Goal: Task Accomplishment & Management: Complete application form

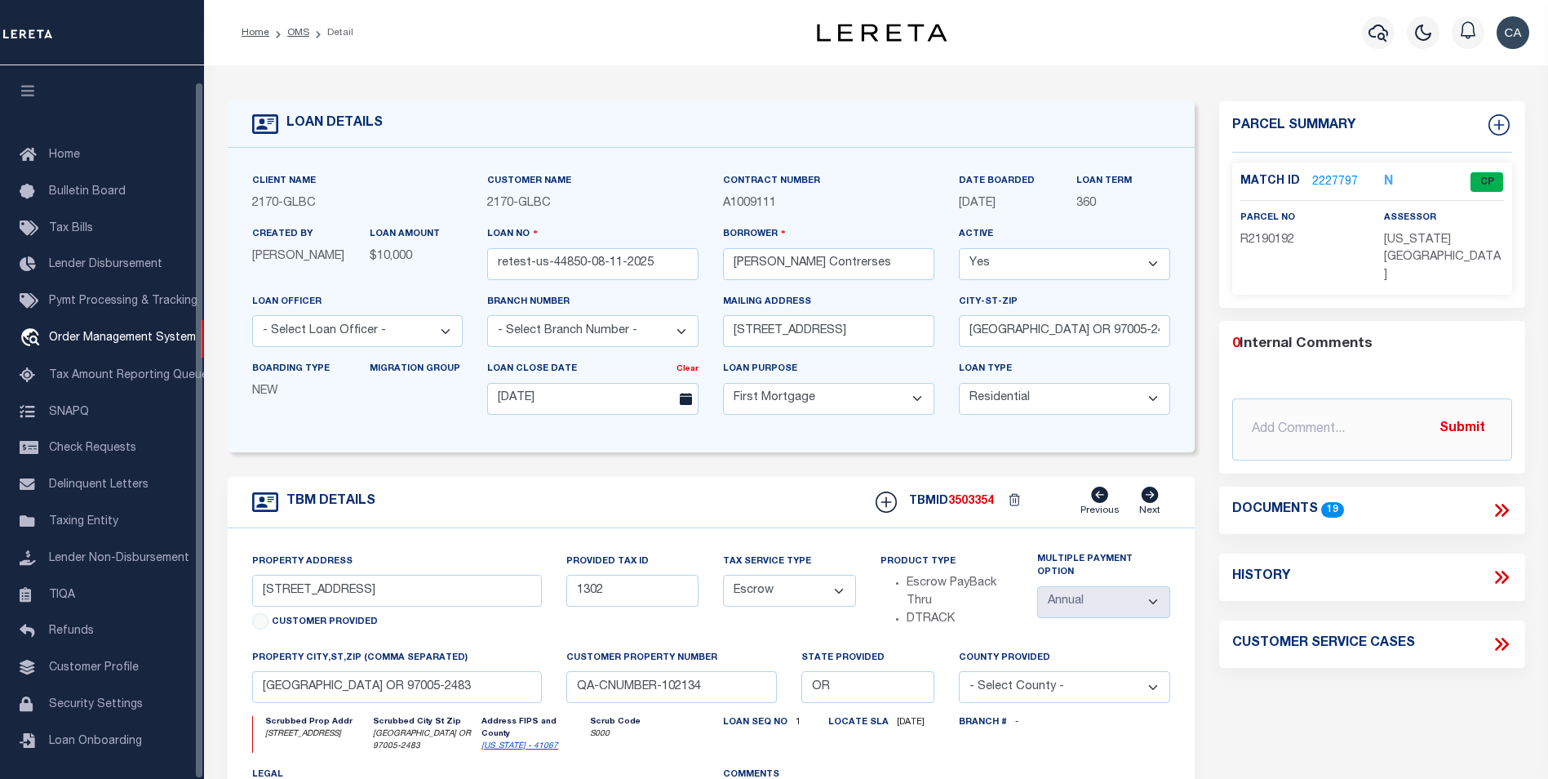
select select "10"
select select "Escrow"
select select "1"
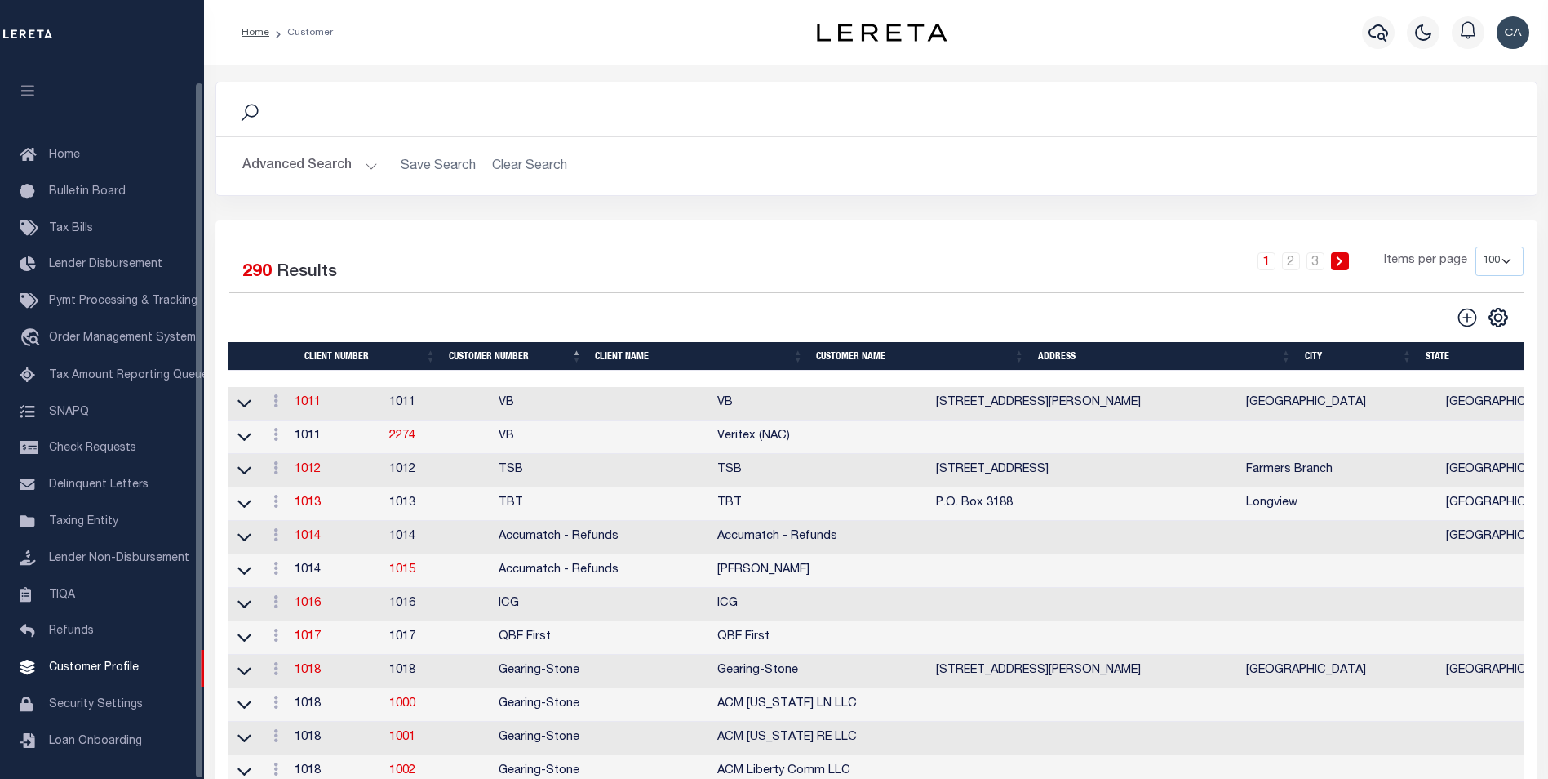
scroll to position [16, 0]
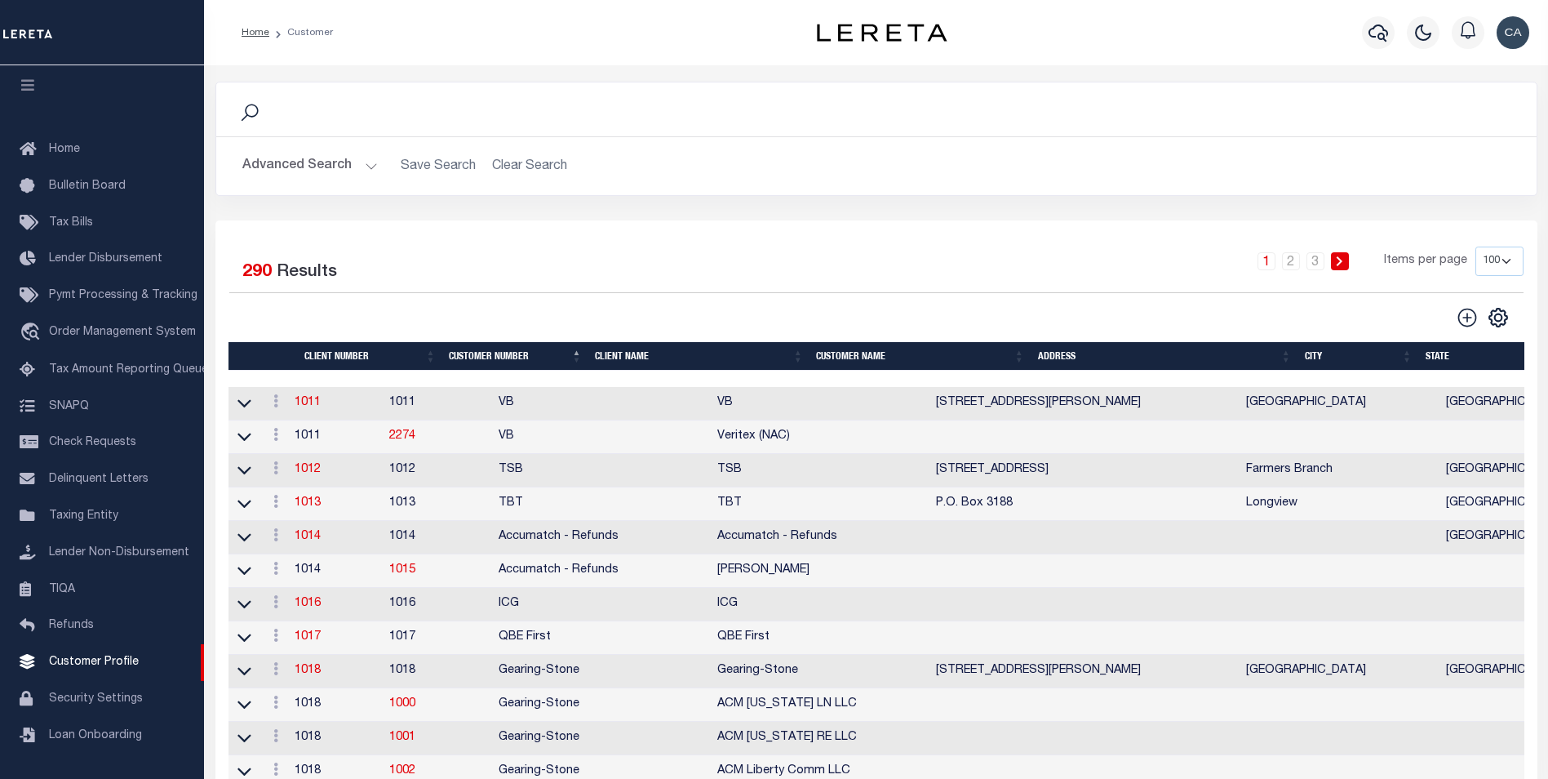
click at [1466, 324] on icon at bounding box center [1467, 317] width 21 height 21
type input "0"
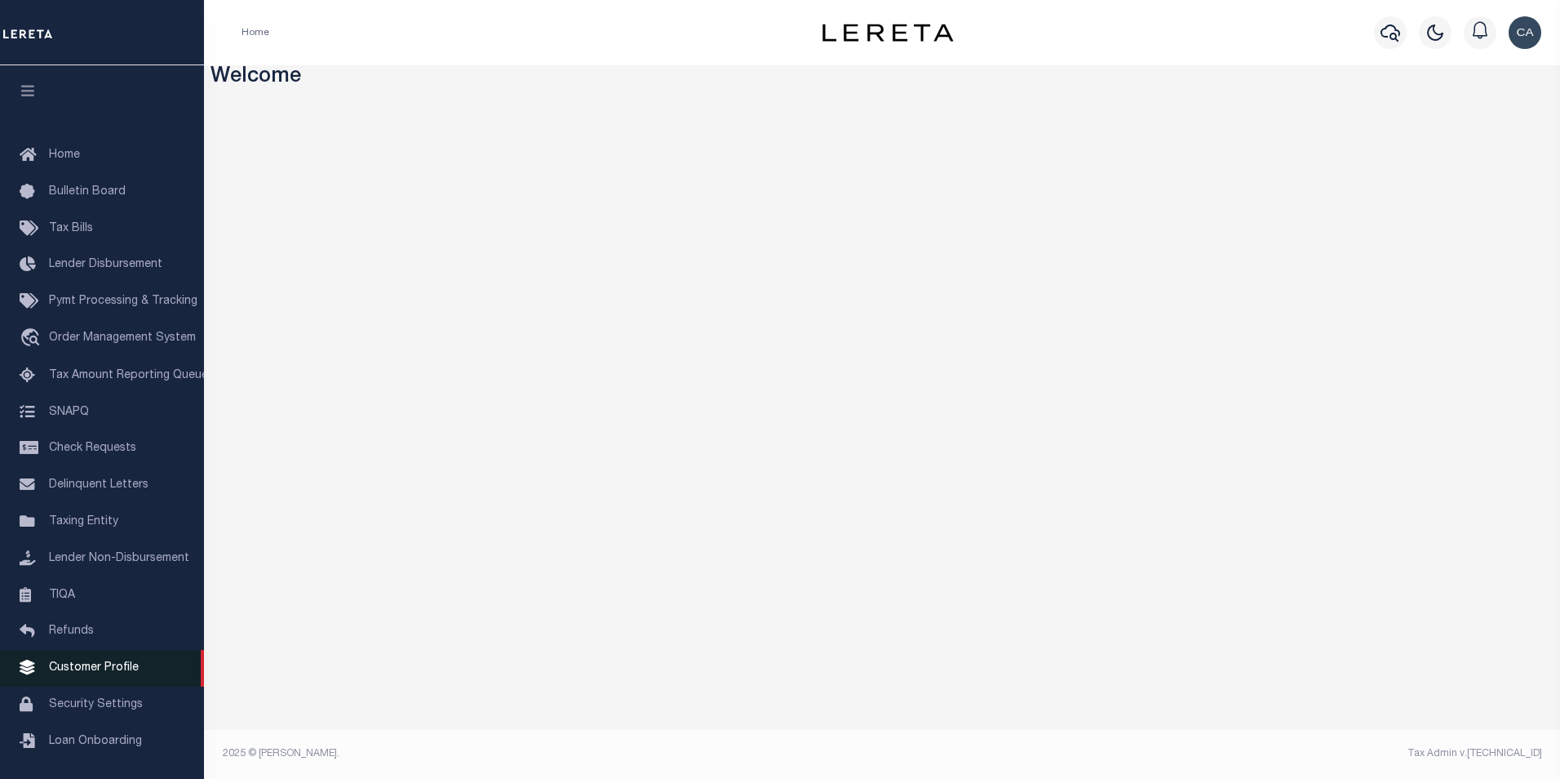
click at [112, 673] on span "Customer Profile" at bounding box center [94, 667] width 90 height 11
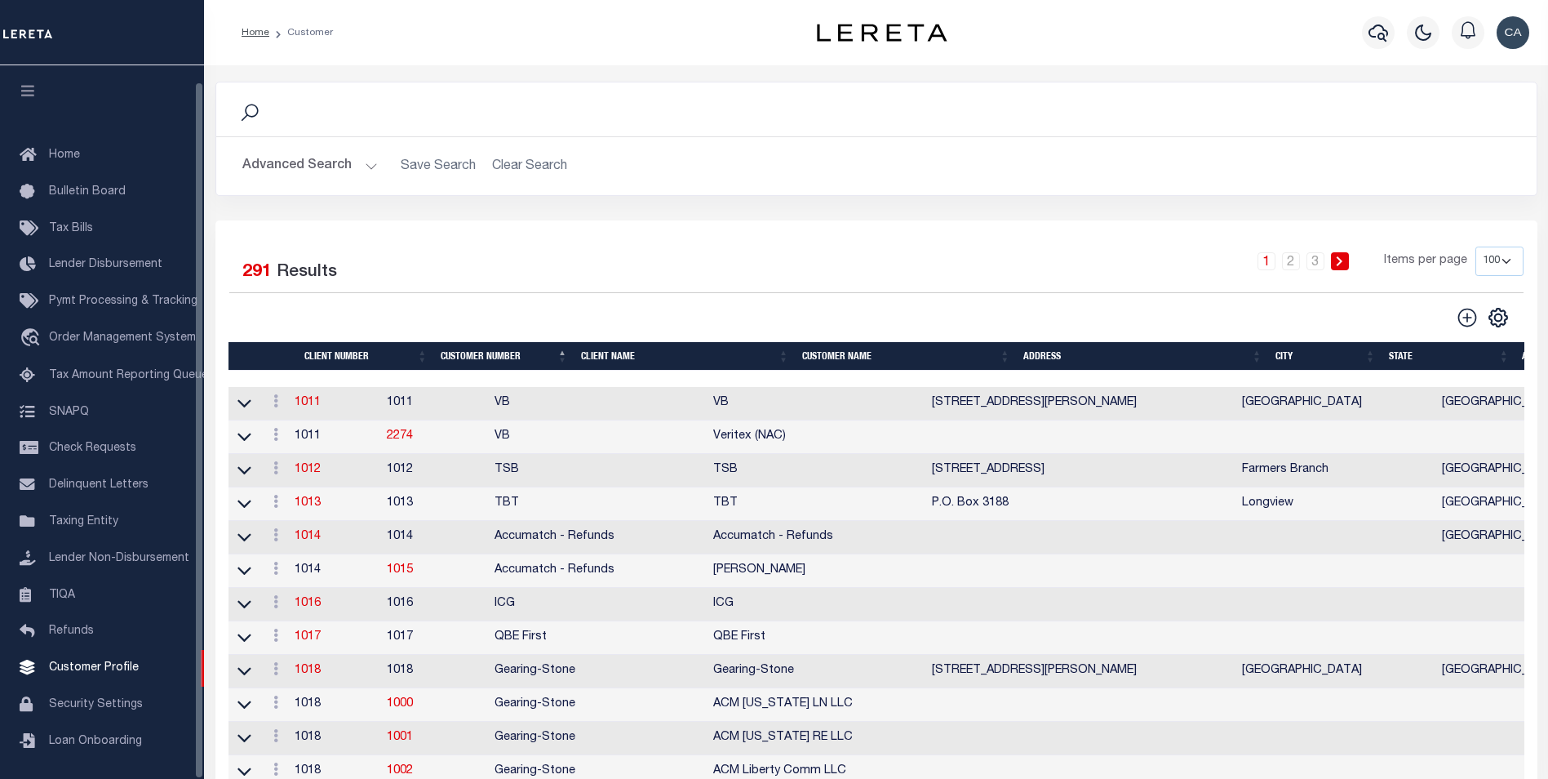
scroll to position [16, 0]
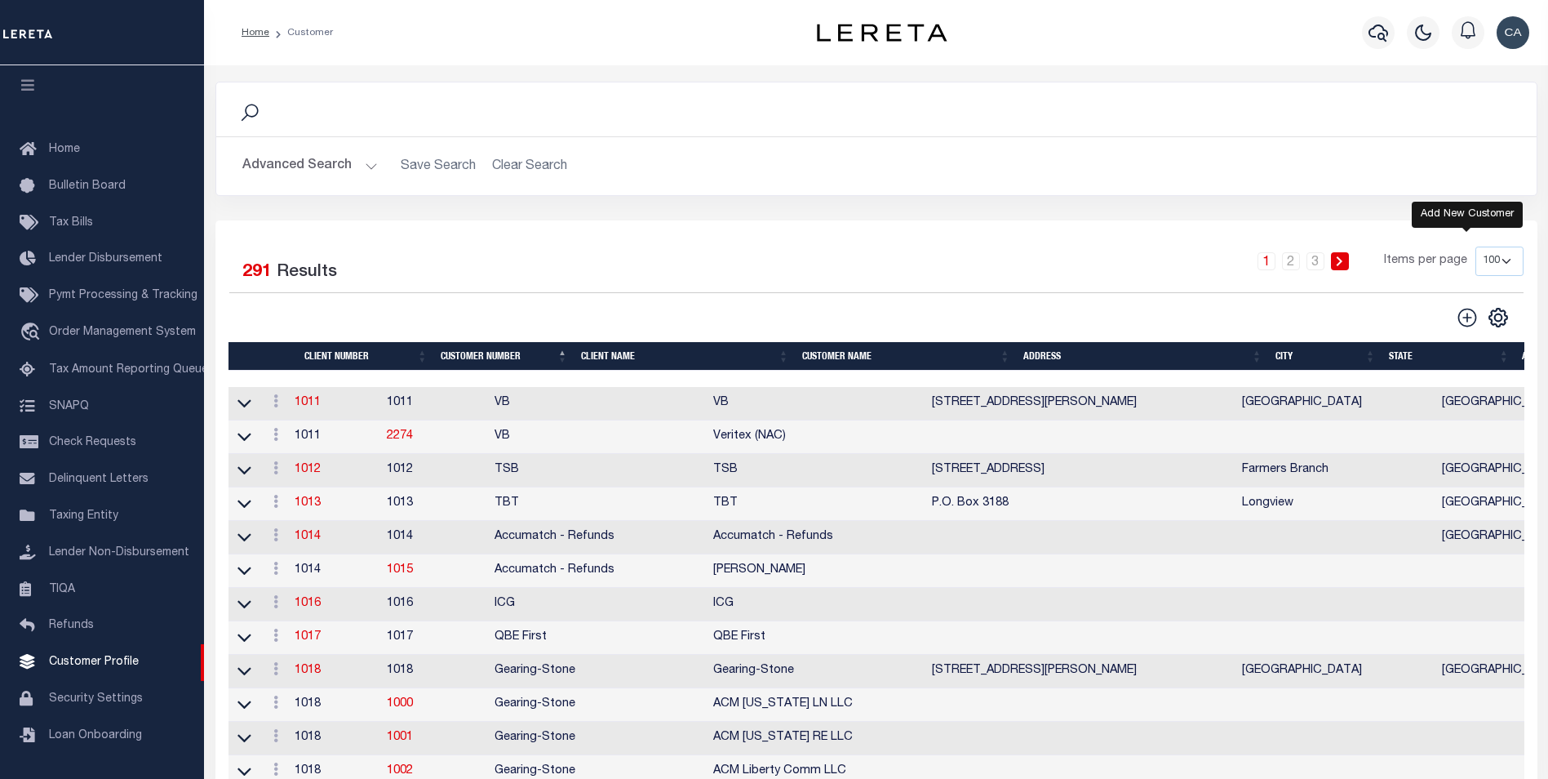
click at [1475, 322] on icon at bounding box center [1466, 317] width 19 height 19
type input "0"
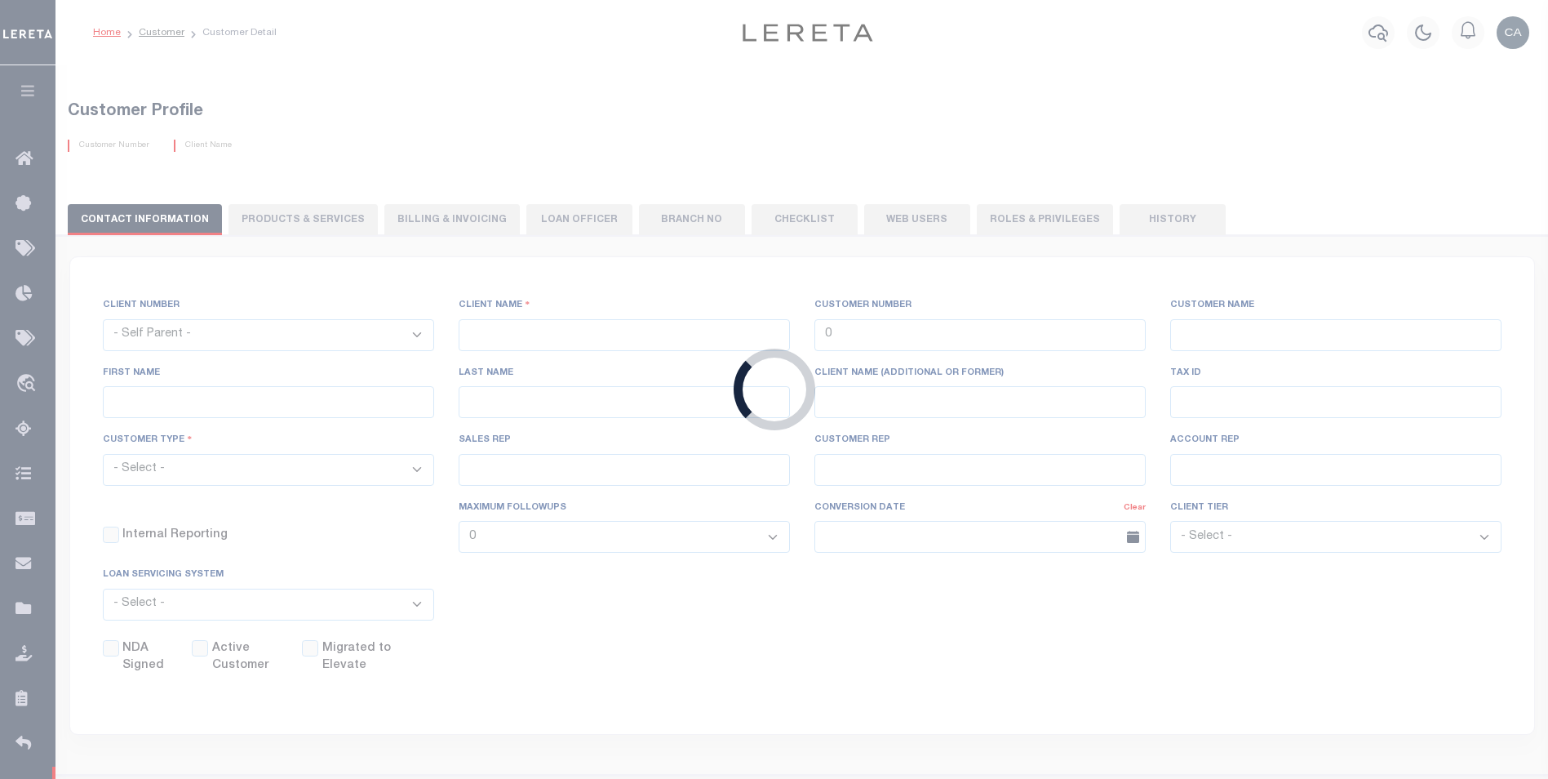
checkbox input "false"
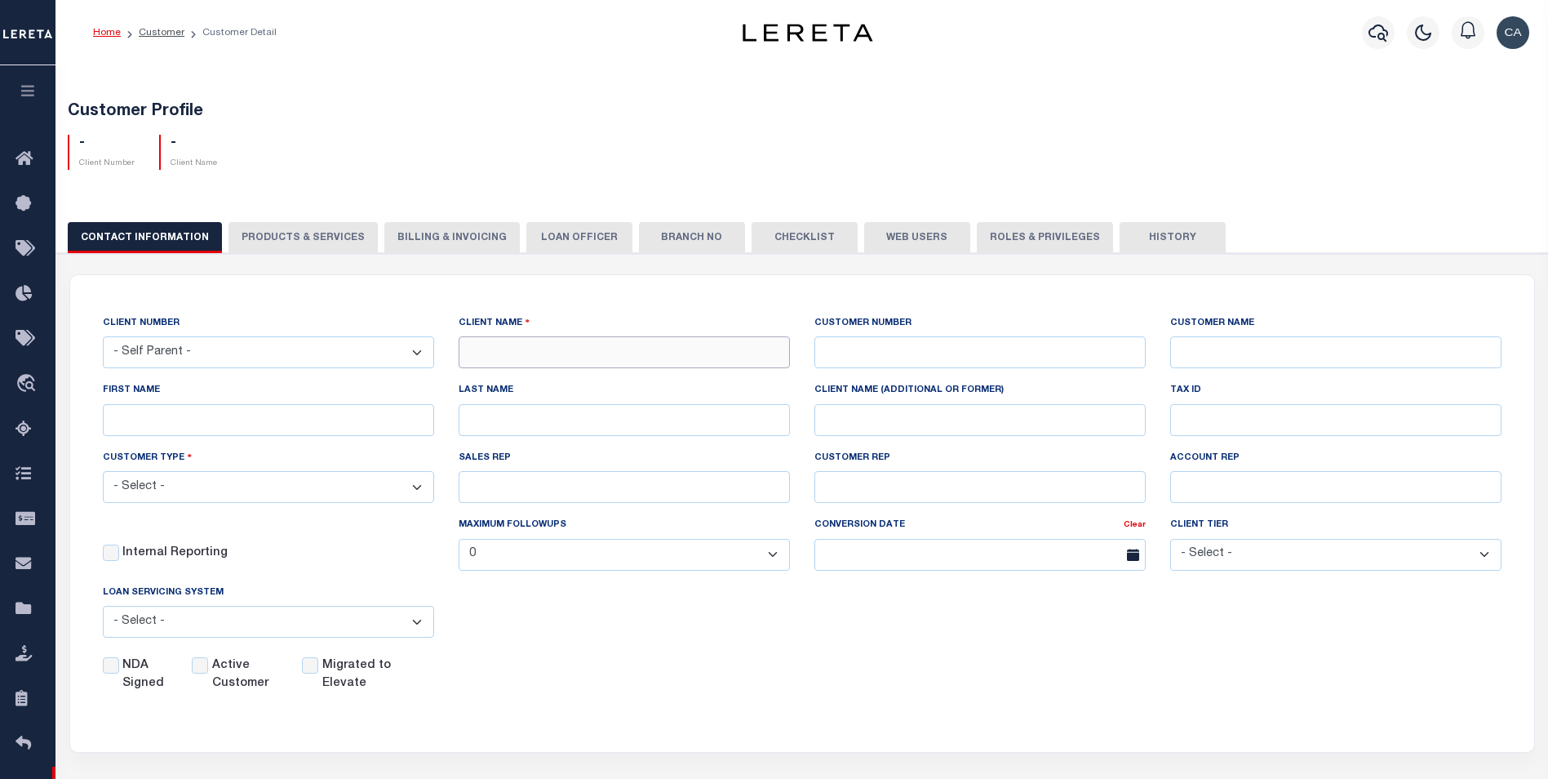
click at [553, 349] on input "text" at bounding box center [624, 352] width 331 height 32
drag, startPoint x: 978, startPoint y: 651, endPoint x: 907, endPoint y: 564, distance: 112.5
click at [978, 650] on div "CLIENT NUMBER - Self Parent - 1011 1012 1013 1014 1016 1017 1018 101862 1019 10…" at bounding box center [802, 503] width 1423 height 379
click at [517, 247] on div "CONTACT INFORMATION PRODUCTS & SERVICES PRODUCTS & SERVICES Billing & Invoicing…" at bounding box center [802, 237] width 1469 height 30
click at [546, 239] on div "CONTACT INFORMATION PRODUCTS & SERVICES PRODUCTS & SERVICES Billing & Invoicing…" at bounding box center [802, 237] width 1469 height 30
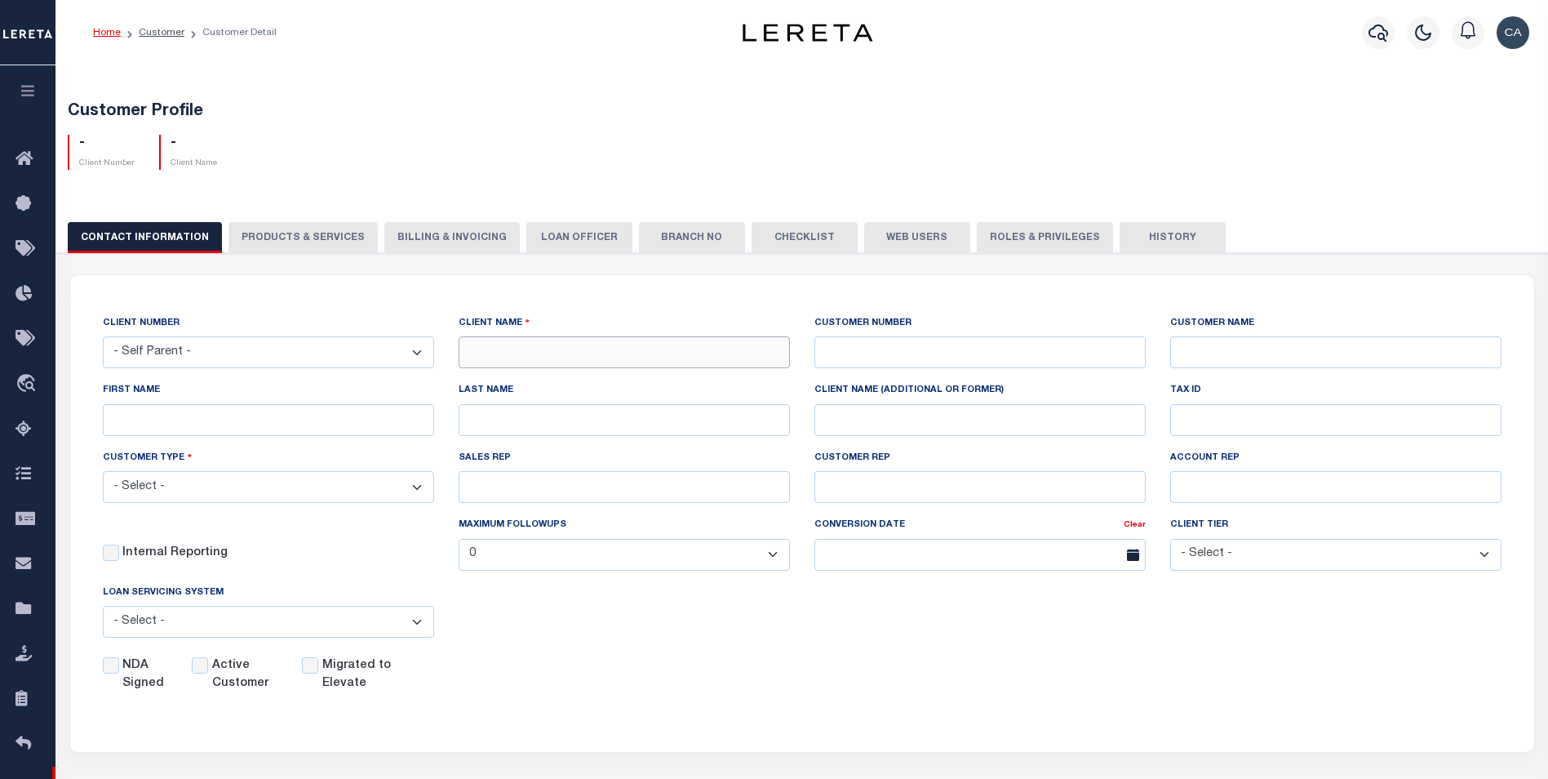
click at [612, 356] on input "text" at bounding box center [624, 352] width 331 height 32
type input "Automation customer"
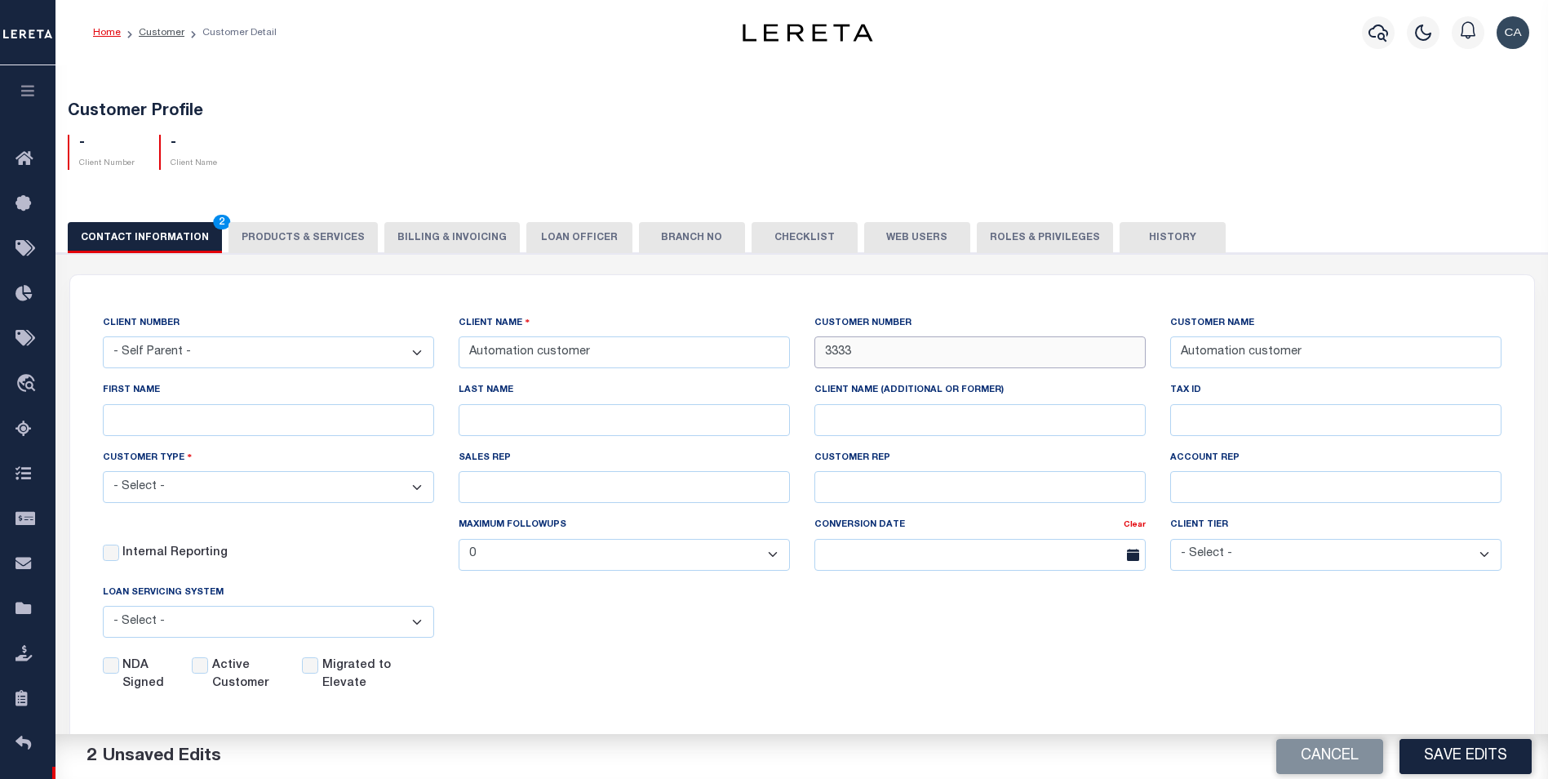
type input "3333"
click at [637, 433] on input "LAST NAME" at bounding box center [624, 420] width 331 height 32
click at [291, 423] on input "FIRST NAME" at bounding box center [268, 420] width 331 height 32
type input "A"
type input "Automation first name"
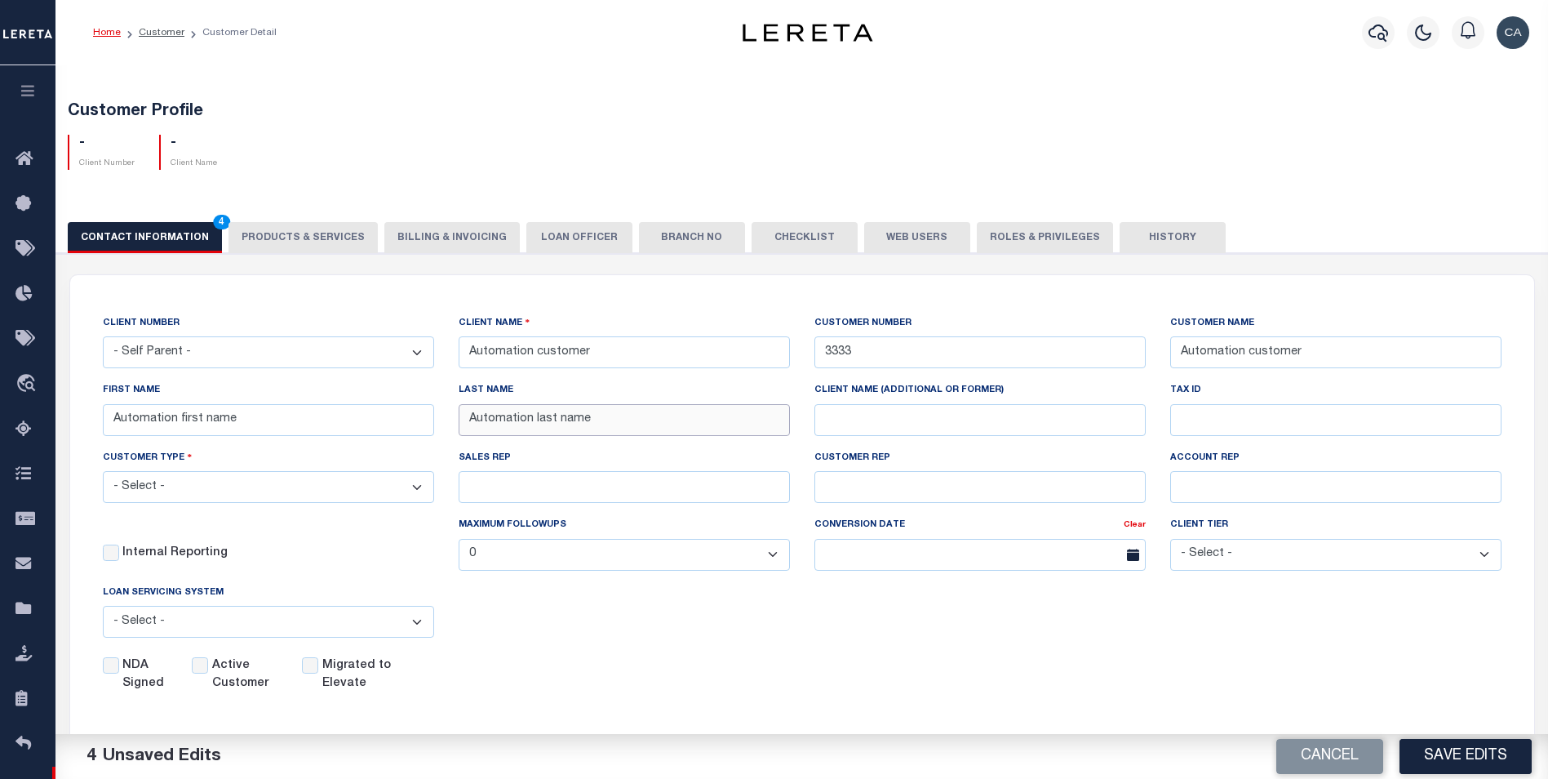
type input "Automation last name"
click at [311, 479] on select "- Select - Residential Commercial Mixed Portfolio" at bounding box center [268, 487] width 331 height 32
select select "Mixed Portfolio"
click at [103, 473] on select "- Select - Residential Commercial Mixed Portfolio" at bounding box center [268, 487] width 331 height 32
click at [517, 490] on input "SALES REP" at bounding box center [624, 487] width 331 height 32
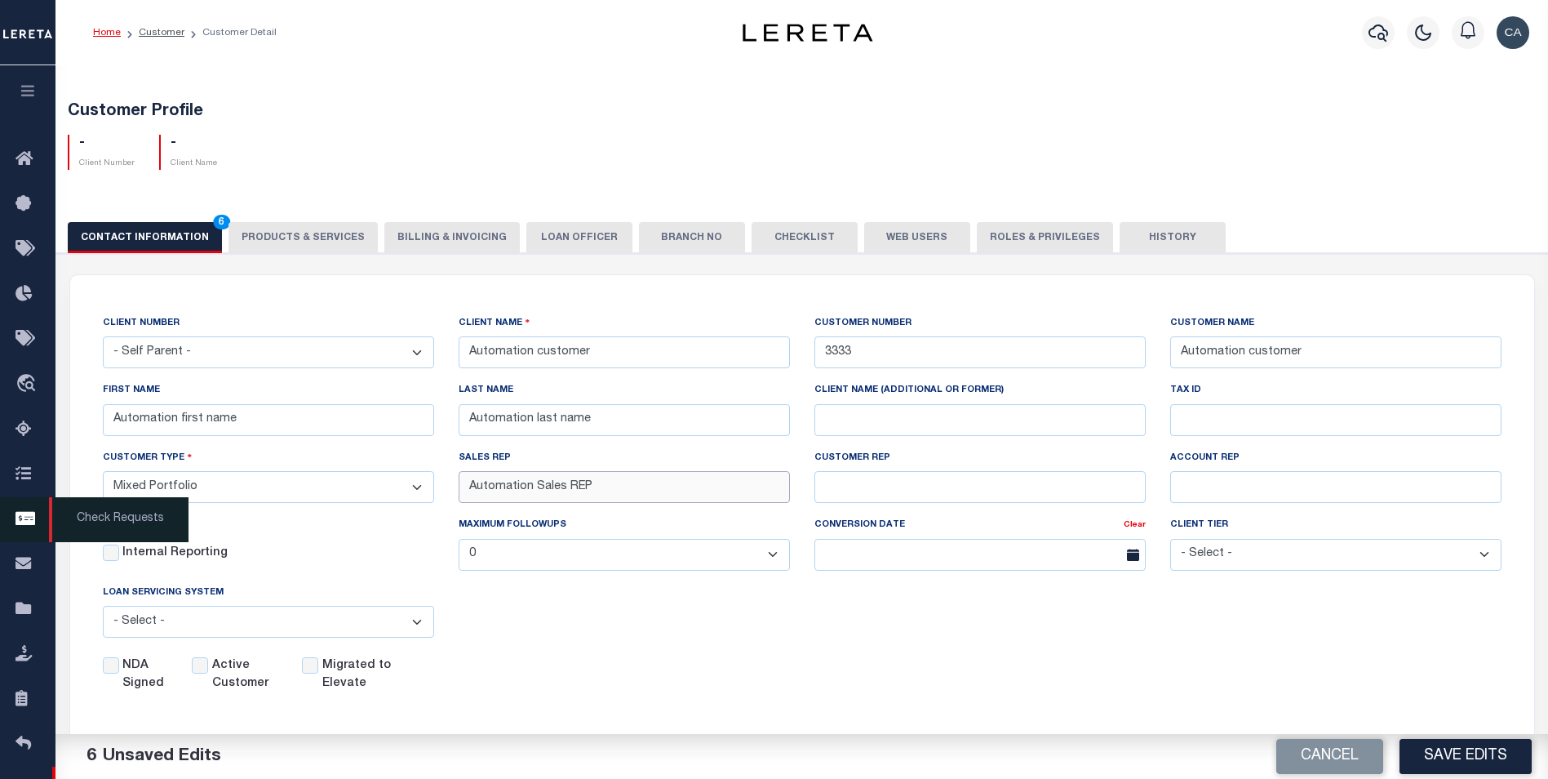
type input "Automation Sales REP"
click at [634, 501] on input "Automation Sales REP" at bounding box center [624, 487] width 331 height 32
click at [634, 500] on input "Automation Sales REP" at bounding box center [624, 487] width 331 height 32
click at [951, 500] on input "CUSTOMER REP" at bounding box center [979, 487] width 331 height 32
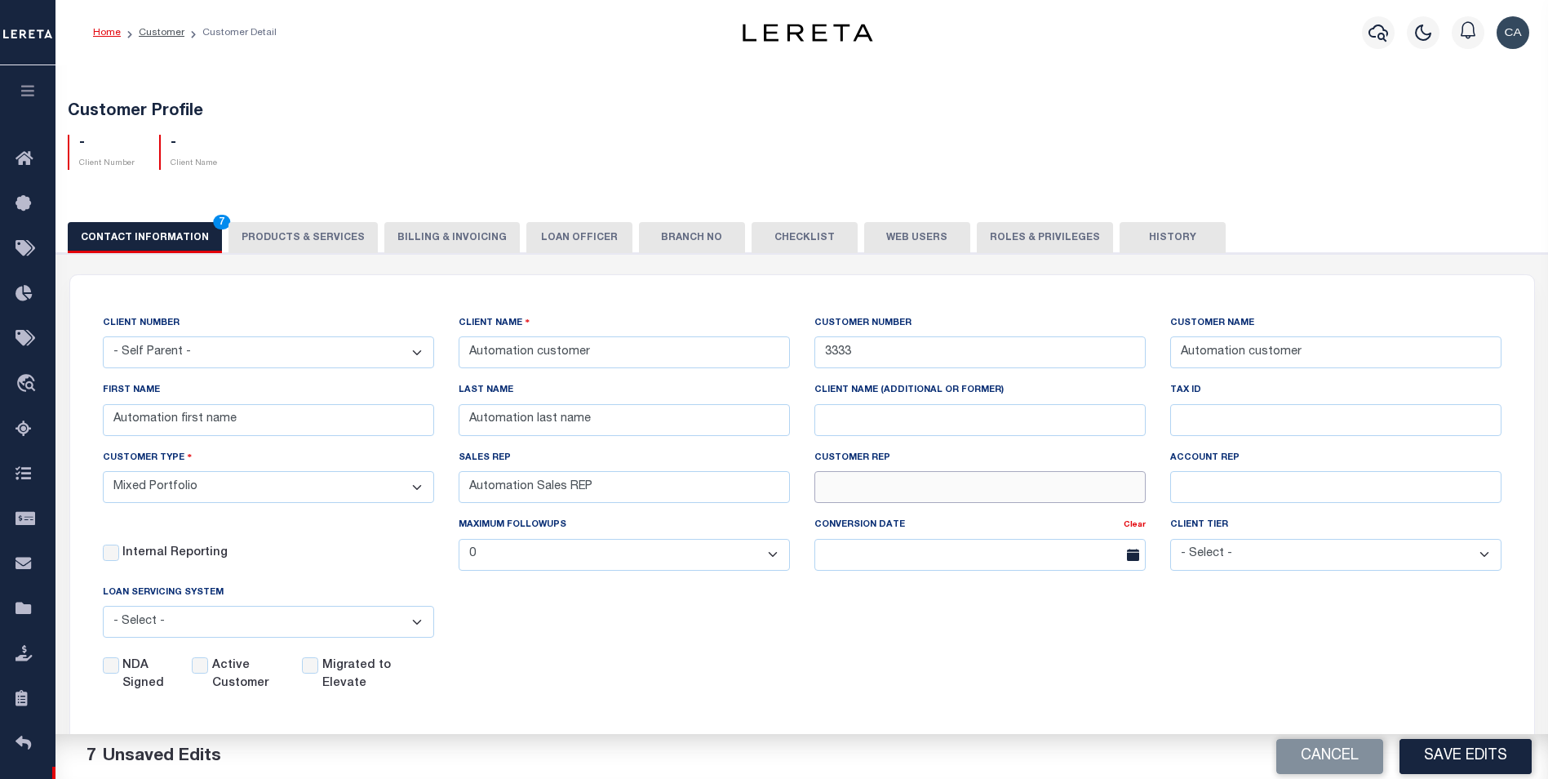
paste input "Automation Sales REP"
click at [886, 497] on input "Automation Sales REP" at bounding box center [979, 487] width 331 height 32
click at [899, 489] on input "Automation Sales REP" at bounding box center [979, 487] width 331 height 32
click at [898, 489] on input "Automation Sales REP" at bounding box center [979, 487] width 331 height 32
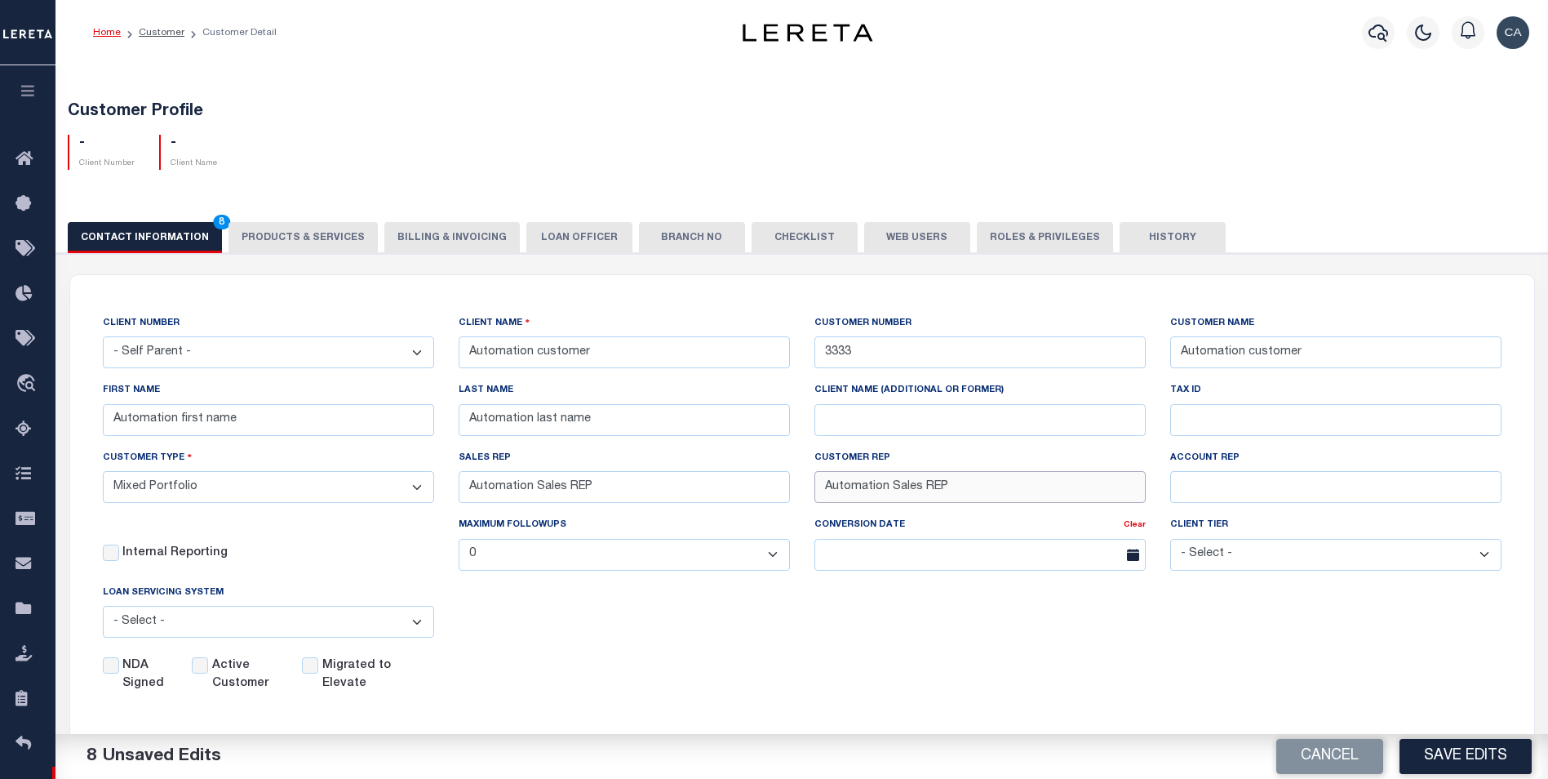
click at [898, 489] on input "Automation Sales REP" at bounding box center [979, 487] width 331 height 32
type input "Automation Customer REP"
click at [943, 491] on input "Automation Customer REP" at bounding box center [979, 487] width 331 height 32
click at [943, 490] on input "Automation Customer REP" at bounding box center [979, 487] width 331 height 32
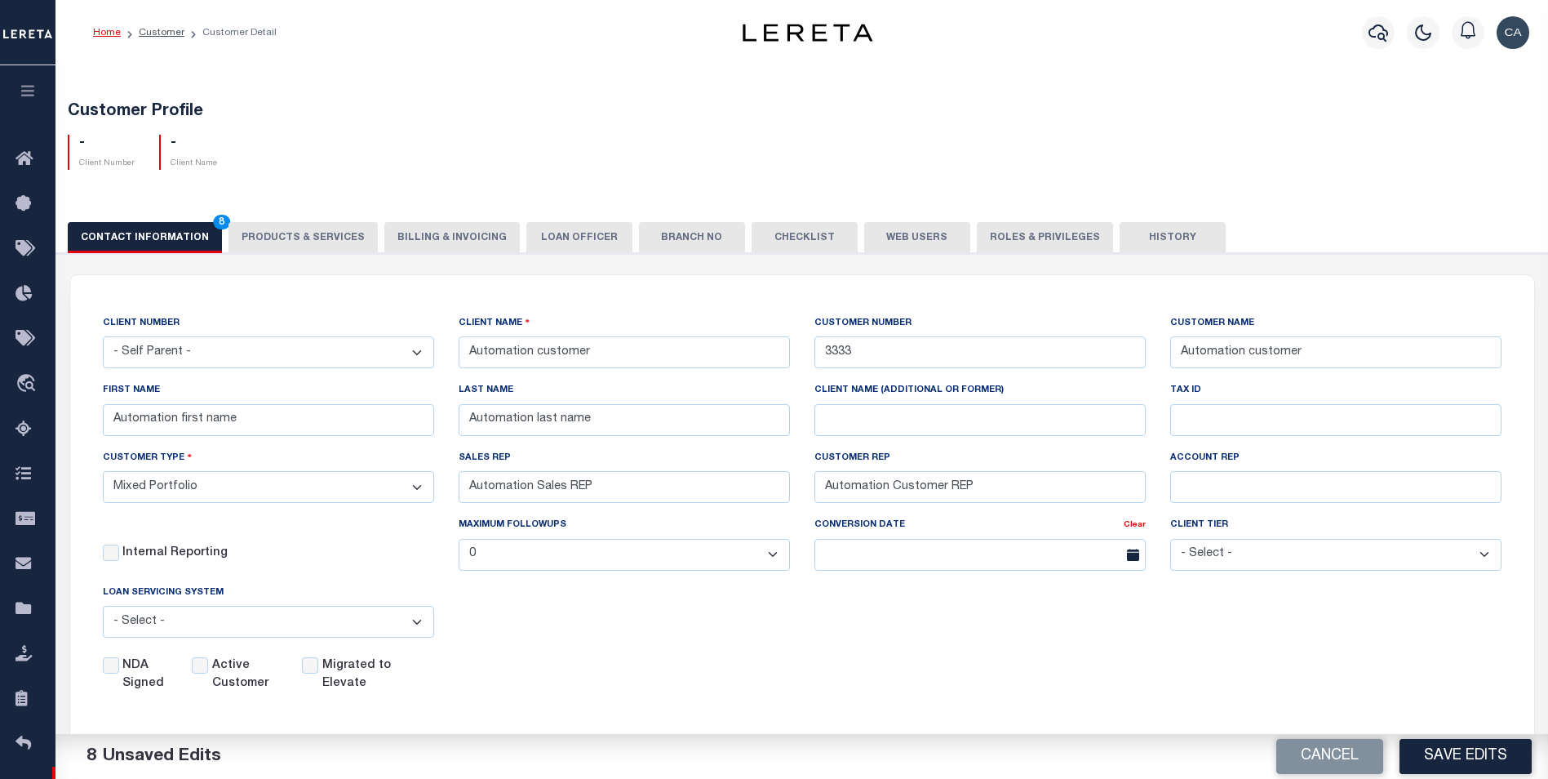
click at [1161, 485] on div "ACCOUNT REP" at bounding box center [1336, 482] width 356 height 67
click at [1182, 485] on input "ACCOUNT REP" at bounding box center [1335, 487] width 331 height 32
paste input "Automation Customer REP"
click at [1253, 486] on input "Automation Customer REP" at bounding box center [1335, 487] width 331 height 32
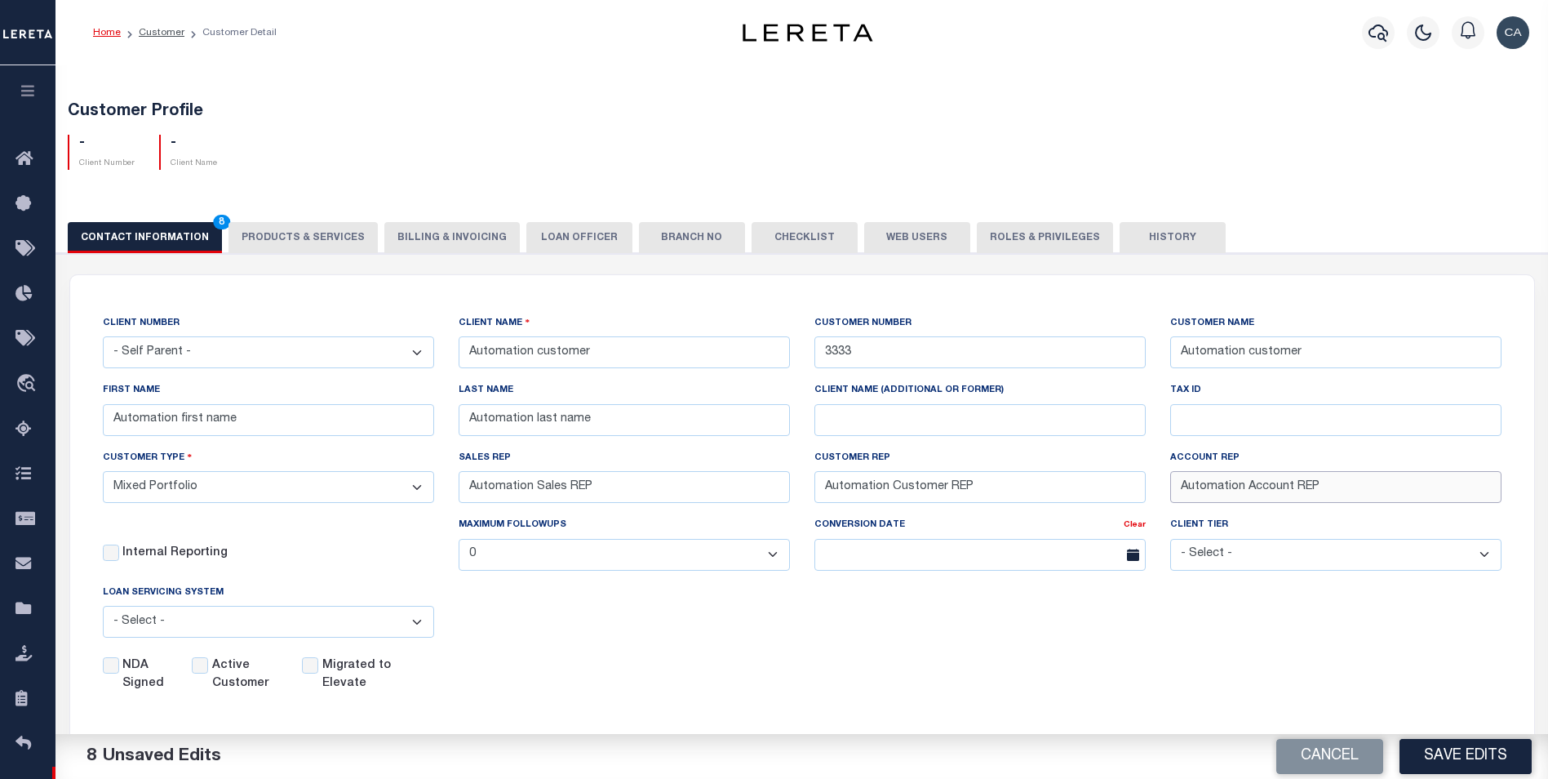
type input "Automation Account REP"
click at [132, 682] on label "NDA Signed" at bounding box center [147, 675] width 50 height 36
click at [226, 679] on label "Active Customer" at bounding box center [247, 675] width 70 height 36
click at [208, 673] on input "Active Customer" at bounding box center [200, 665] width 16 height 16
checkbox input "true"
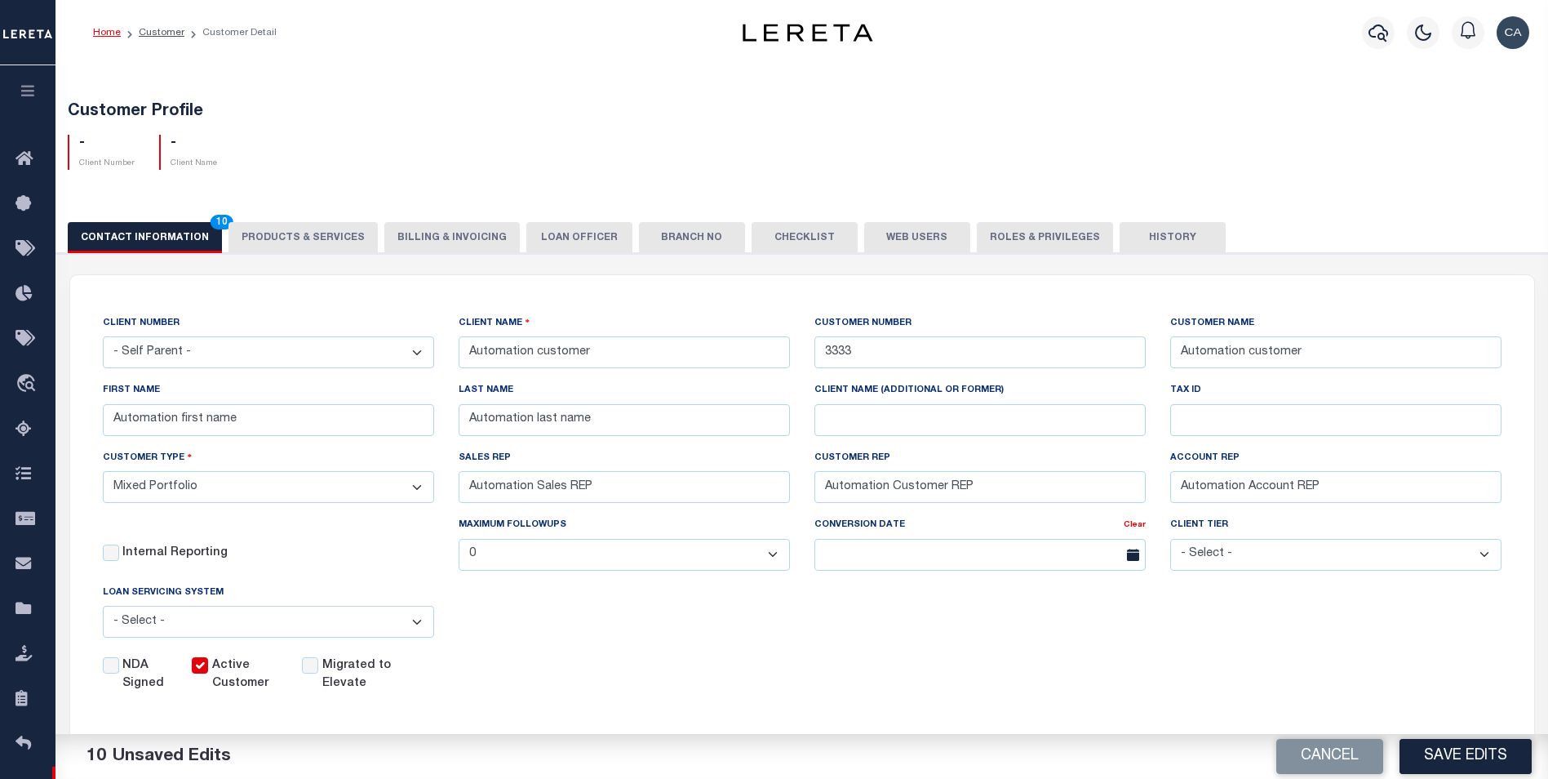
click at [135, 670] on label "NDA Signed" at bounding box center [147, 675] width 50 height 36
click at [119, 670] on input "NDA Signed" at bounding box center [111, 665] width 16 height 16
checkbox input "true"
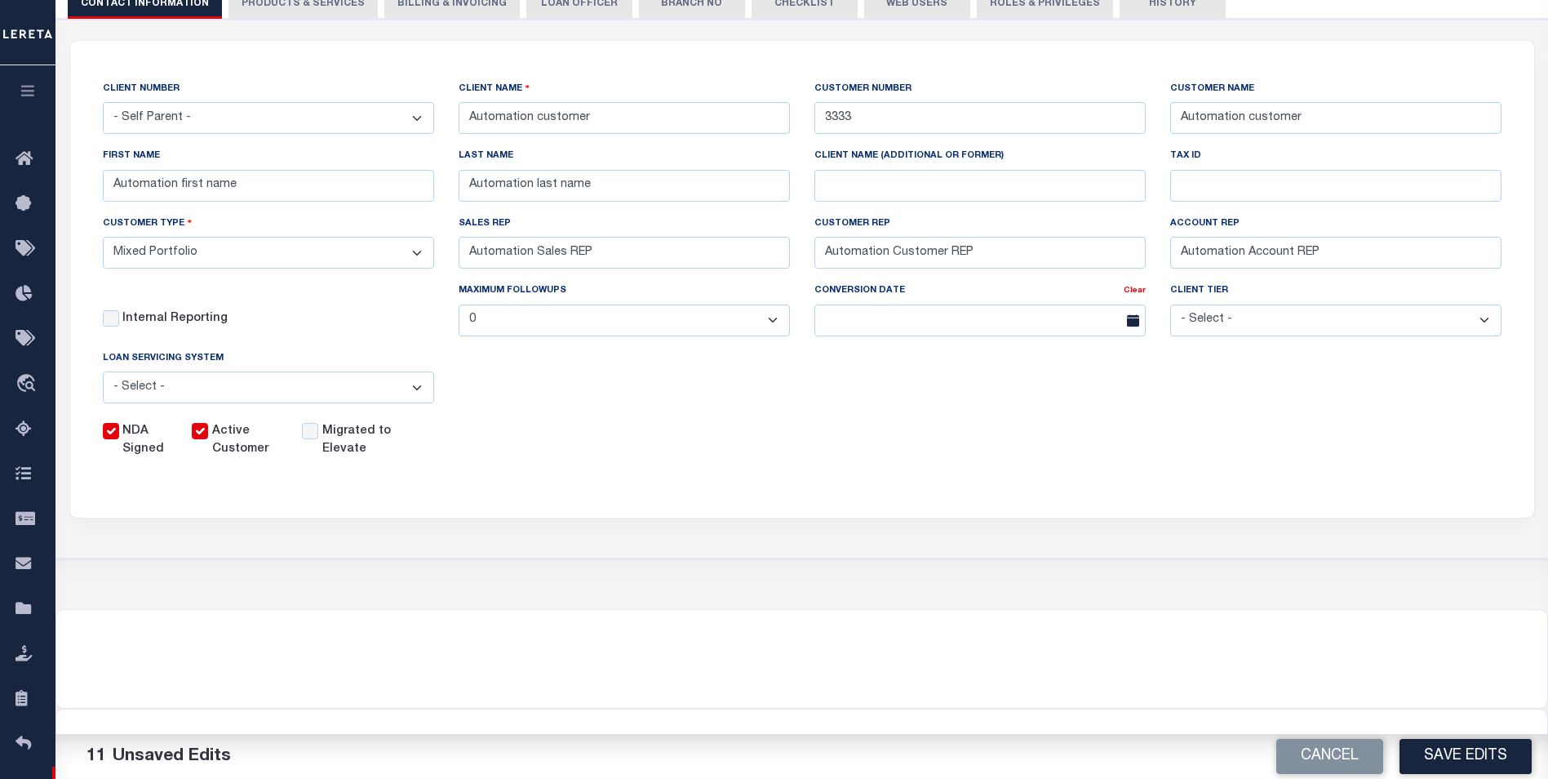
scroll to position [268, 0]
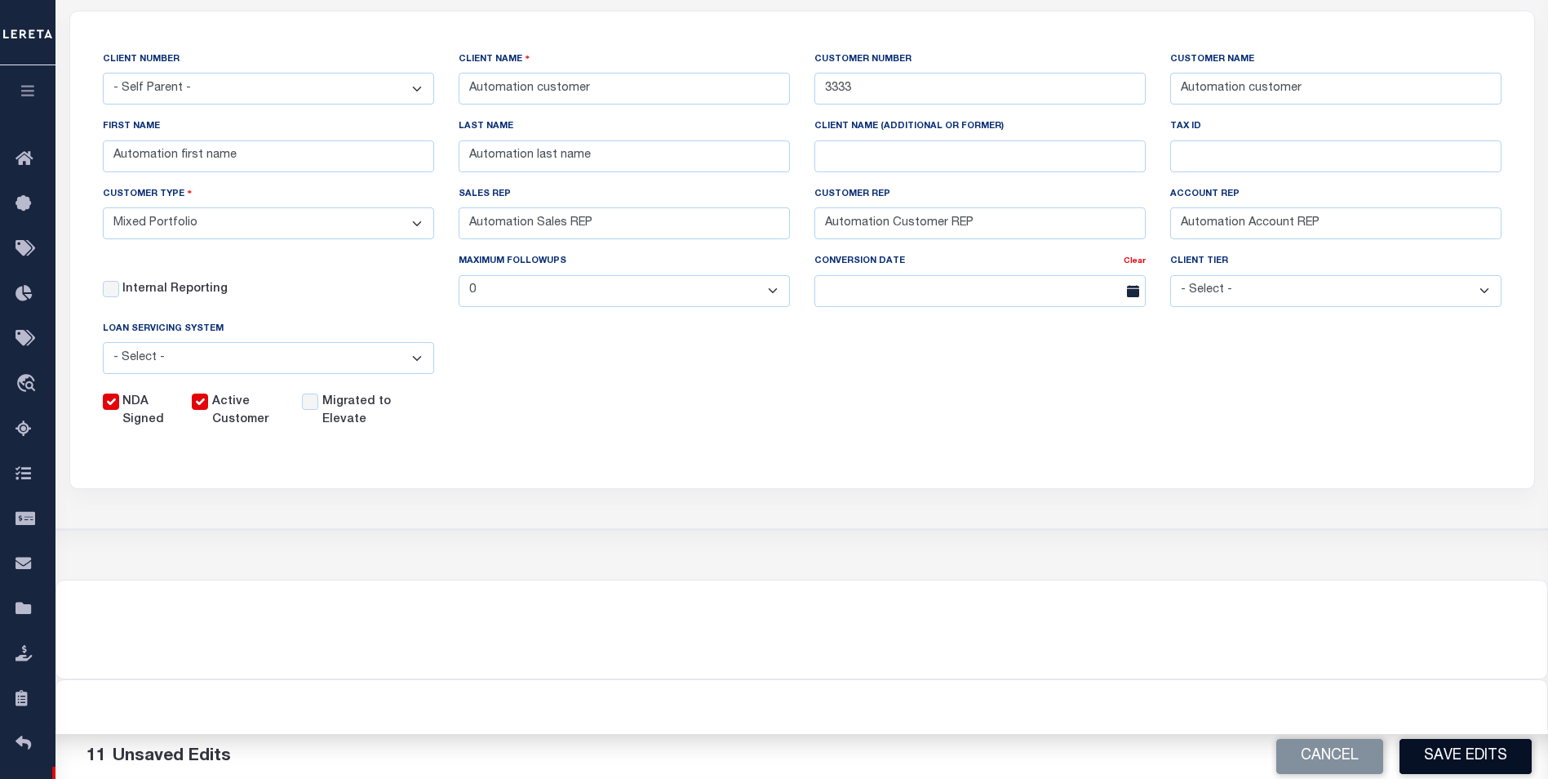
click at [1486, 758] on button "Save Edits" at bounding box center [1466, 756] width 132 height 35
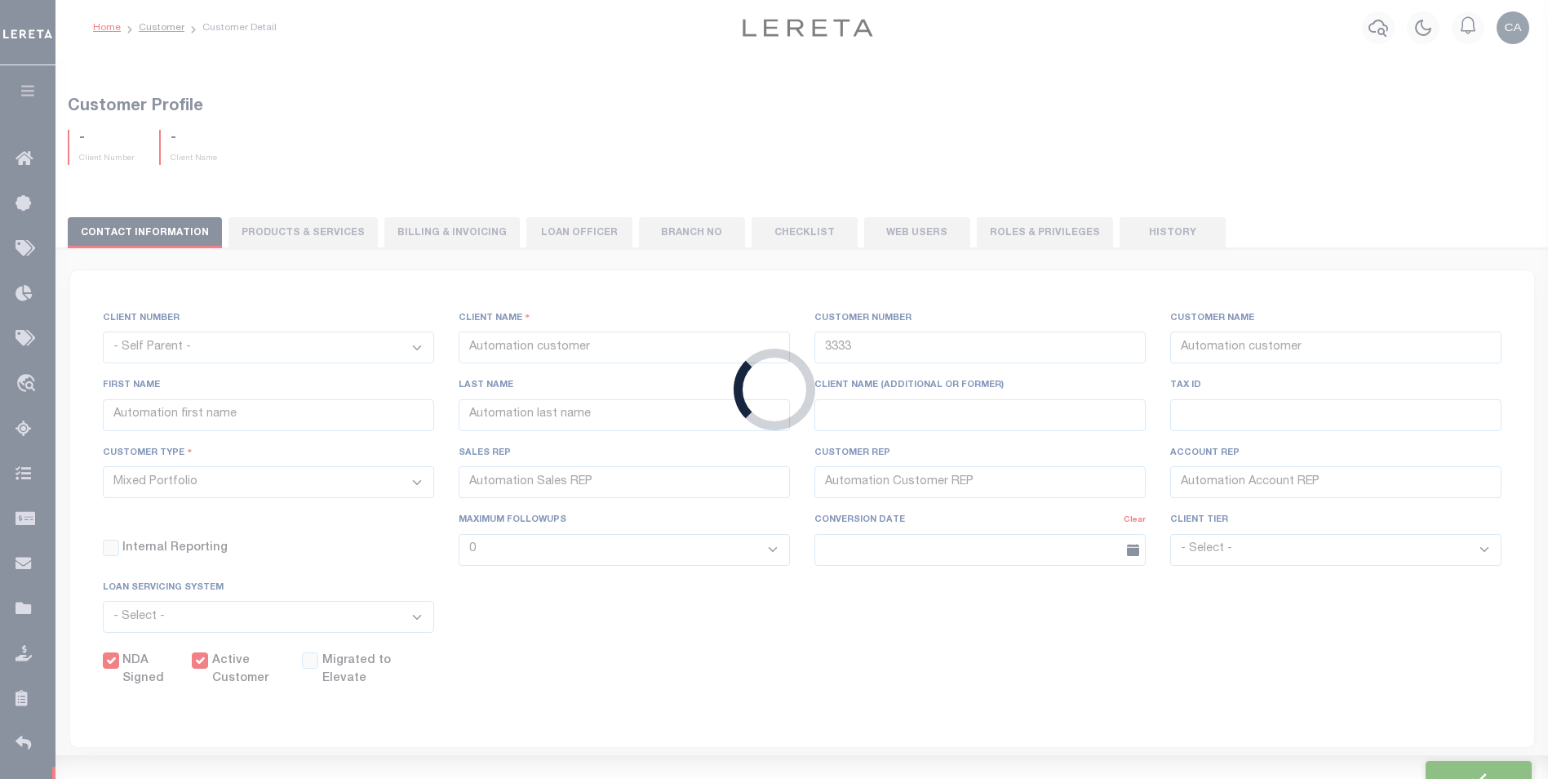
select select
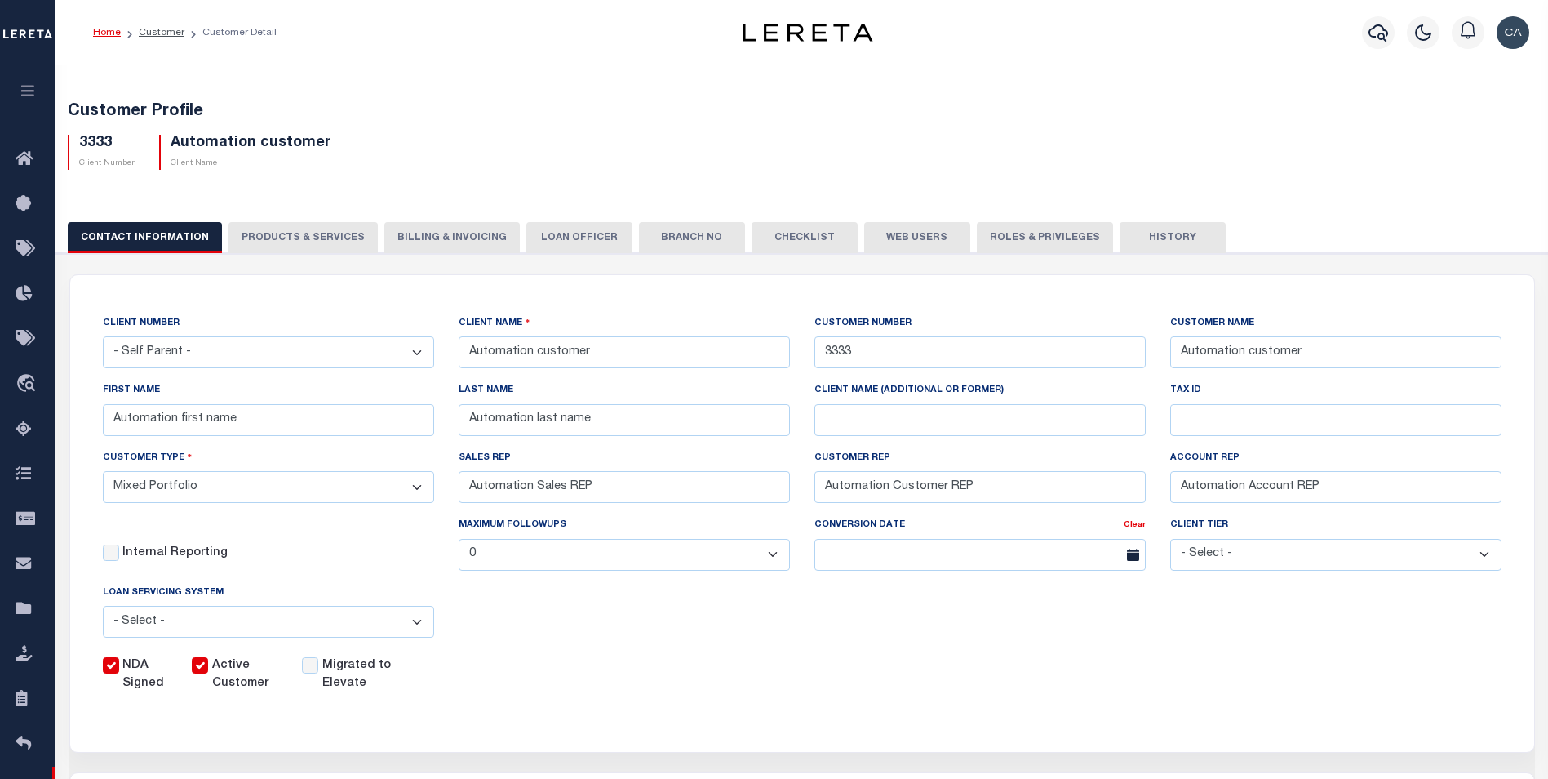
click at [836, 675] on div "NDA Signed Active Customer Migrated to Elevate" at bounding box center [789, 671] width 1423 height 42
click at [307, 243] on button "PRODUCTS & SERVICES" at bounding box center [302, 237] width 149 height 31
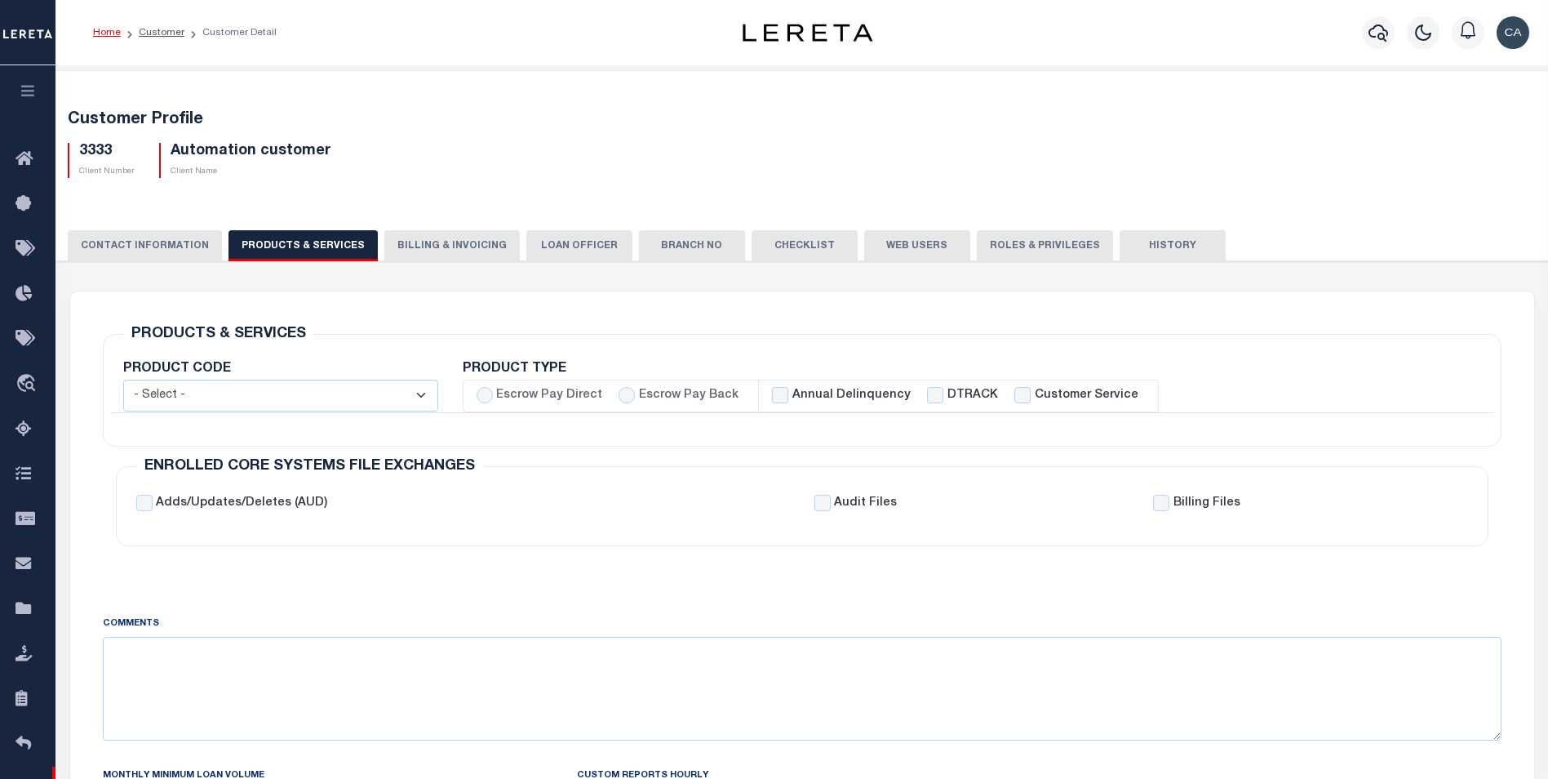
click at [647, 392] on label "Escrow Pay Back" at bounding box center [689, 396] width 100 height 18
click at [635, 392] on input "Escrow Pay Back" at bounding box center [627, 395] width 16 height 16
radio input "true"
checkbox input "true"
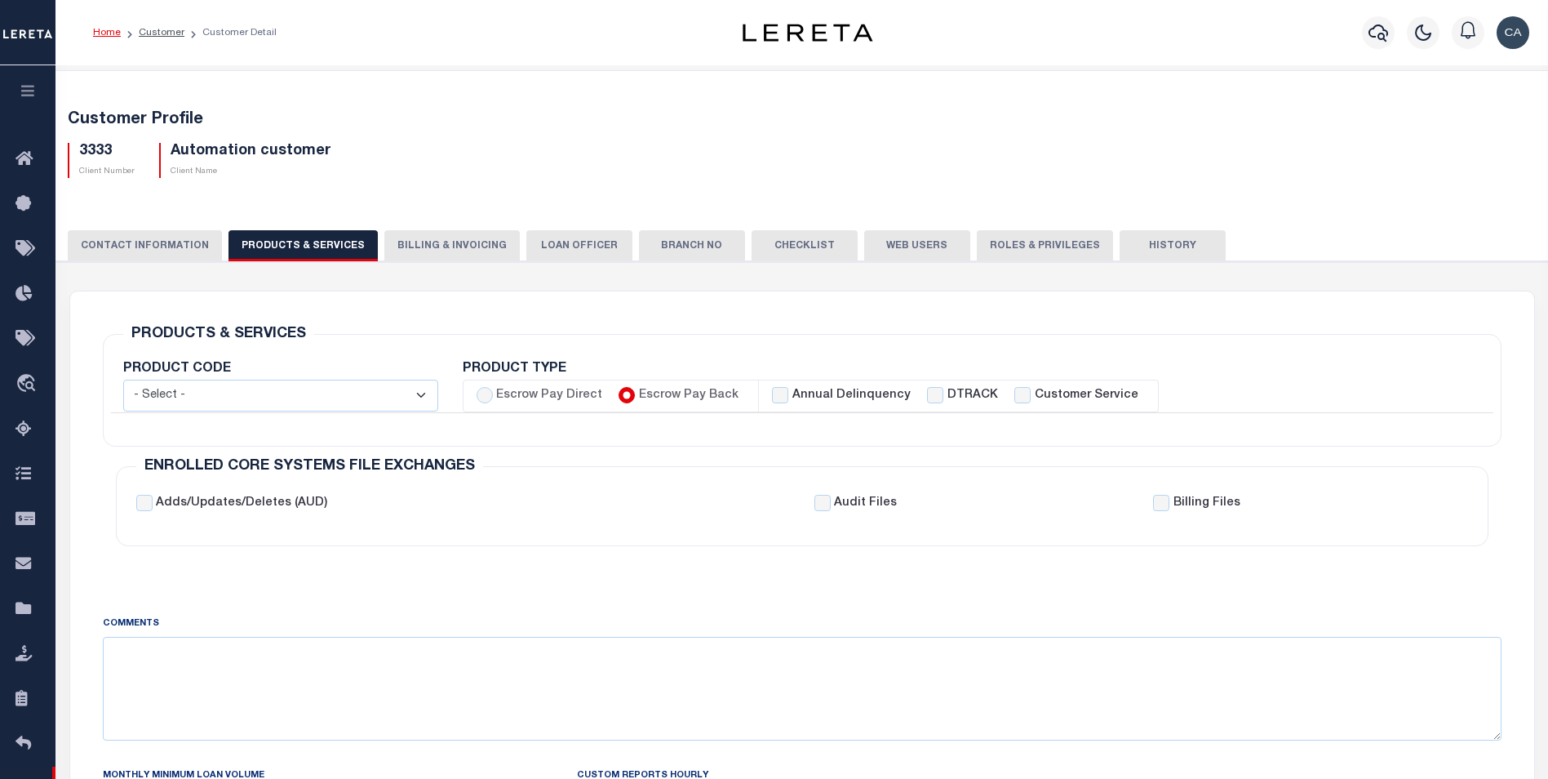
checkbox input "true"
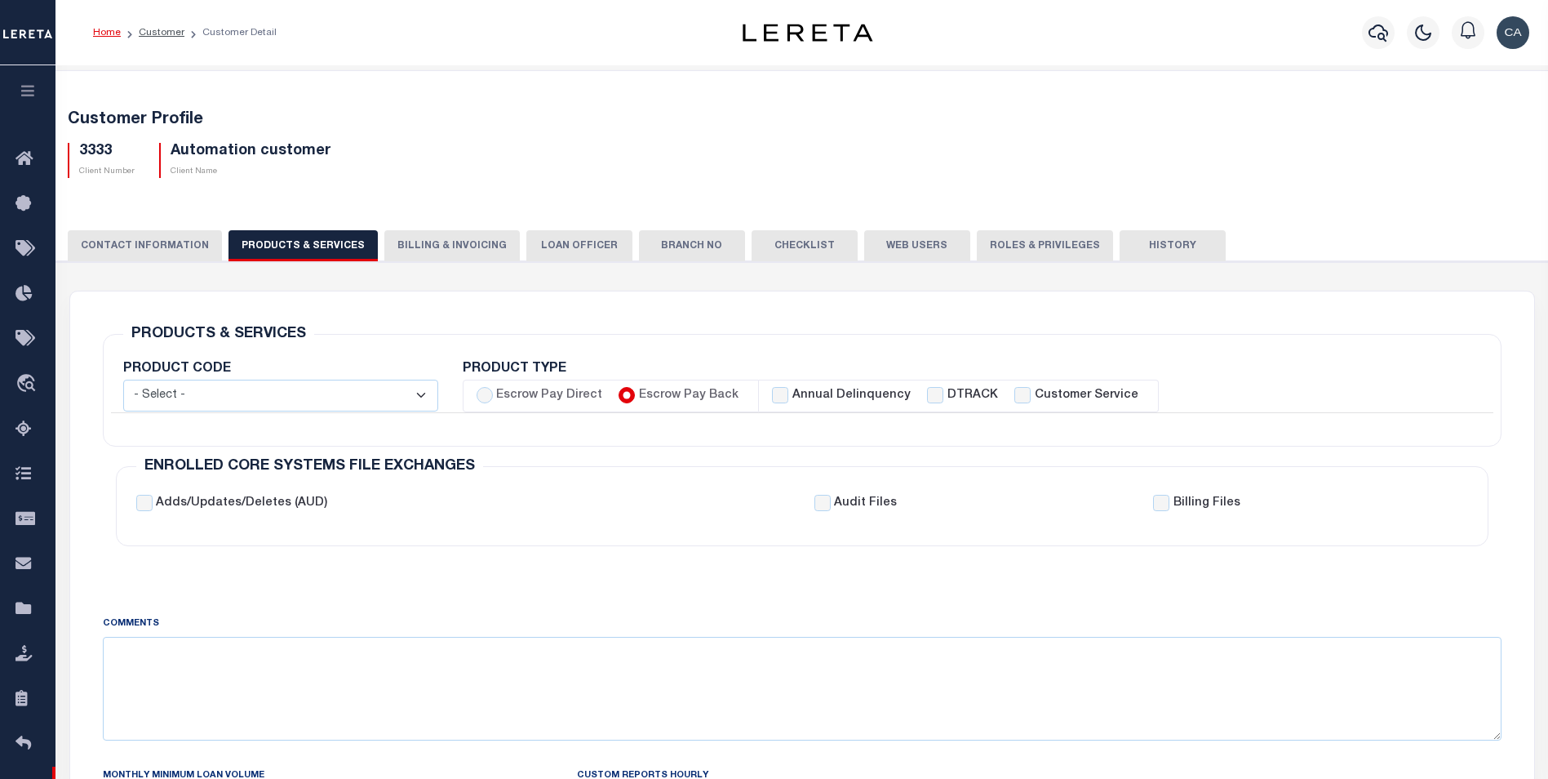
checkbox input "true"
checkbox input "false"
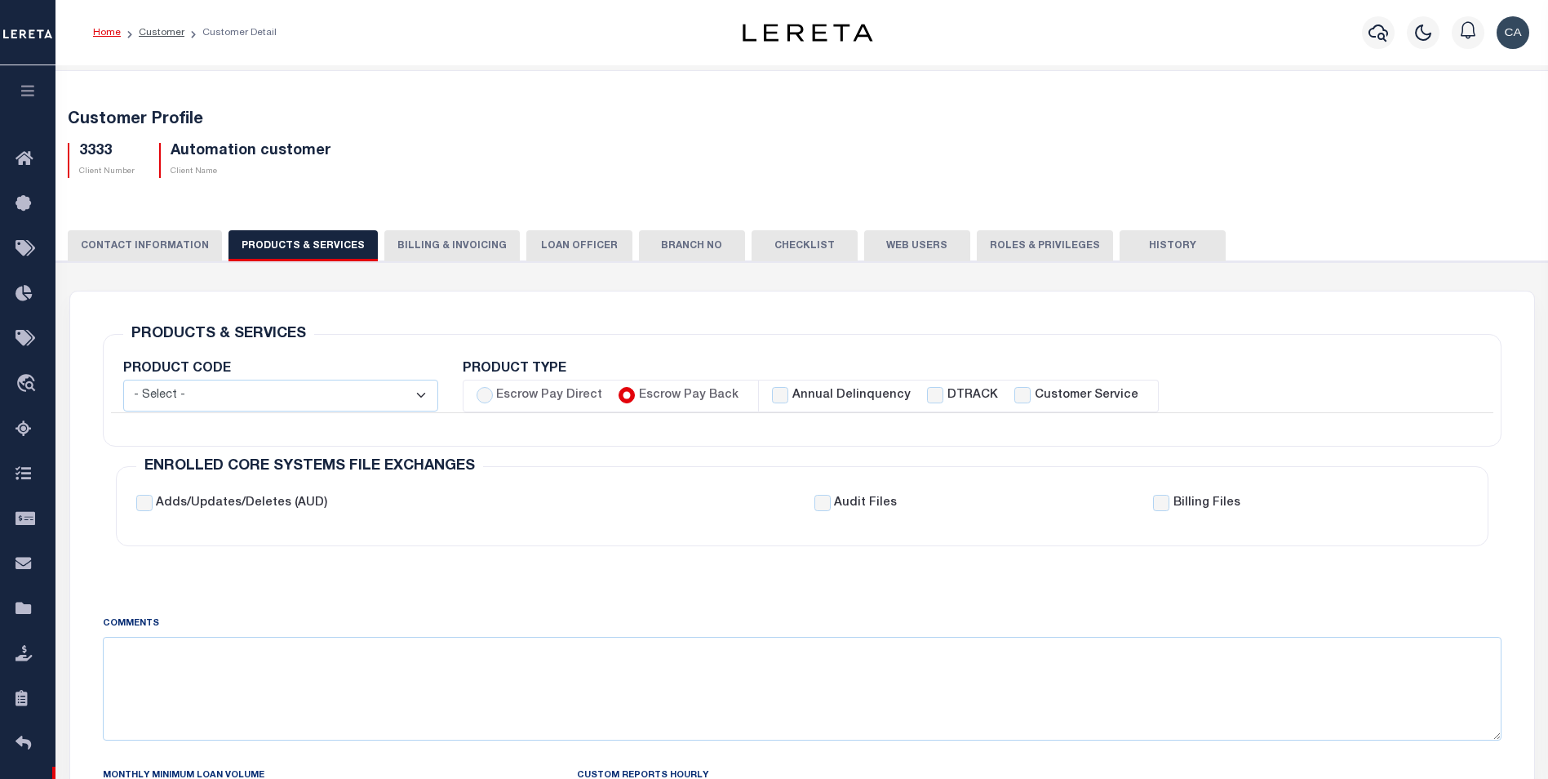
checkbox input "true"
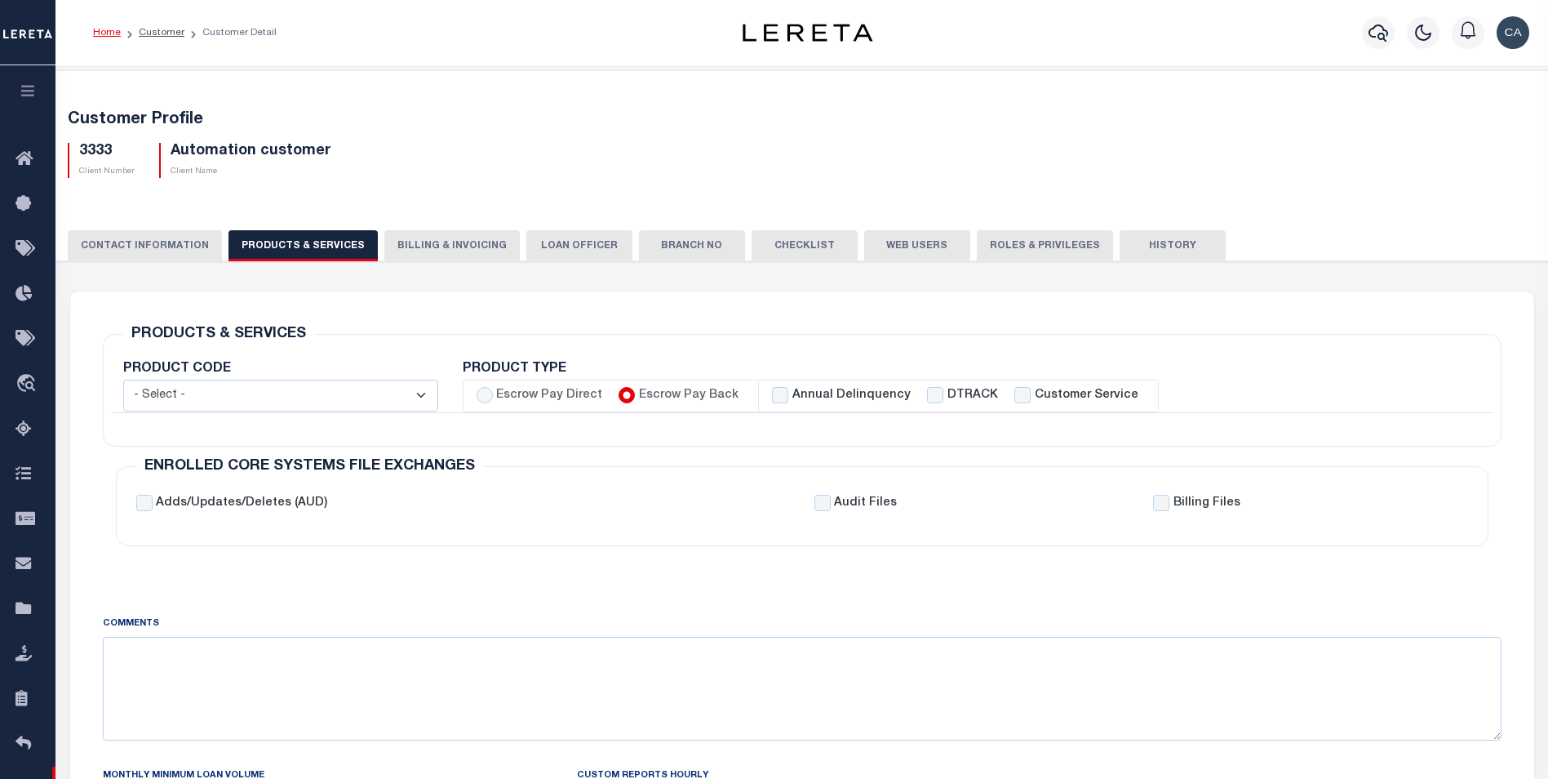
checkbox input "true"
checkbox input "false"
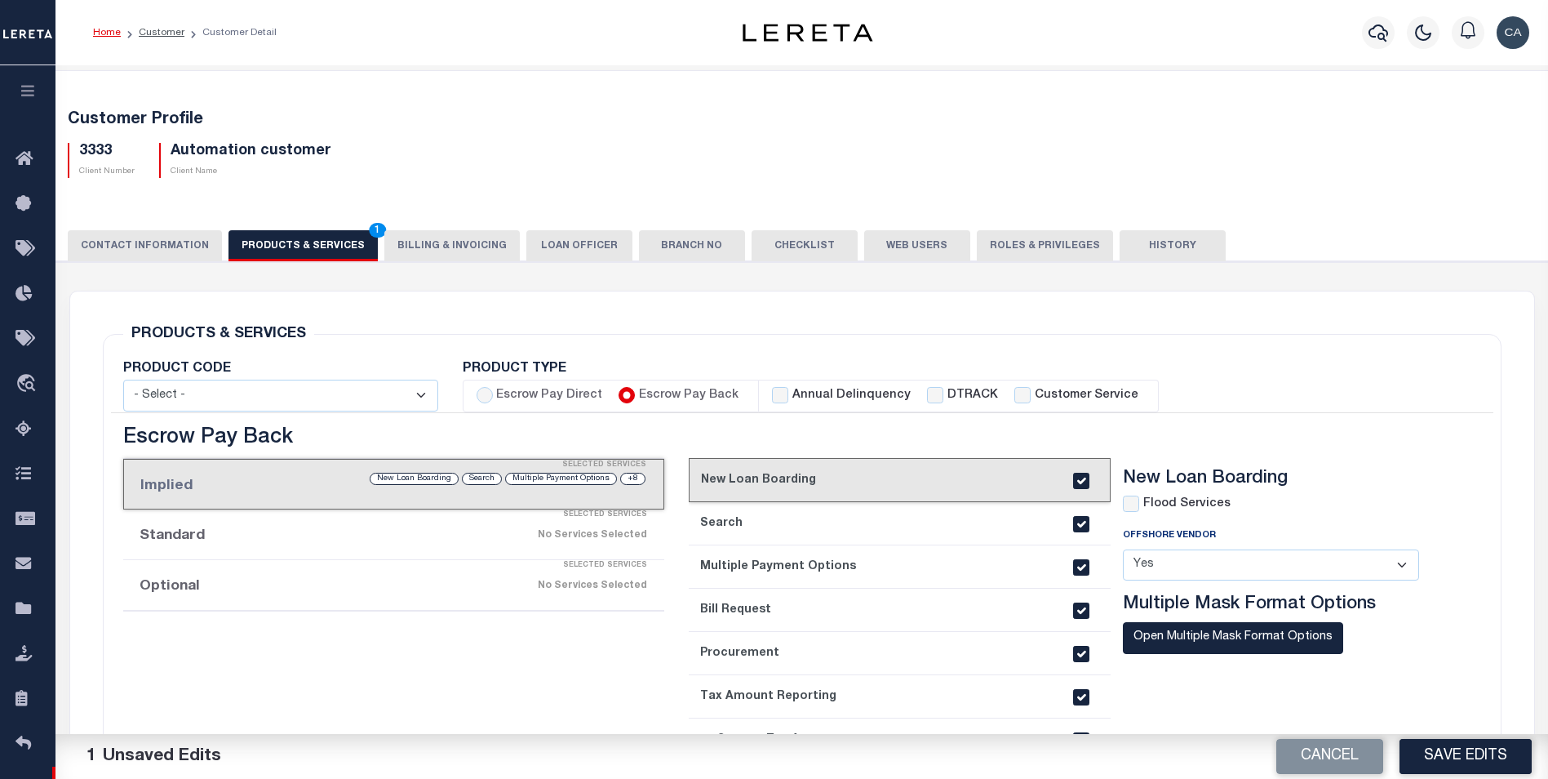
click at [976, 397] on label "DTRACK" at bounding box center [972, 396] width 51 height 18
click at [943, 397] on input "DTRACK" at bounding box center [935, 395] width 16 height 16
checkbox input "true"
checkbox input "false"
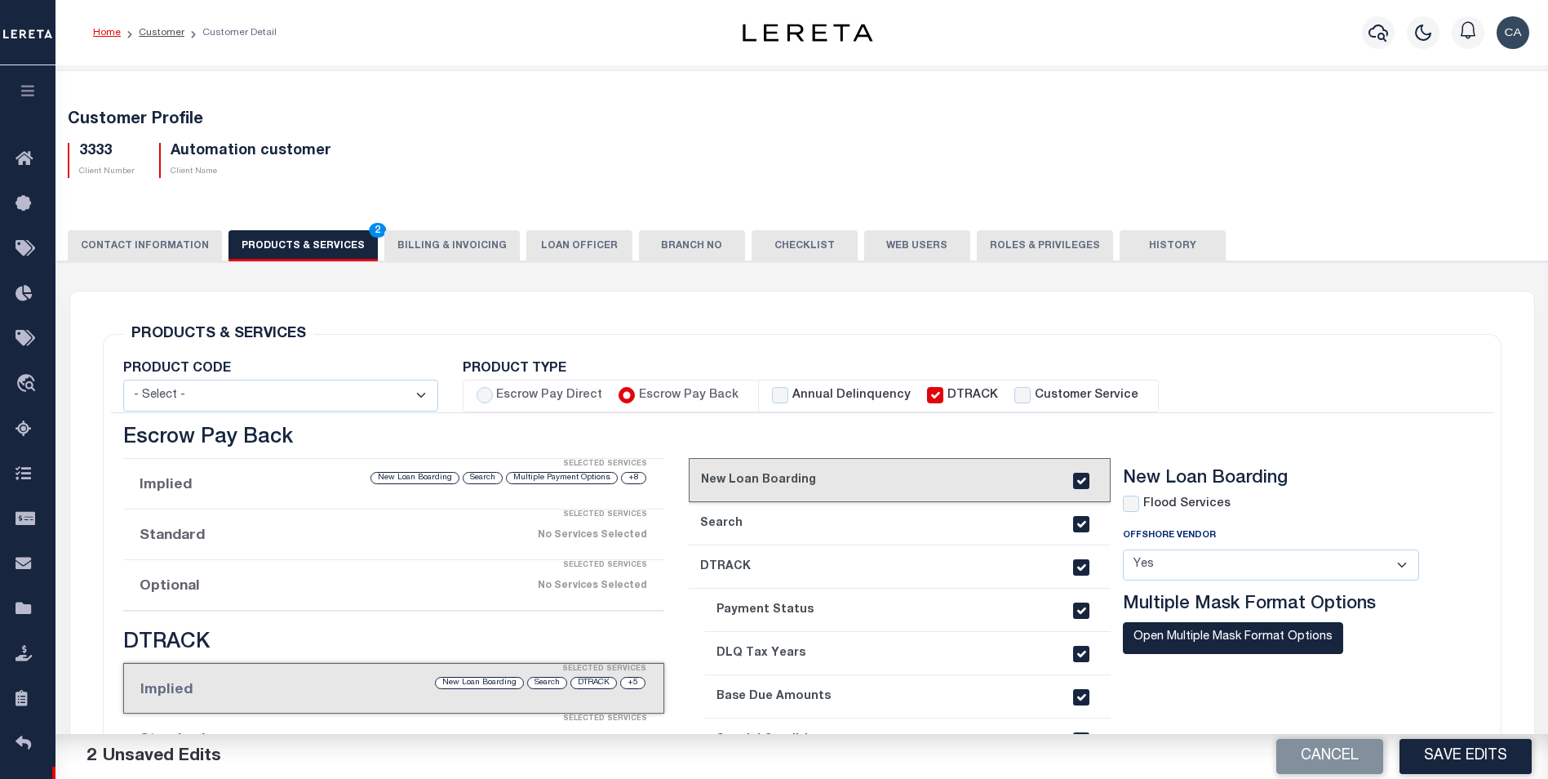
click at [1064, 397] on label "Customer Service" at bounding box center [1087, 396] width 104 height 18
click at [1031, 397] on input "Customer Service" at bounding box center [1022, 395] width 16 height 16
checkbox input "true"
click at [1168, 508] on label "Flood Services" at bounding box center [1186, 504] width 87 height 18
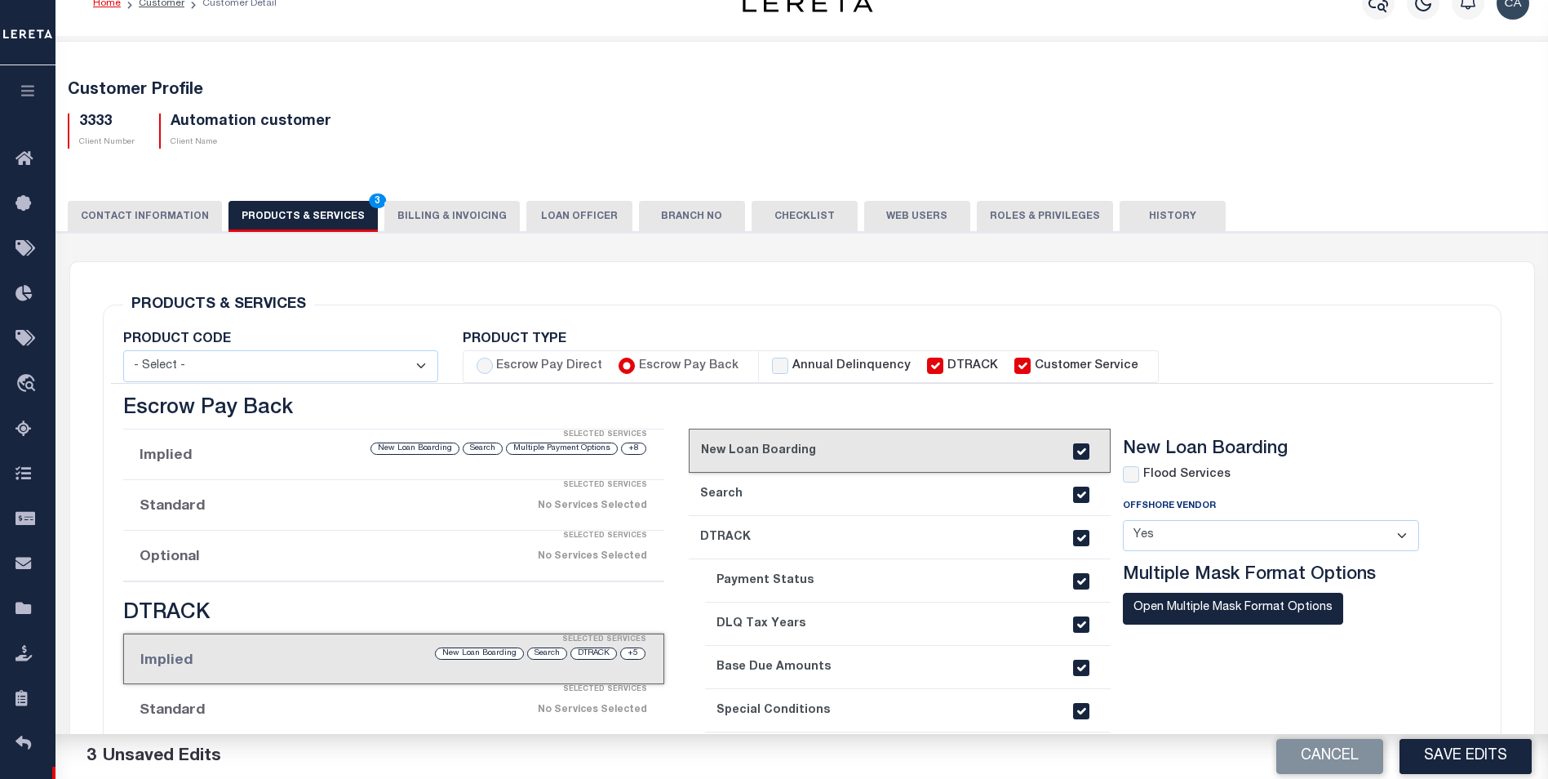
scroll to position [82, 0]
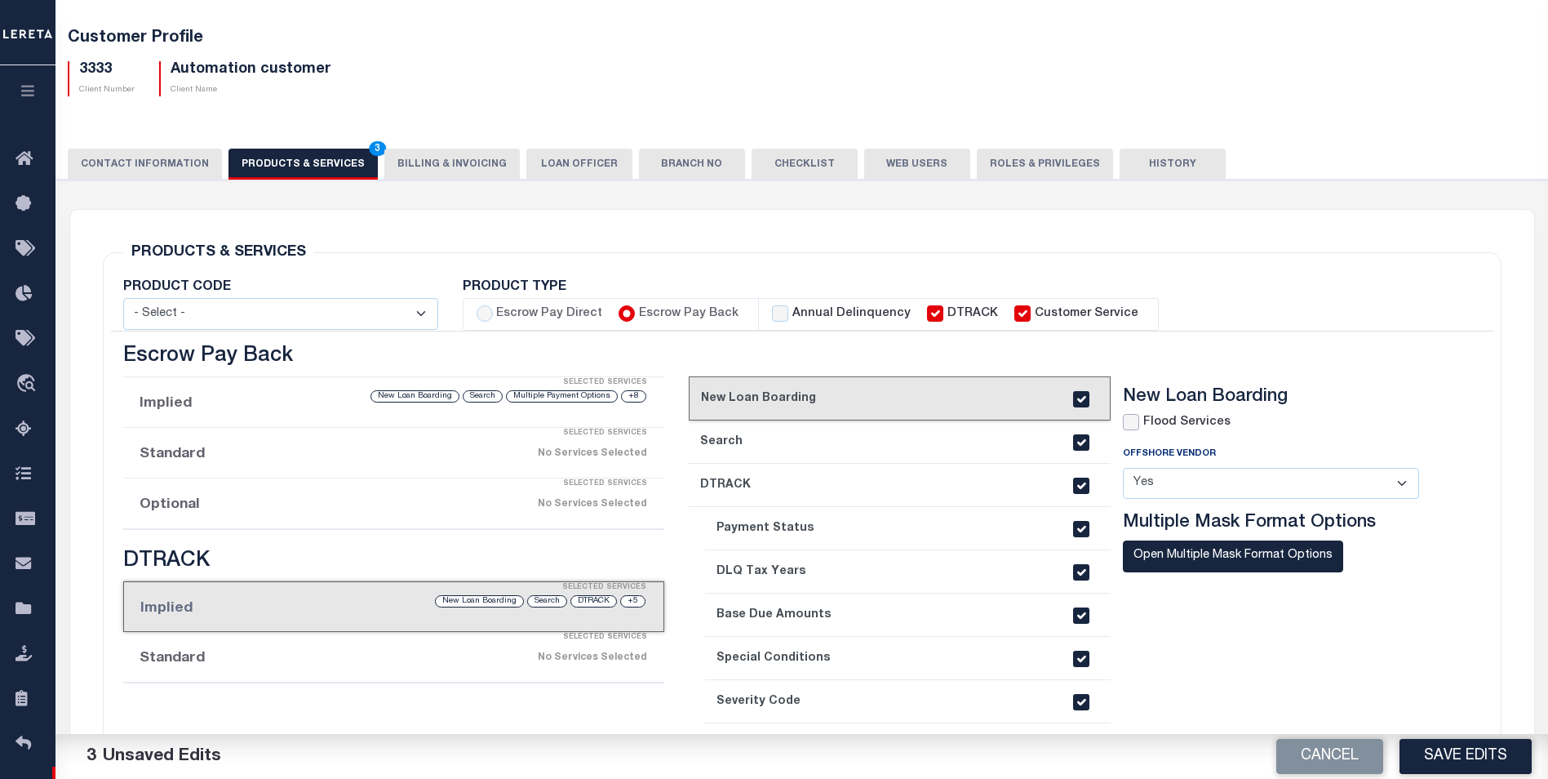
click at [1134, 420] on input "checkbox" at bounding box center [1131, 422] width 16 height 16
checkbox input "true"
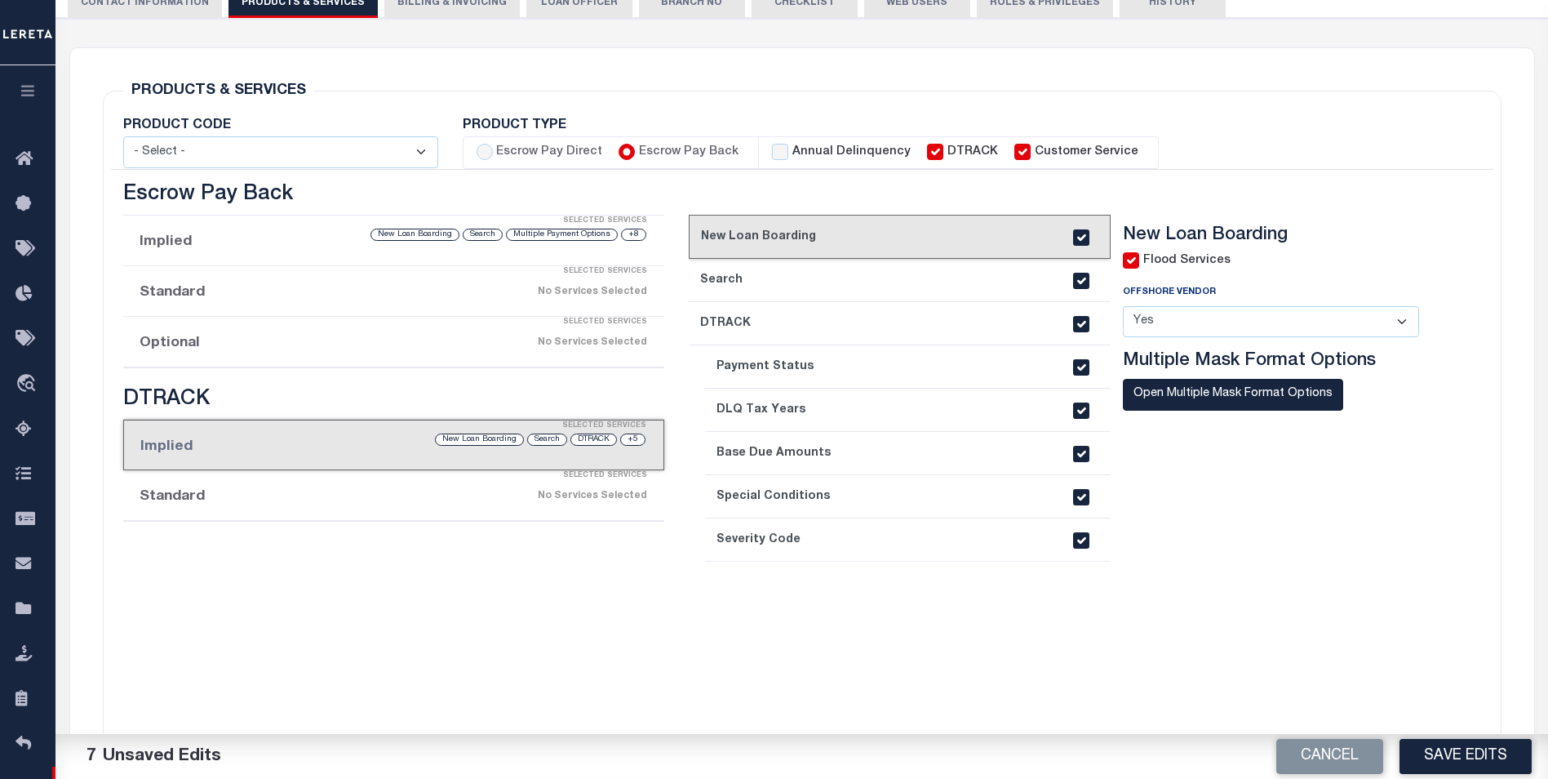
scroll to position [245, 0]
click at [235, 152] on select "- Select - Standard Tax (STX) Outsourcing (OS) Enhanced Tax (ETX) Tax Status Re…" at bounding box center [280, 151] width 315 height 32
select select "STX"
click at [123, 135] on select "- Select - Standard Tax (STX) Outsourcing (OS) Enhanced Tax (ETX) Tax Status Re…" at bounding box center [280, 151] width 315 height 32
click at [285, 289] on div "No Services Selected" at bounding box center [456, 290] width 380 height 29
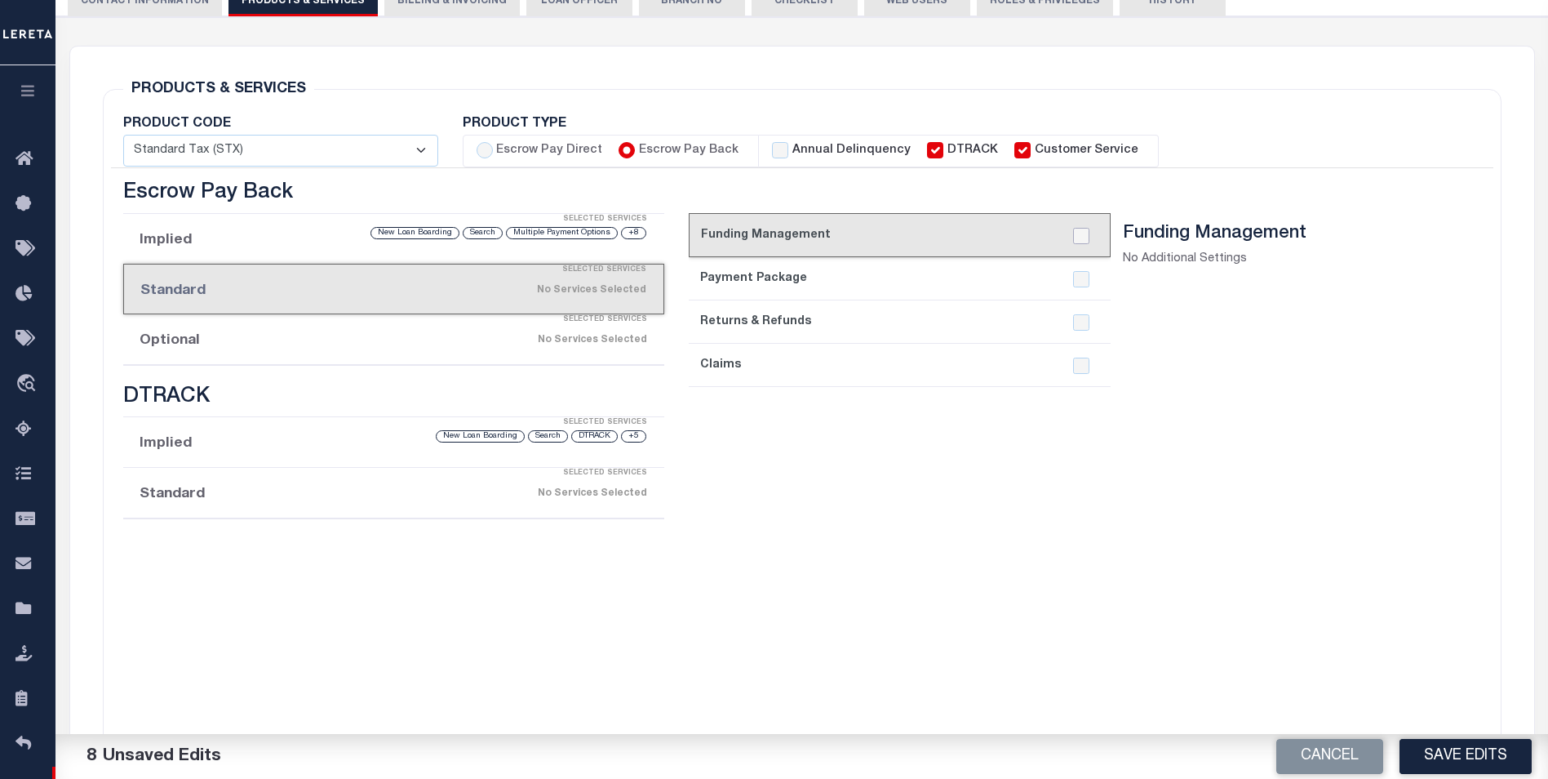
click at [1095, 242] on div at bounding box center [1081, 236] width 31 height 16
click at [1086, 238] on input "checkbox" at bounding box center [1081, 236] width 16 height 16
checkbox input "true"
click at [1078, 270] on div at bounding box center [1081, 287] width 31 height 173
click at [1082, 286] on input "checkbox" at bounding box center [1081, 279] width 16 height 16
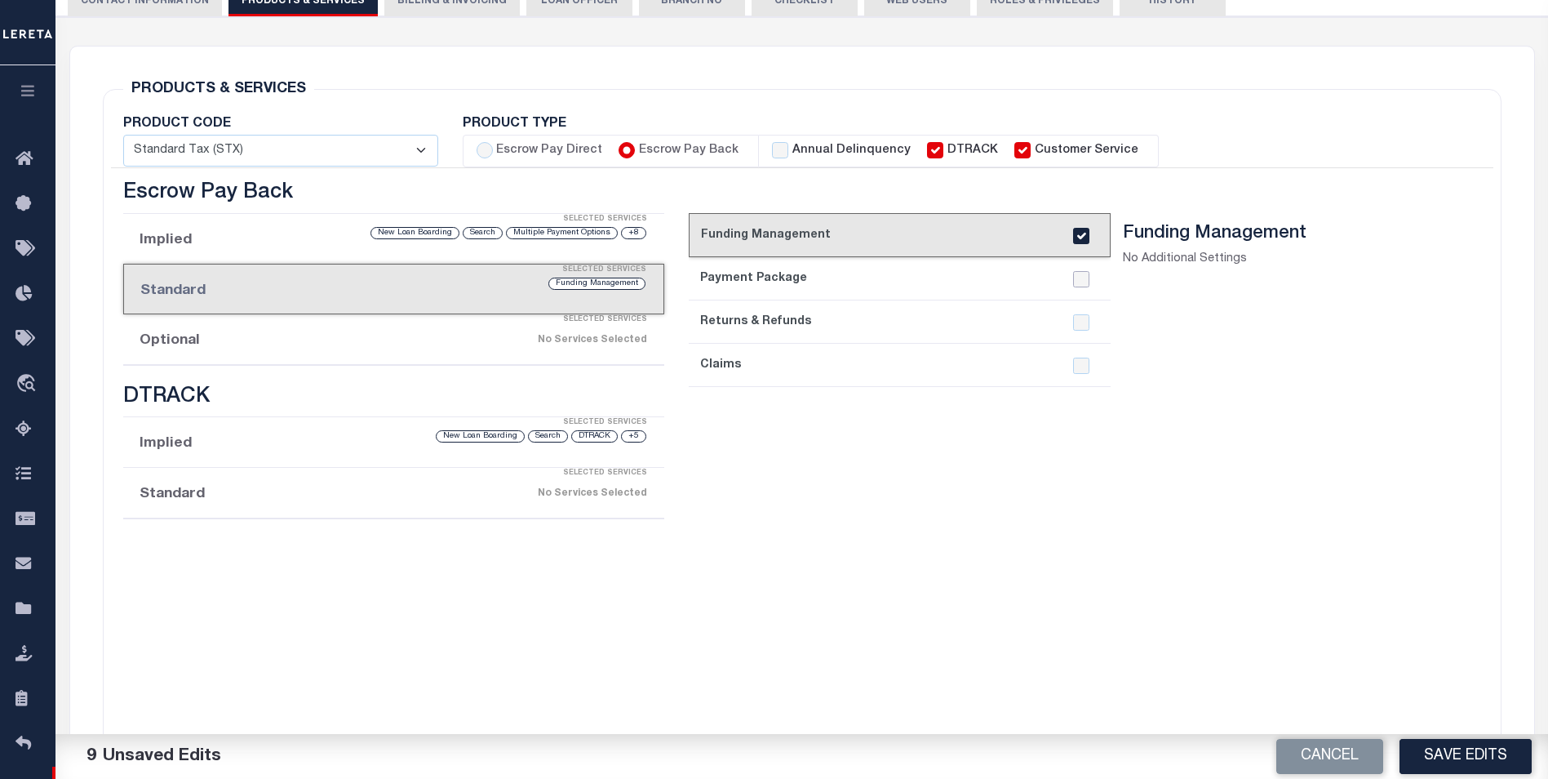
checkbox input "true"
drag, startPoint x: 1080, startPoint y: 324, endPoint x: 1080, endPoint y: 342, distance: 18.0
click at [1080, 328] on input "checkbox" at bounding box center [1081, 322] width 16 height 16
checkbox input "true"
click at [1076, 368] on div at bounding box center [1081, 365] width 31 height 16
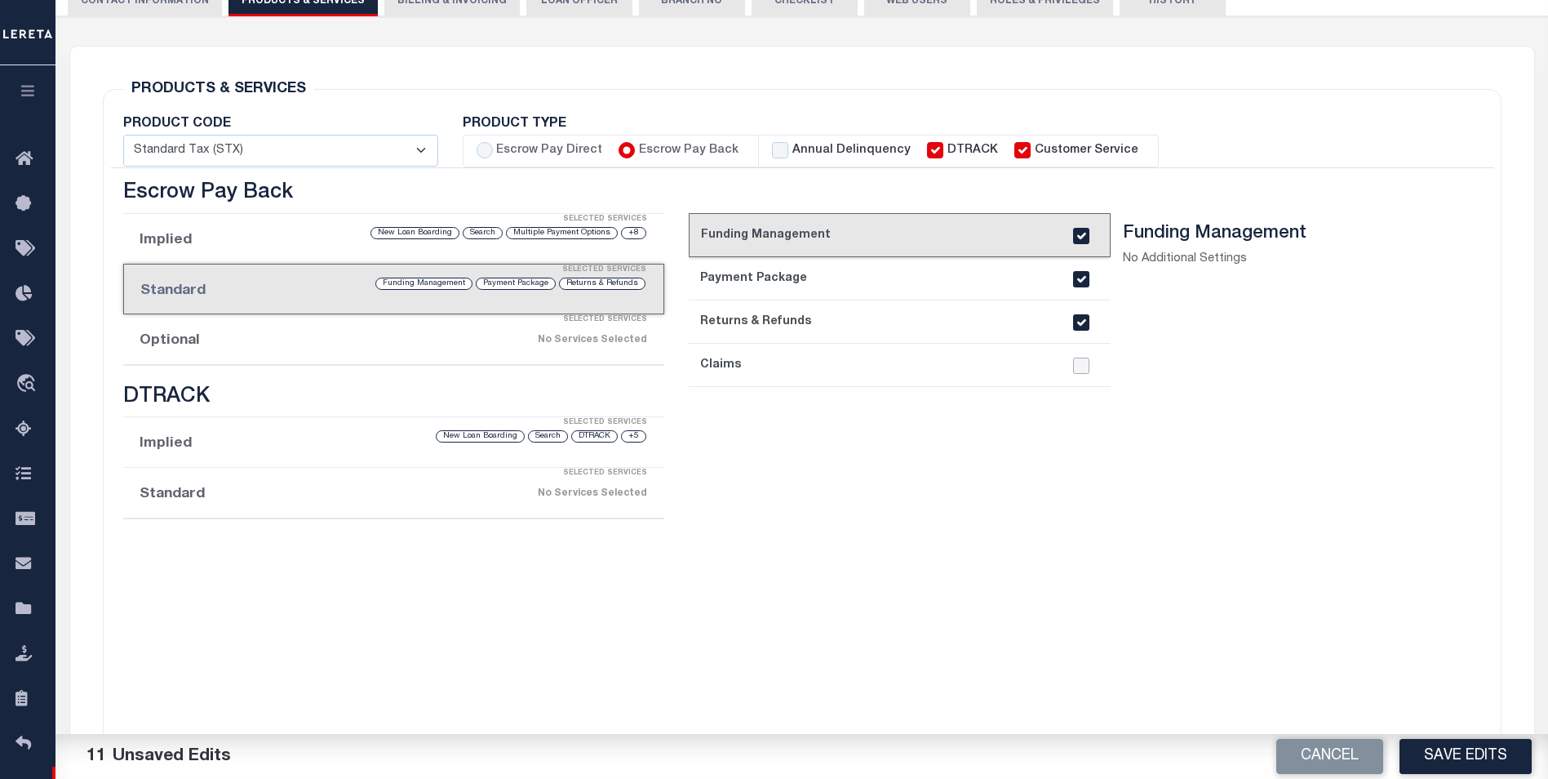
click at [1085, 366] on input "checkbox" at bounding box center [1081, 365] width 16 height 16
checkbox input "true"
click at [415, 321] on div "Selected Services" at bounding box center [410, 320] width 541 height 33
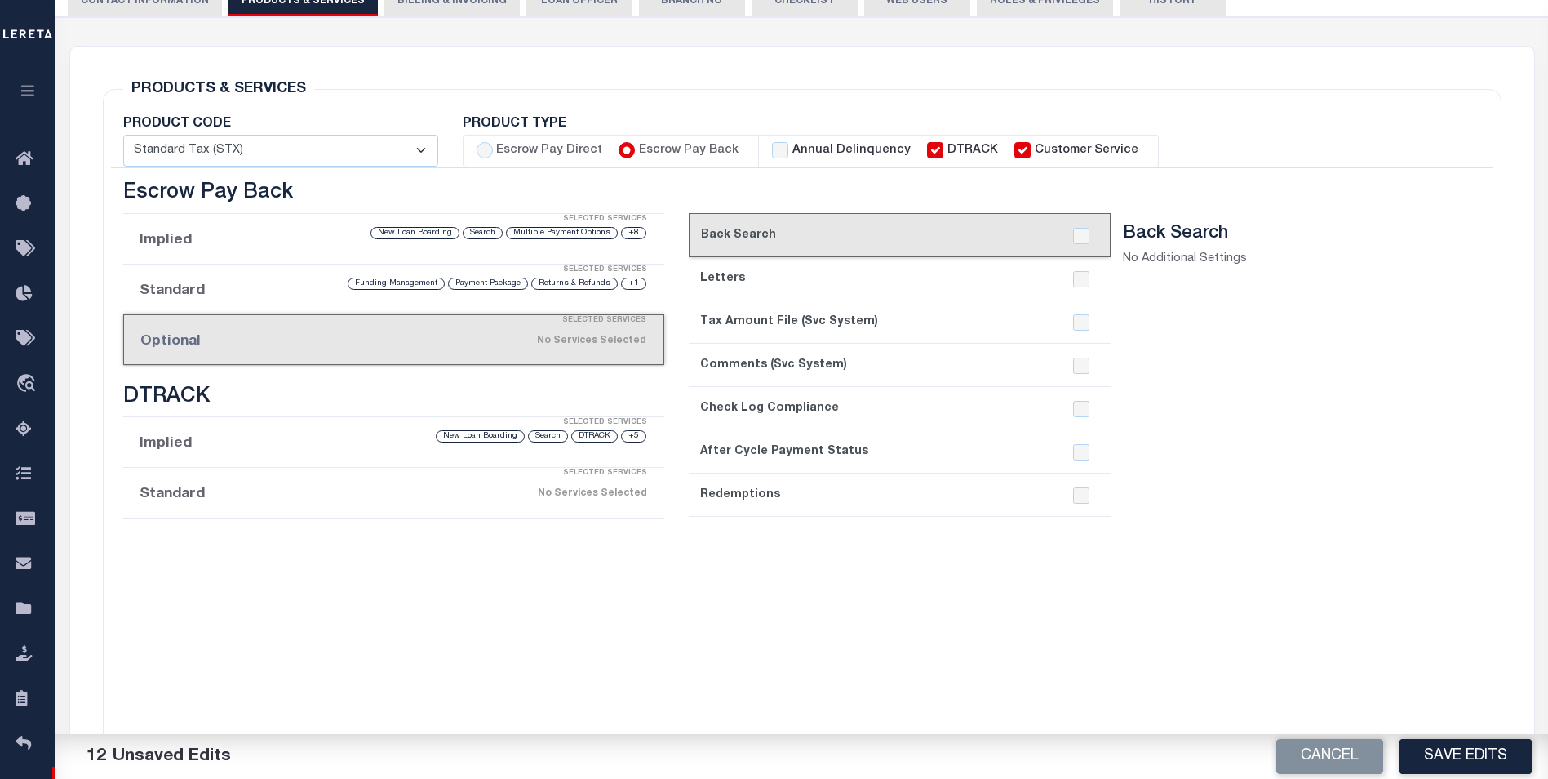
drag, startPoint x: 921, startPoint y: 262, endPoint x: 1000, endPoint y: 282, distance: 81.0
click at [921, 262] on link "2. Letters" at bounding box center [900, 278] width 422 height 43
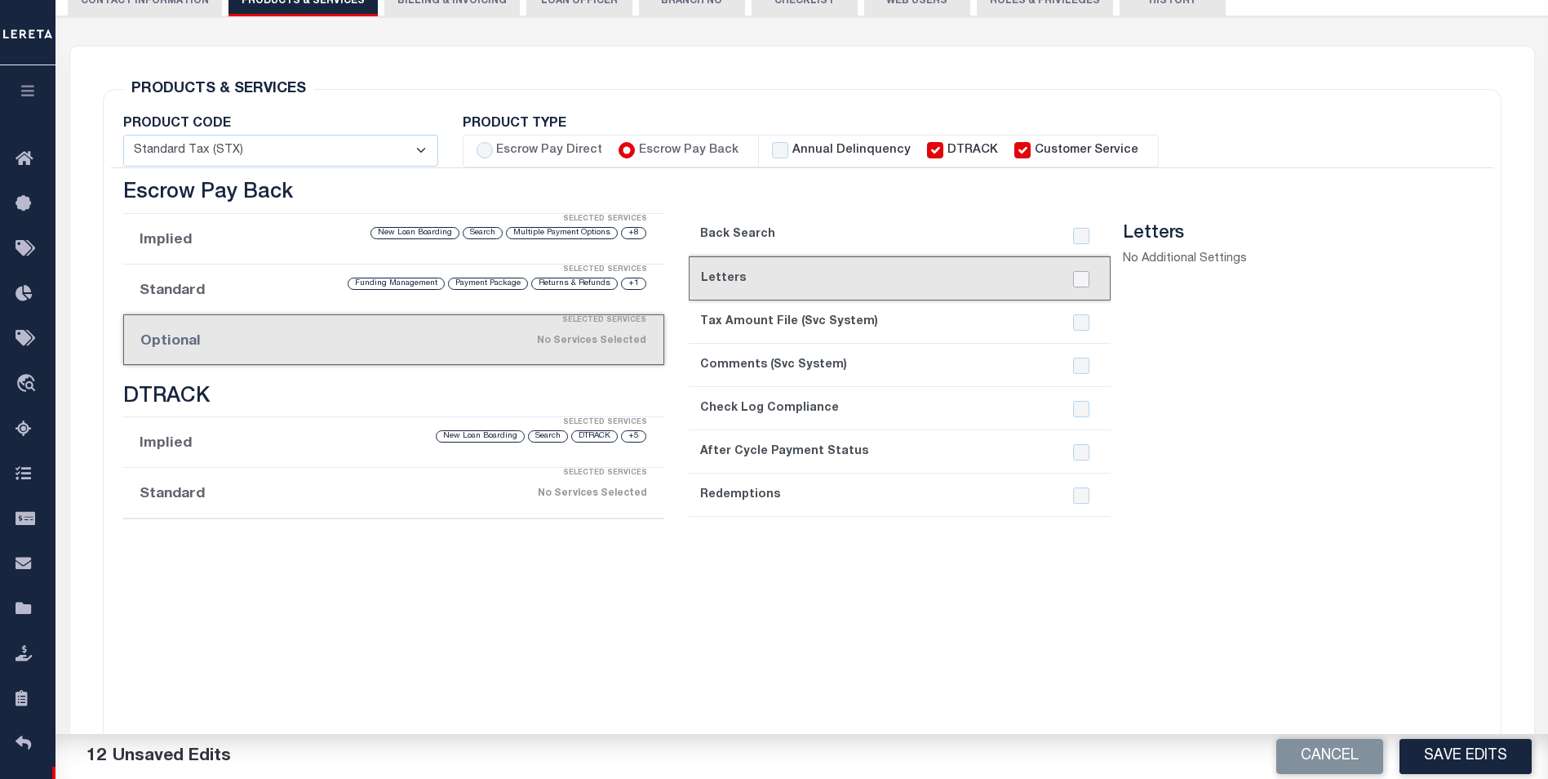
click at [1080, 280] on input "checkbox" at bounding box center [1081, 279] width 16 height 16
checkbox input "true"
click at [1077, 484] on div at bounding box center [1081, 352] width 31 height 303
click at [1080, 492] on input "checkbox" at bounding box center [1081, 495] width 16 height 16
checkbox input "true"
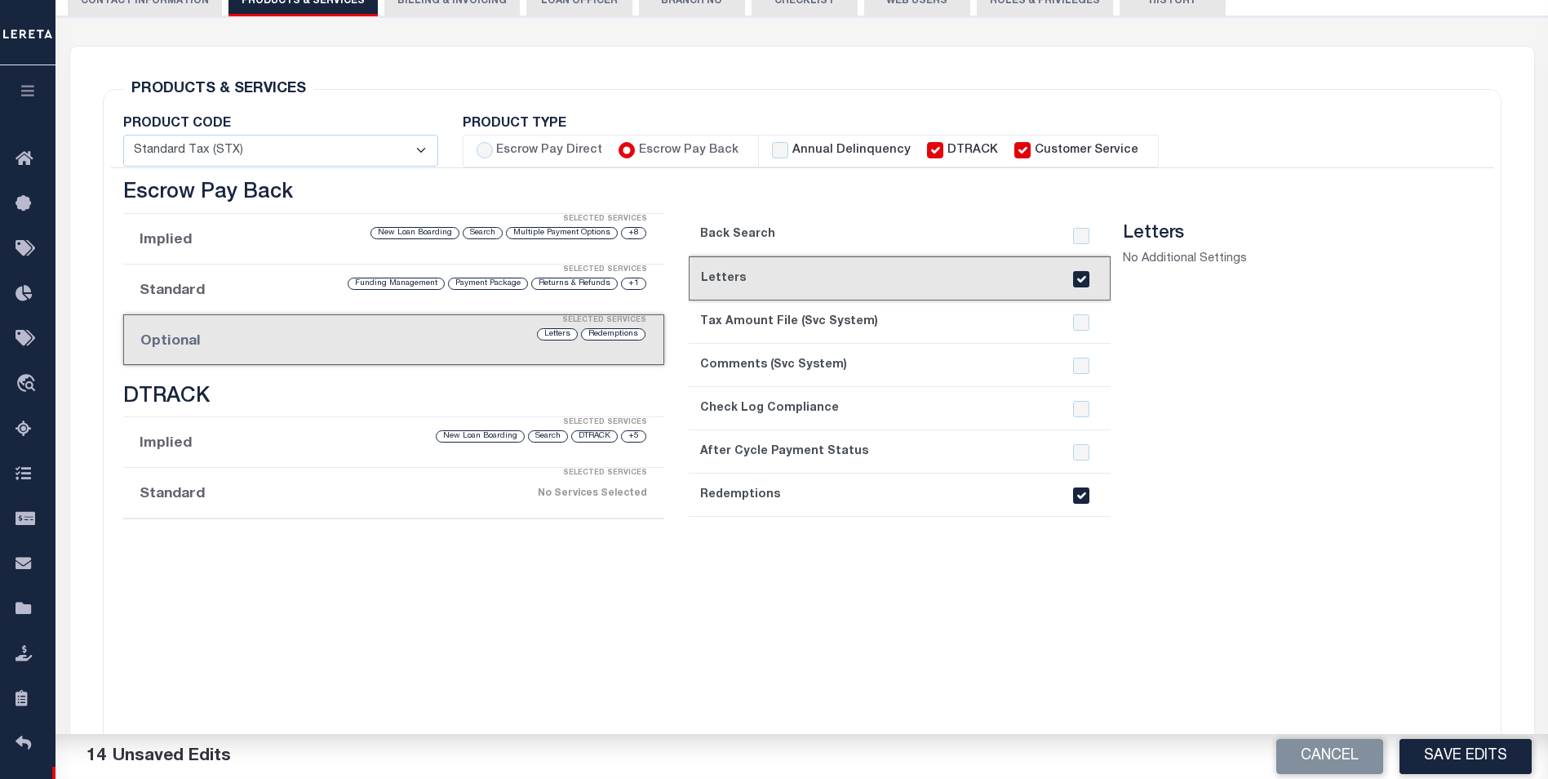
click at [348, 422] on div "Selected Services" at bounding box center [410, 422] width 541 height 33
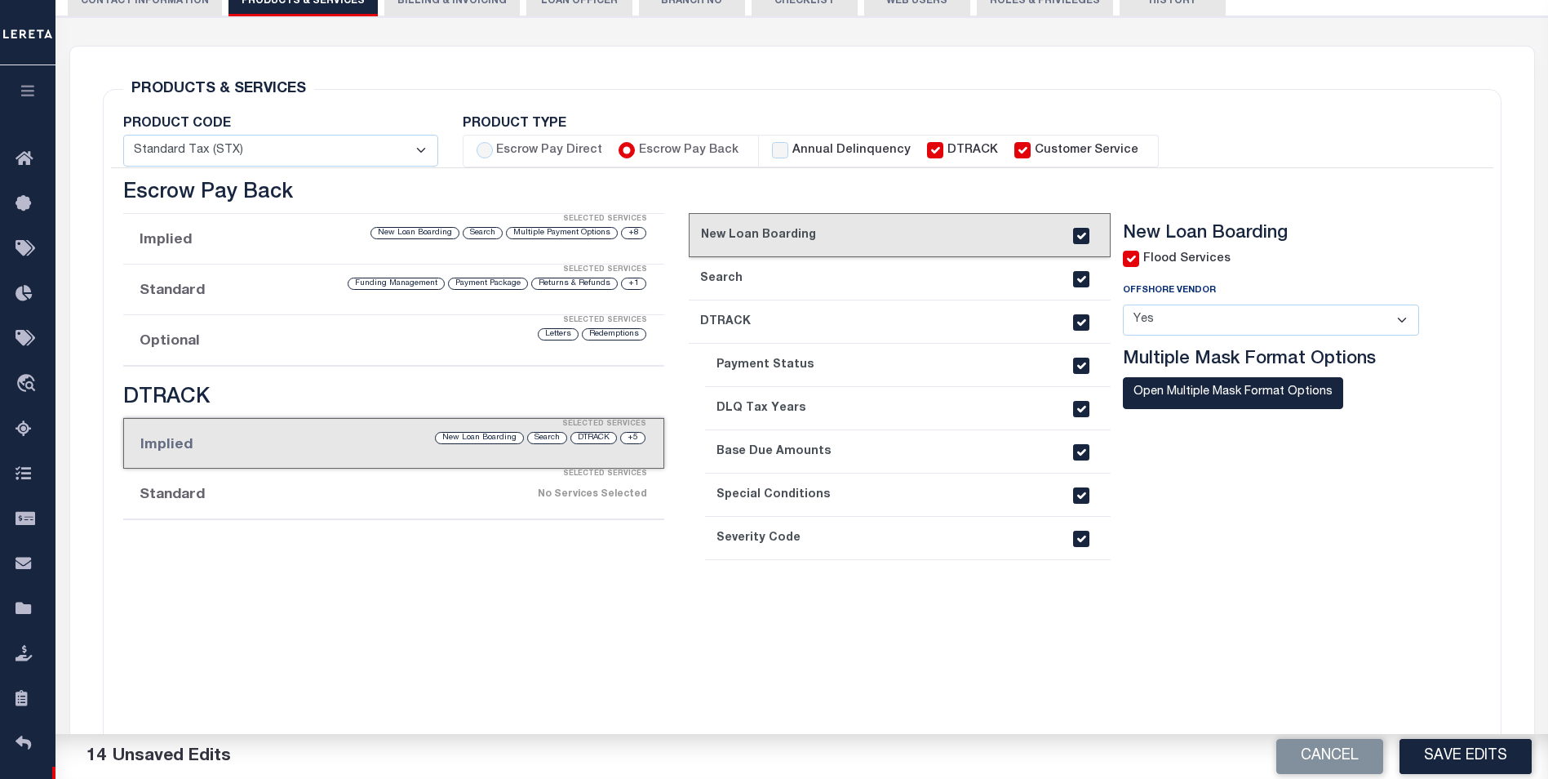
click at [467, 511] on li "Standard Selected Services No Services Selected" at bounding box center [393, 493] width 541 height 51
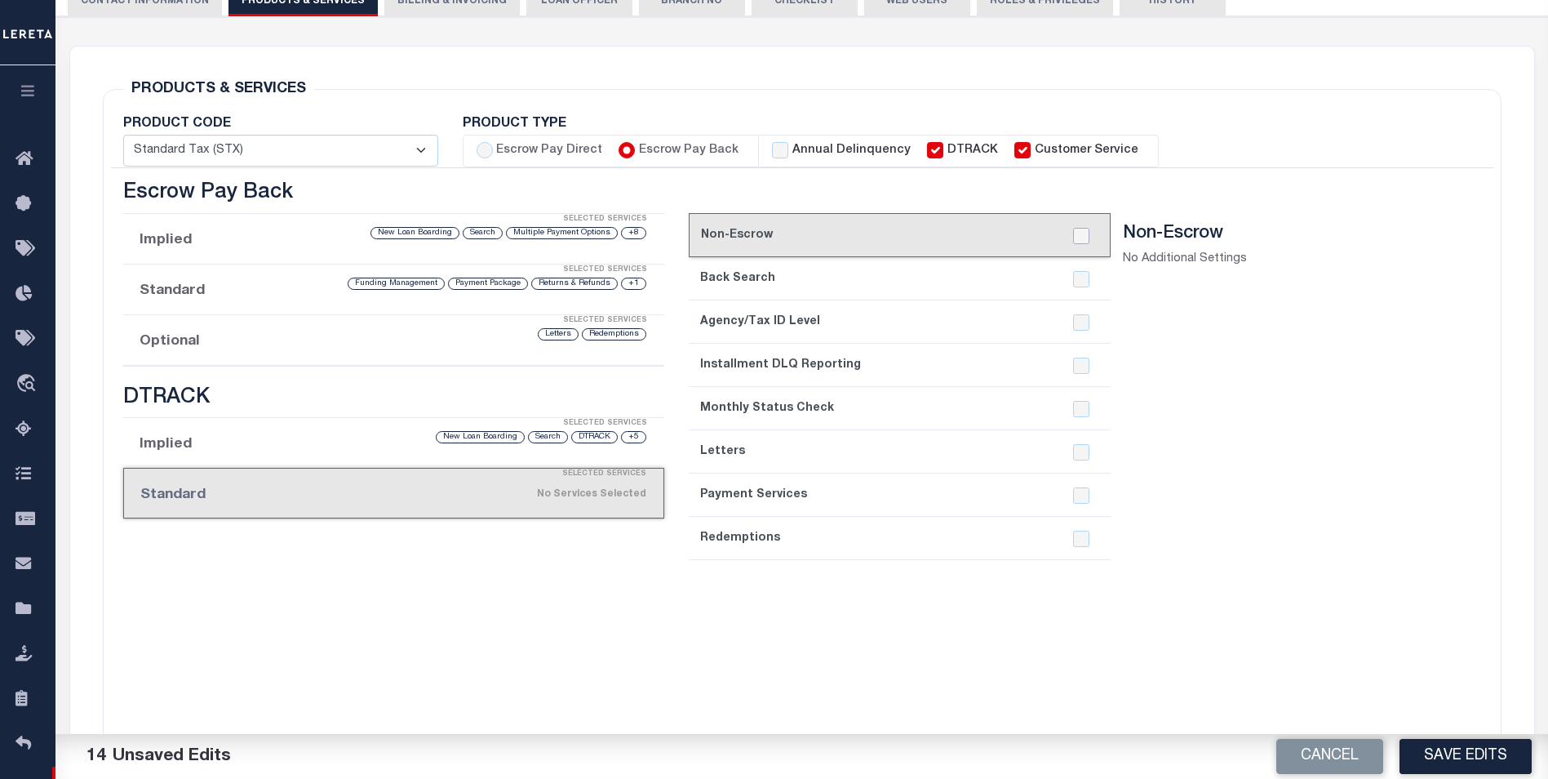
drag, startPoint x: 1084, startPoint y: 230, endPoint x: 1111, endPoint y: 282, distance: 58.4
click at [1084, 231] on input "checkbox" at bounding box center [1081, 236] width 16 height 16
checkbox input "true"
click at [1068, 362] on div at bounding box center [1081, 365] width 31 height 16
click at [1080, 371] on input "checkbox" at bounding box center [1081, 365] width 16 height 16
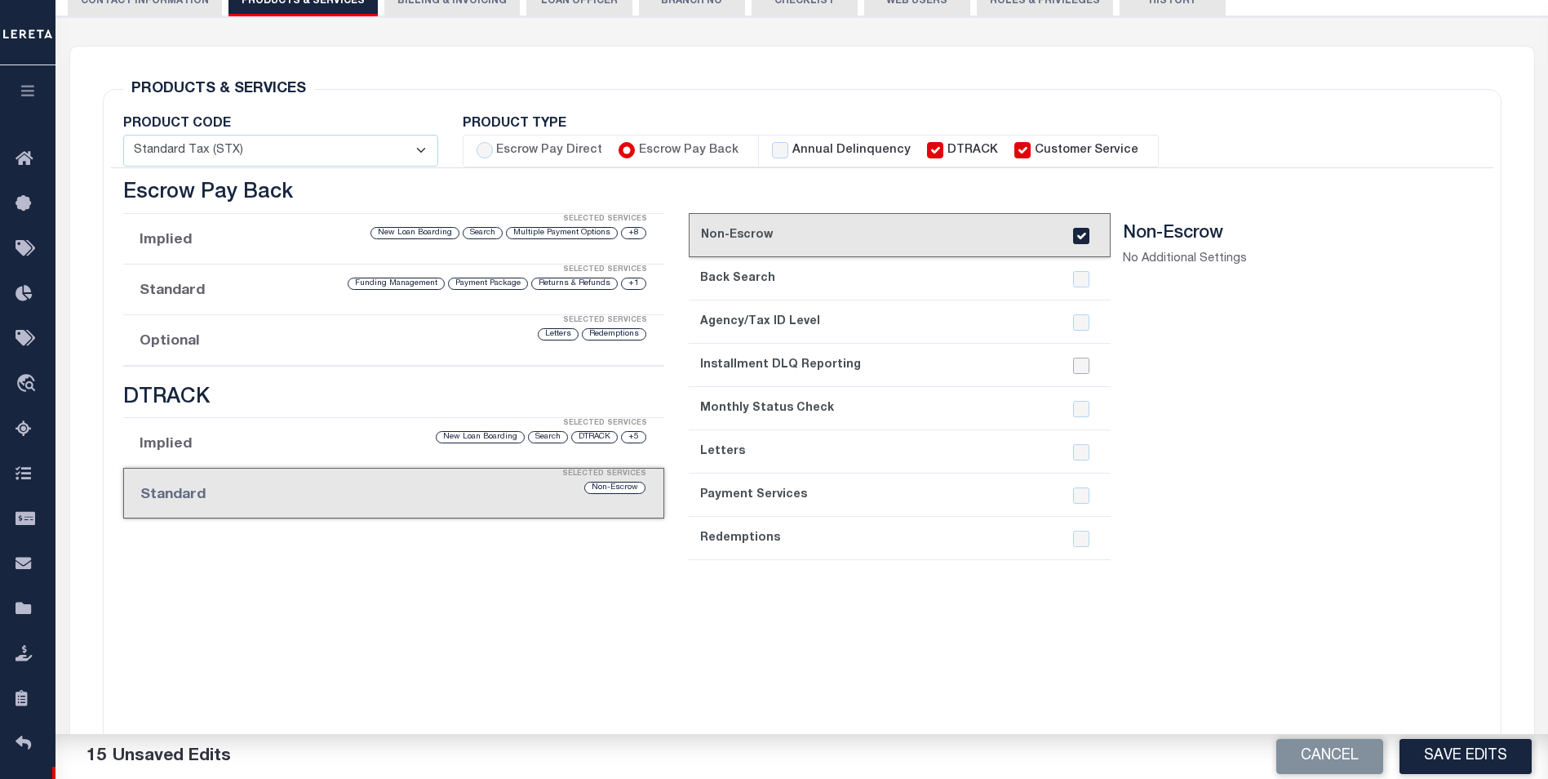
checkbox input "true"
click at [1082, 414] on input "checkbox" at bounding box center [1081, 409] width 16 height 16
checkbox input "true"
click at [1083, 460] on div at bounding box center [1081, 374] width 31 height 346
click at [1083, 452] on input "checkbox" at bounding box center [1081, 452] width 16 height 16
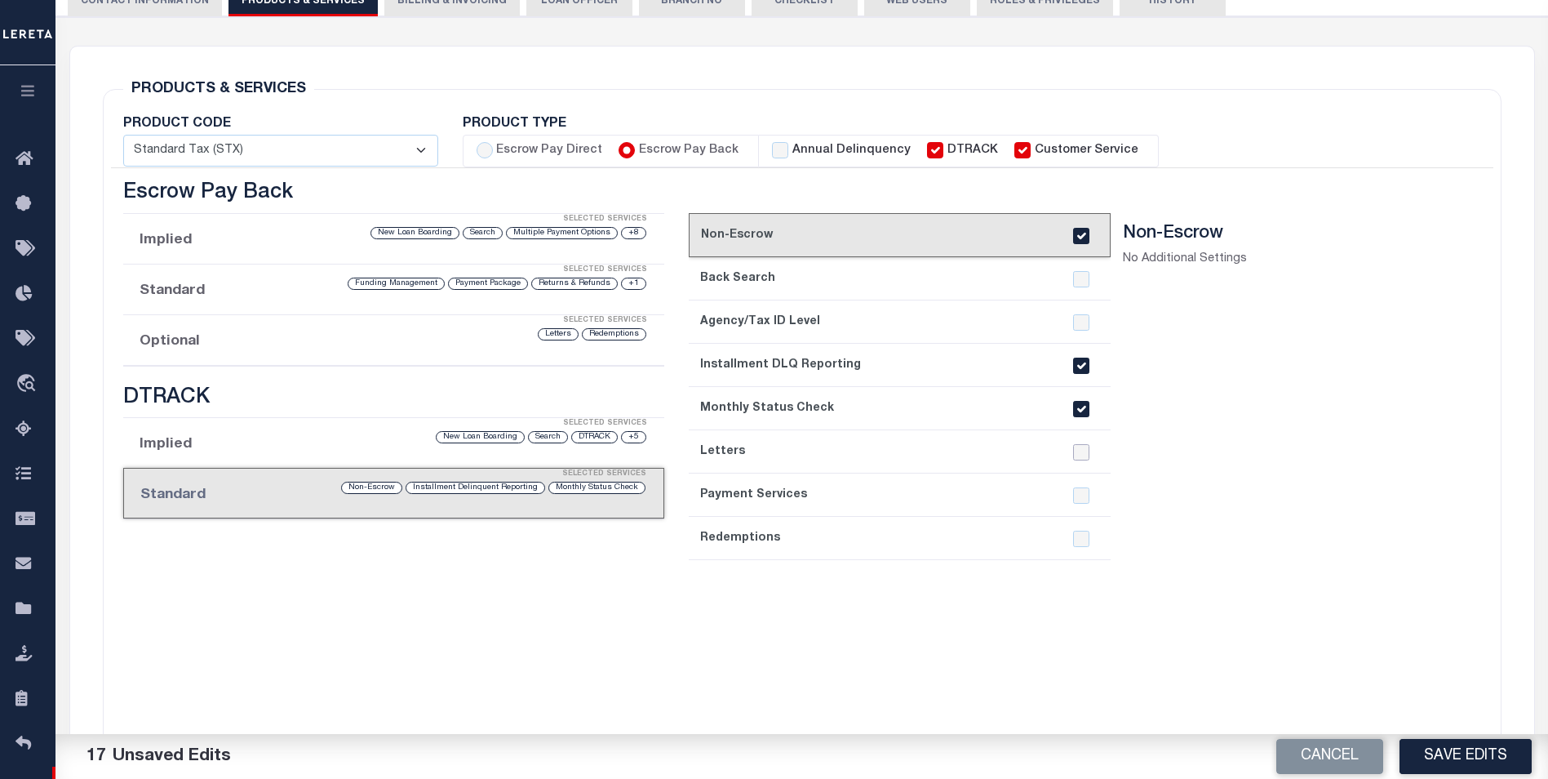
checkbox input "true"
click at [1079, 487] on input "checkbox" at bounding box center [1081, 495] width 16 height 16
checkbox input "true"
click at [1079, 543] on input "checkbox" at bounding box center [1081, 538] width 16 height 16
checkbox input "true"
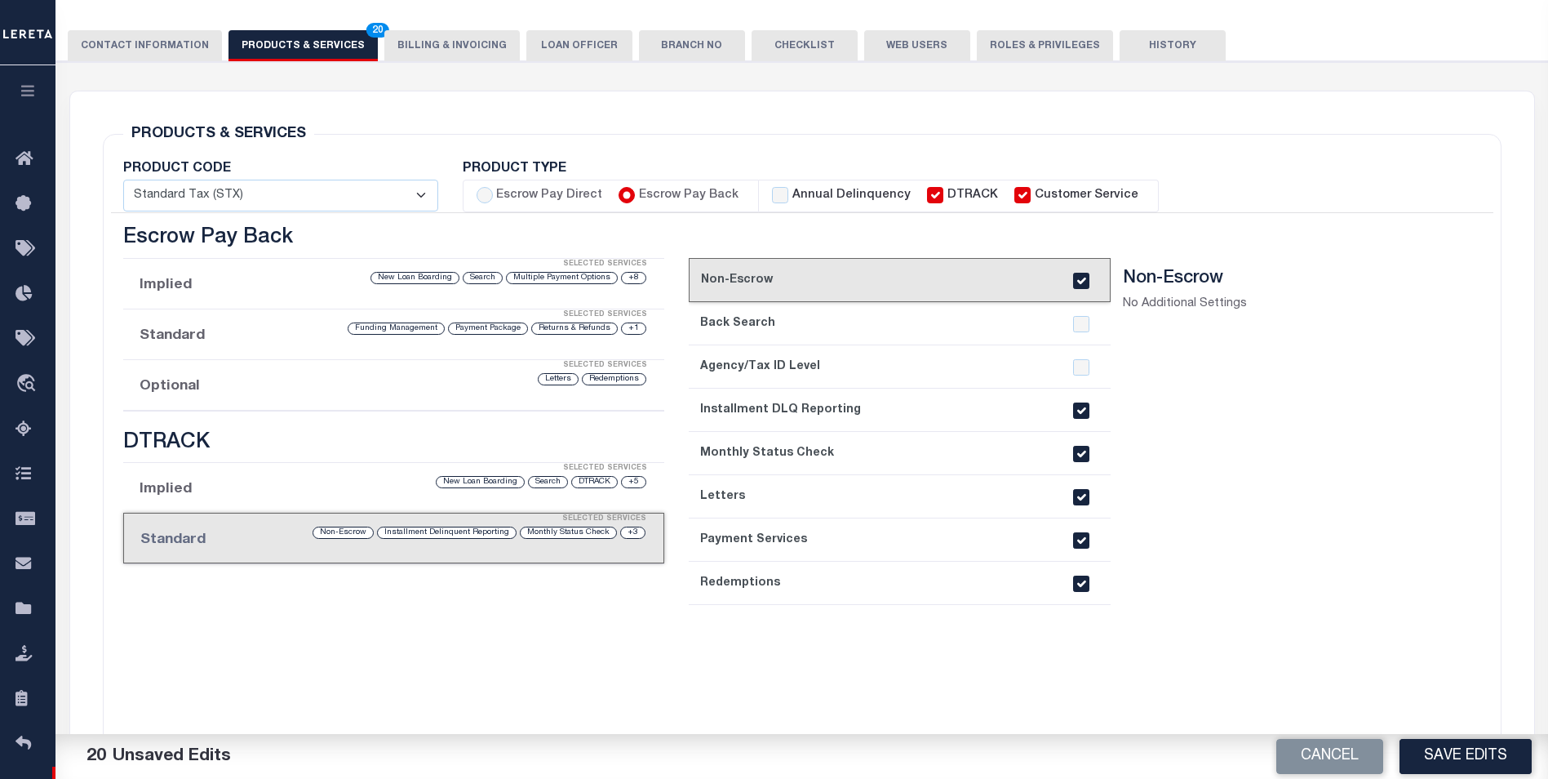
scroll to position [163, 0]
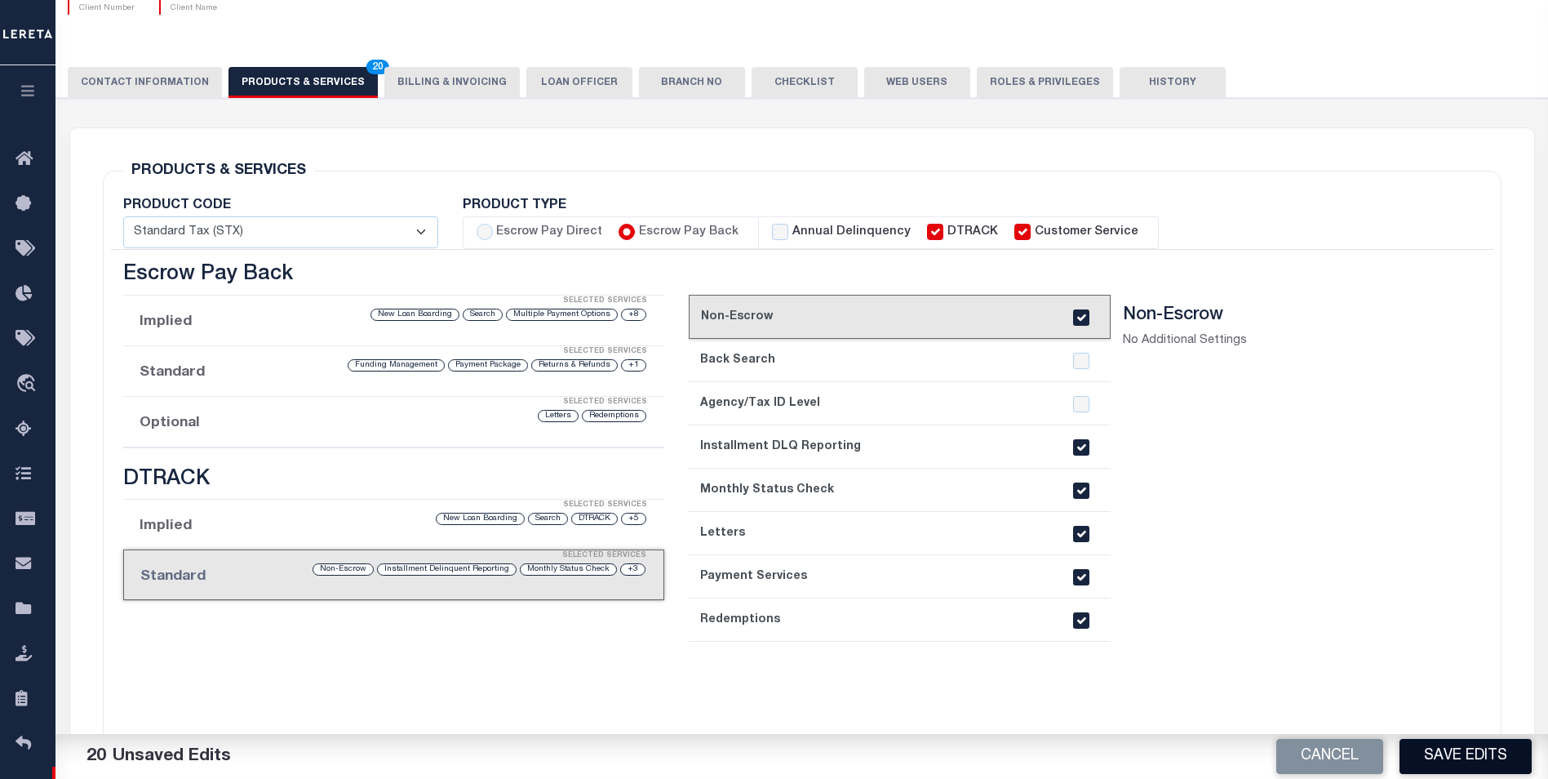
click at [1501, 761] on button "Save Edits" at bounding box center [1466, 756] width 132 height 35
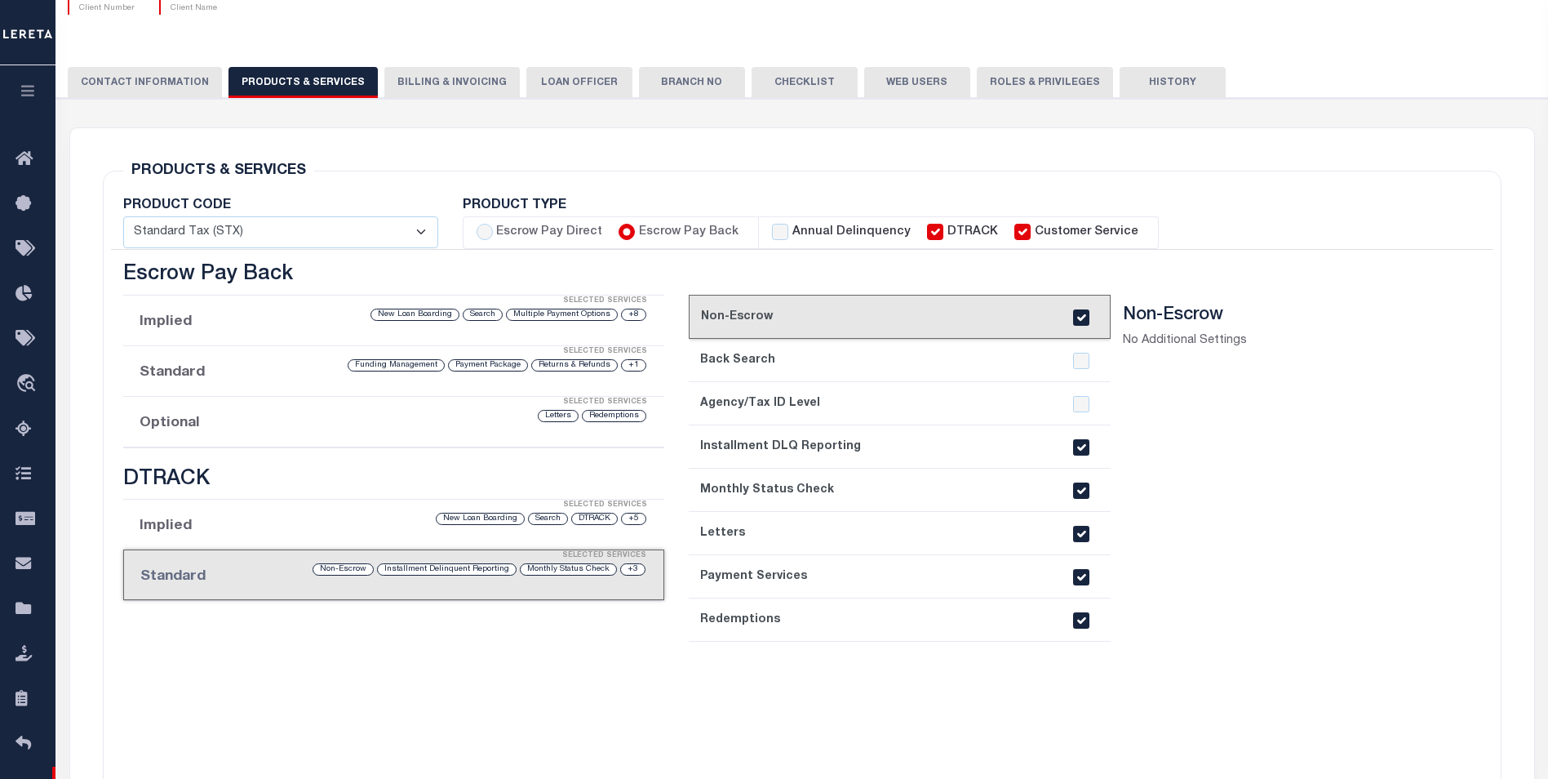
click at [434, 99] on div "CLIENT NUMBER - Self Parent - 1011 1012 1013 1014 1016 1017 1018 101862 1019 10…" at bounding box center [802, 722] width 1508 height 1249
click at [446, 78] on button "Billing & Invoicing" at bounding box center [451, 82] width 135 height 31
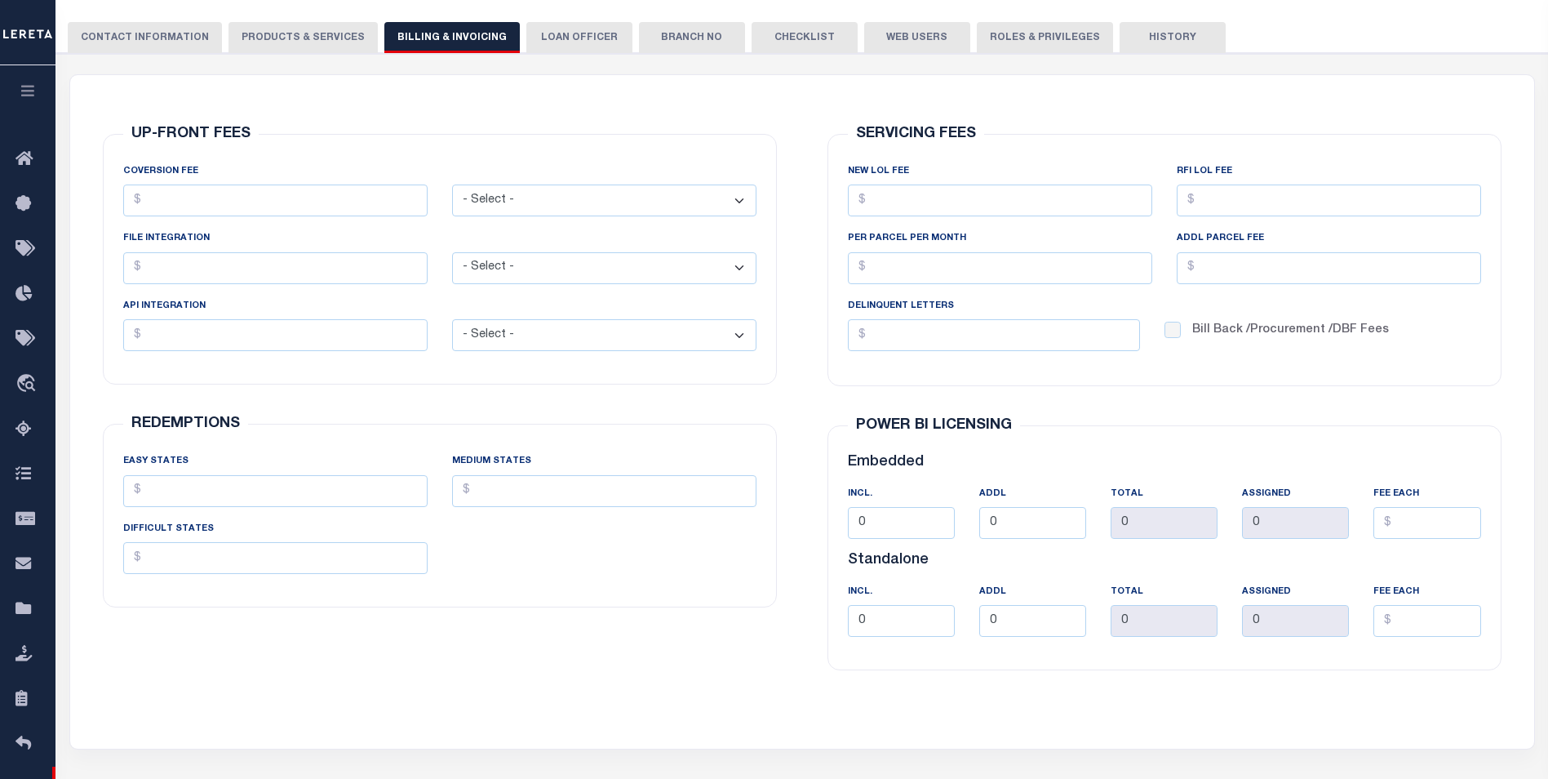
scroll to position [245, 0]
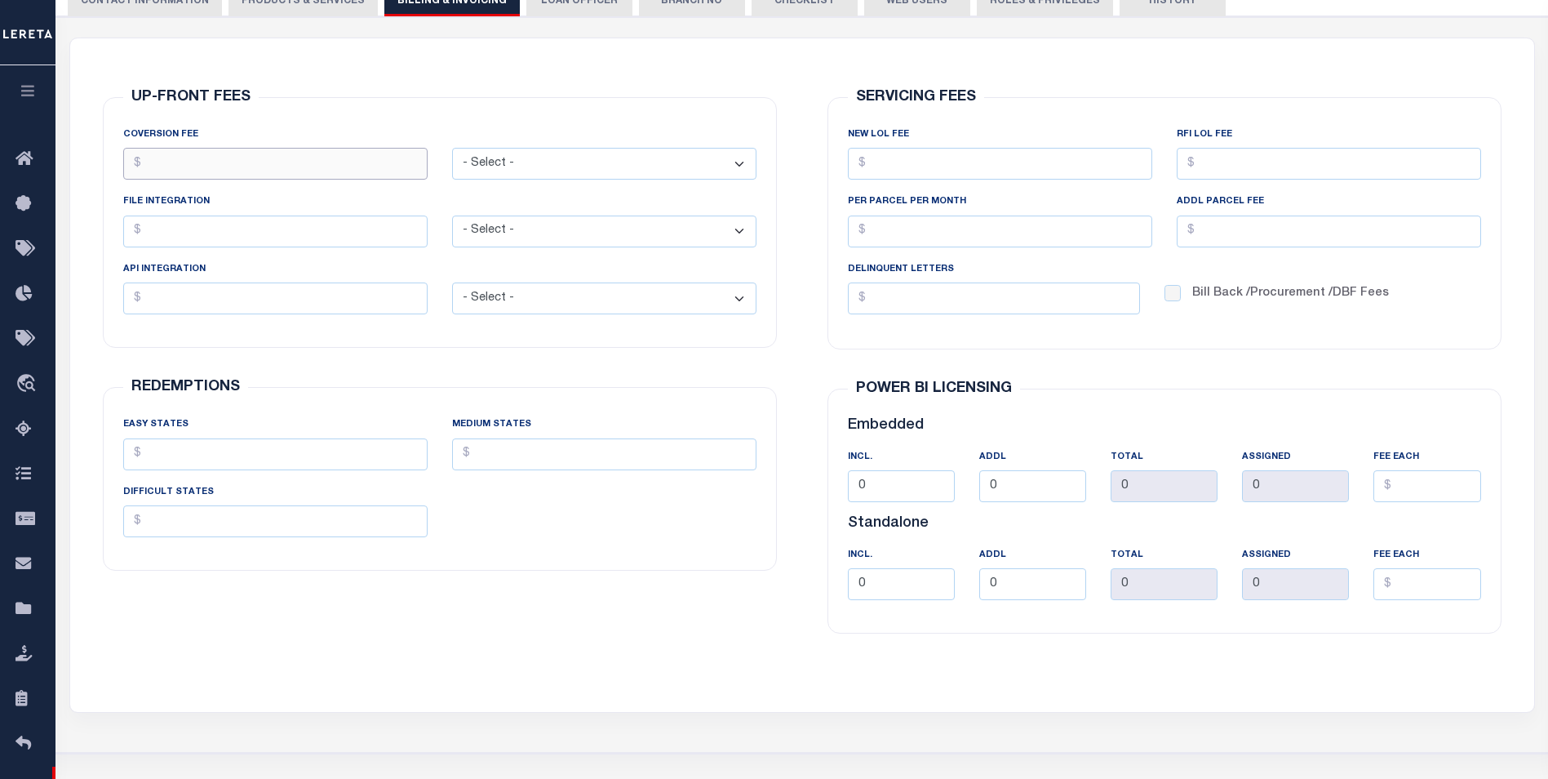
click at [342, 163] on input "COVERSION FEE" at bounding box center [275, 164] width 304 height 32
type input "$0.00"
click at [252, 243] on input "FILE INTEGRATION" at bounding box center [275, 231] width 304 height 32
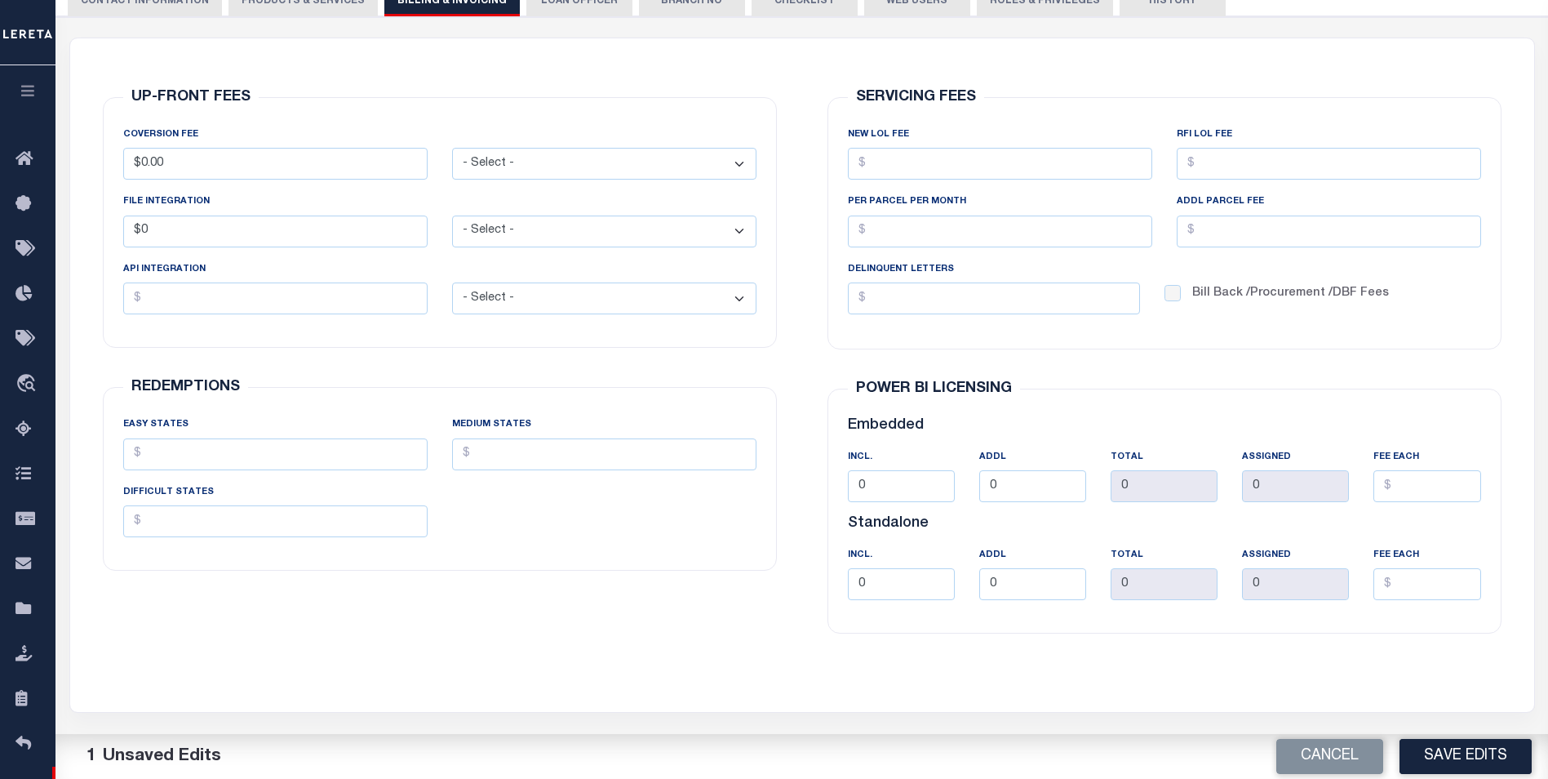
type input "$0.00"
click at [228, 322] on div "COVERSION FEE $0.00 - Select - Flat Per Loan Per Parcel" at bounding box center [440, 227] width 658 height 202
click at [243, 298] on input "text" at bounding box center [275, 298] width 304 height 32
type input "$0.00"
click at [384, 388] on div "REDEMPTIONS EASY STATES MEDIUM STATES DIFFICULT STATES" at bounding box center [440, 478] width 700 height 223
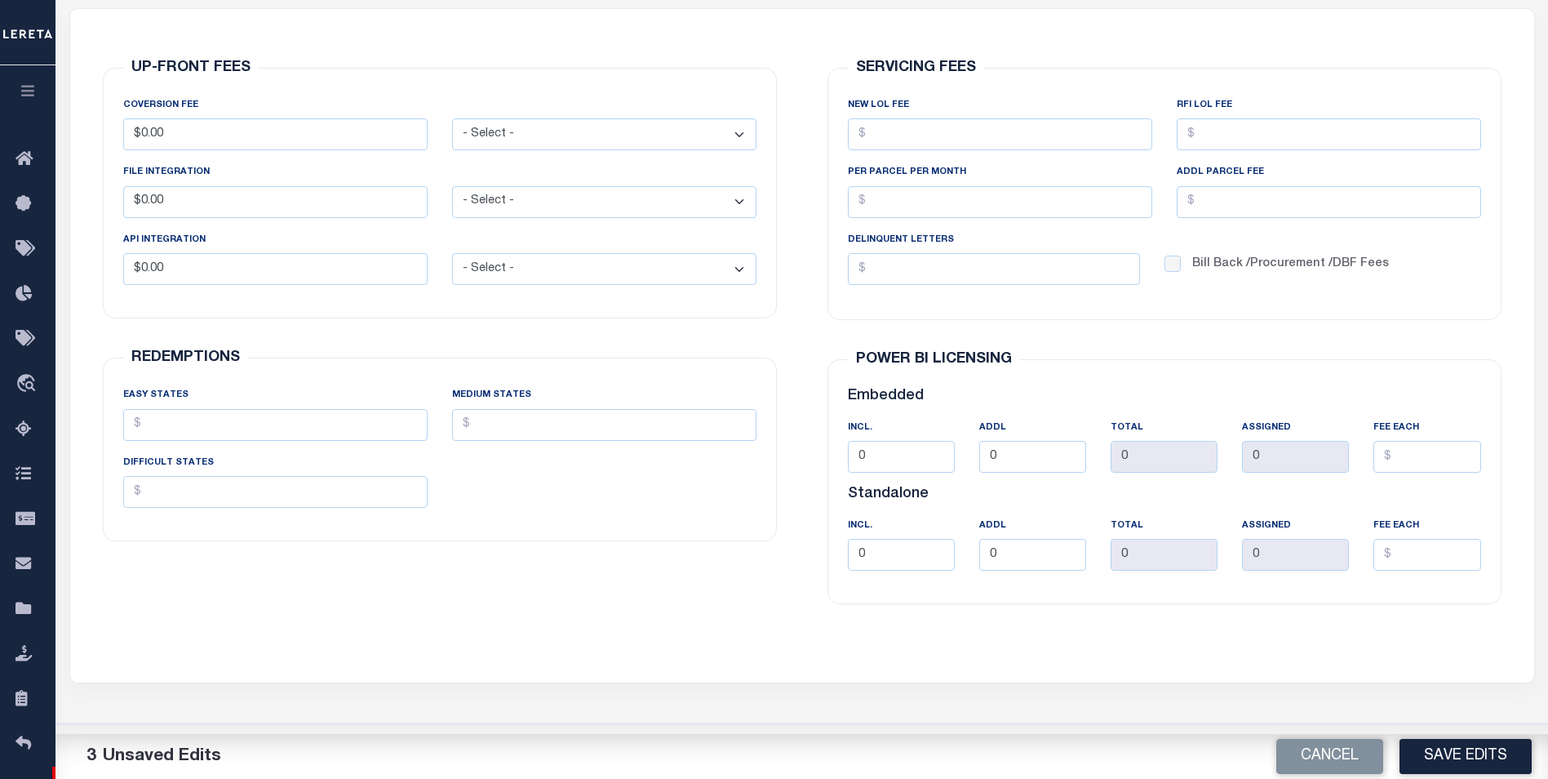
scroll to position [326, 0]
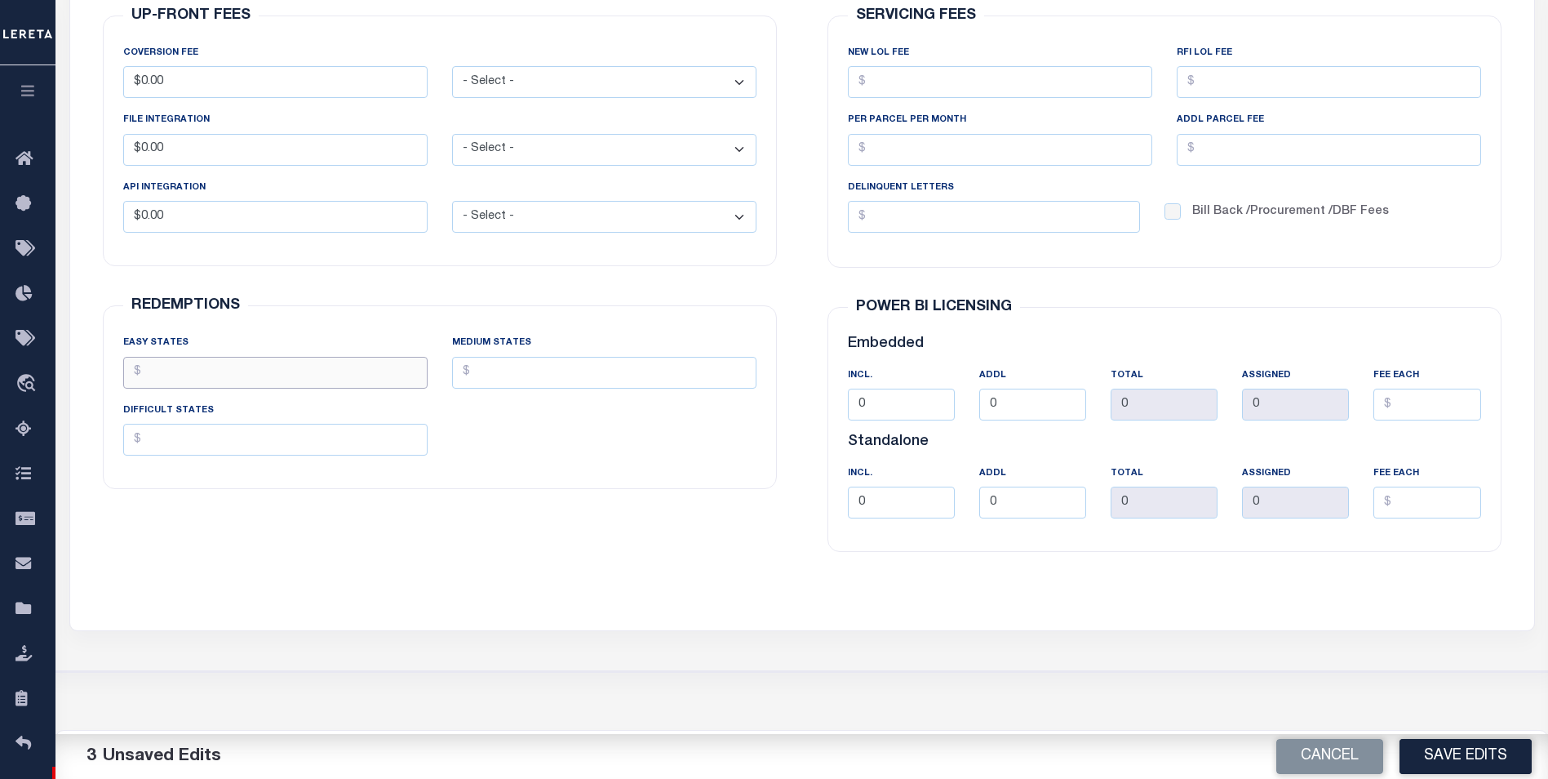
click at [264, 364] on input "EASY STATES" at bounding box center [275, 373] width 304 height 32
type input "$25.00"
click at [540, 357] on div "MEDIUM STATES" at bounding box center [604, 361] width 304 height 54
click at [535, 367] on input "MEDIUM STATES" at bounding box center [604, 373] width 304 height 32
type input "$25.00"
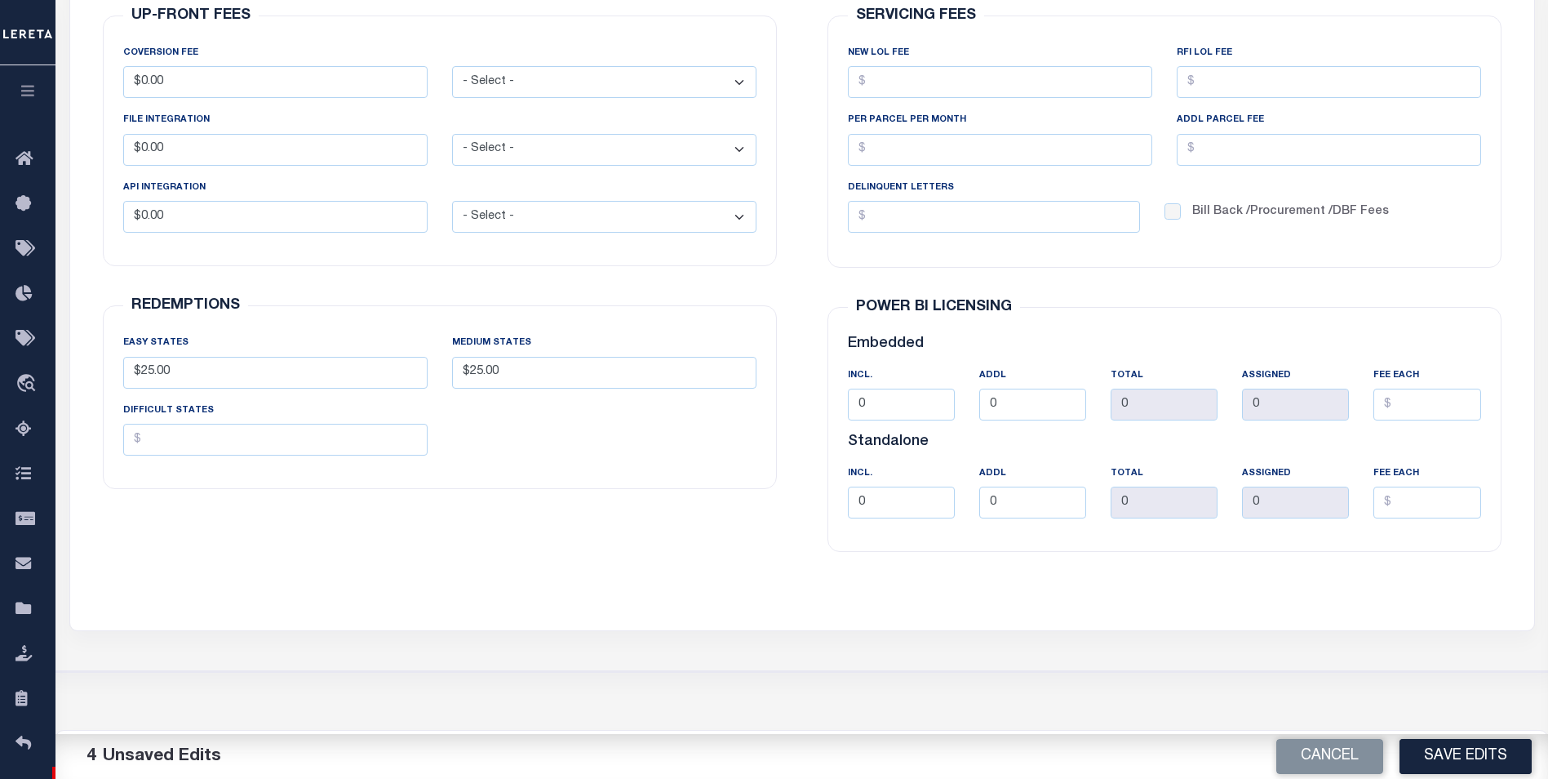
click at [308, 419] on div "DIFFICULT STATES" at bounding box center [275, 428] width 304 height 54
click at [311, 445] on input "DIFFICULT STATES" at bounding box center [275, 440] width 304 height 32
type input "$25.00"
click at [499, 495] on div "REDEMPTIONS EASY STATES $25.00 MEDIUM STATES $25.00 DIFFICULT STATES $25.00" at bounding box center [440, 397] width 700 height 223
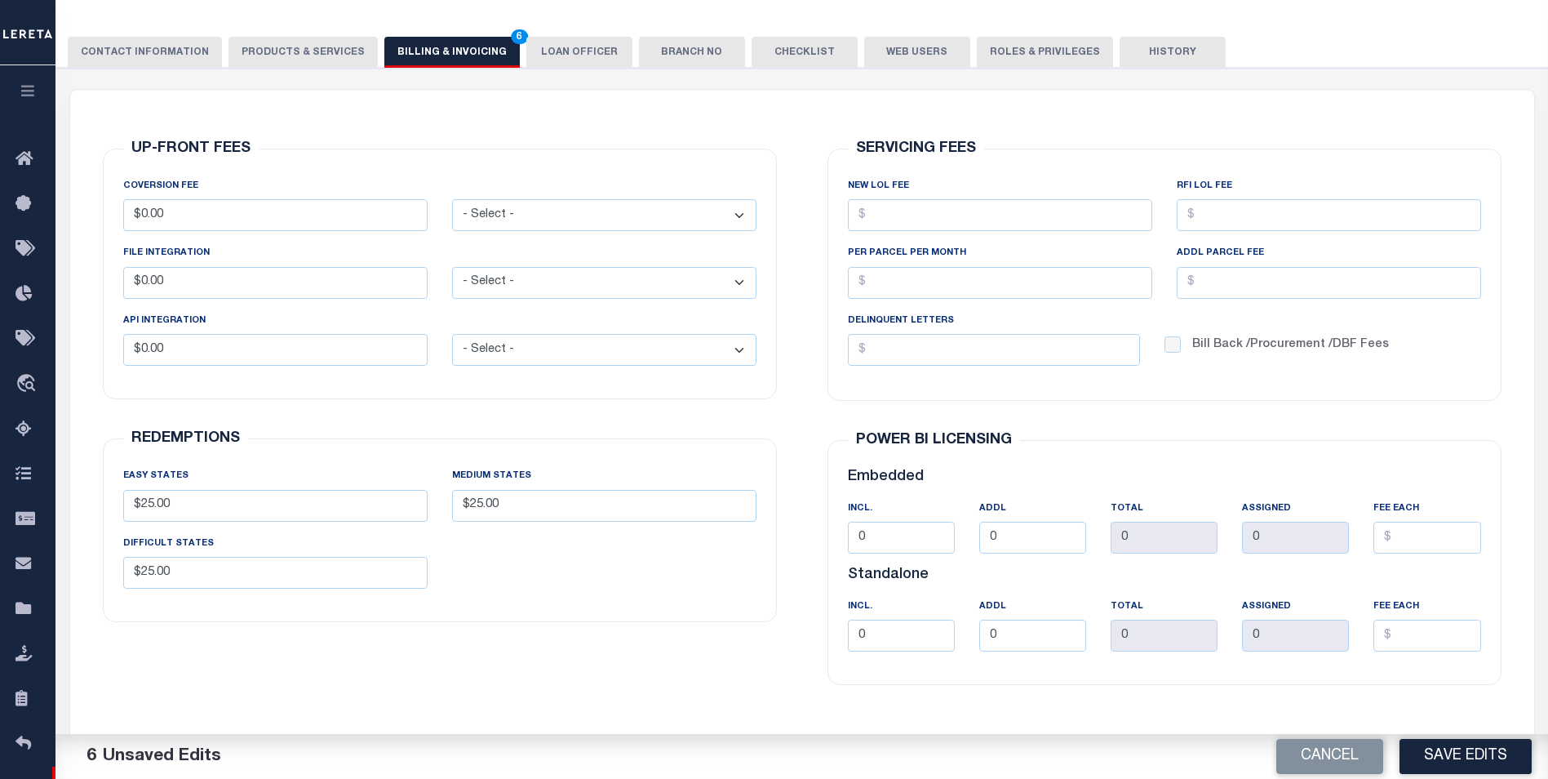
scroll to position [163, 0]
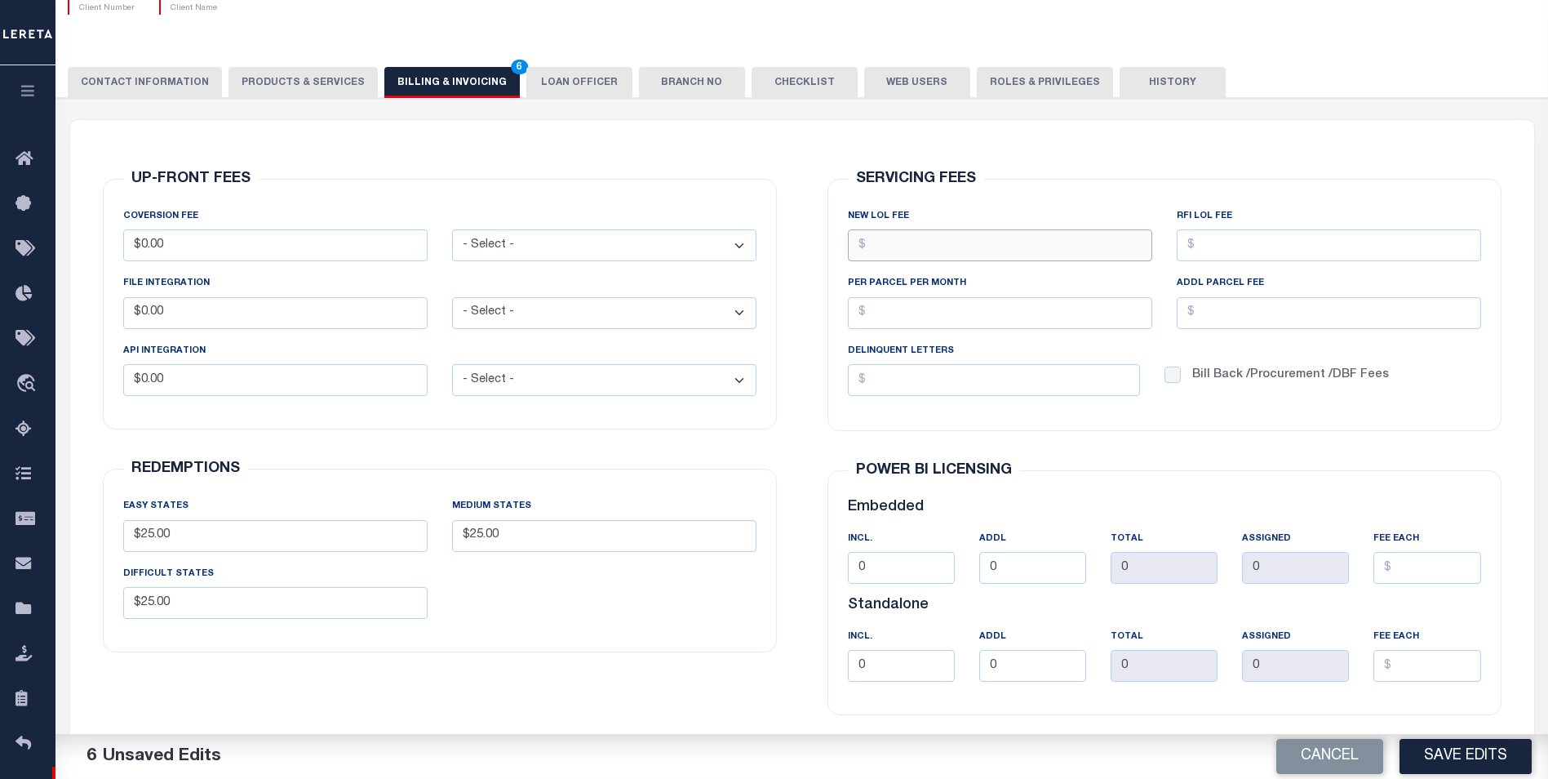
click at [1021, 243] on input "NEW LOL FEE" at bounding box center [1000, 245] width 304 height 32
type input "$90.00"
drag, startPoint x: 1466, startPoint y: 282, endPoint x: 1417, endPoint y: 251, distance: 58.0
click at [1466, 282] on div "ADDL PARCEL FEE" at bounding box center [1329, 301] width 304 height 54
click at [1413, 251] on input "RFI LOL Fee" at bounding box center [1329, 245] width 304 height 32
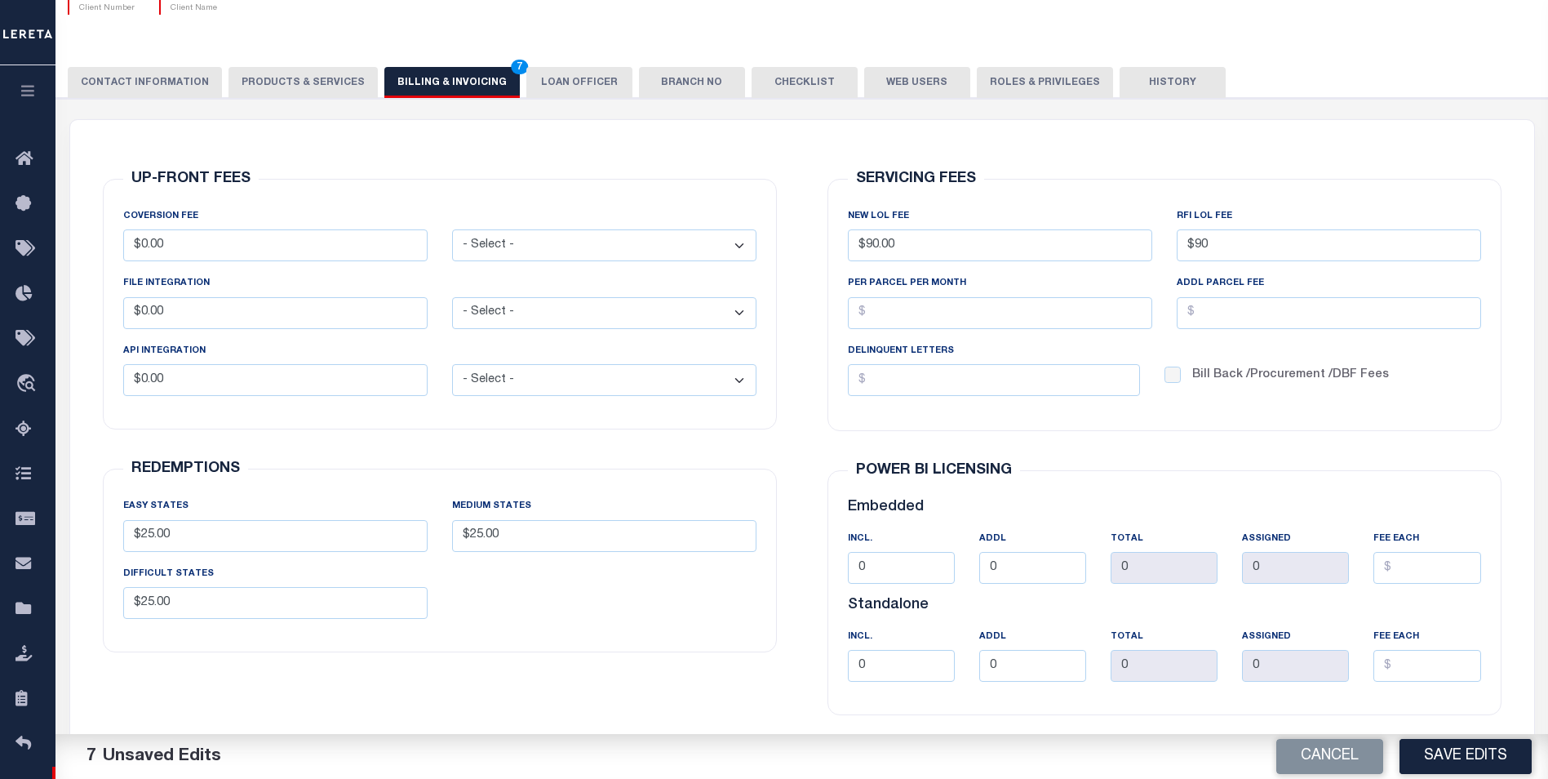
type input "$90.00"
click at [1218, 343] on div "Bill Back /Procurement /DBF Fees" at bounding box center [1287, 369] width 245 height 55
click at [984, 301] on input "PER PARCEL PER MONTH" at bounding box center [1000, 313] width 304 height 32
type input "$0.00"
click at [1332, 319] on input "ADDL PARCEL FEE" at bounding box center [1329, 313] width 304 height 32
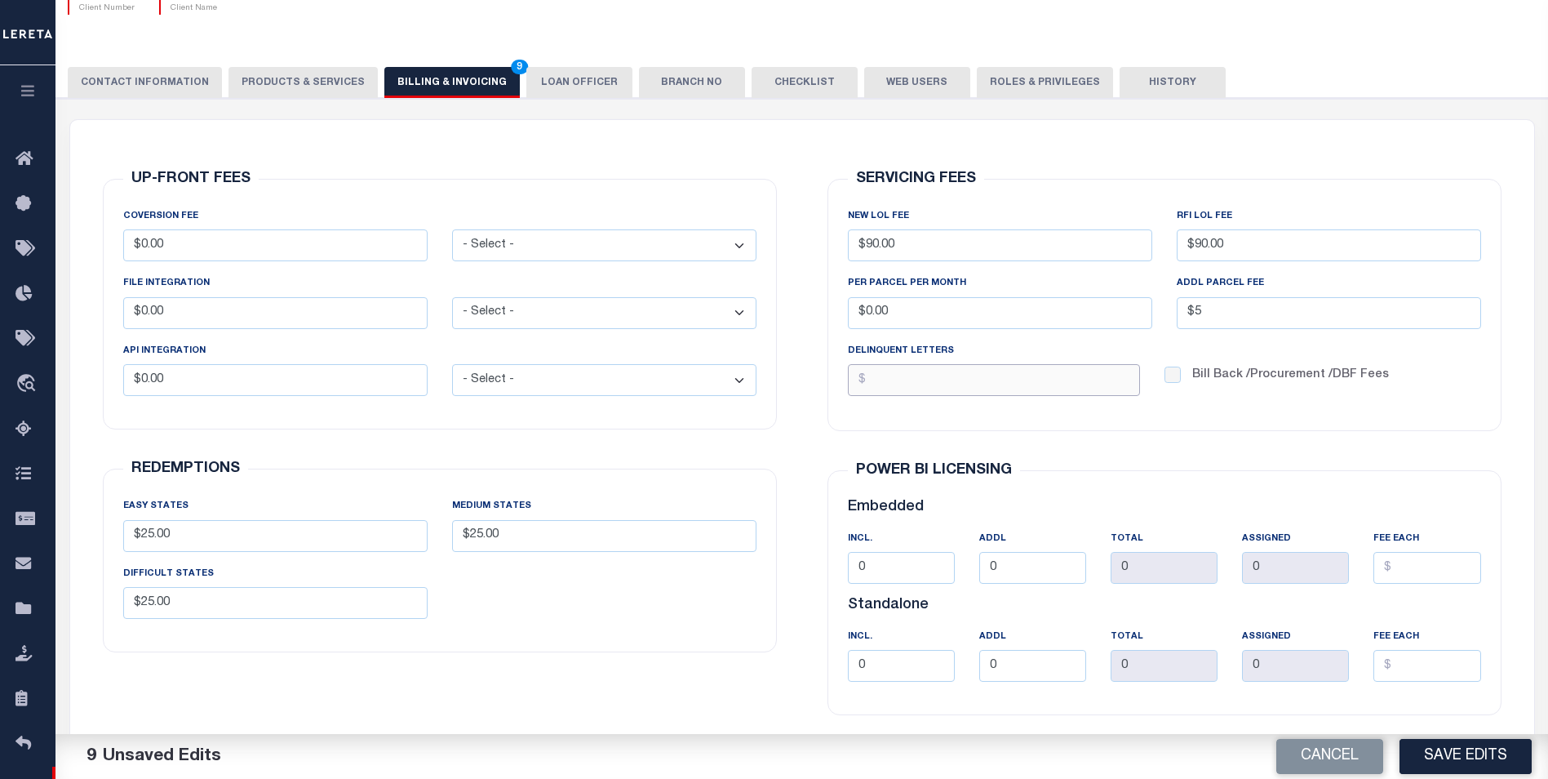
type input "$5.00"
click at [992, 380] on input "DELINQUENT LETTERS" at bounding box center [994, 380] width 292 height 32
type input "$5.00"
click at [1107, 446] on div "SERVICING FEES NEW LOL FEE $90.00 RFI LOL Fee $90.00 PER PARCEL PER MONTH $0.00…" at bounding box center [1164, 304] width 700 height 291
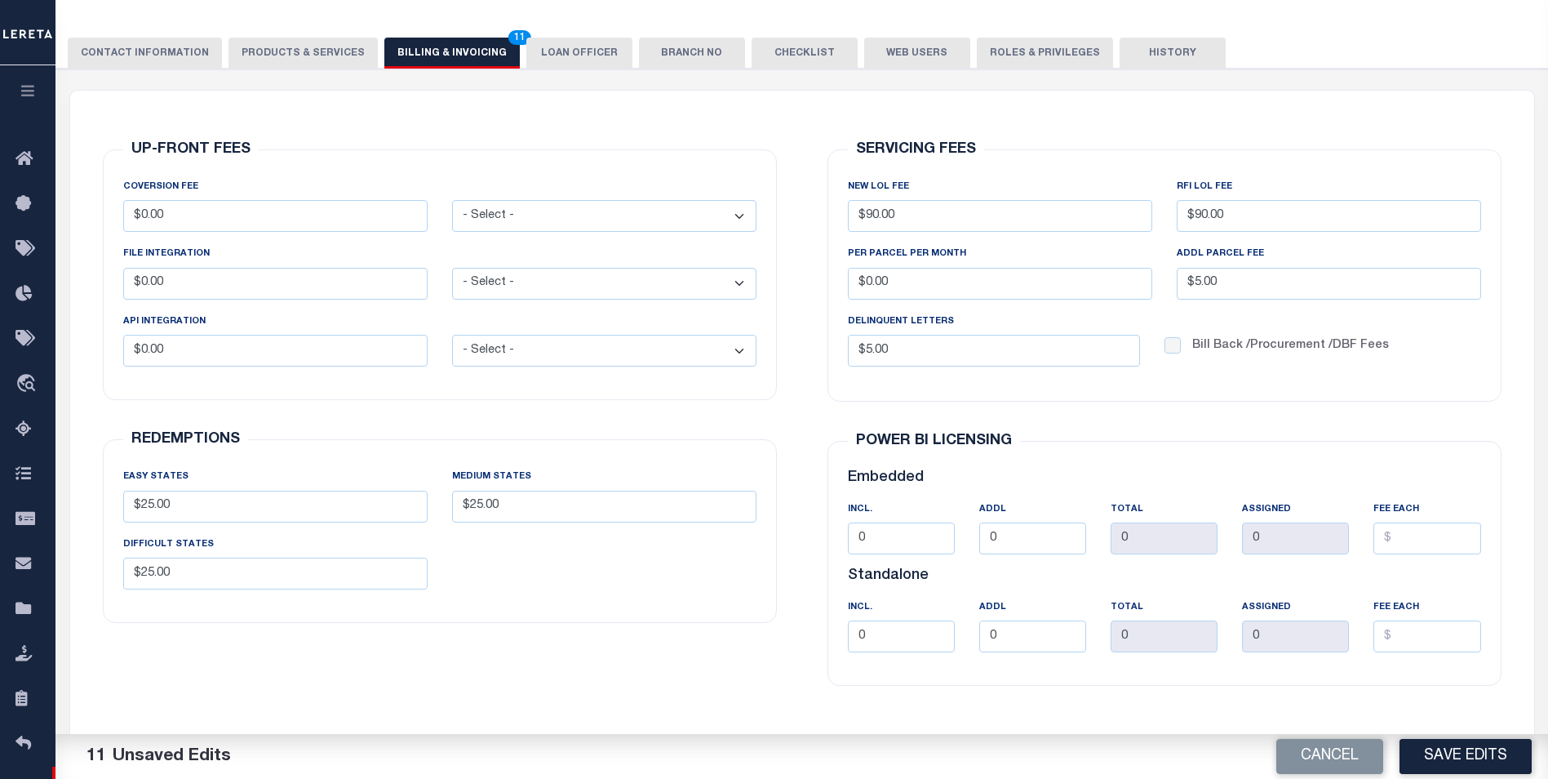
scroll to position [245, 0]
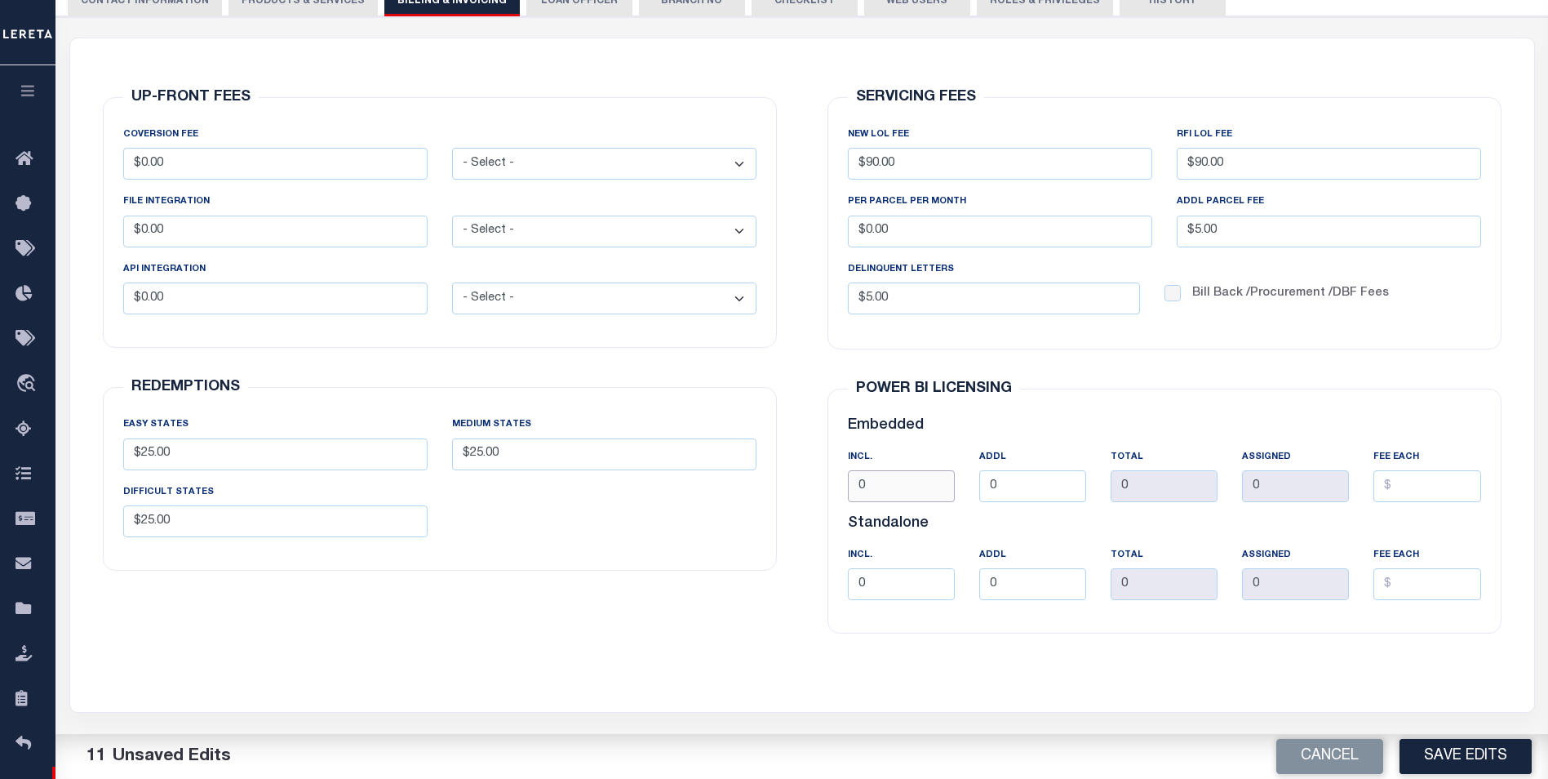
drag, startPoint x: 901, startPoint y: 477, endPoint x: 748, endPoint y: 478, distance: 153.4
click at [759, 478] on div "UP-FRONT FEES COVERSION FEE $0.00 - Select - Flat Per Loan Per Parcel Flat" at bounding box center [802, 365] width 1449 height 654
type input "5"
click at [1307, 492] on div "INCl. 5 ADDL 0 TOTAL 0 ASSIGNED 0 FEE EACH" at bounding box center [1165, 481] width 658 height 67
type input "$5.00"
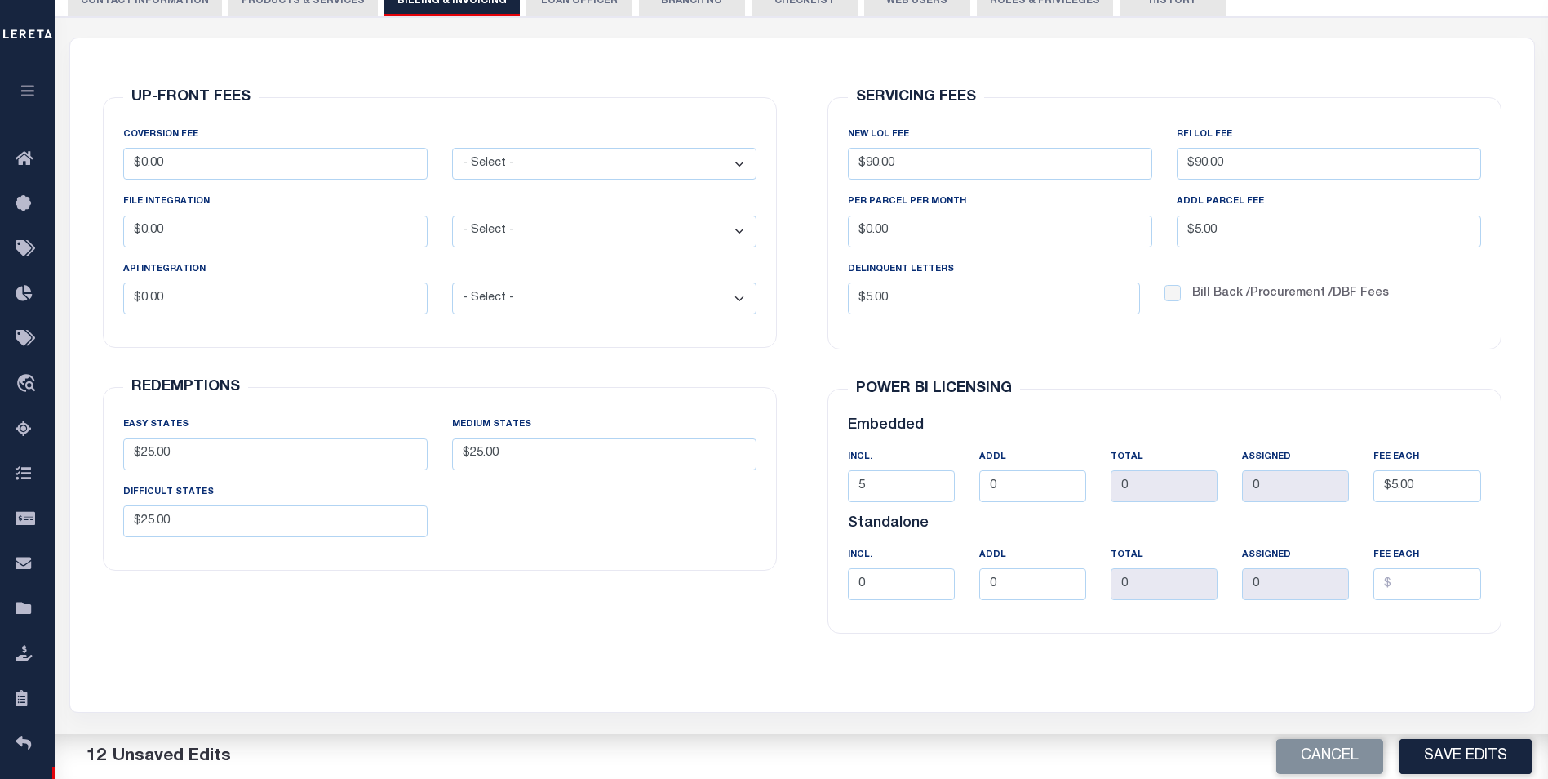
click at [954, 650] on div "POWER BI LICENSING Embedded INCl. 5 ADDL 0 TOTAL 0 0" at bounding box center [1164, 511] width 700 height 285
click at [1453, 759] on button "Save Edits" at bounding box center [1466, 756] width 132 height 35
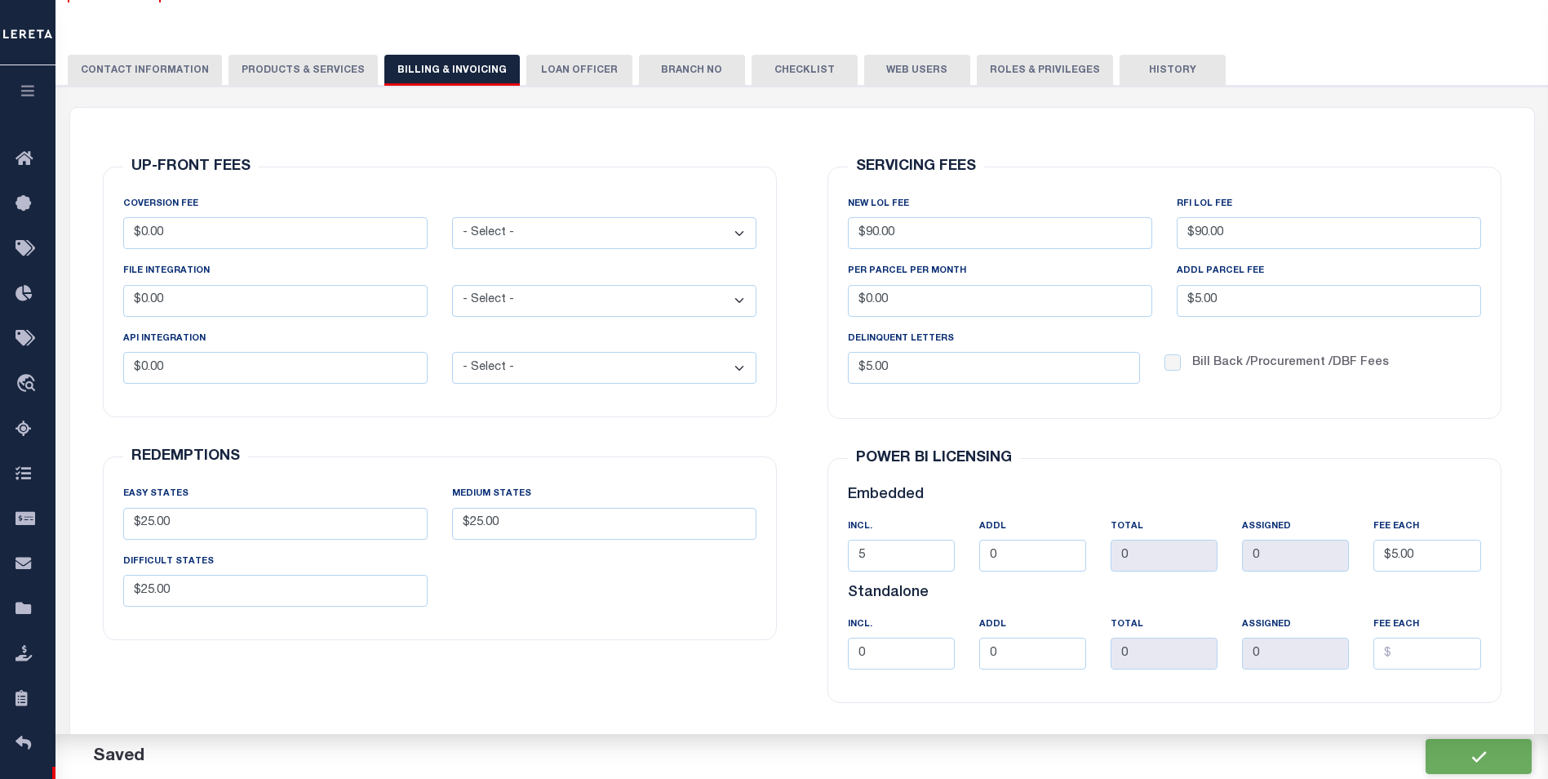
scroll to position [0, 0]
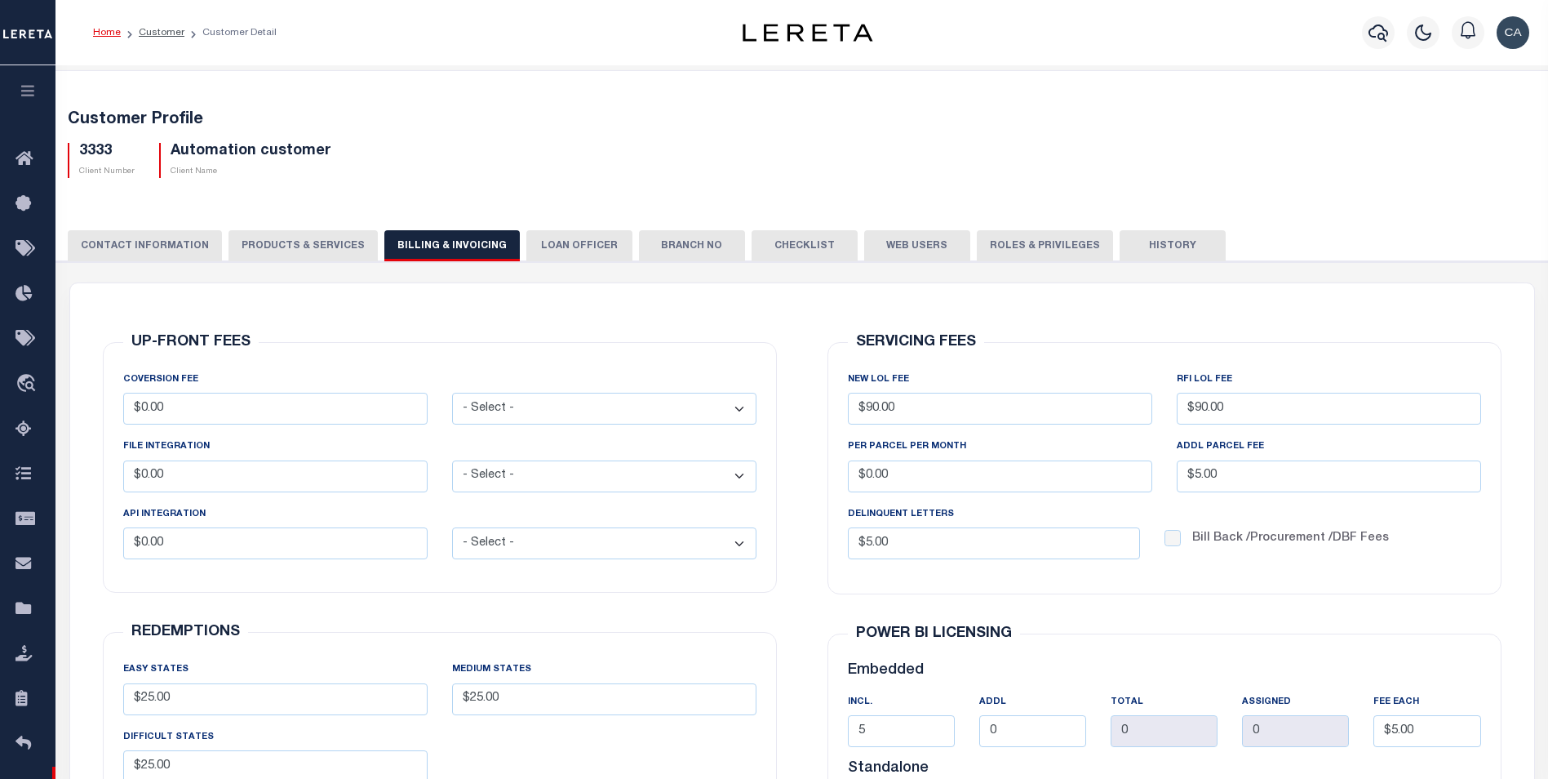
click at [591, 249] on button "LOAN OFFICER" at bounding box center [579, 245] width 106 height 31
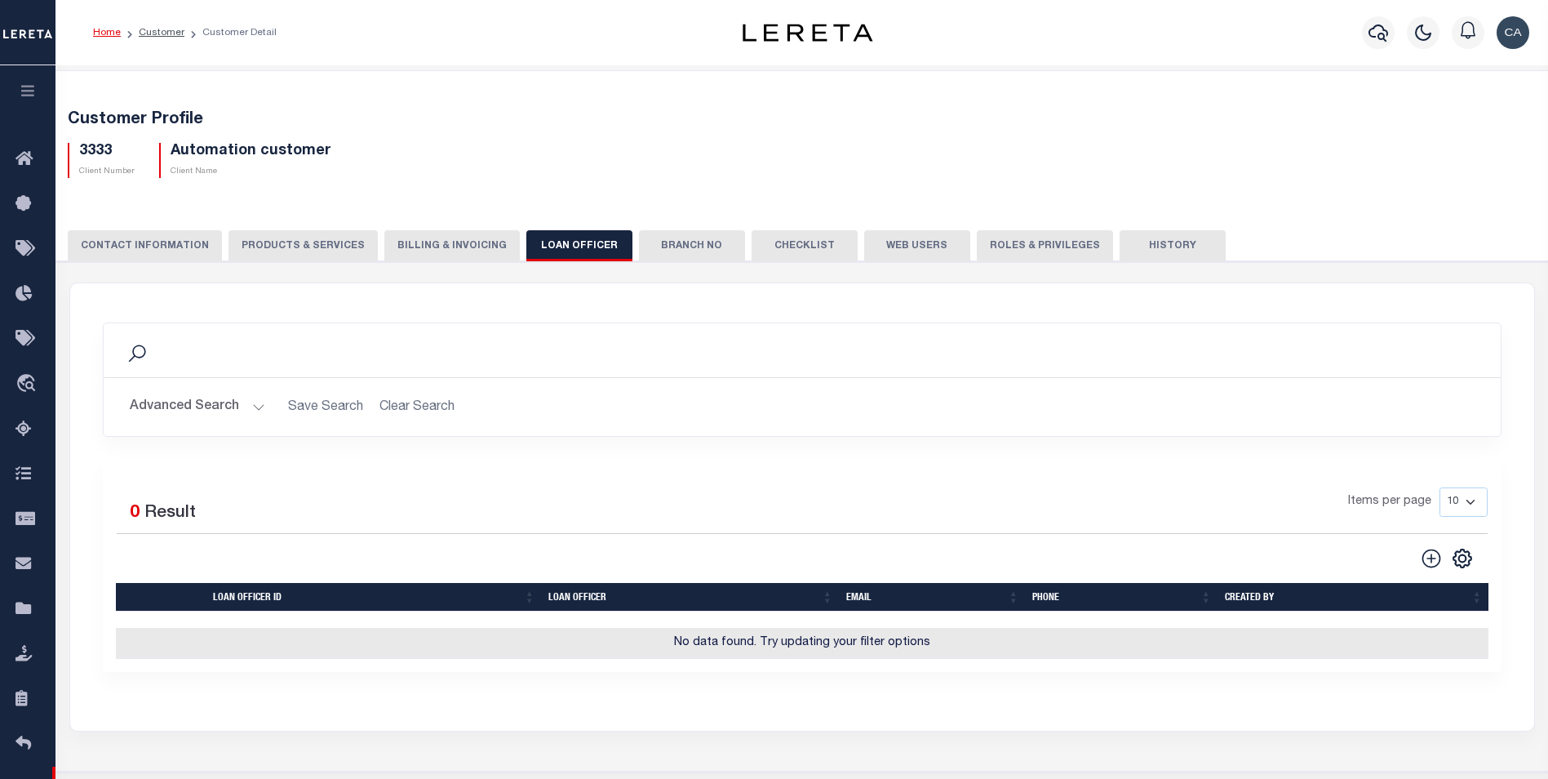
click at [808, 489] on div "Items per page 10 25 50 100" at bounding box center [976, 508] width 1023 height 42
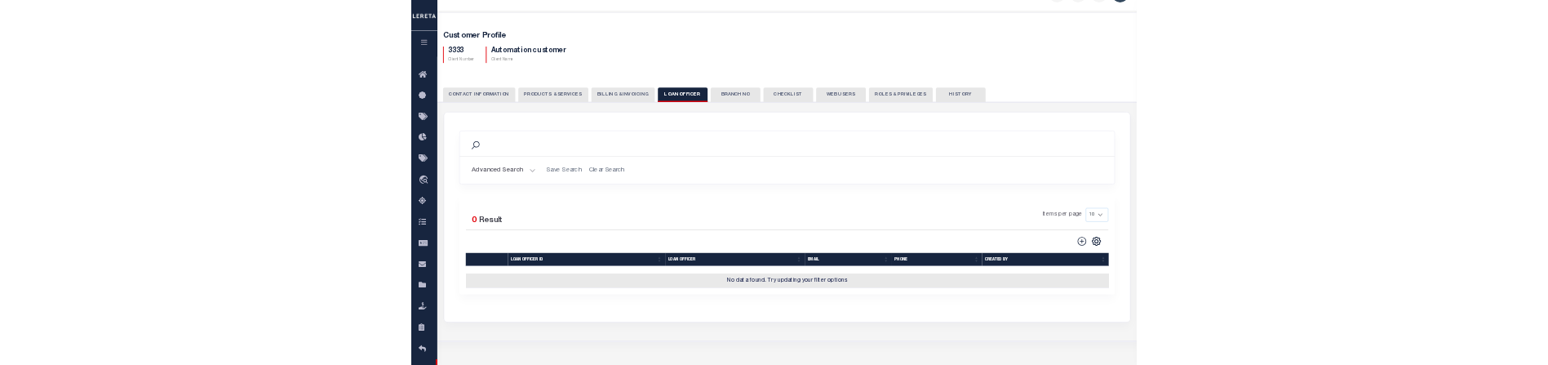
scroll to position [163, 0]
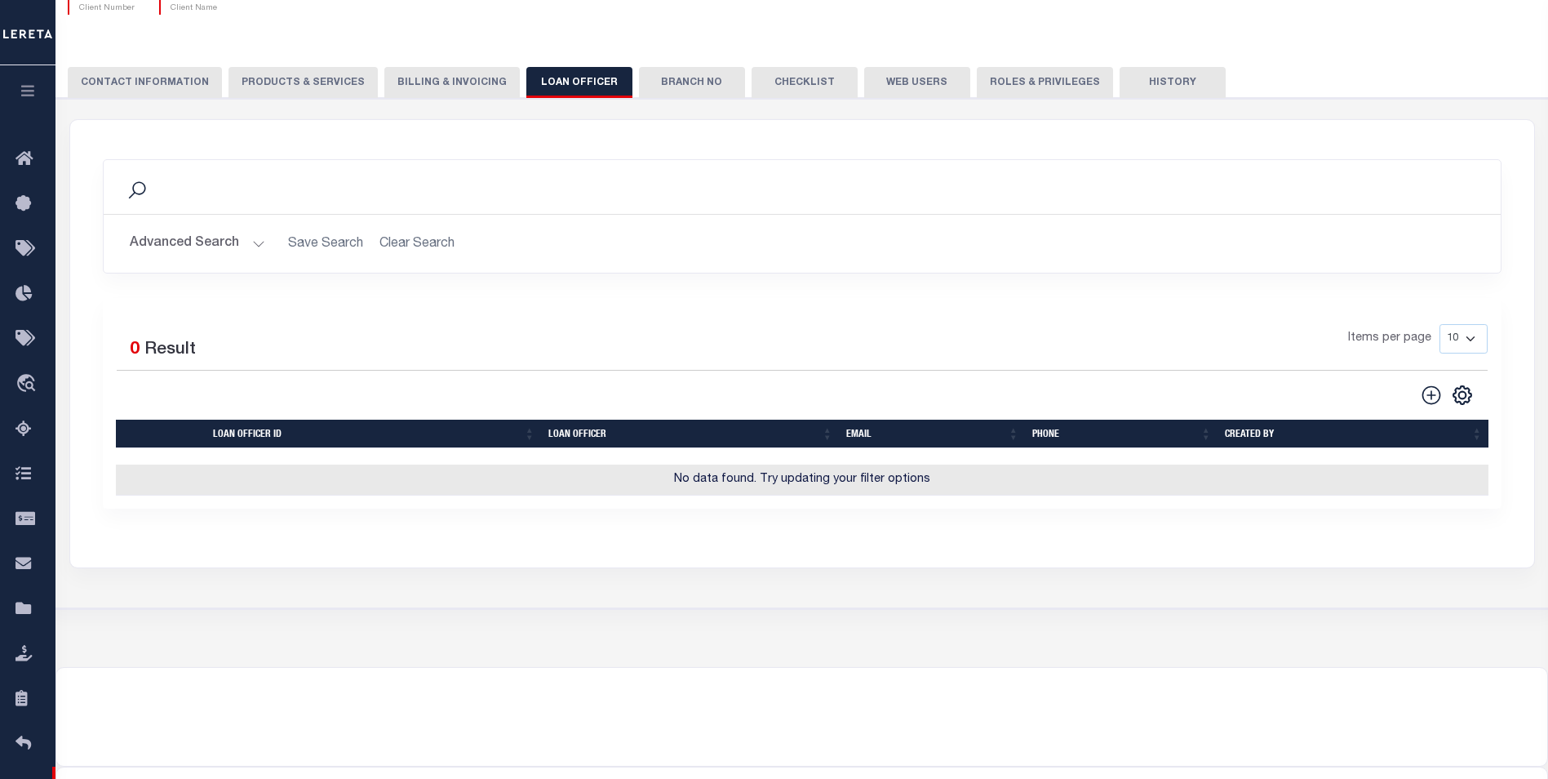
click at [1432, 400] on icon at bounding box center [1431, 394] width 21 height 21
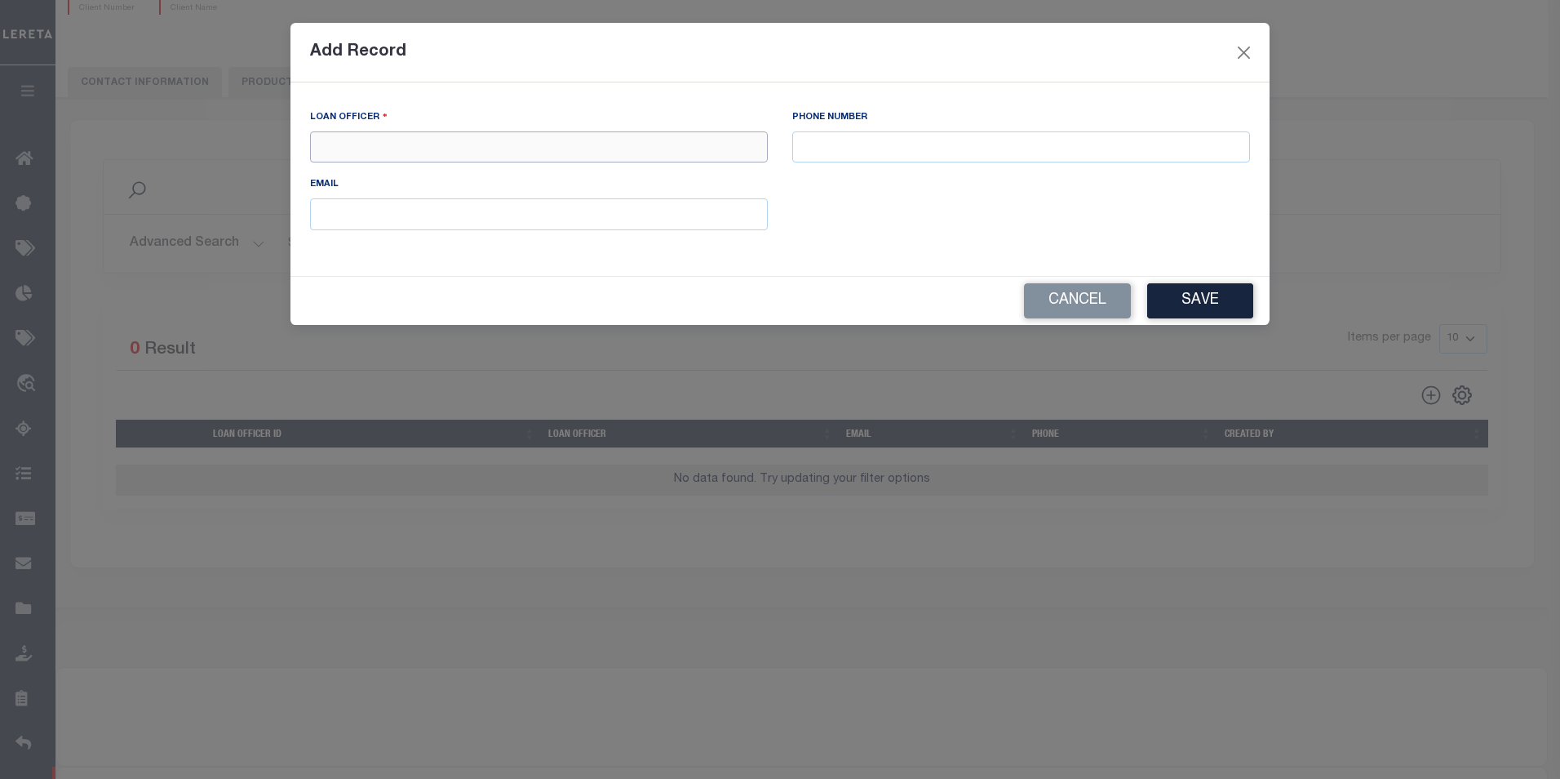
drag, startPoint x: 643, startPoint y: 158, endPoint x: 643, endPoint y: 149, distance: 9.8
click at [643, 157] on input "text" at bounding box center [539, 147] width 458 height 32
click at [643, 135] on input "text" at bounding box center [539, 147] width 458 height 32
drag, startPoint x: 695, startPoint y: 141, endPoint x: 208, endPoint y: 122, distance: 487.5
click at [208, 122] on form "Add Record LOAN OFFICER v PHONE NUMBER EMAIL Cancel Save" at bounding box center [780, 174] width 1560 height 302
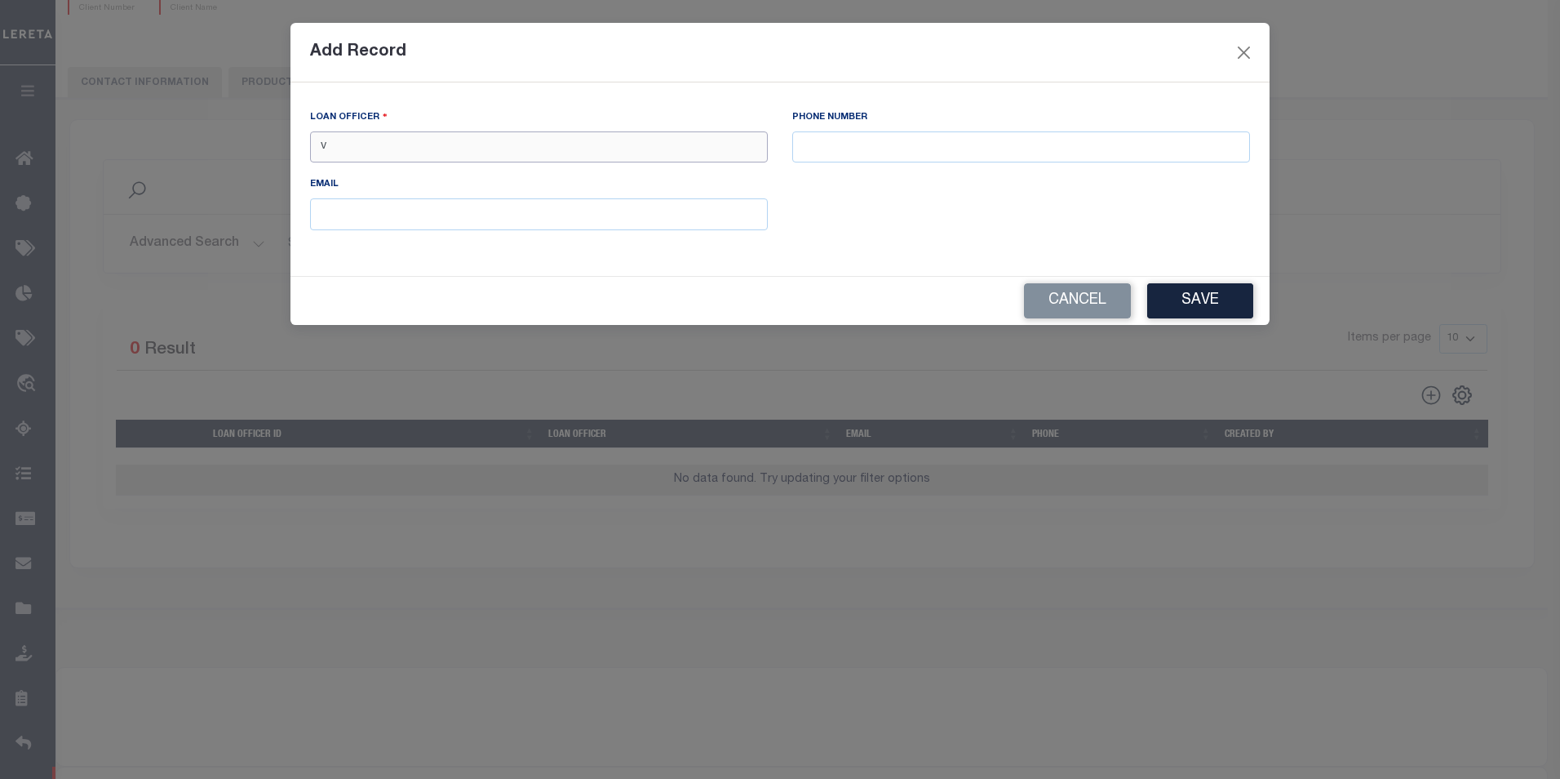
paste input "automation officer 1"
type input "automation officer 1"
click at [1238, 301] on button "Save" at bounding box center [1200, 300] width 106 height 35
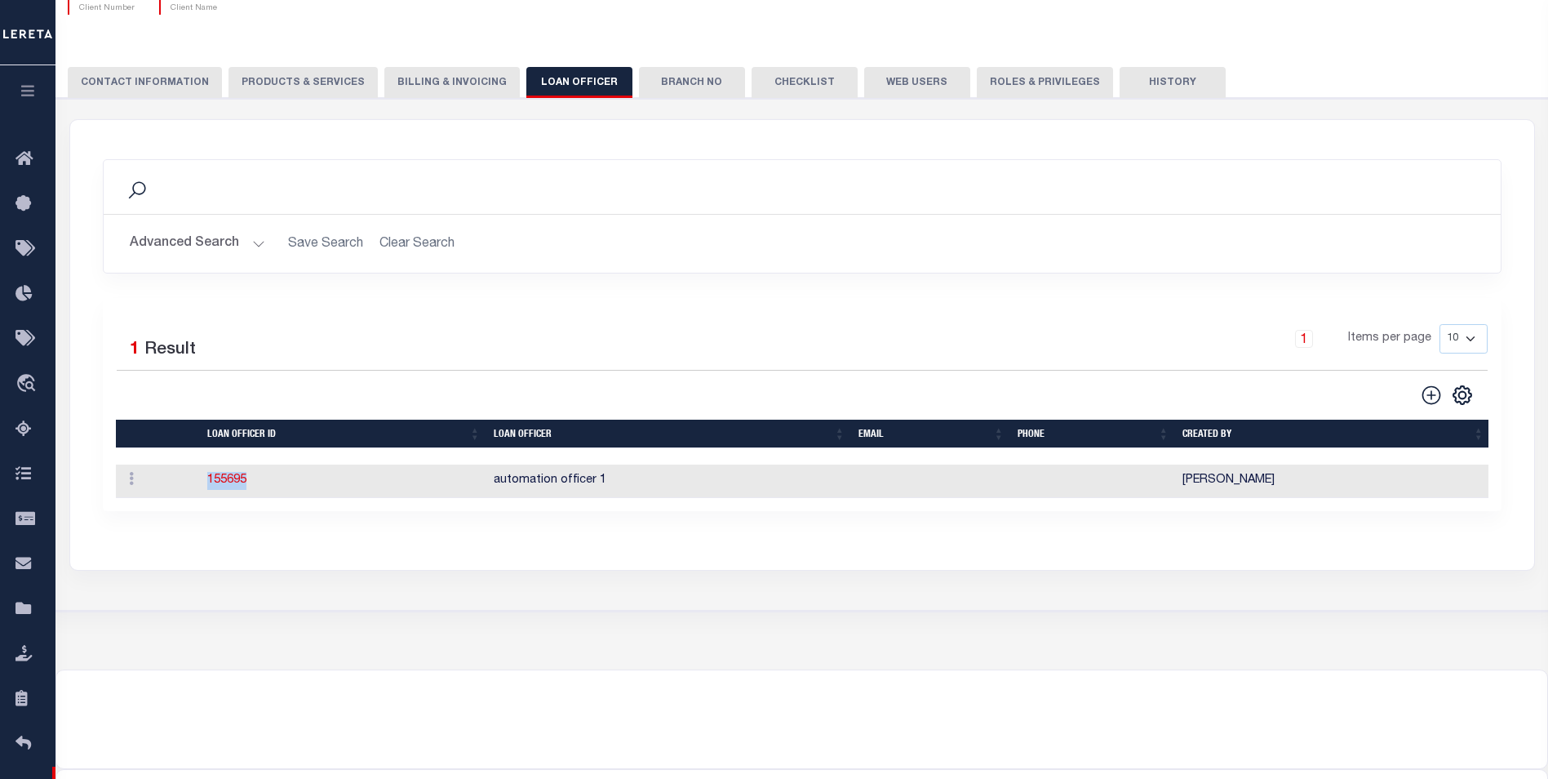
drag, startPoint x: 244, startPoint y: 480, endPoint x: 191, endPoint y: 484, distance: 53.2
click at [191, 484] on tr "ACTIONS Delete 155695 automation officer 1 Carlos Contreres" at bounding box center [803, 480] width 1375 height 33
copy tr "ACTIONS Delete 155695"
click at [690, 86] on button "Branch No" at bounding box center [692, 82] width 106 height 31
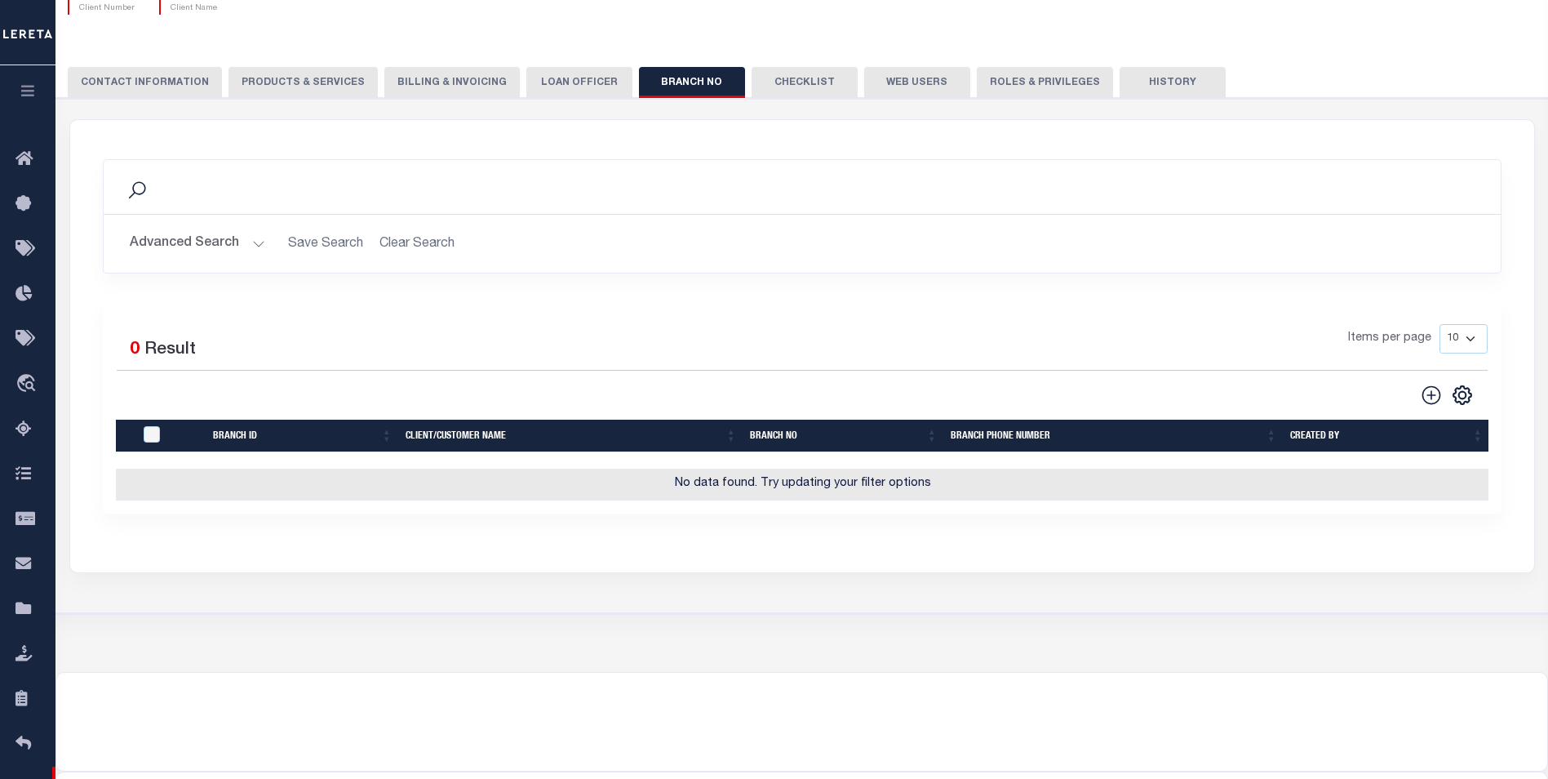
drag, startPoint x: 647, startPoint y: 286, endPoint x: 767, endPoint y: 345, distance: 133.6
click at [654, 291] on div "Search Advanced Search Save Search Clear Search Equals" at bounding box center [802, 228] width 1423 height 139
click at [1429, 397] on icon at bounding box center [1431, 394] width 19 height 19
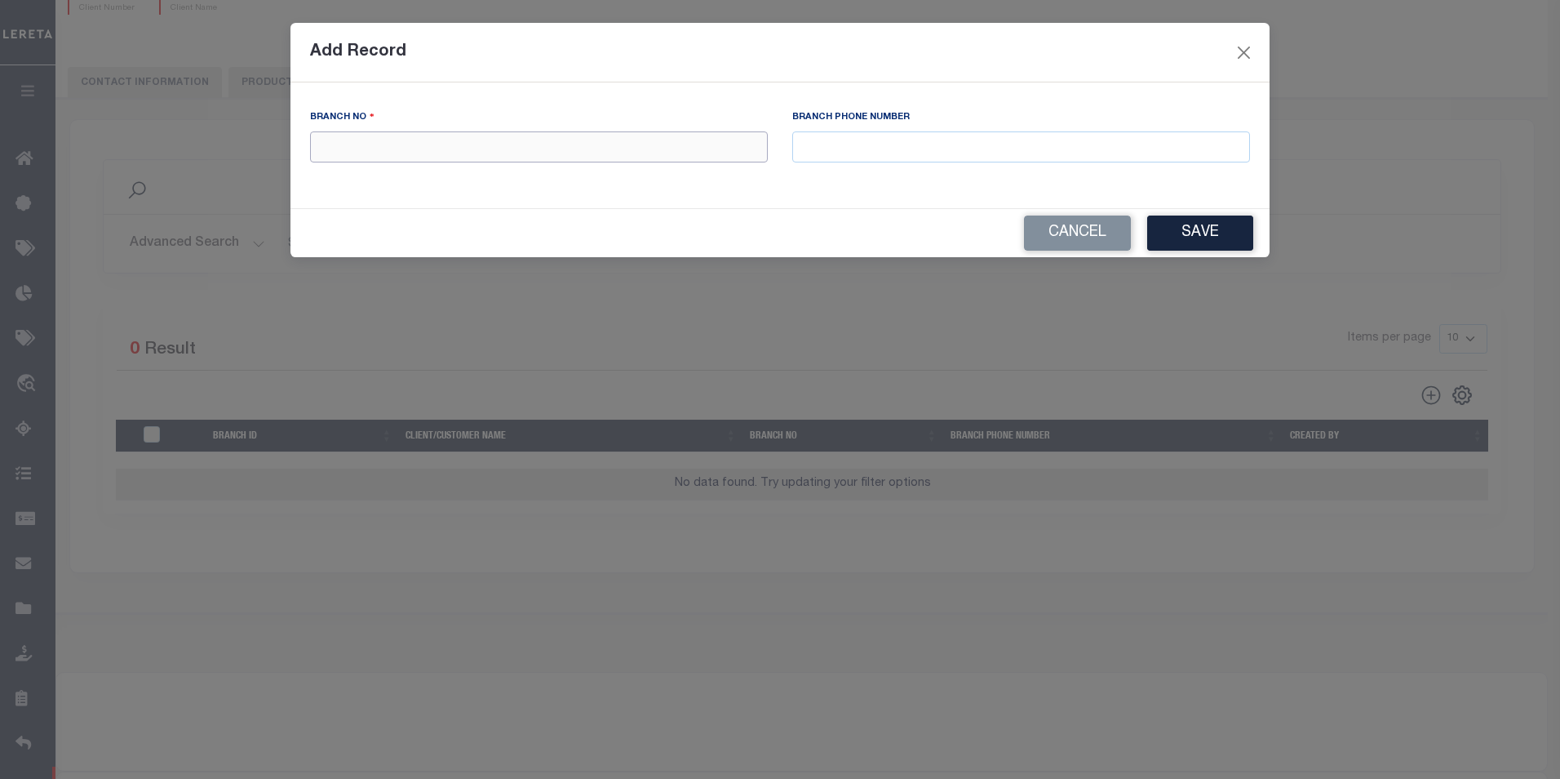
click at [644, 151] on input "text" at bounding box center [539, 147] width 458 height 32
paste input "automation branch 1"
type input "automation branch 1"
click at [1227, 232] on button "Save" at bounding box center [1200, 232] width 106 height 35
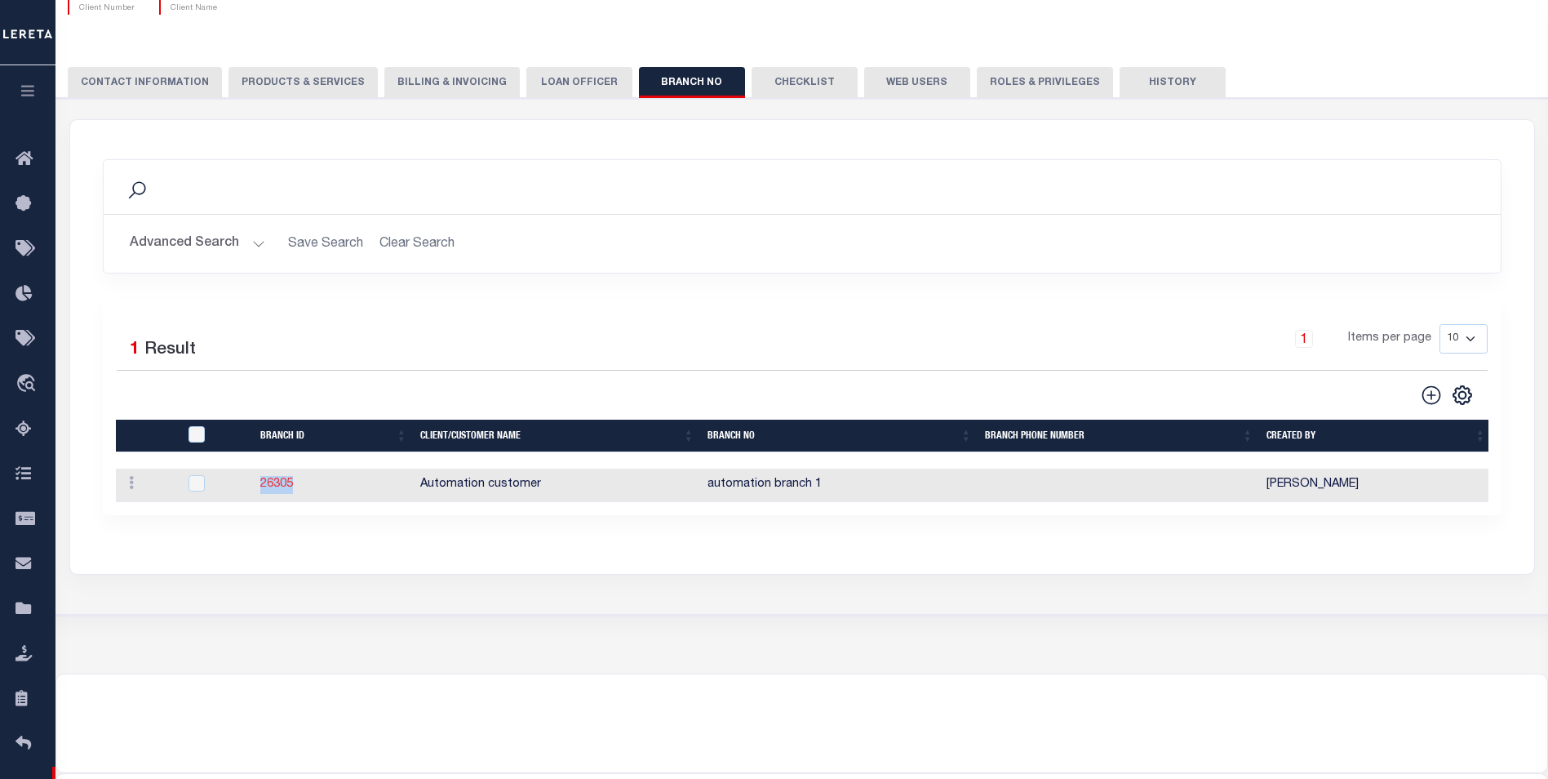
drag, startPoint x: 317, startPoint y: 490, endPoint x: 260, endPoint y: 491, distance: 57.1
click at [260, 491] on td "26305" at bounding box center [334, 484] width 160 height 33
checkbox input "true"
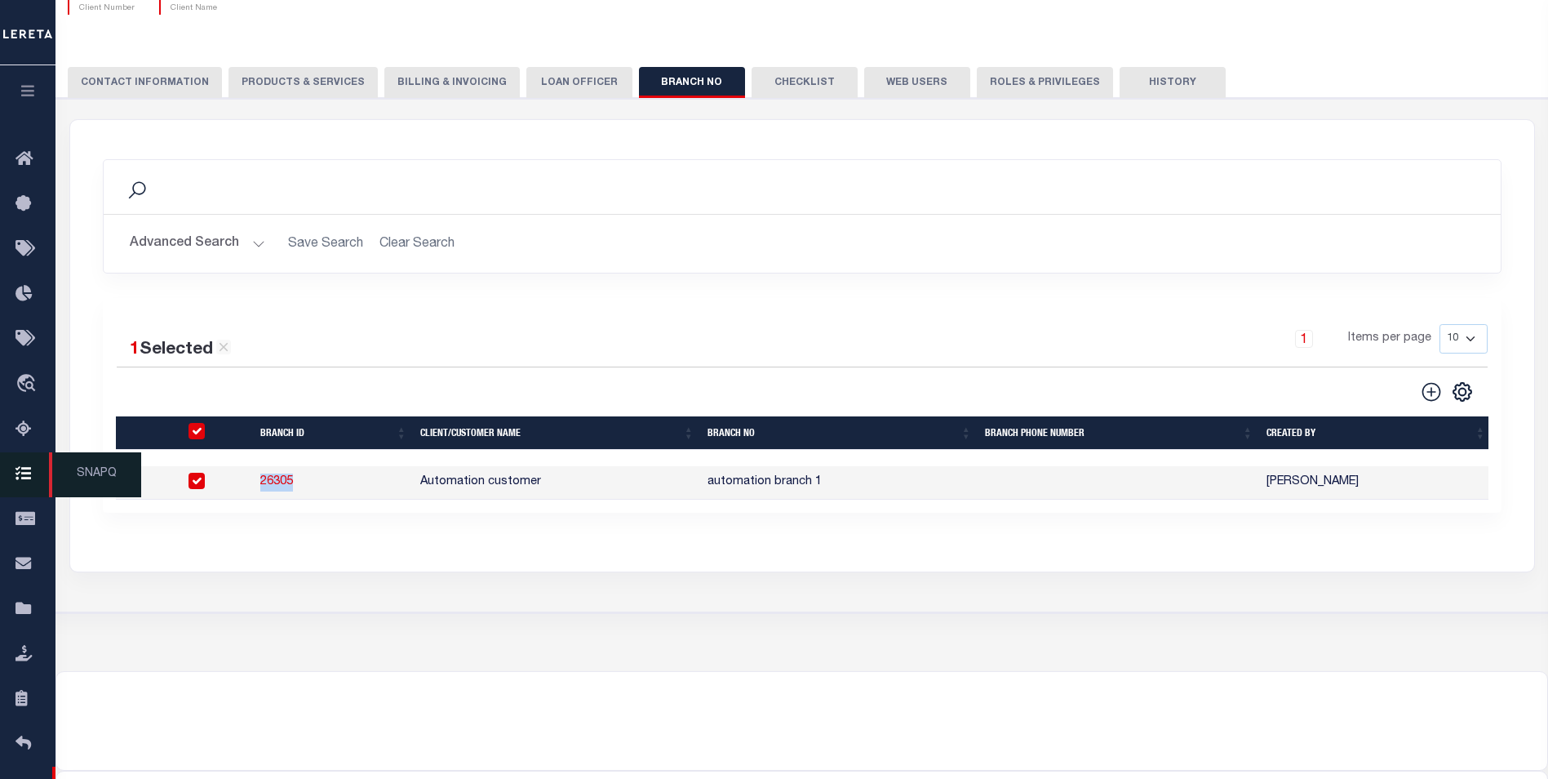
copy link "26305"
click at [738, 226] on div "Advanced Search Save Search Clear Search Branch ID Equals Equals Contains" at bounding box center [802, 244] width 1397 height 58
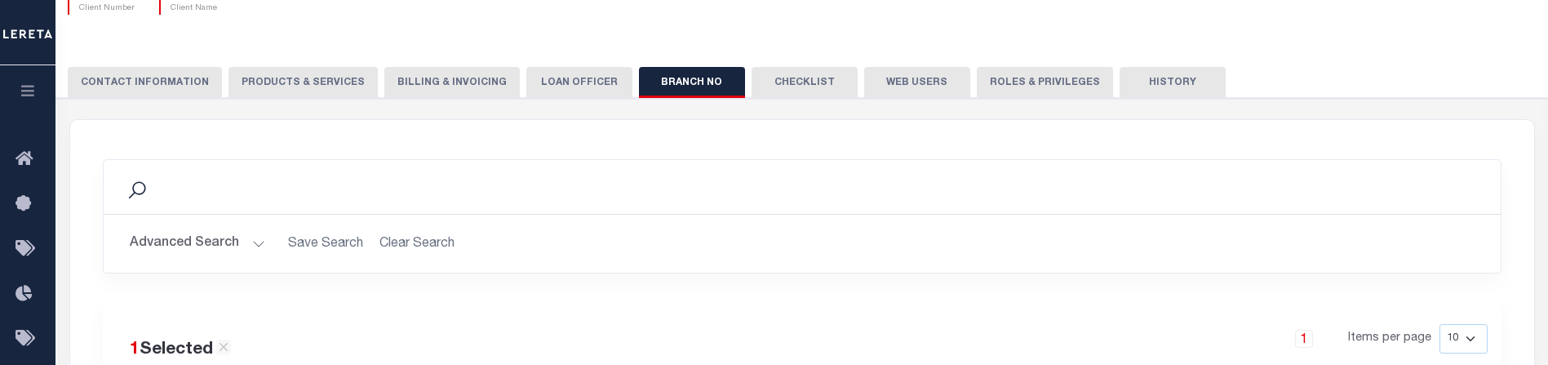
click at [168, 87] on button "CONTACT INFORMATION" at bounding box center [145, 82] width 154 height 31
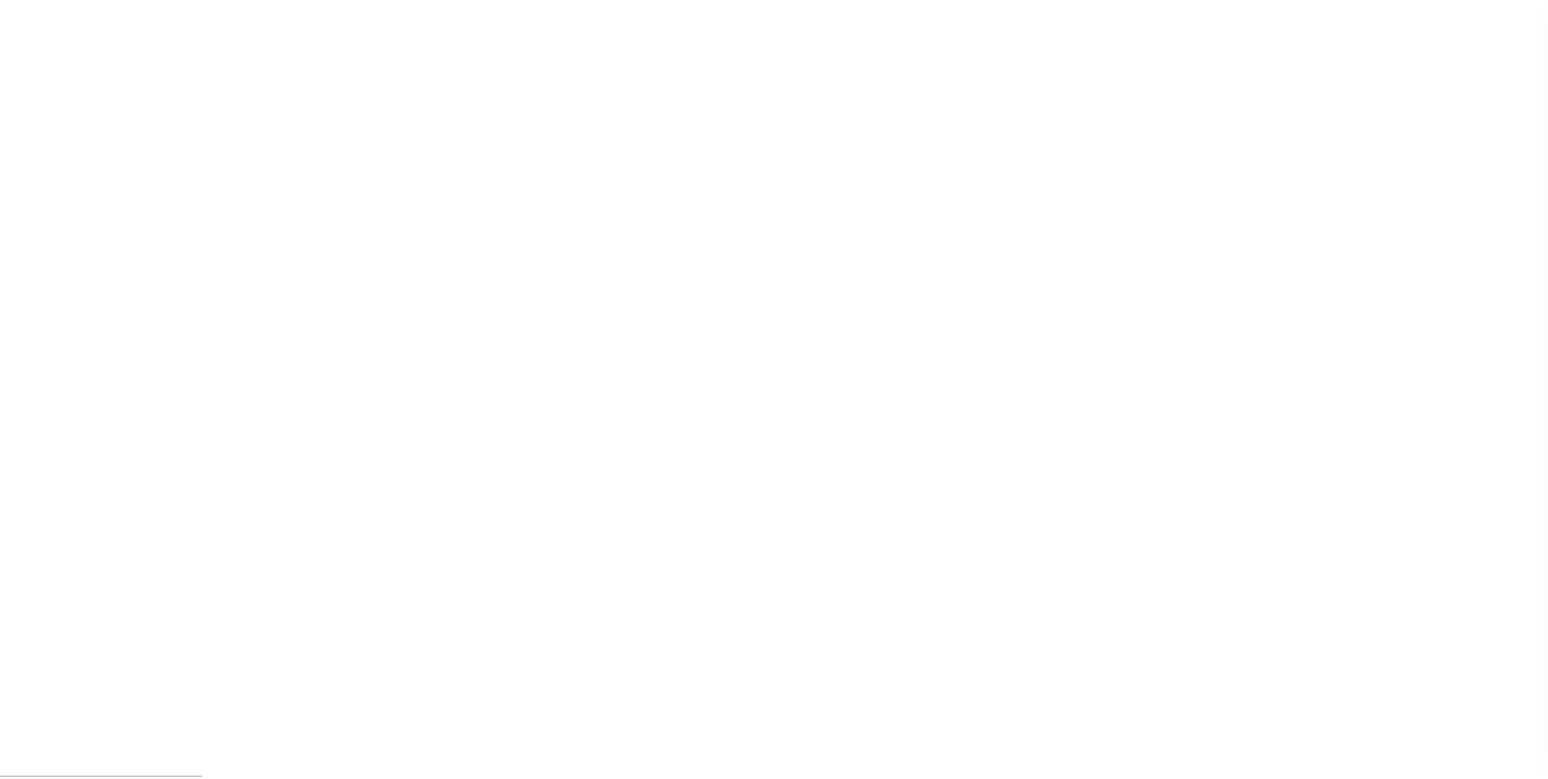
scroll to position [16, 0]
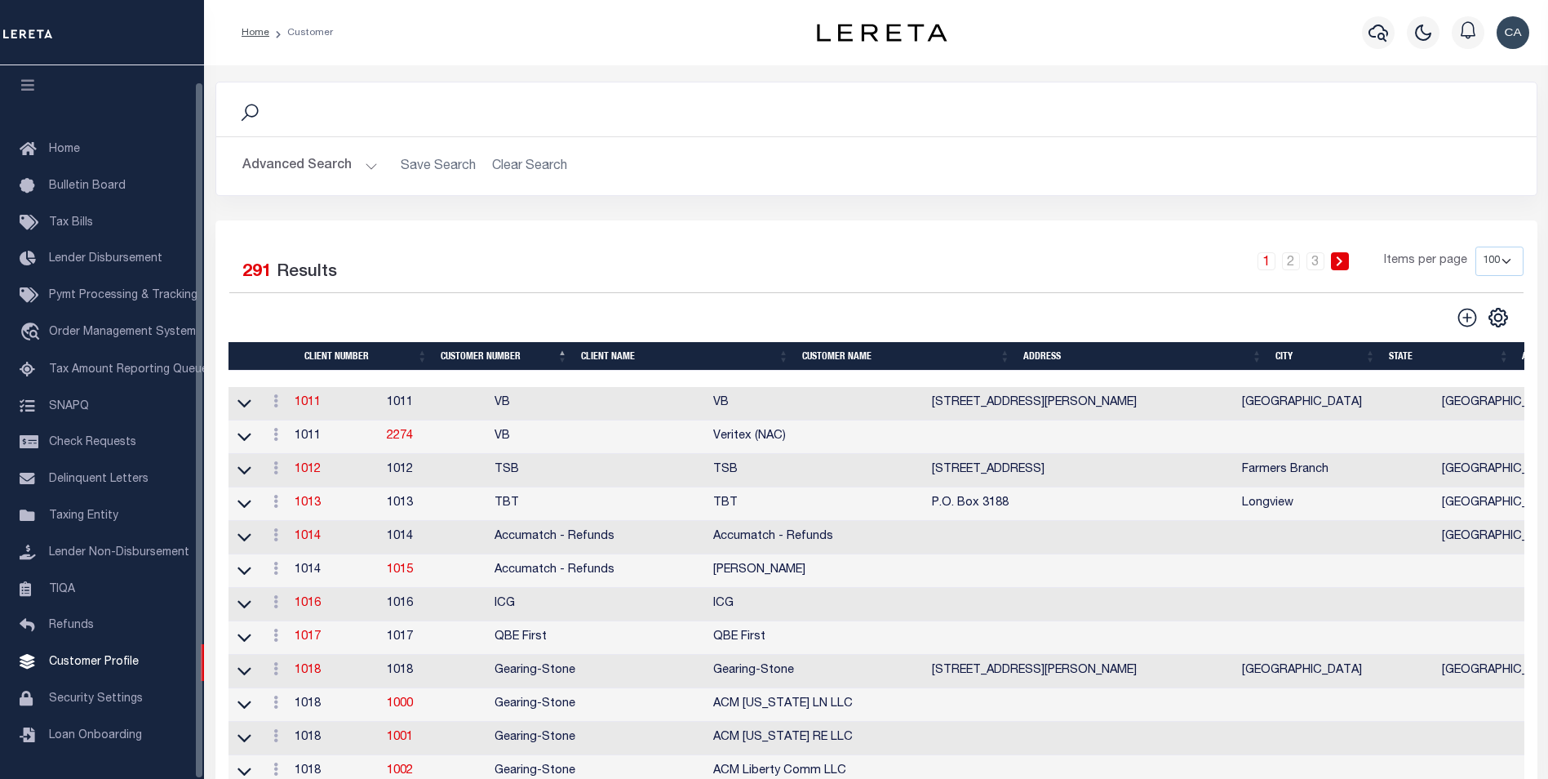
drag, startPoint x: 313, startPoint y: 126, endPoint x: 308, endPoint y: 143, distance: 17.0
click at [311, 127] on div "Search" at bounding box center [876, 109] width 1320 height 54
click at [312, 180] on button "Advanced Search" at bounding box center [309, 166] width 135 height 32
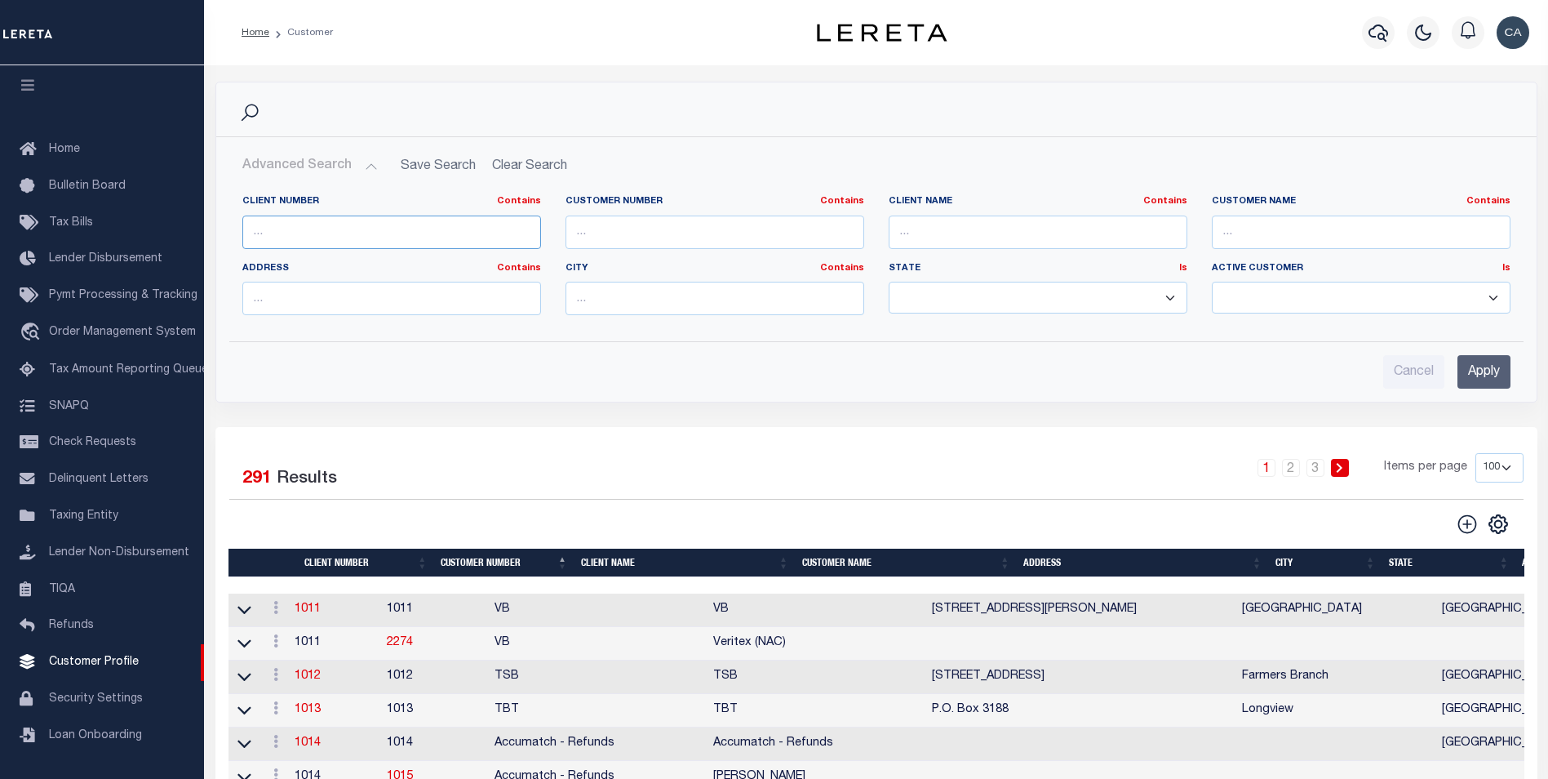
click at [328, 226] on input "text" at bounding box center [391, 231] width 299 height 33
type input "2135"
click at [1510, 373] on input "Apply" at bounding box center [1483, 371] width 53 height 33
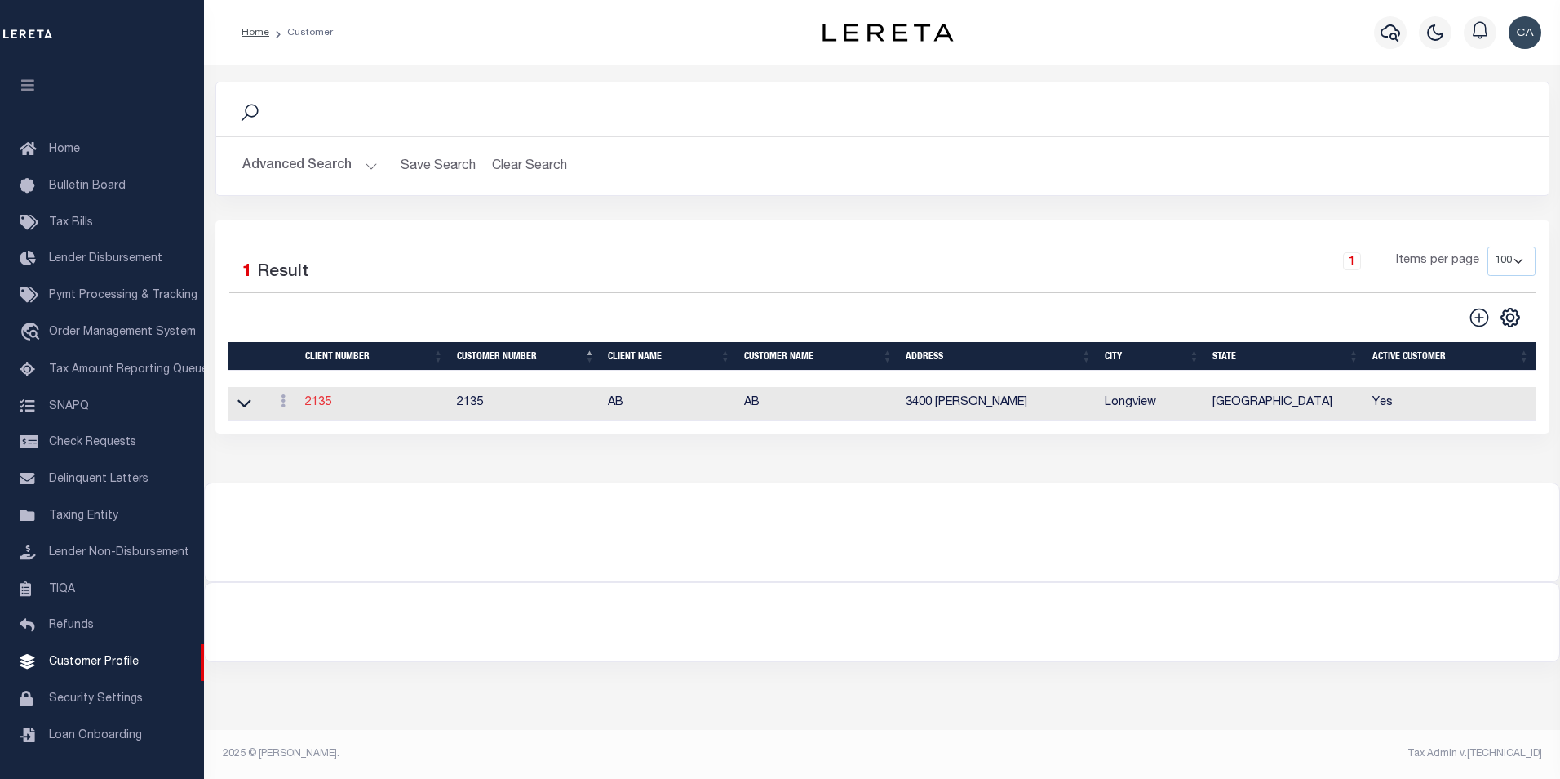
click at [318, 407] on link "2135" at bounding box center [318, 402] width 26 height 11
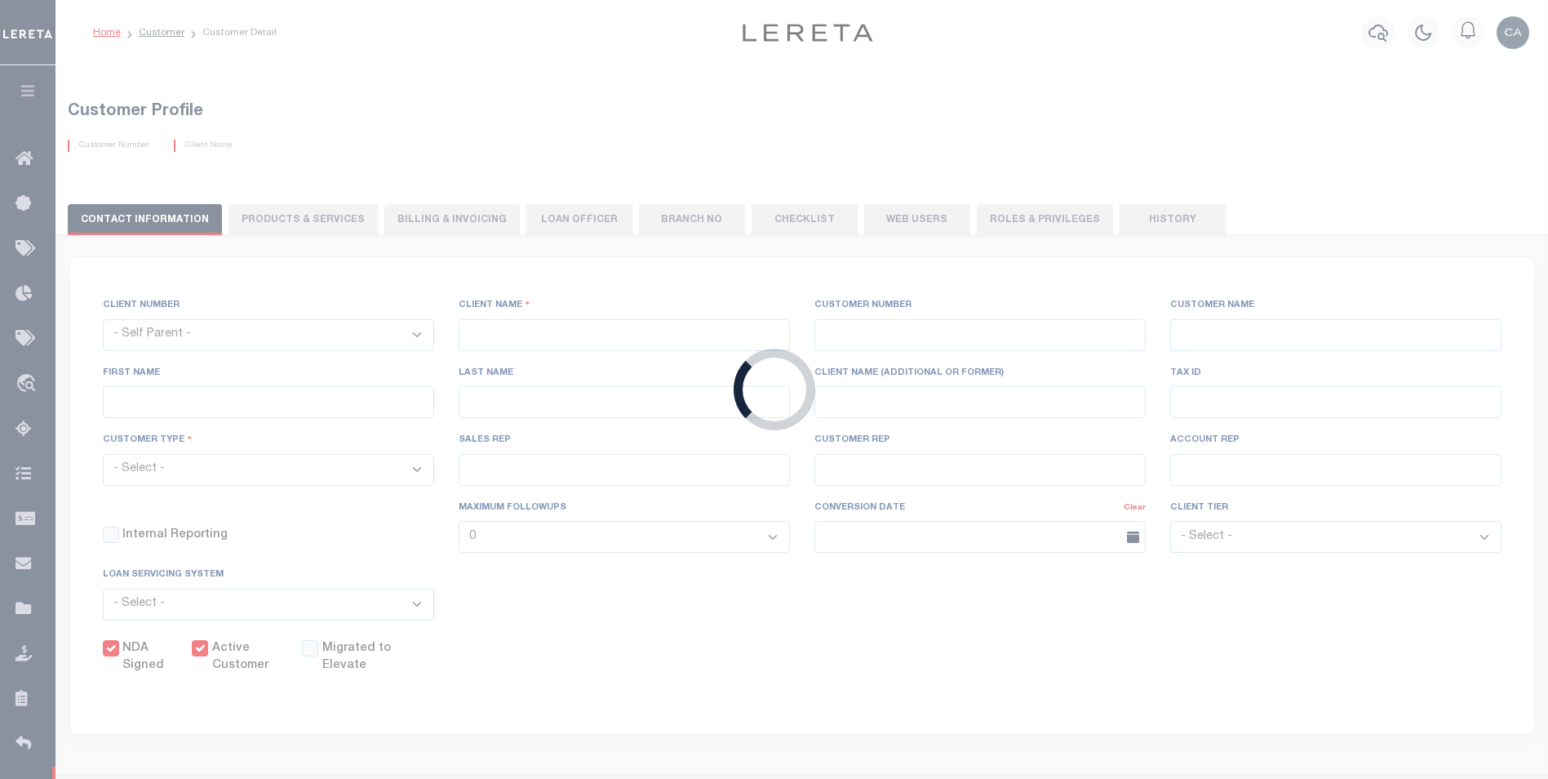
select select
type input "AB"
type input "2135"
type input "AB"
type input "Shannon"
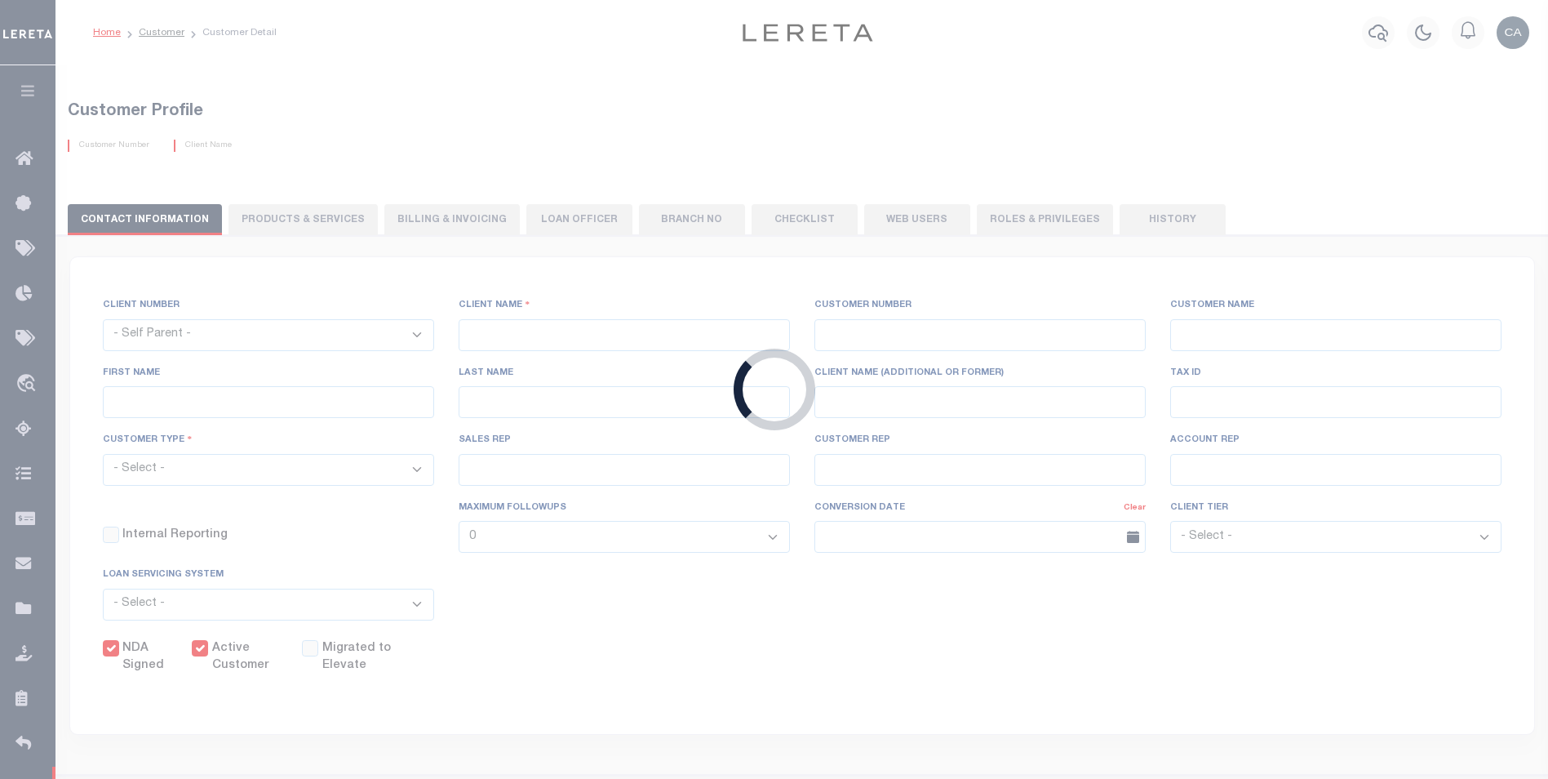
type input "Seay"
select select "Mixed Portfolio"
type input "John S"
type input "Paula Kitchens"
type input "Anthony Targhetta"
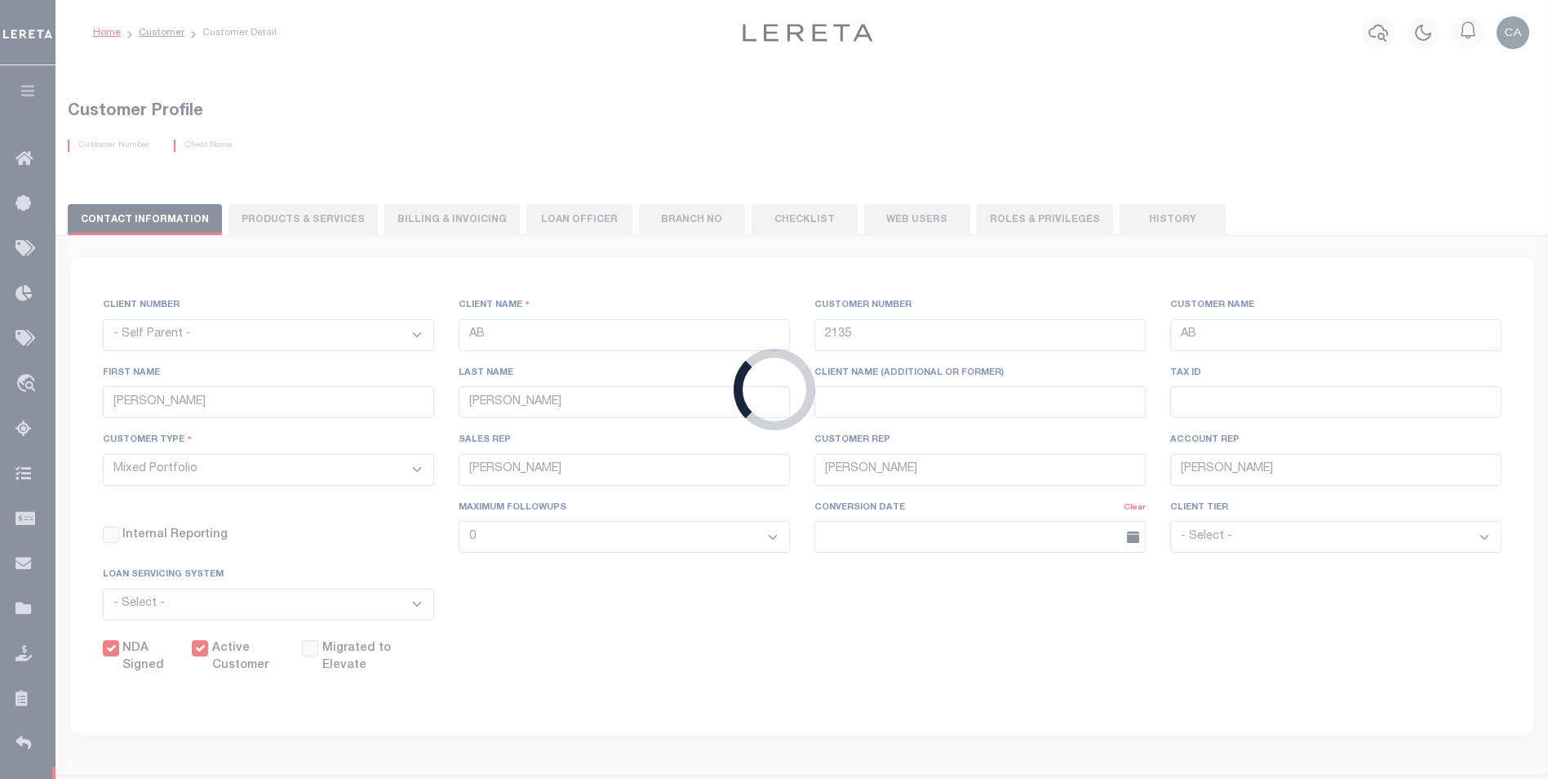
select select "FIS"
checkbox input "true"
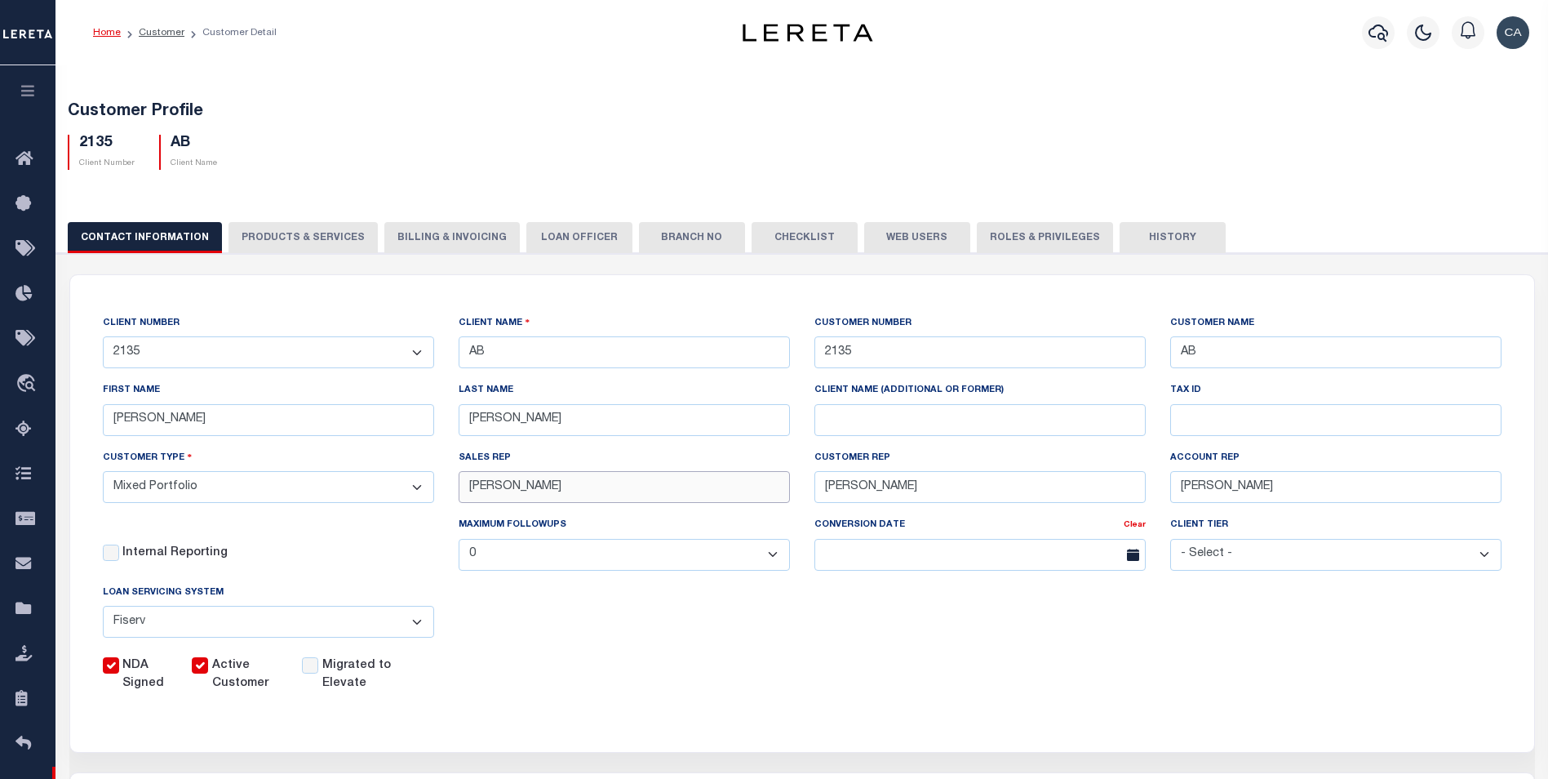
click at [727, 473] on input "John S" at bounding box center [624, 487] width 331 height 32
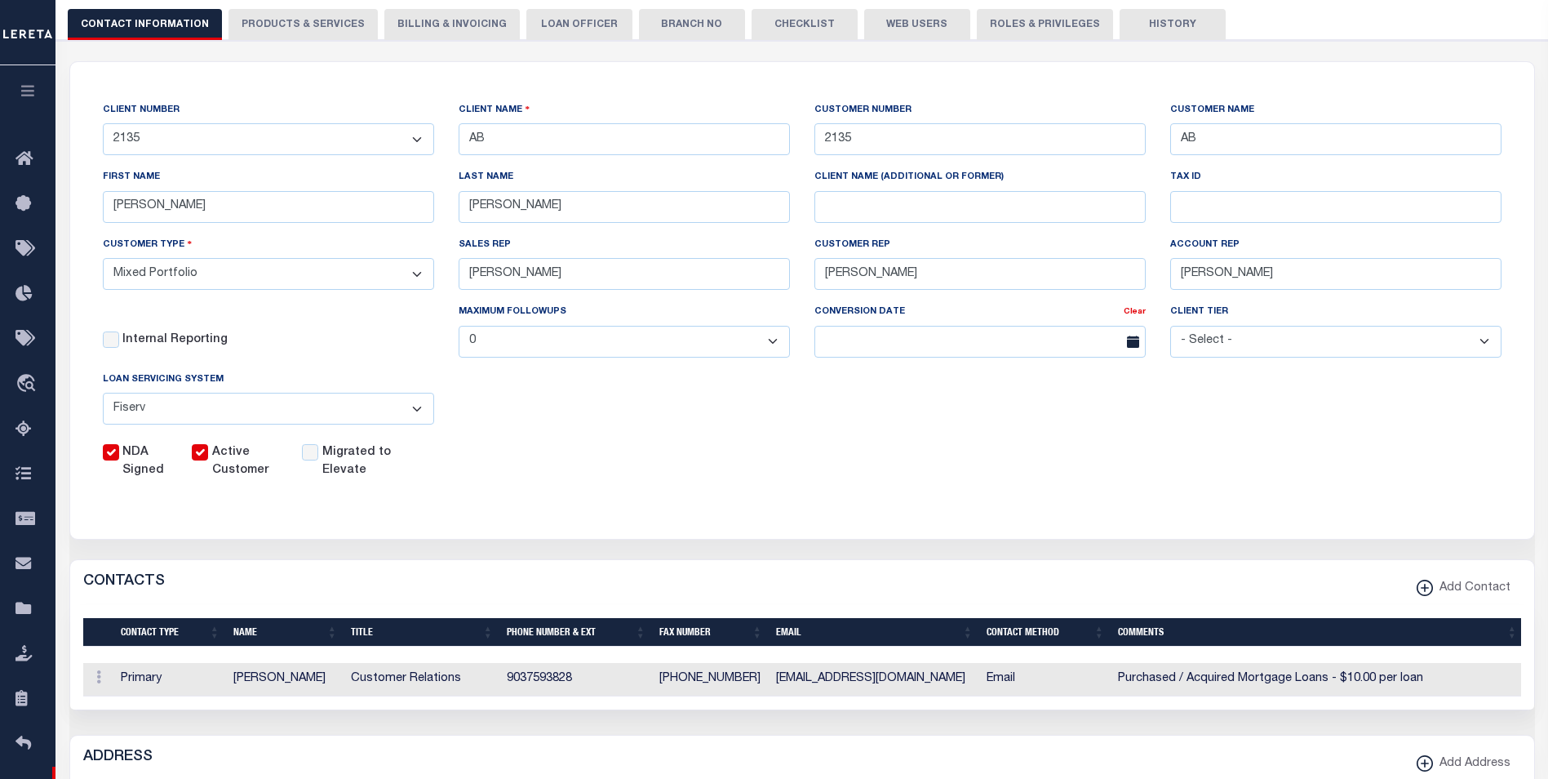
scroll to position [245, 0]
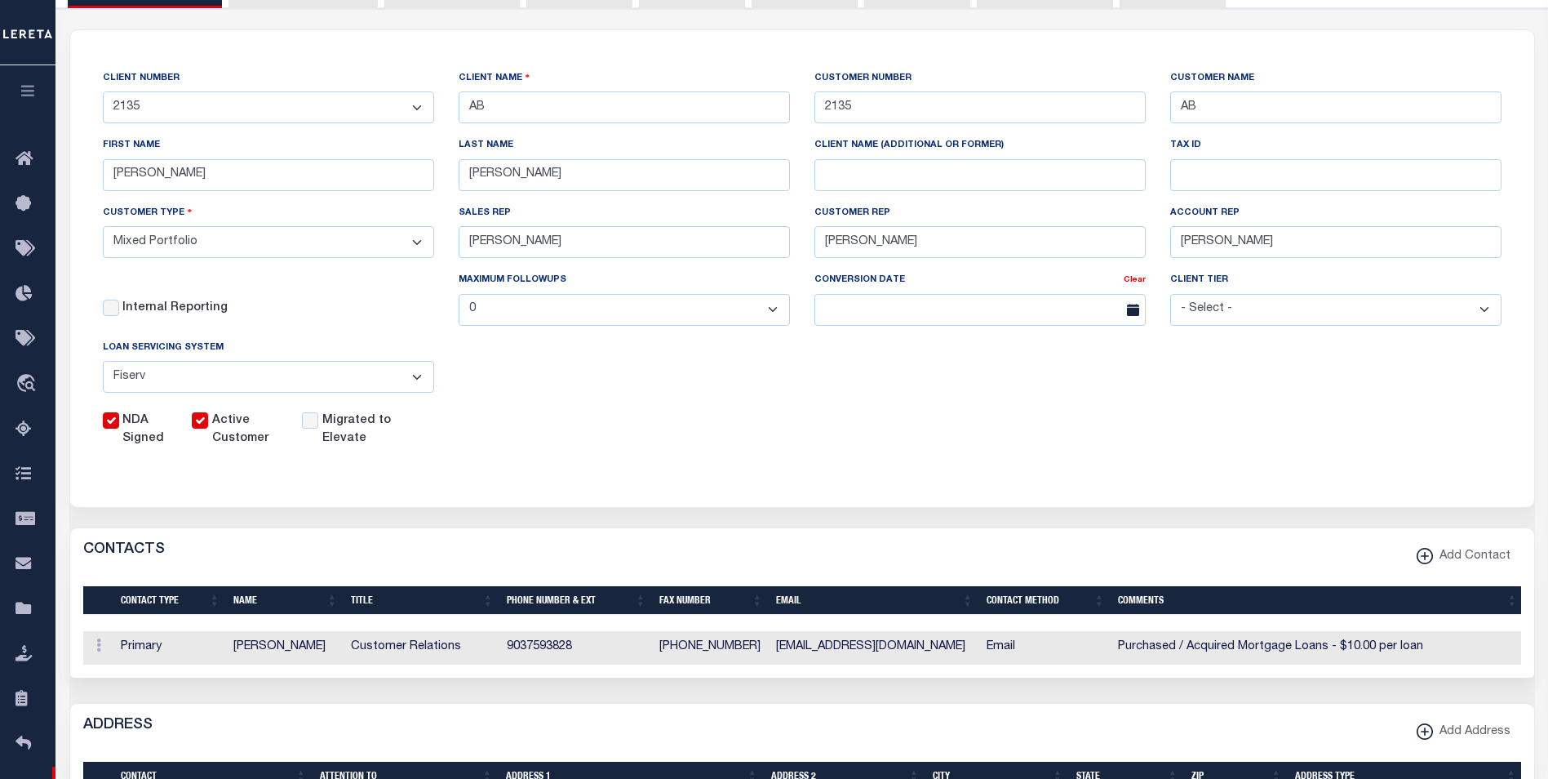
drag, startPoint x: 1500, startPoint y: 697, endPoint x: 772, endPoint y: 455, distance: 767.0
click at [773, 455] on div "CLIENT NUMBER - Self Parent - 1011 1012 1013 1014 1016 1017 1018 101862 1019 10…" at bounding box center [802, 258] width 1464 height 457
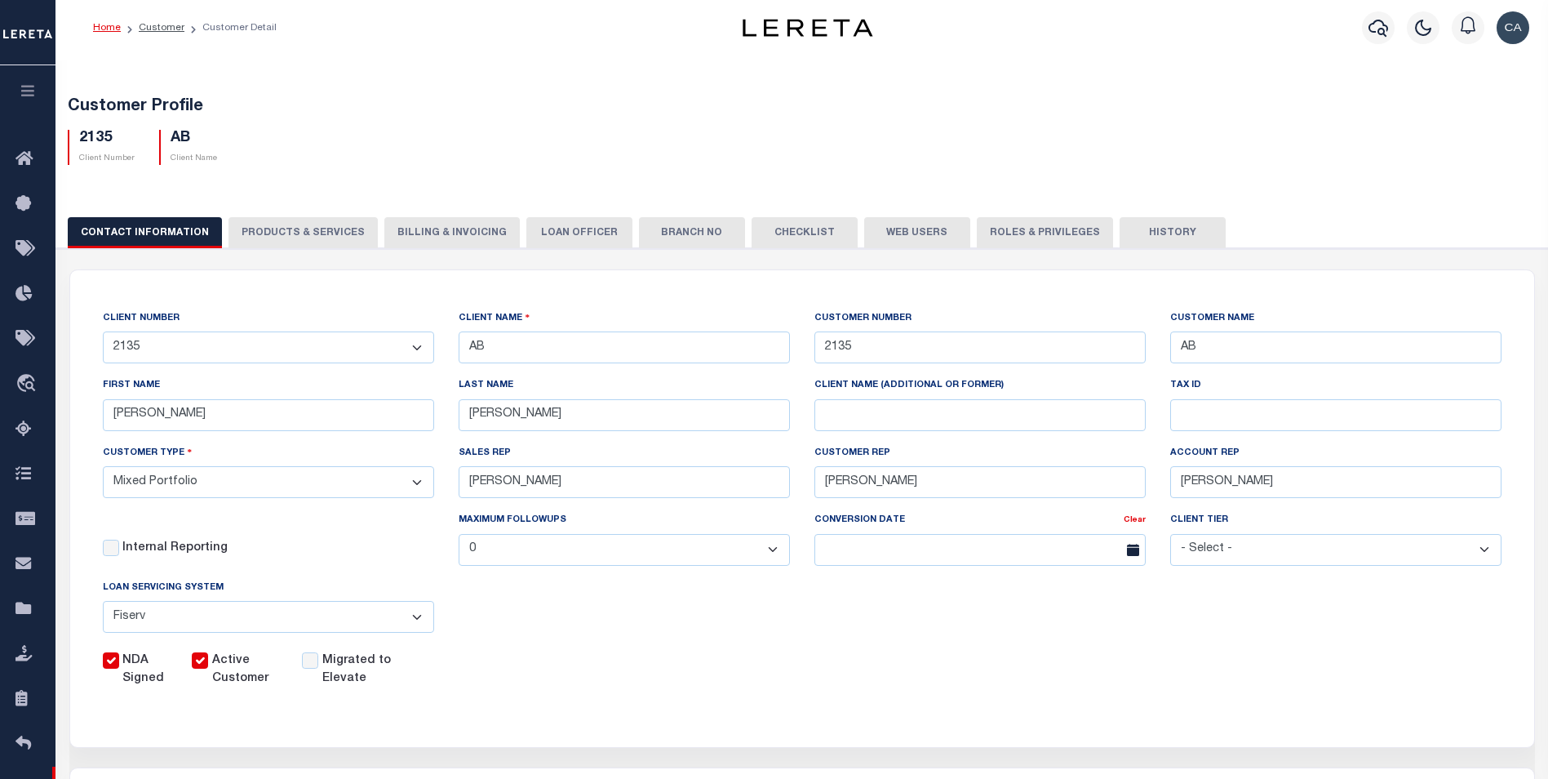
scroll to position [0, 0]
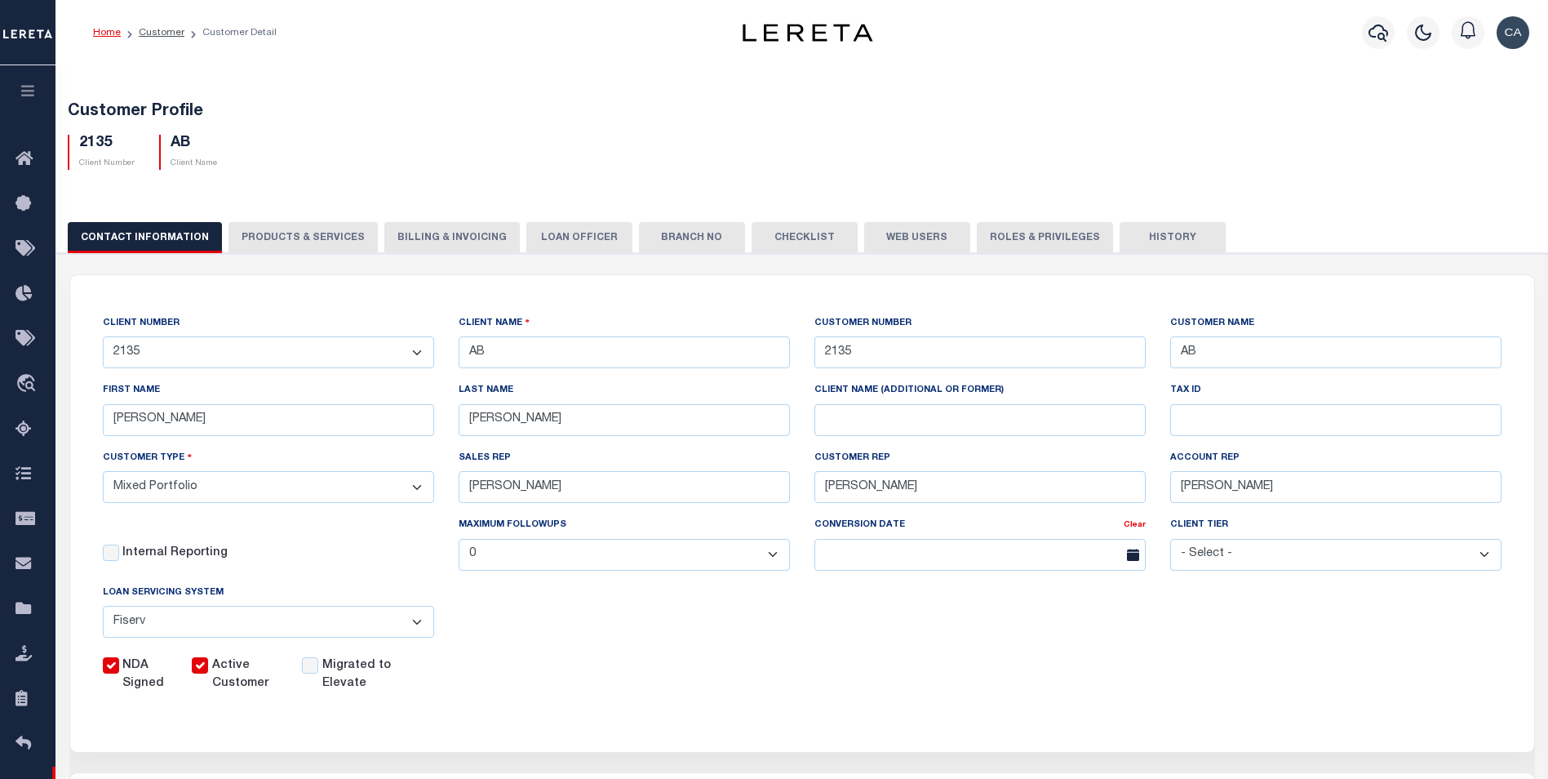
click at [344, 232] on button "PRODUCTS & SERVICES" at bounding box center [302, 237] width 149 height 31
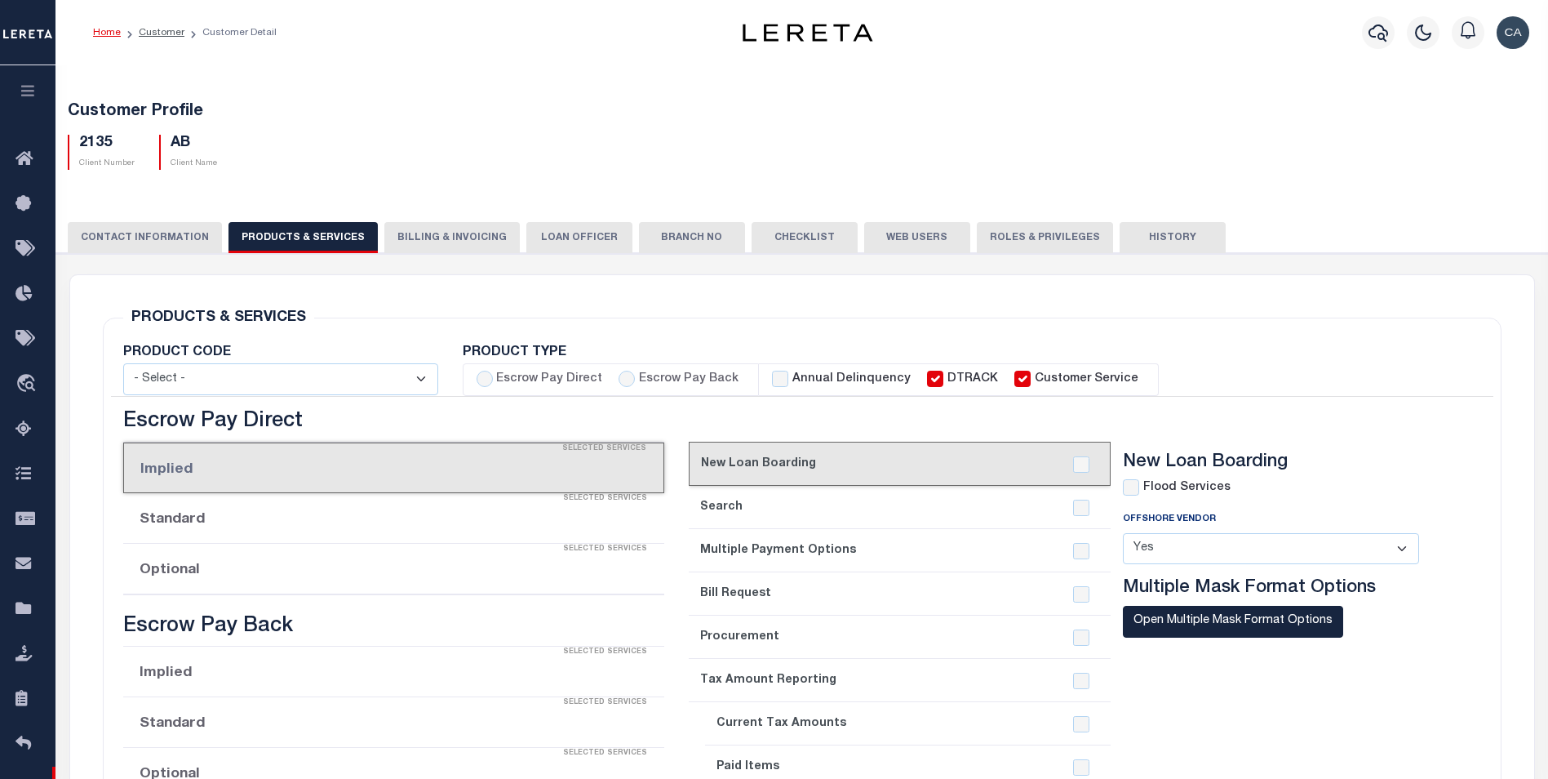
select select "STX"
radio input "true"
checkbox input "true"
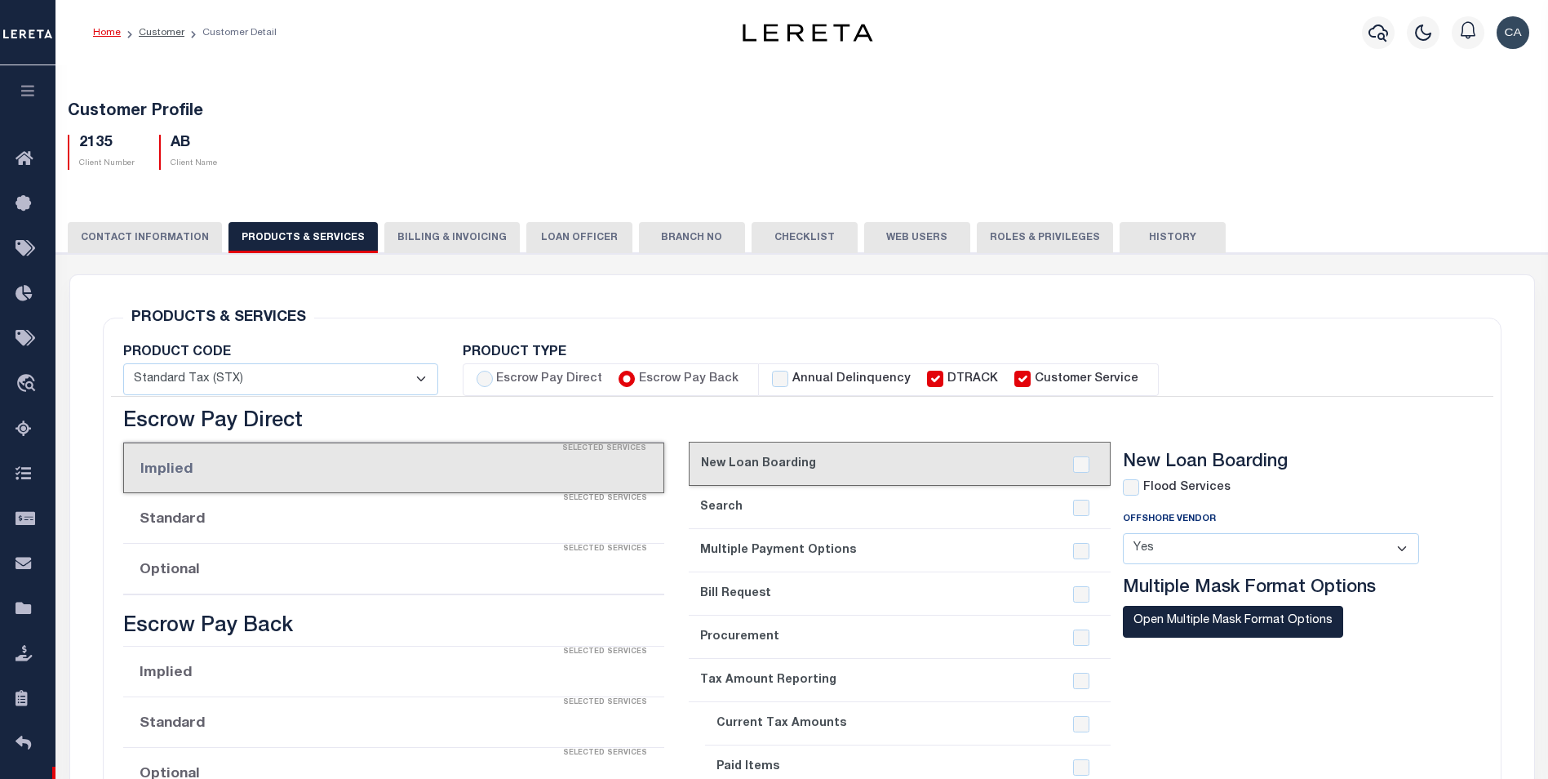
checkbox input "true"
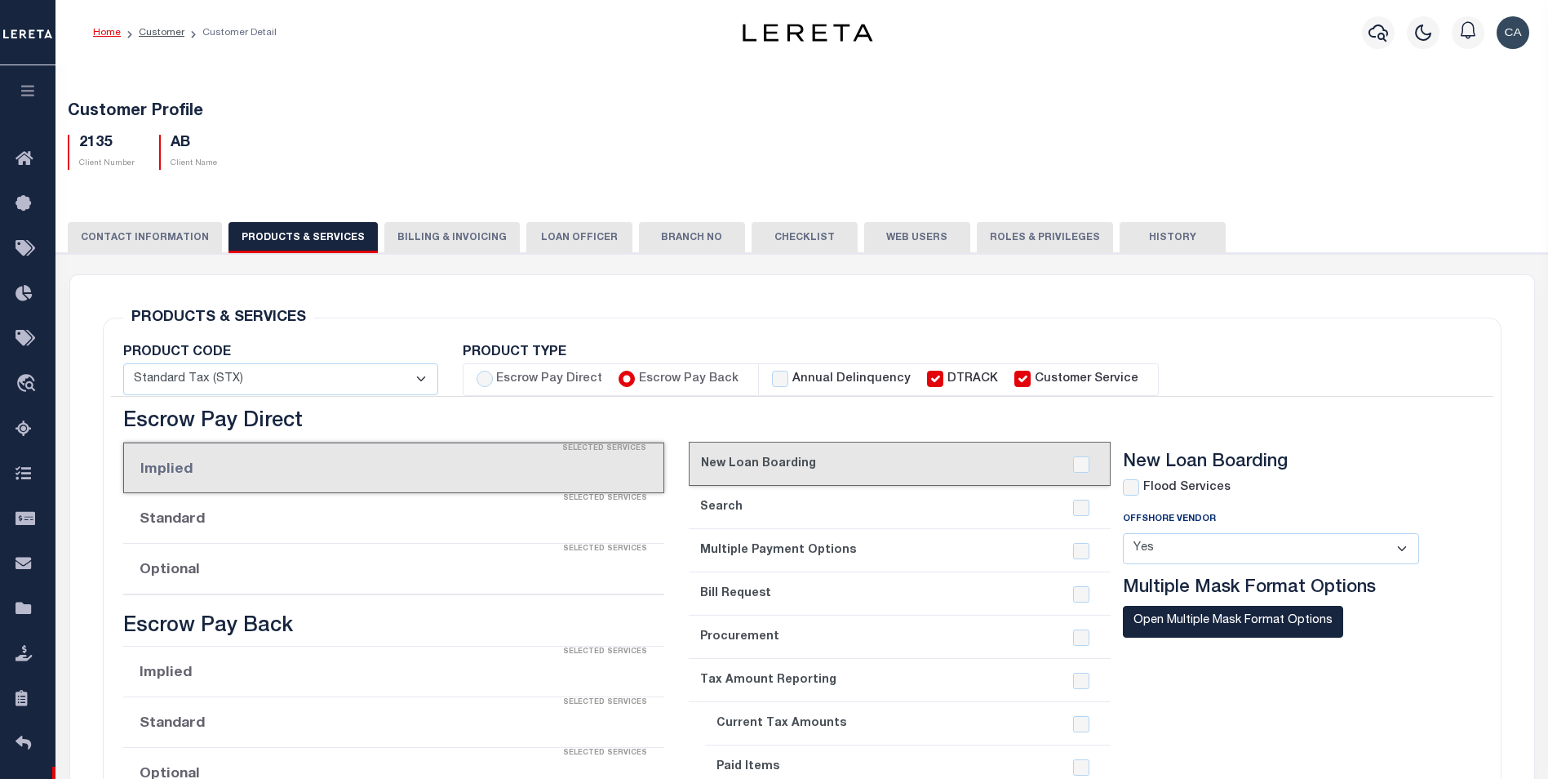
checkbox input "true"
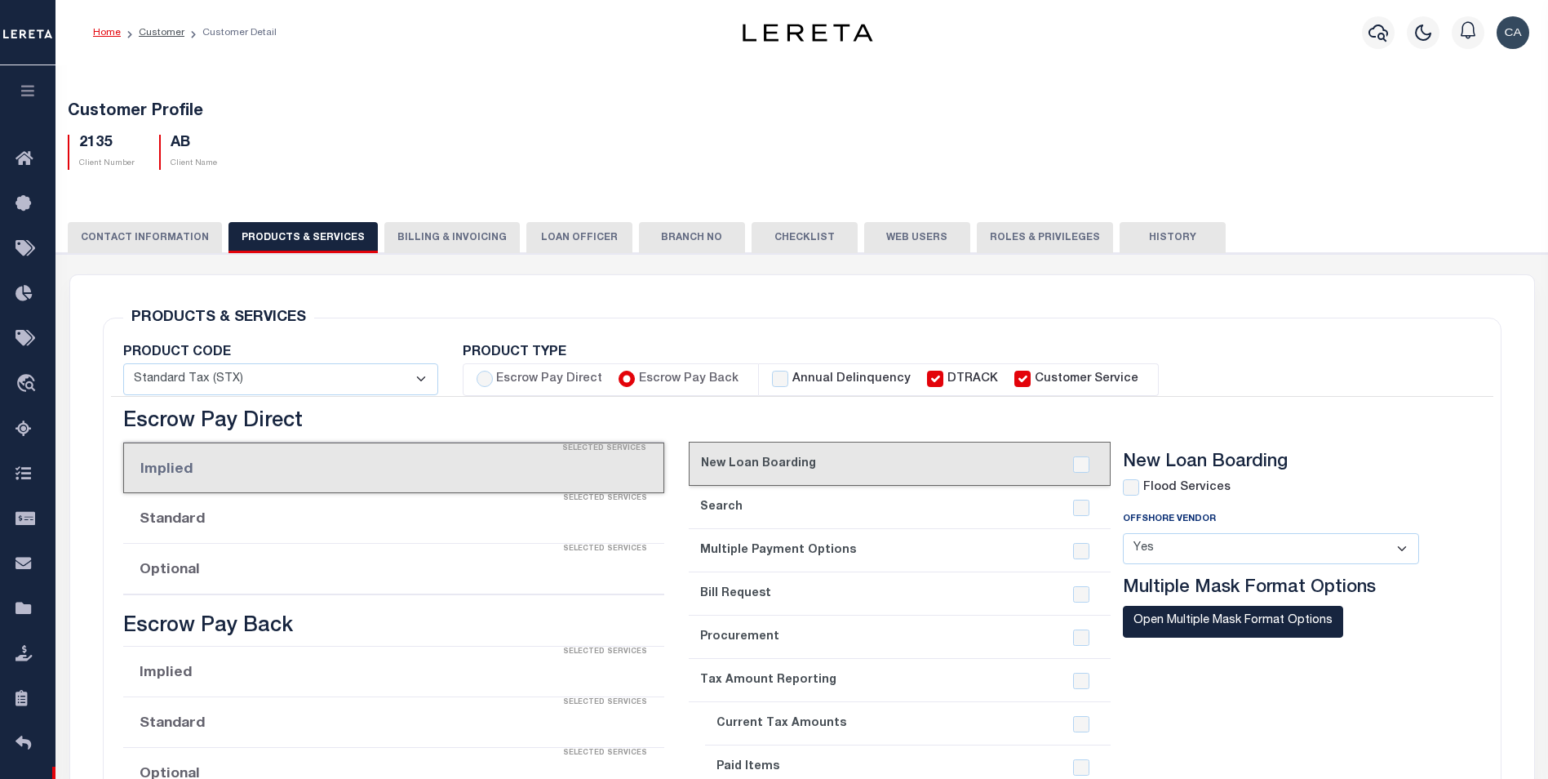
checkbox input "true"
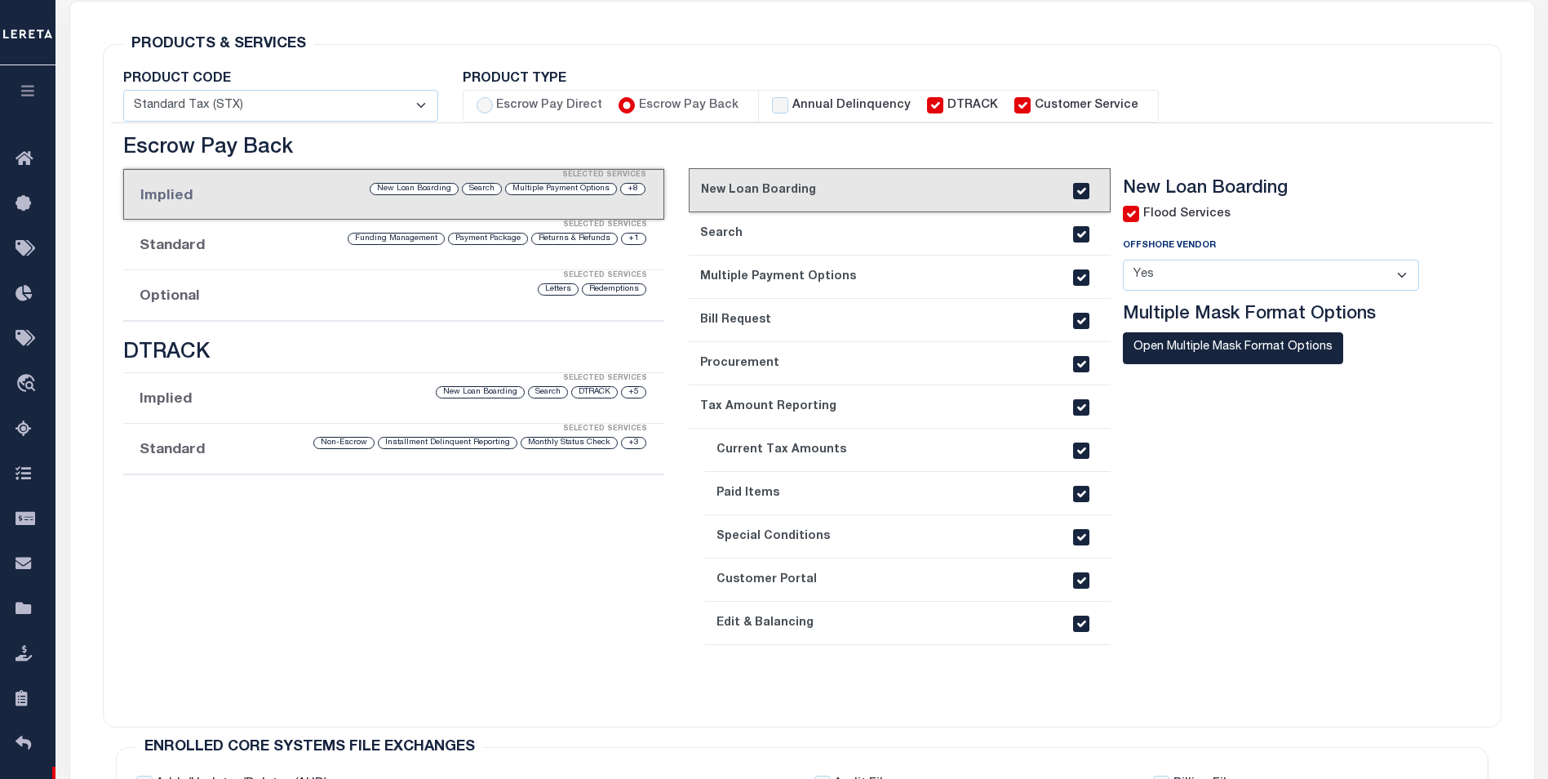
scroll to position [326, 0]
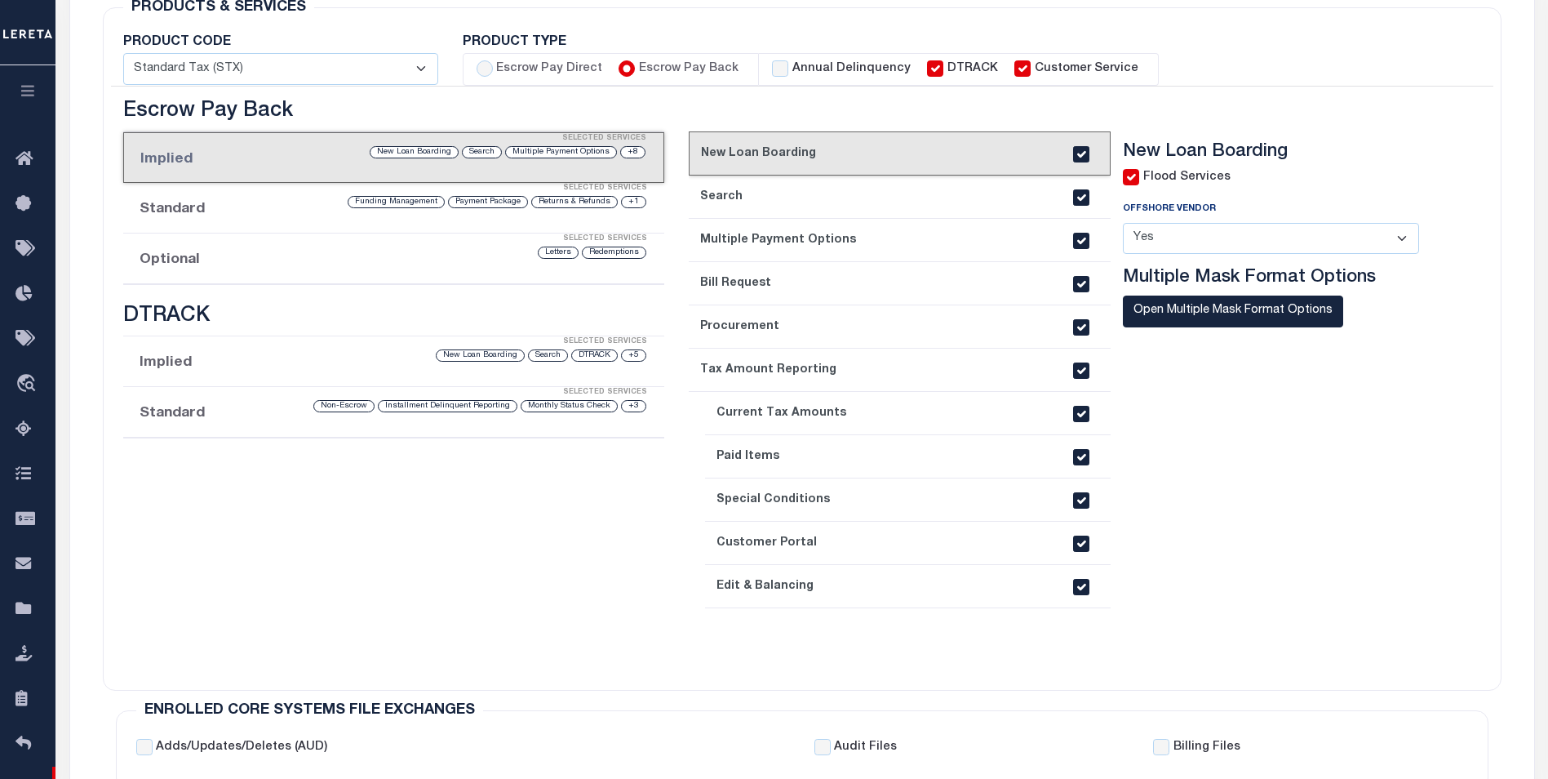
click at [402, 206] on div "Funding Management" at bounding box center [396, 202] width 97 height 12
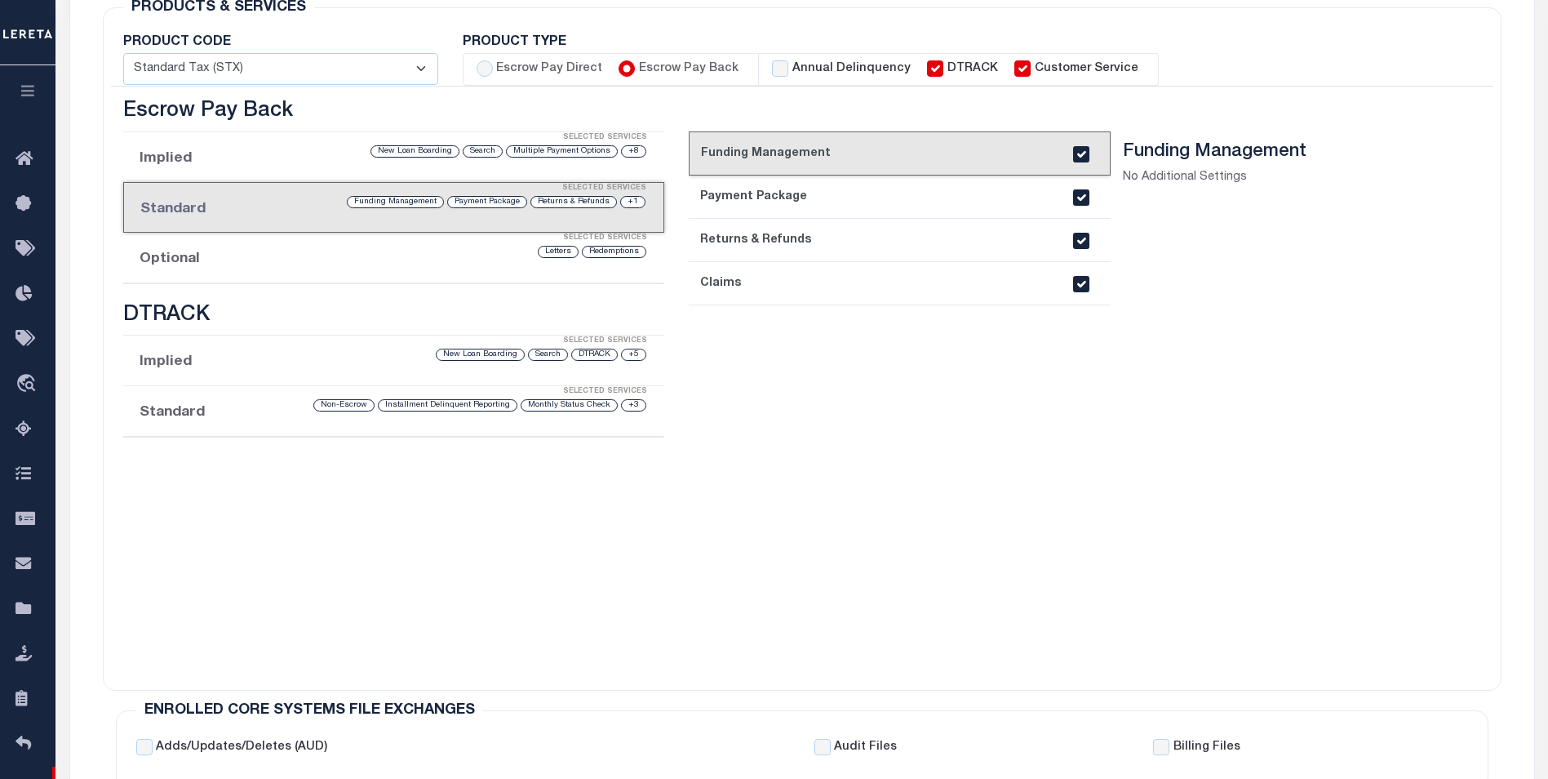
click at [568, 255] on div "Letters" at bounding box center [558, 252] width 41 height 12
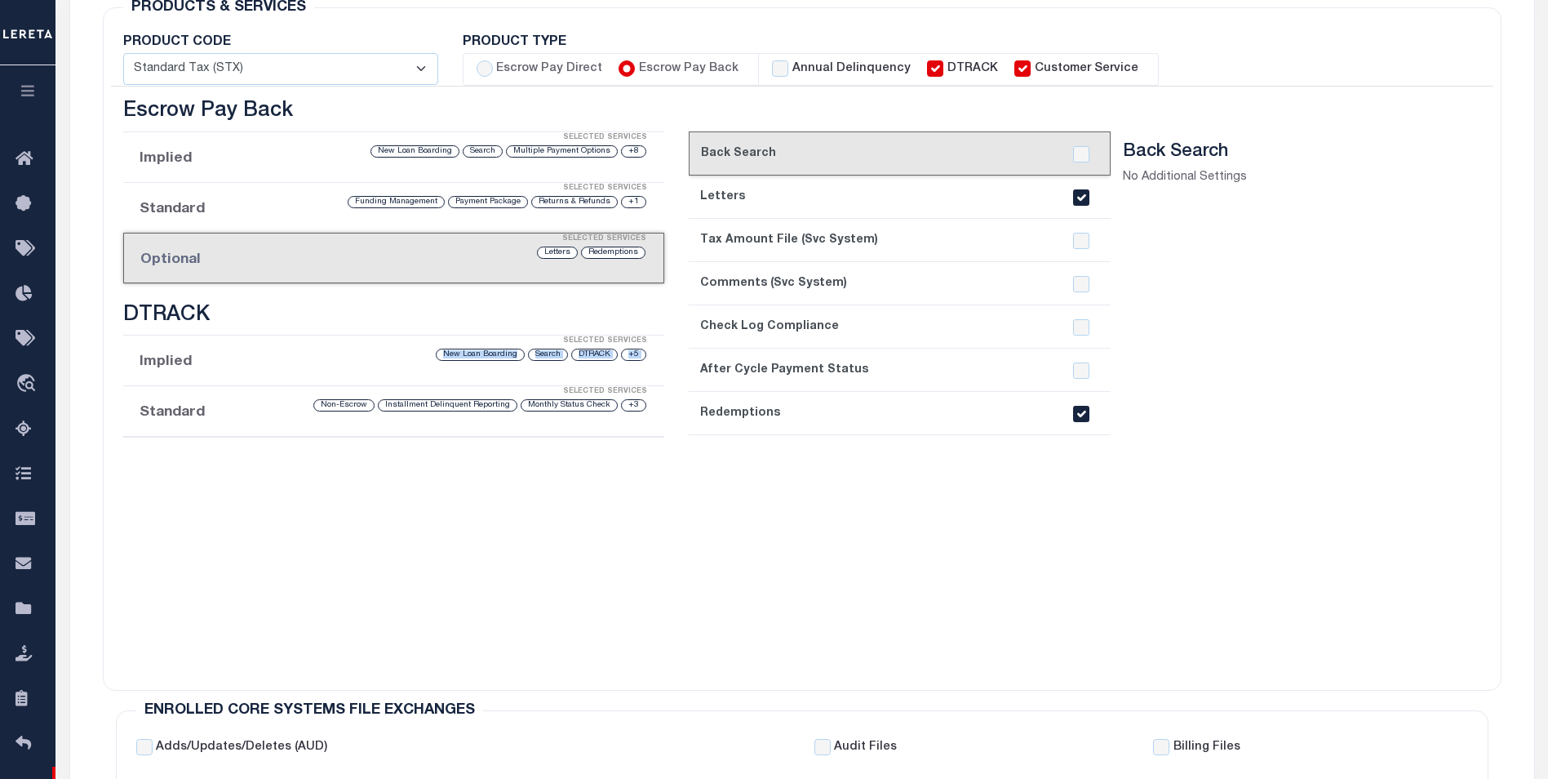
click at [522, 359] on div "+5 DTRACK Search New Loan Boarding" at bounding box center [456, 355] width 381 height 16
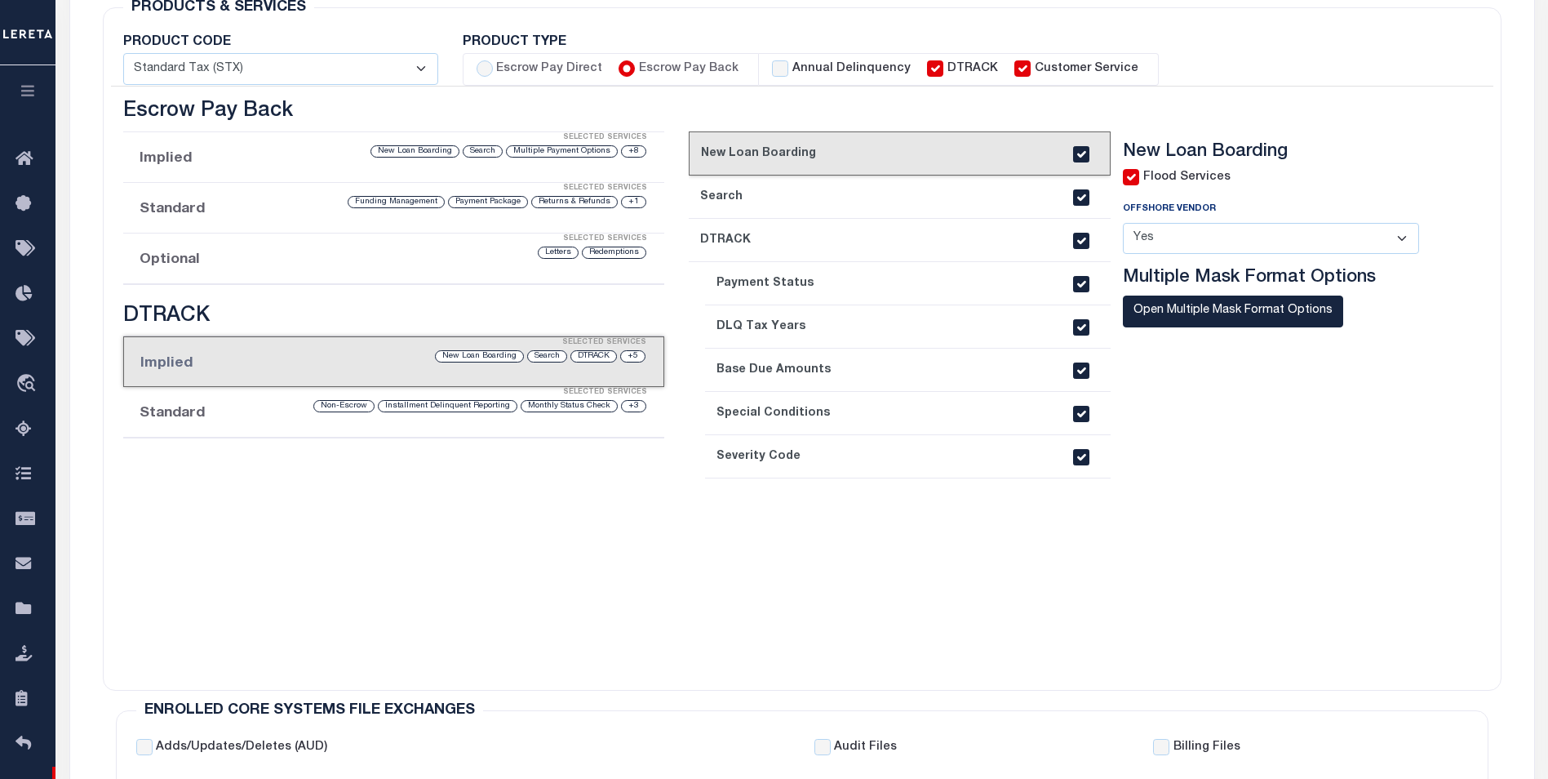
click at [514, 411] on div "Installment Delinquent Reporting" at bounding box center [448, 406] width 140 height 12
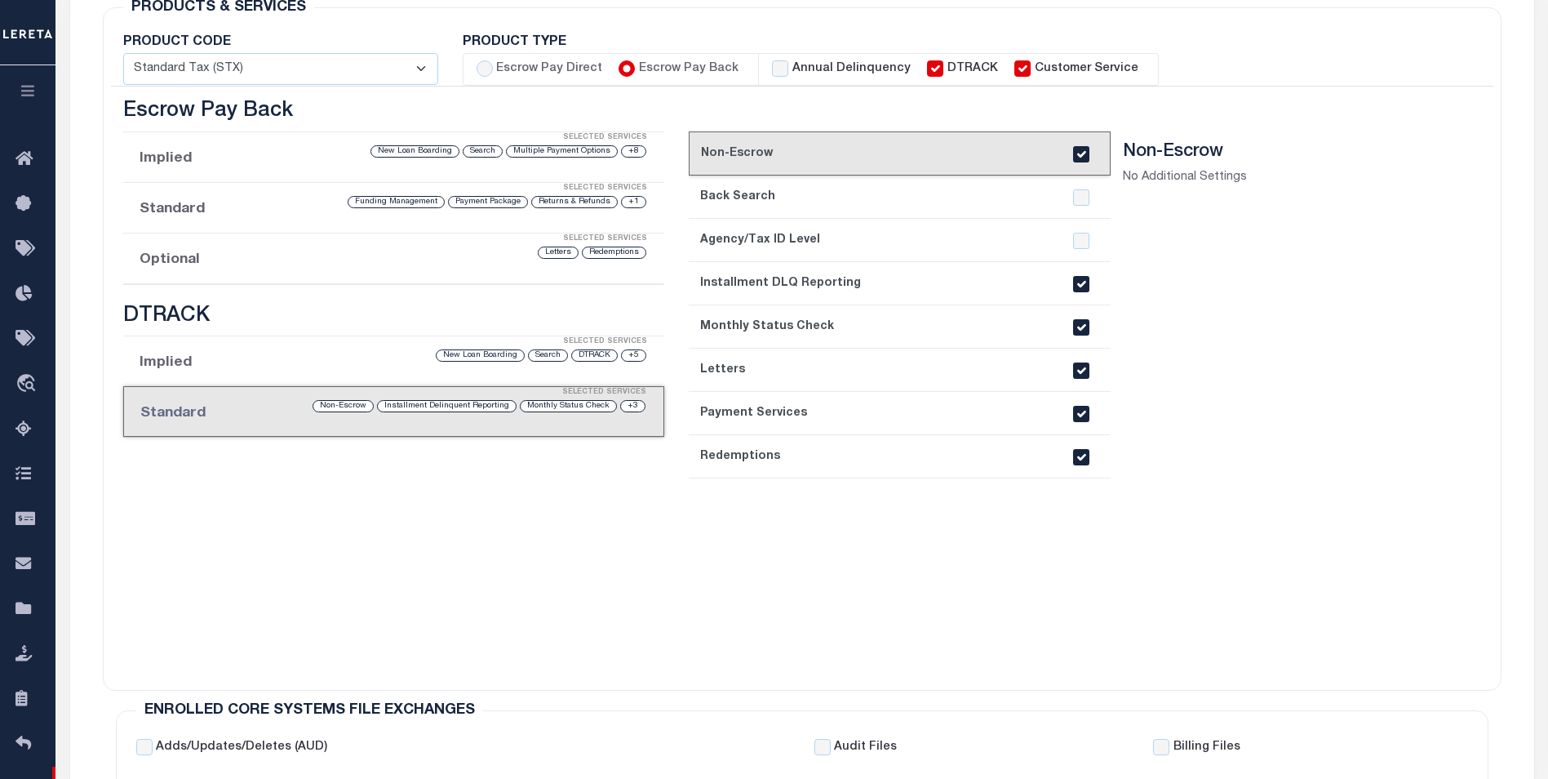
click at [461, 408] on div "Selected Services" at bounding box center [409, 392] width 539 height 33
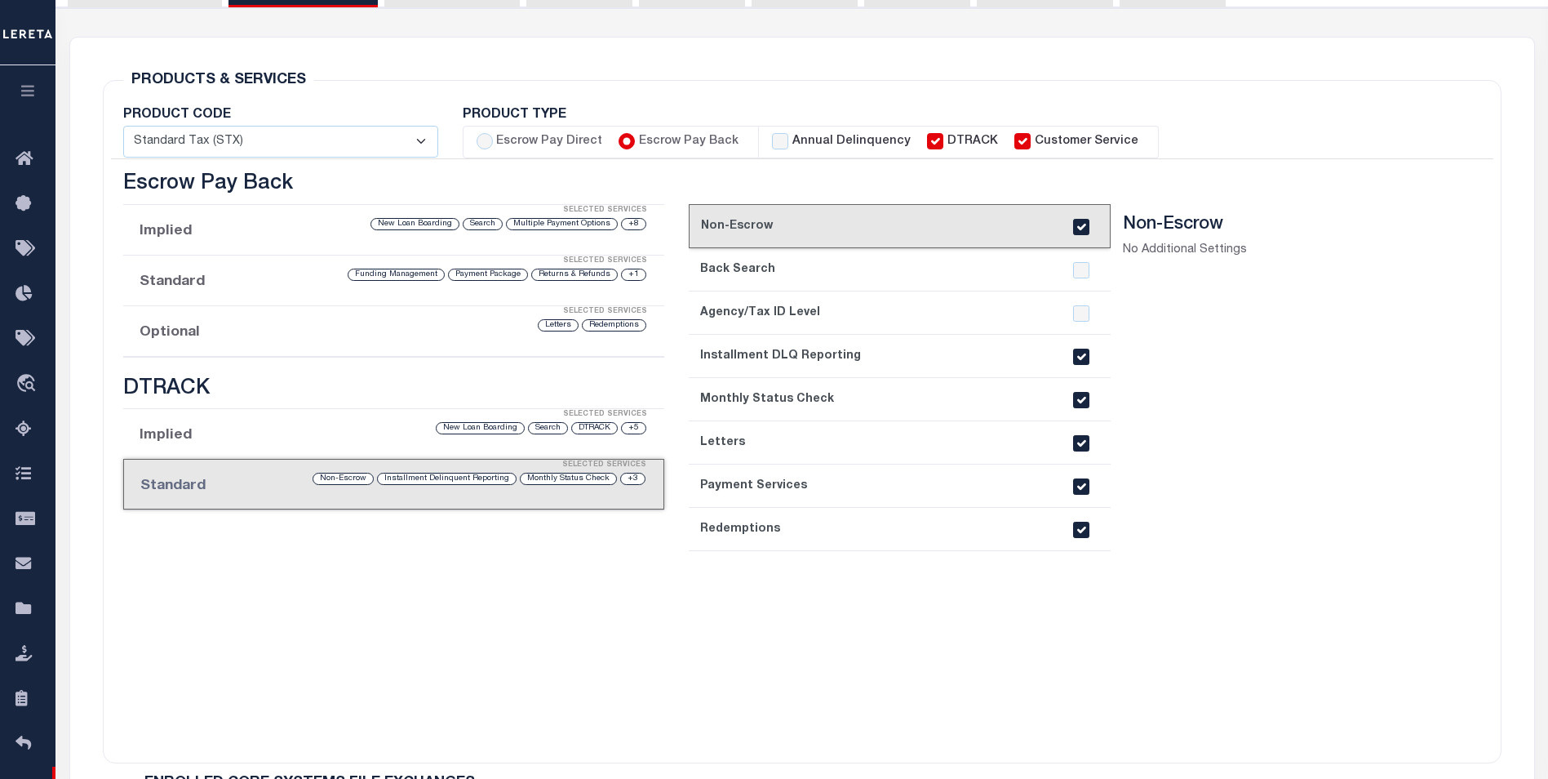
scroll to position [0, 0]
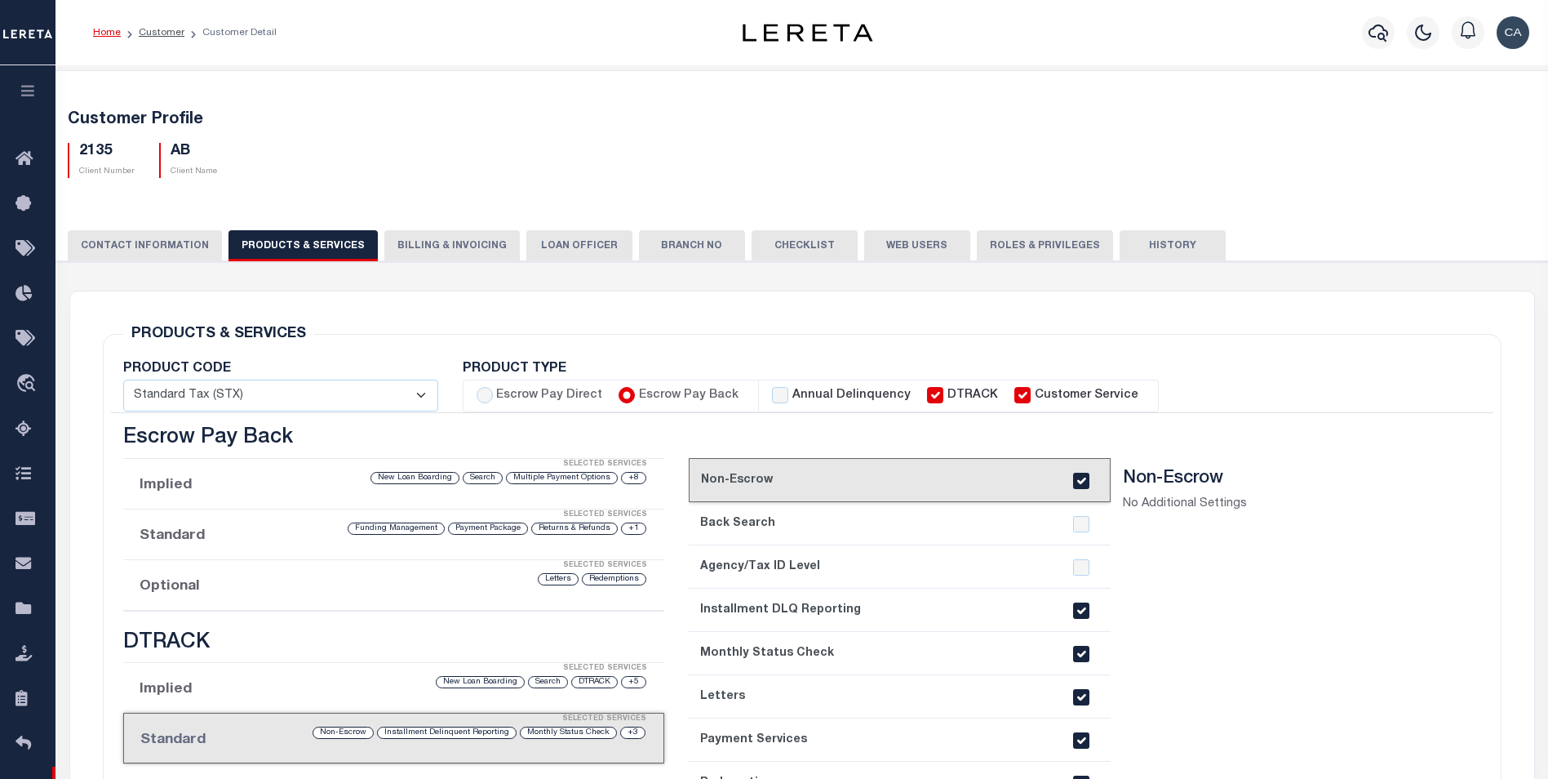
click at [471, 246] on button "Billing & Invoicing" at bounding box center [451, 245] width 135 height 31
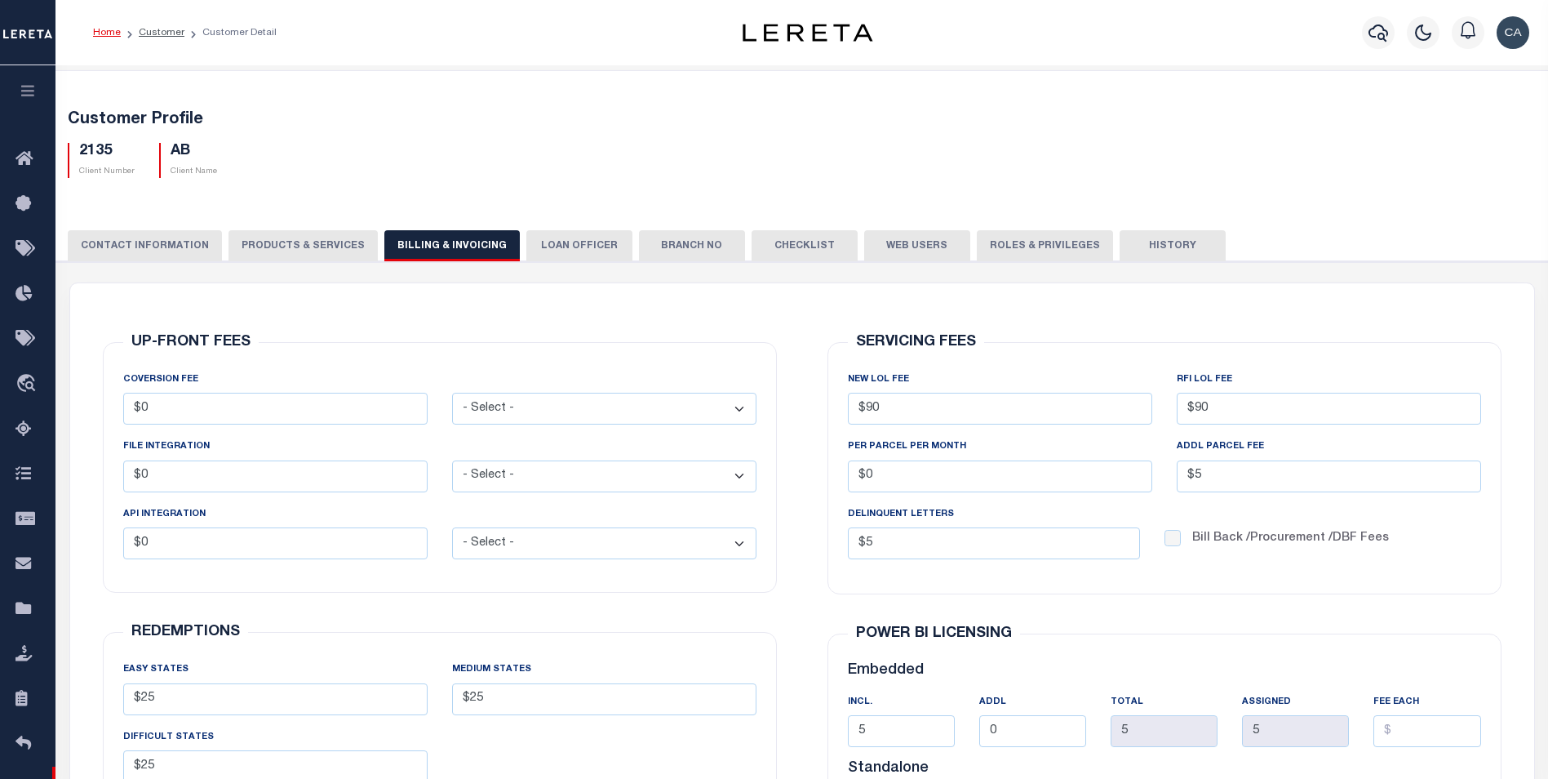
click at [561, 226] on div "CONTACT INFORMATION PRODUCTS & SERVICES PRODUCTS & SERVICES Billing & Invoicing…" at bounding box center [802, 604] width 1508 height 787
click at [577, 267] on div "CLIENT NUMBER - Self Parent - 1011 1012 1013 1014 1016 1017 1018 101862 1019 10…" at bounding box center [802, 629] width 1508 height 737
click at [598, 244] on button "LOAN OFFICER" at bounding box center [579, 245] width 106 height 31
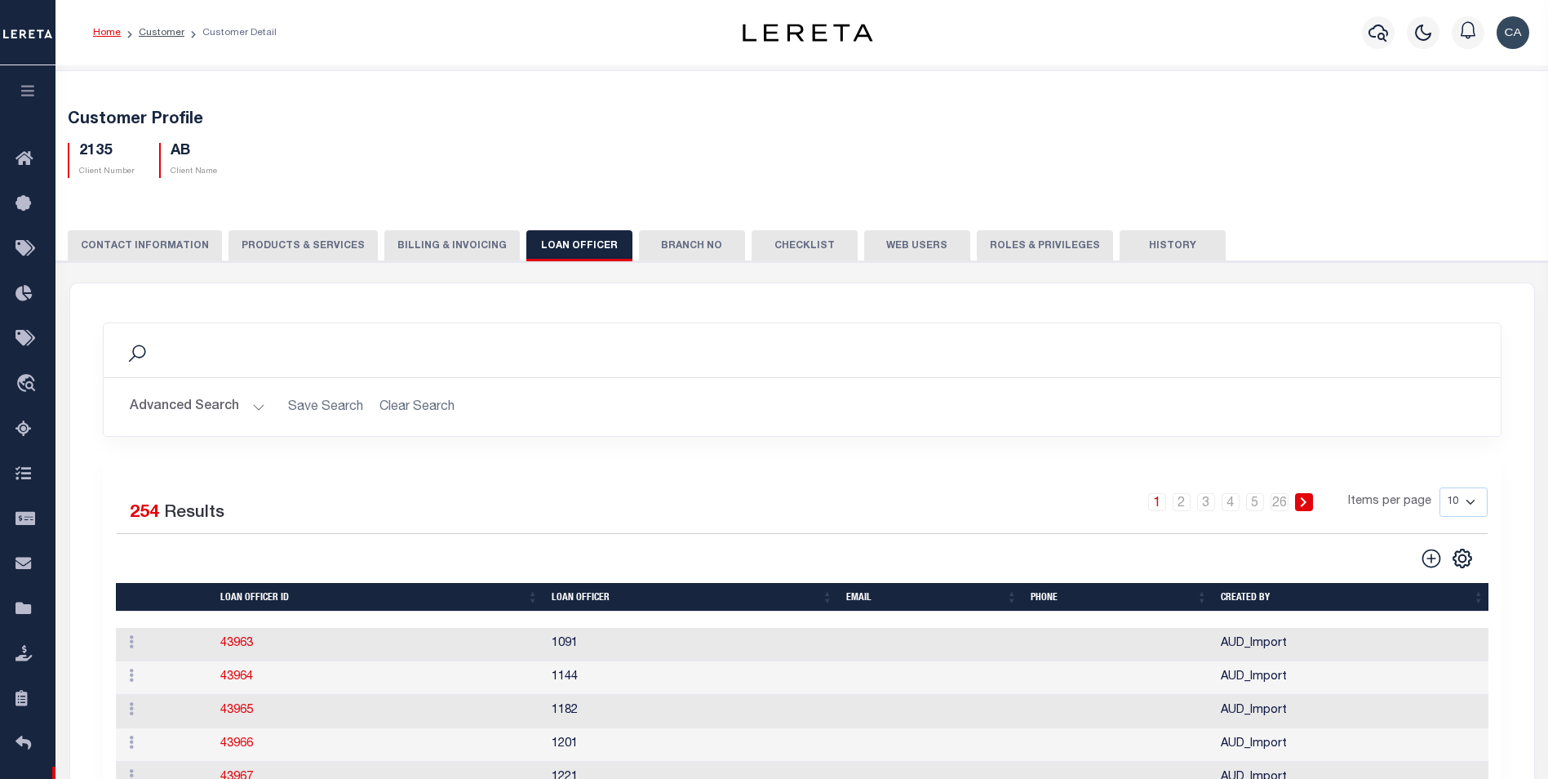
click at [14, 76] on button "button" at bounding box center [27, 92] width 55 height 55
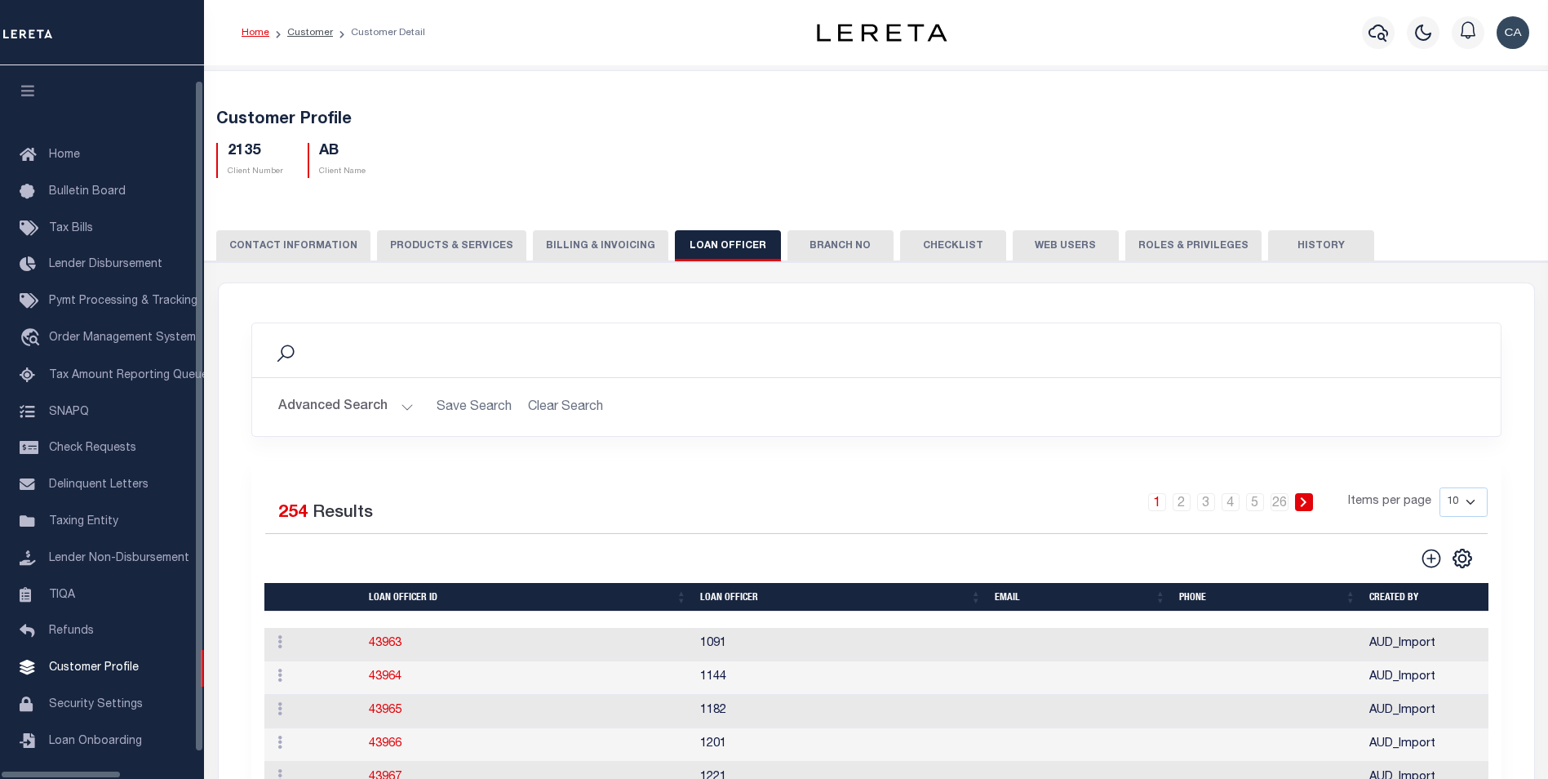
scroll to position [16, 0]
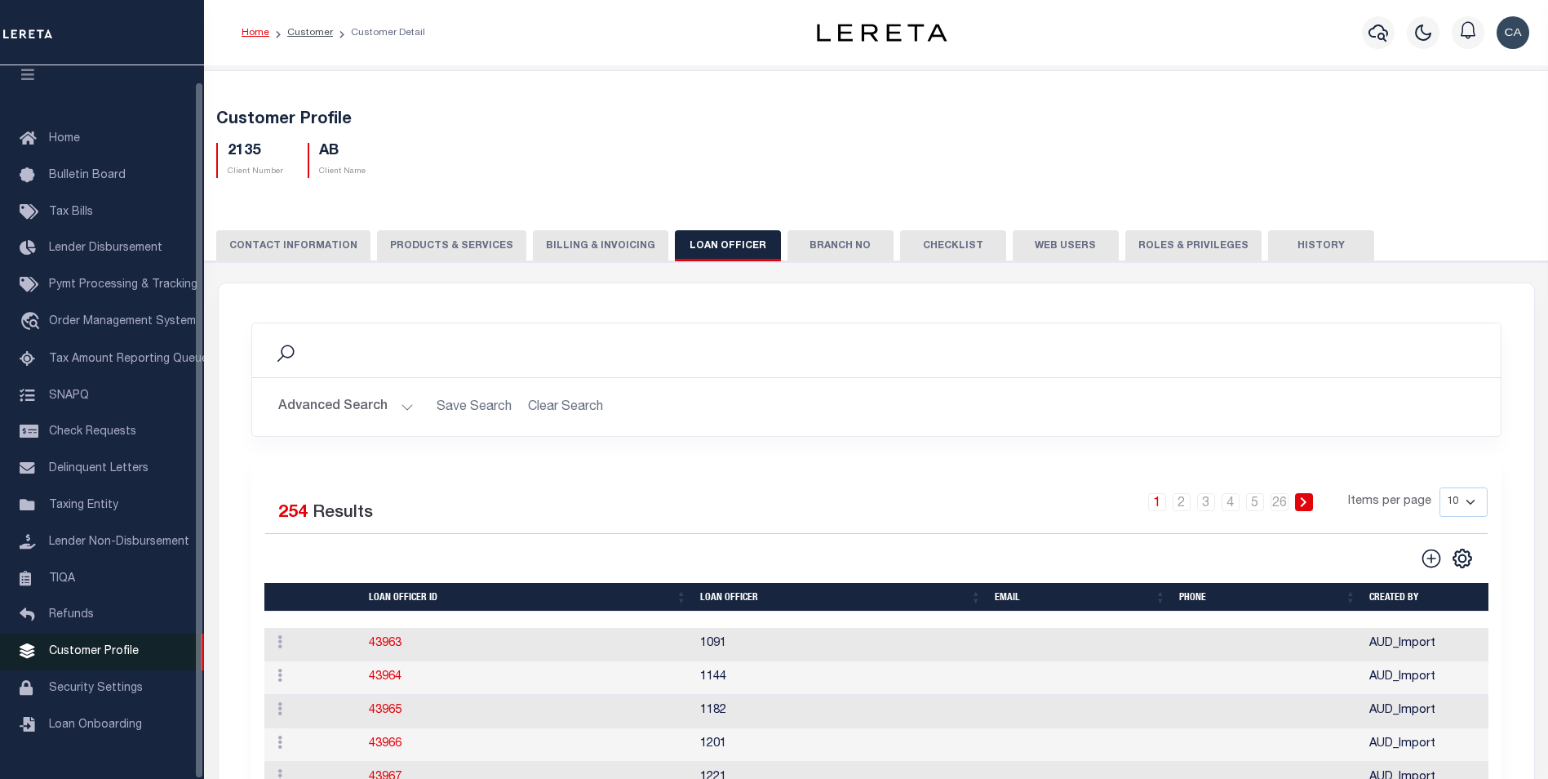
click at [162, 655] on link "Customer Profile" at bounding box center [102, 651] width 204 height 37
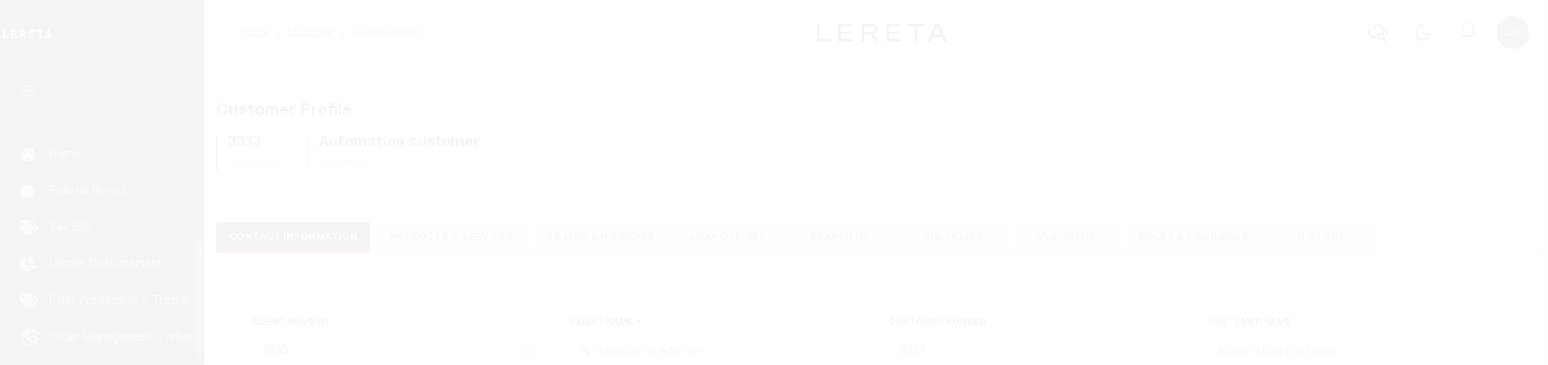
select select "Mixed Portfolio"
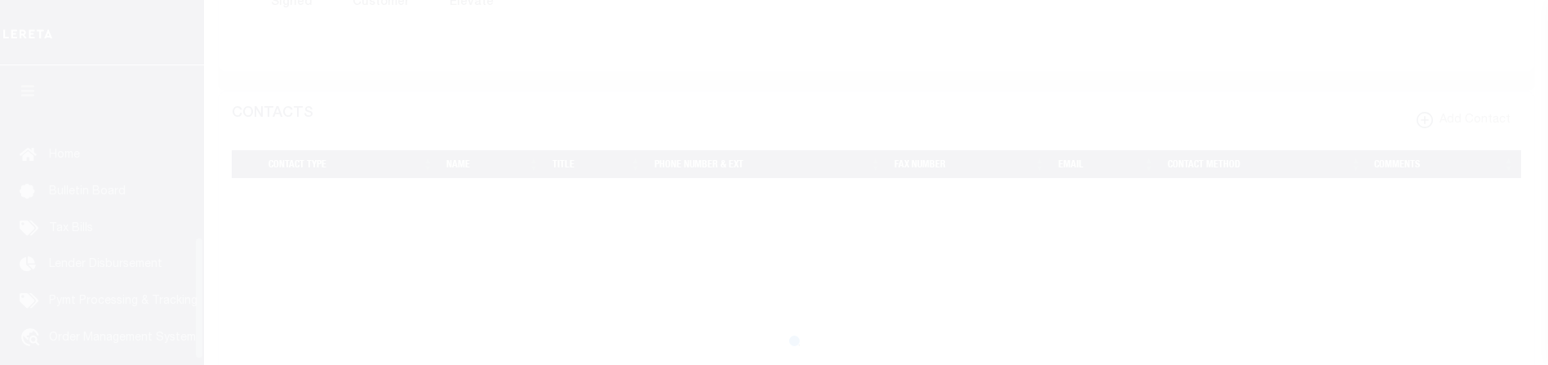
scroll to position [418, 0]
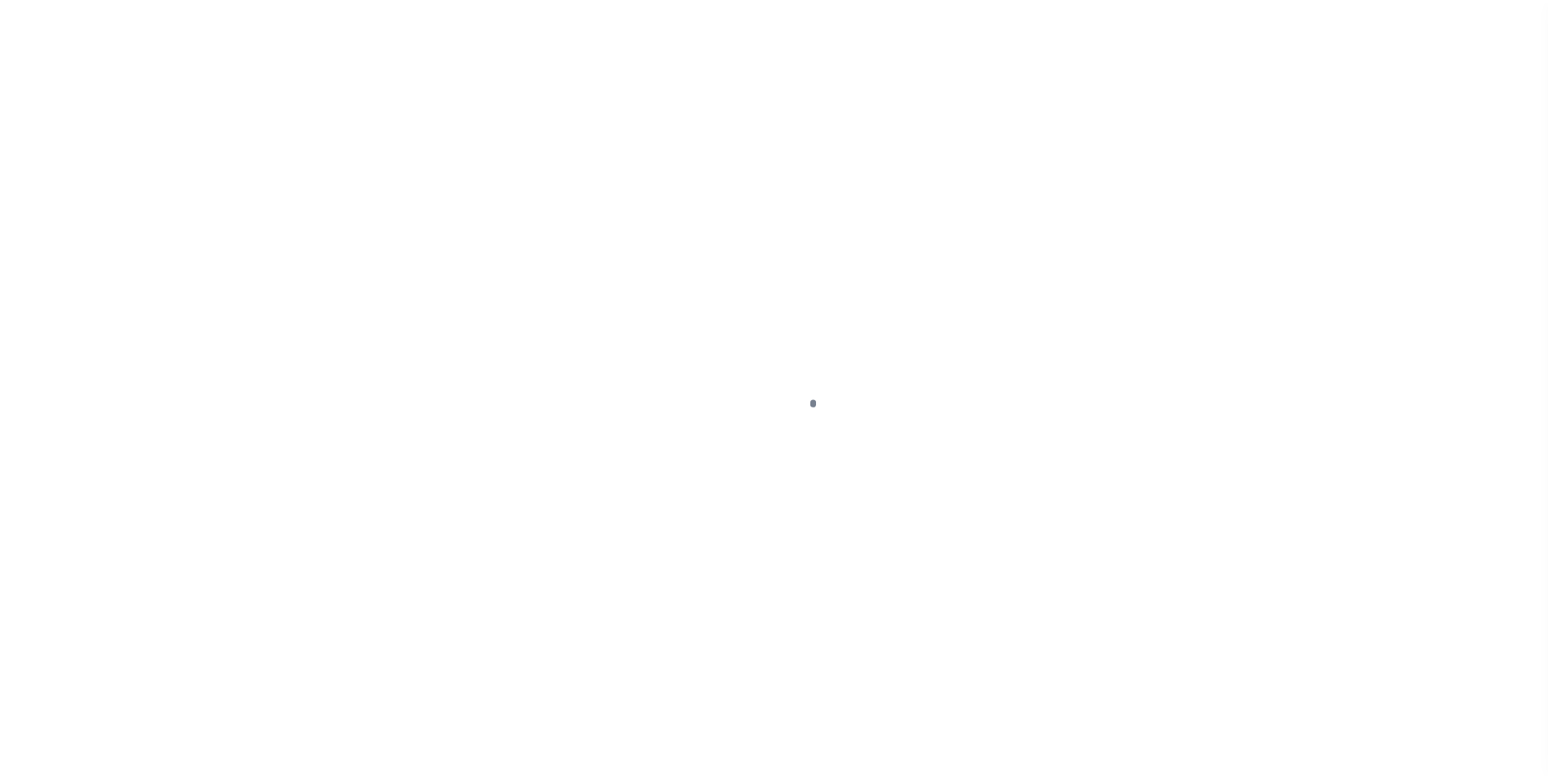
scroll to position [16, 0]
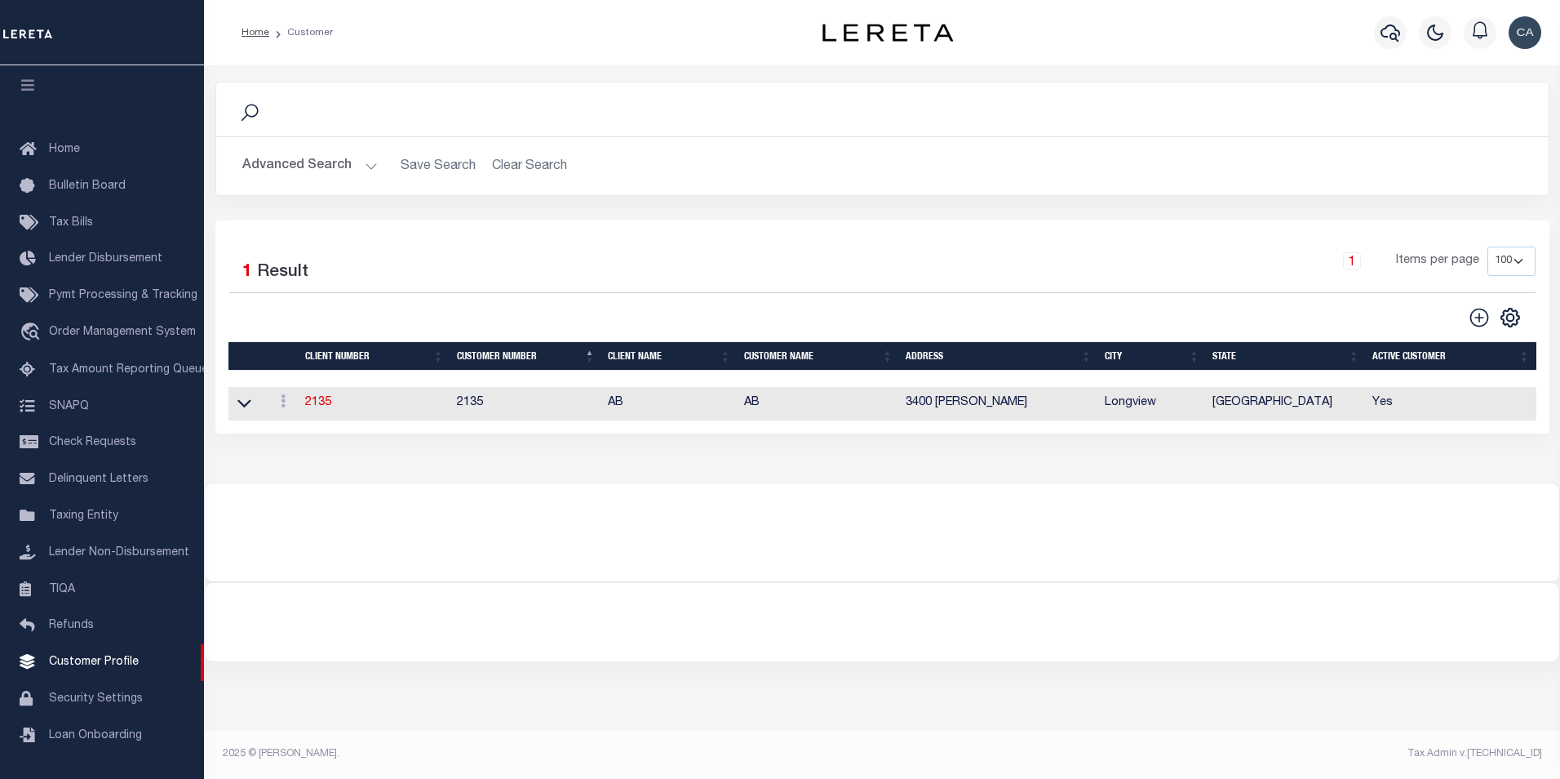
click at [296, 166] on button "Advanced Search" at bounding box center [309, 166] width 135 height 32
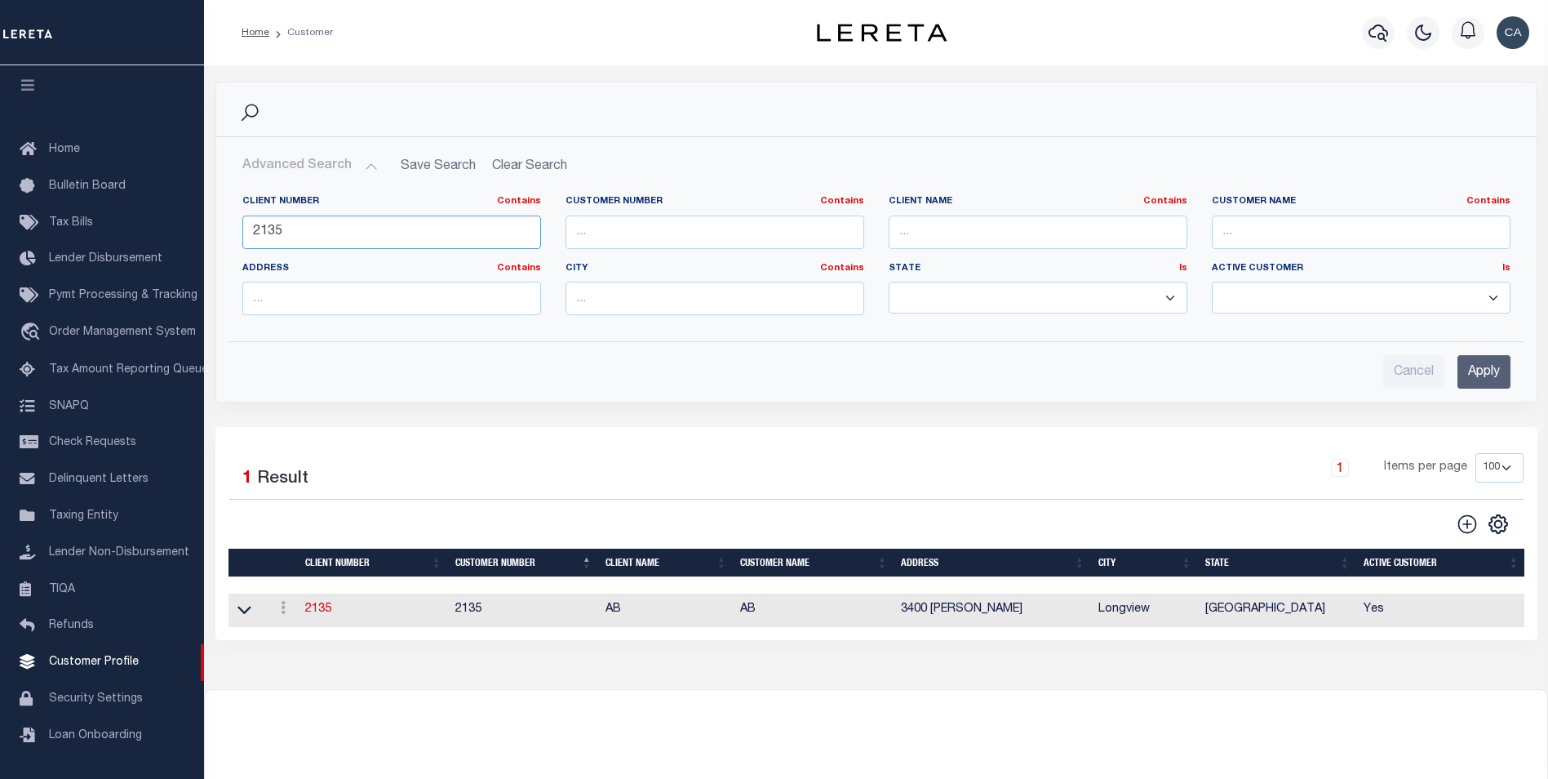
click at [350, 225] on input "2135" at bounding box center [391, 231] width 299 height 33
click at [958, 219] on input "text" at bounding box center [1038, 231] width 299 height 33
type input "first demo"
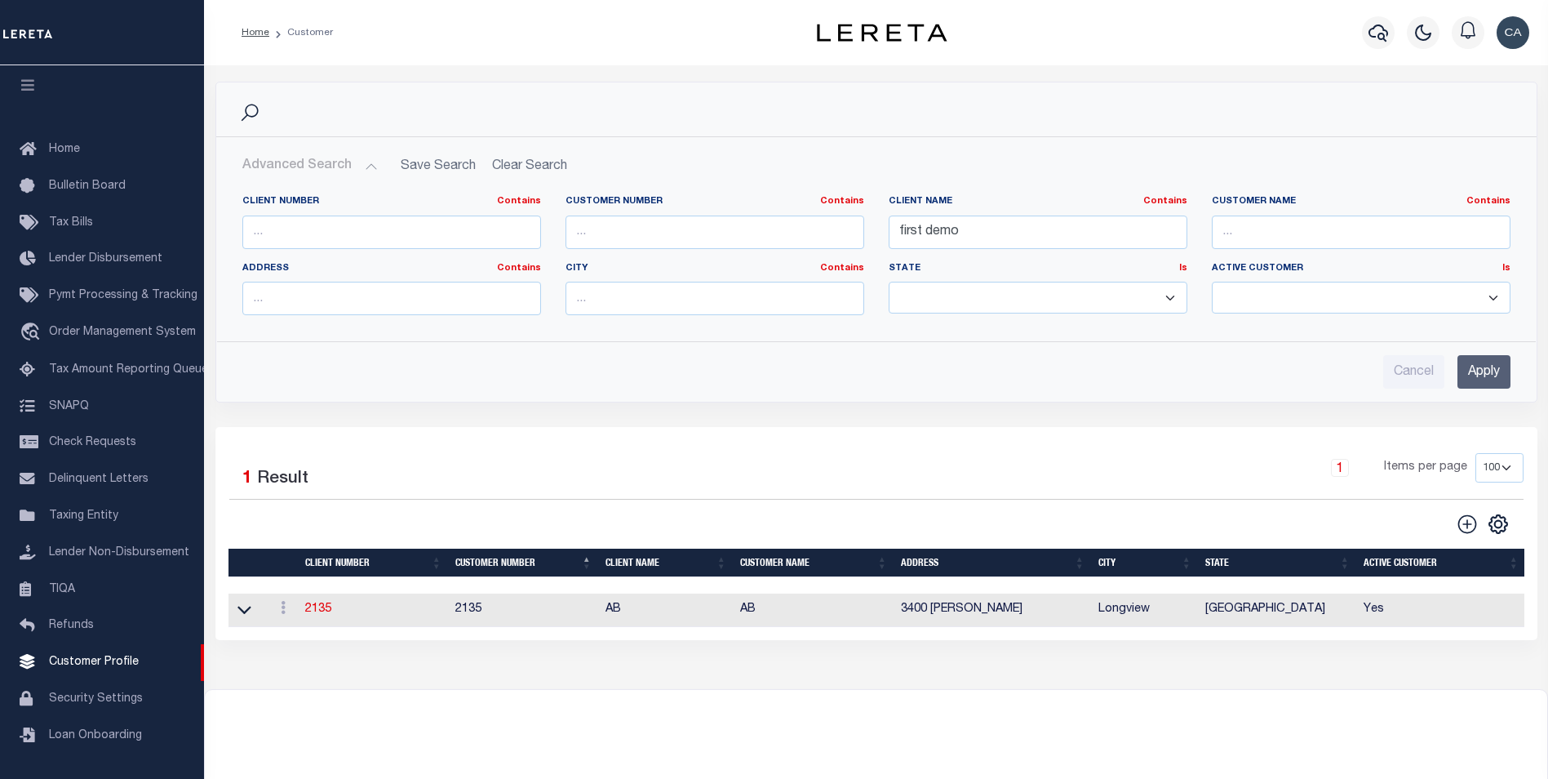
click at [1471, 371] on input "Apply" at bounding box center [1483, 371] width 53 height 33
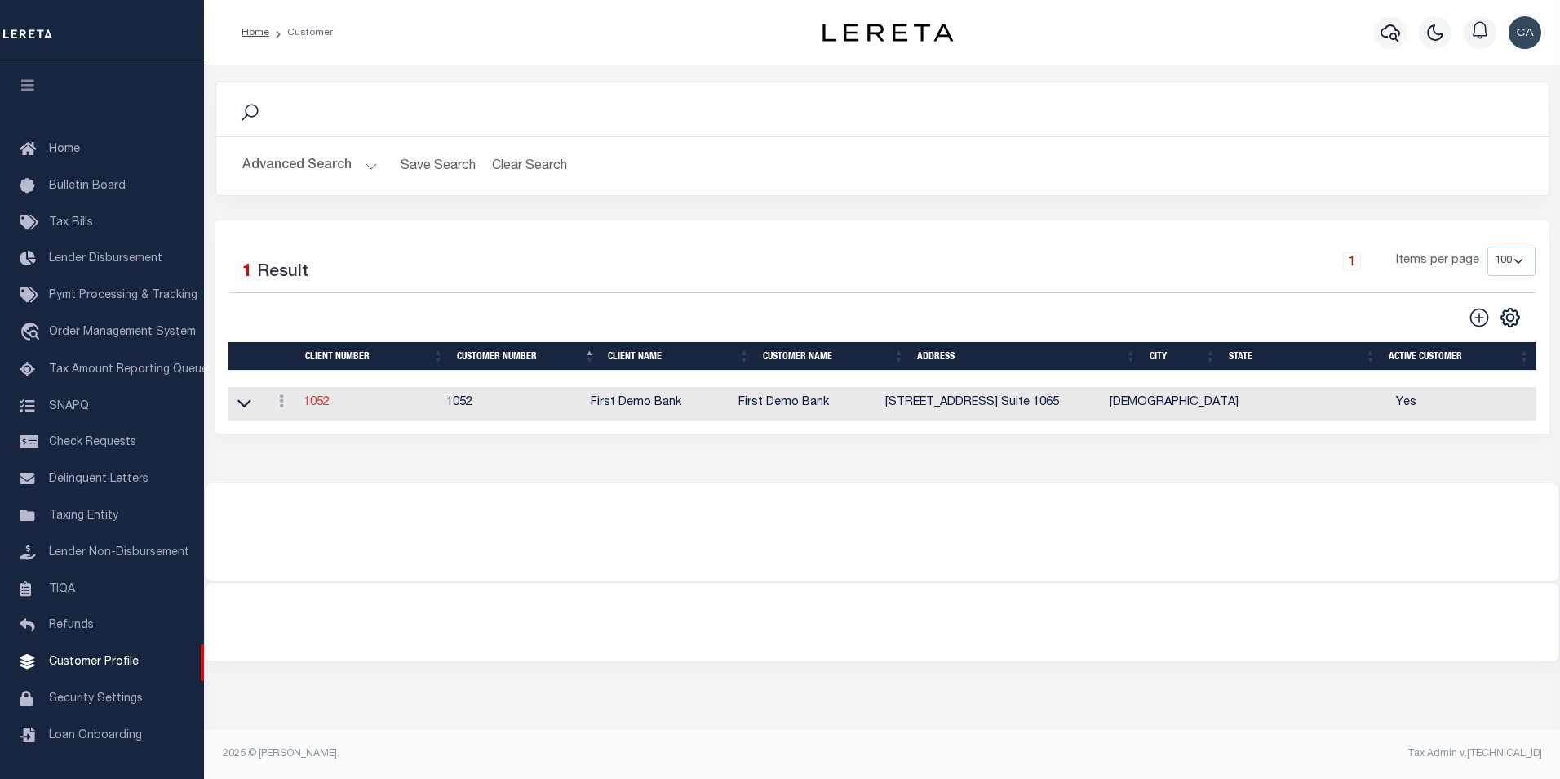
click at [317, 406] on link "1052" at bounding box center [317, 402] width 26 height 11
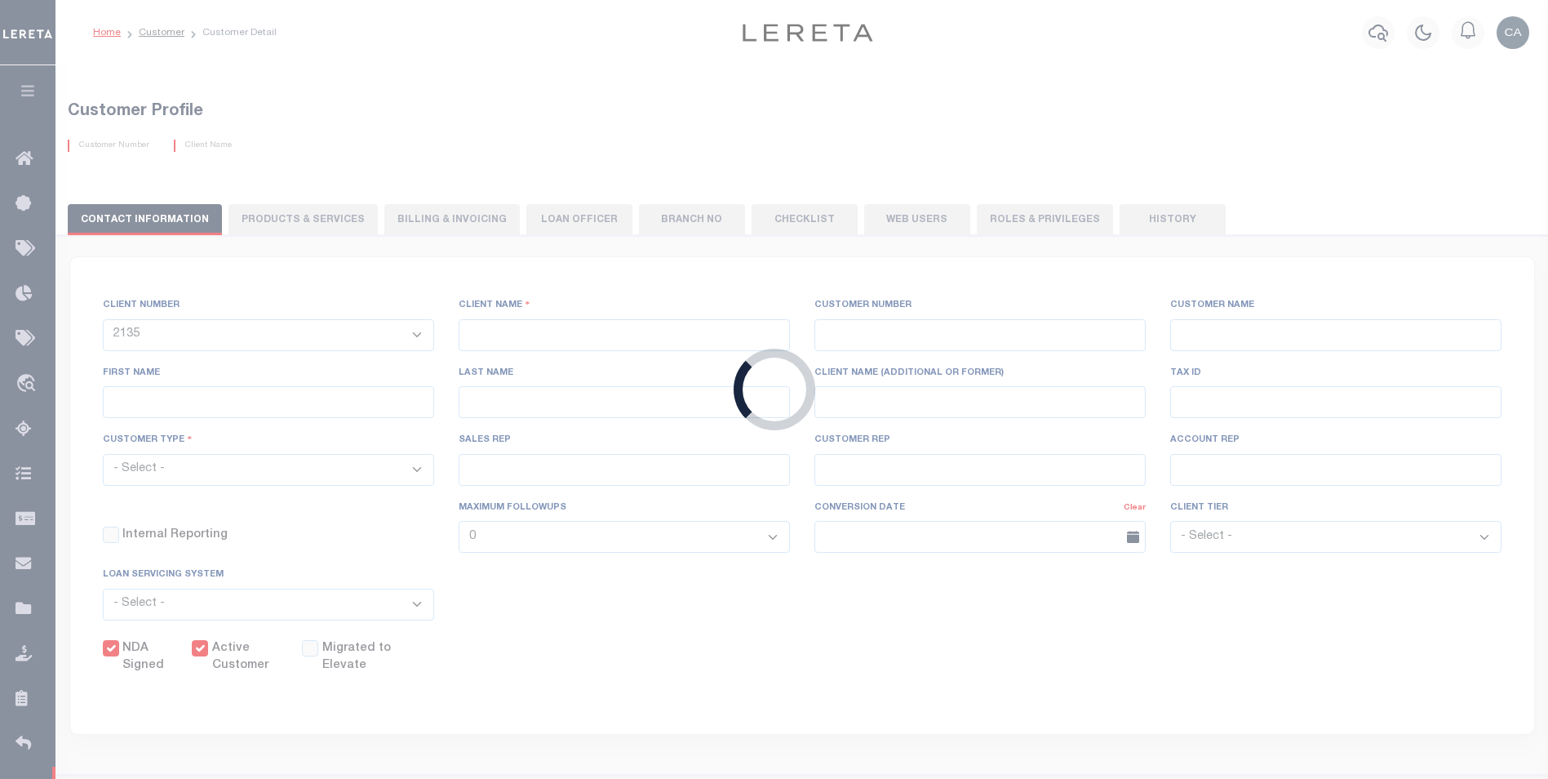
select select
type input "First Demo Bank"
type input "1052"
type input "First Demo Bank"
select select "Mixed Portfolio"
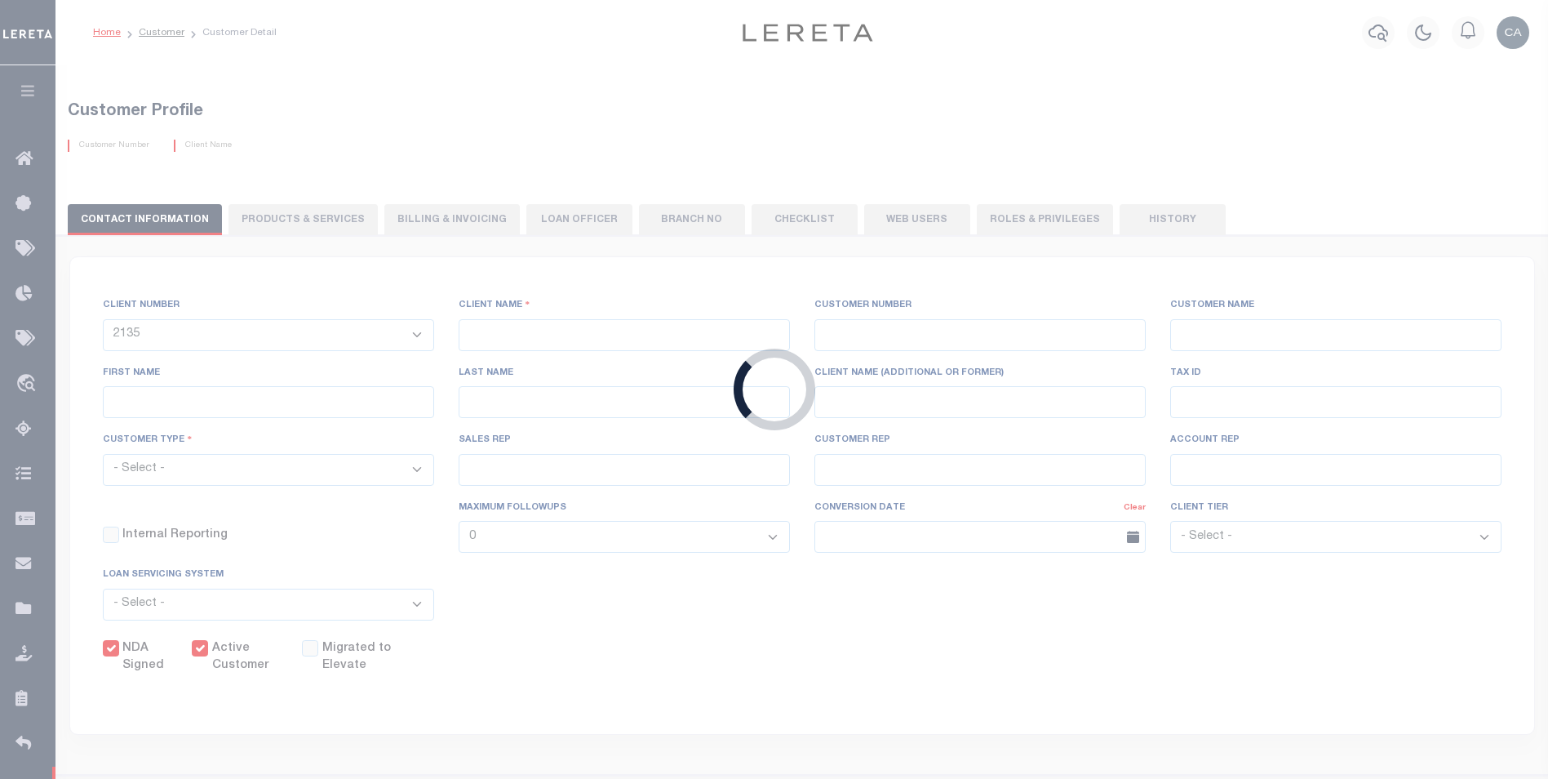
type input "[PERSON_NAME]"
type input "[DATE]"
select select "Tier 1"
checkbox input "true"
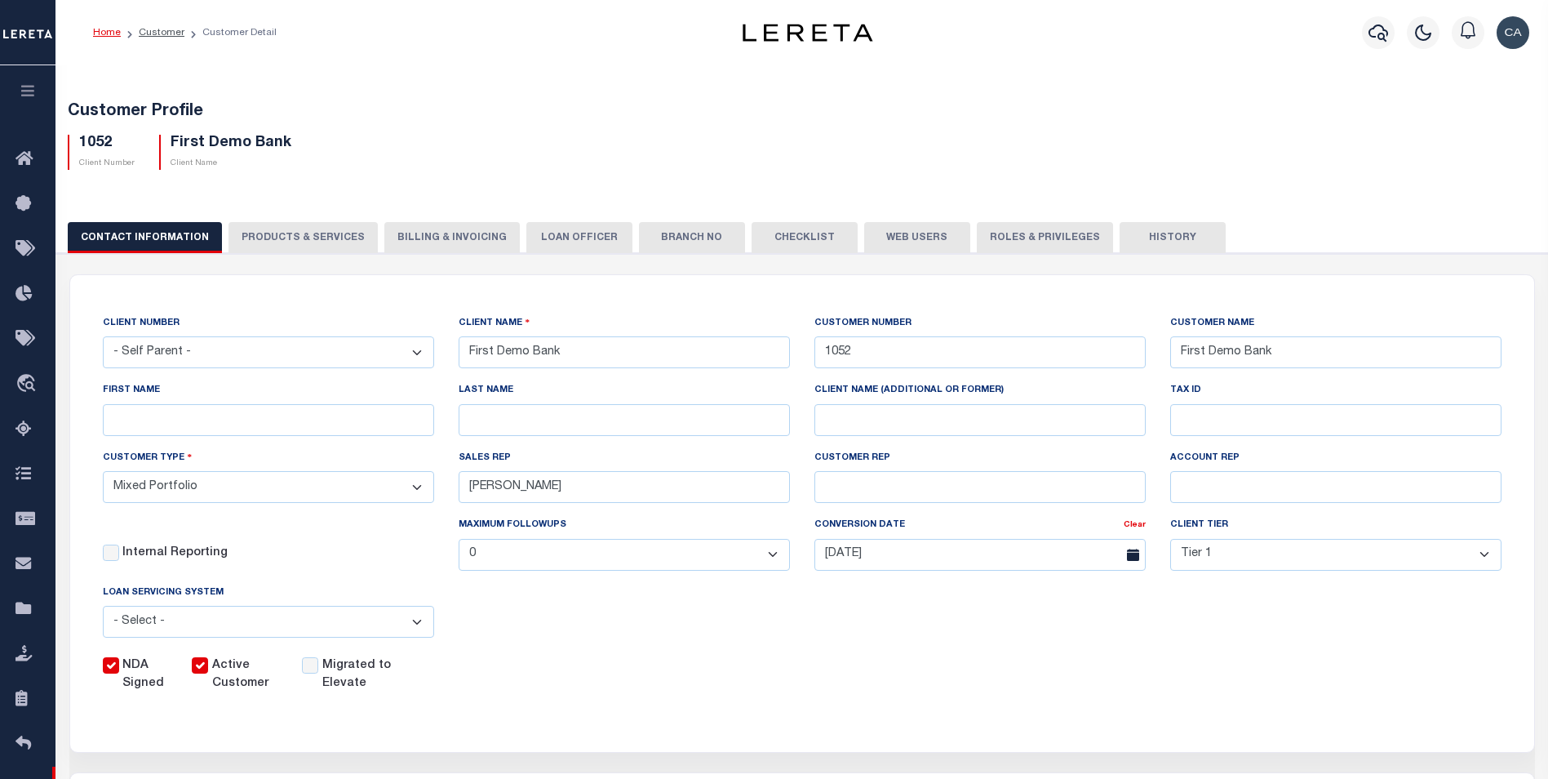
click at [916, 222] on button "Web Users" at bounding box center [917, 237] width 106 height 31
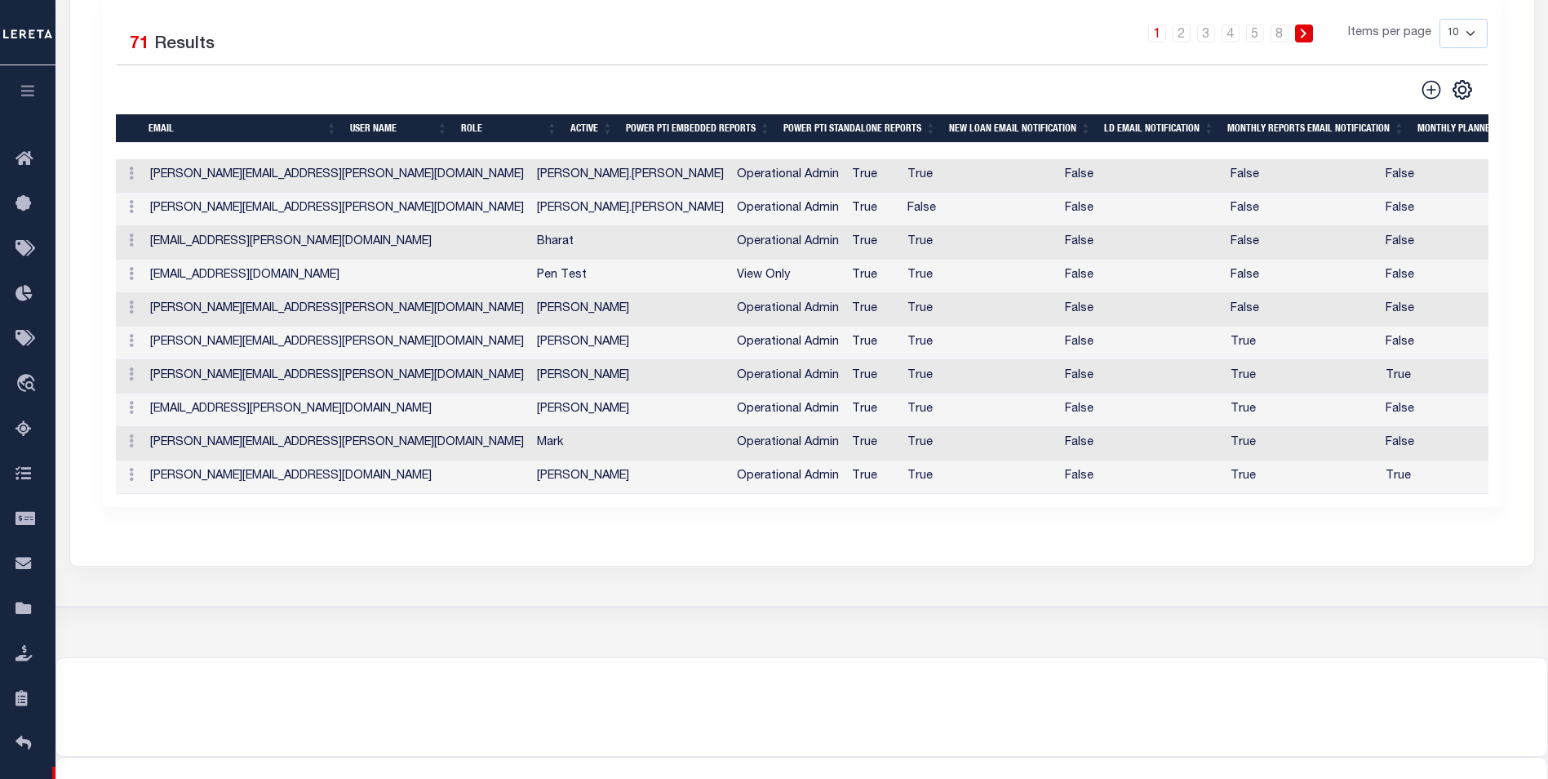
scroll to position [326, 0]
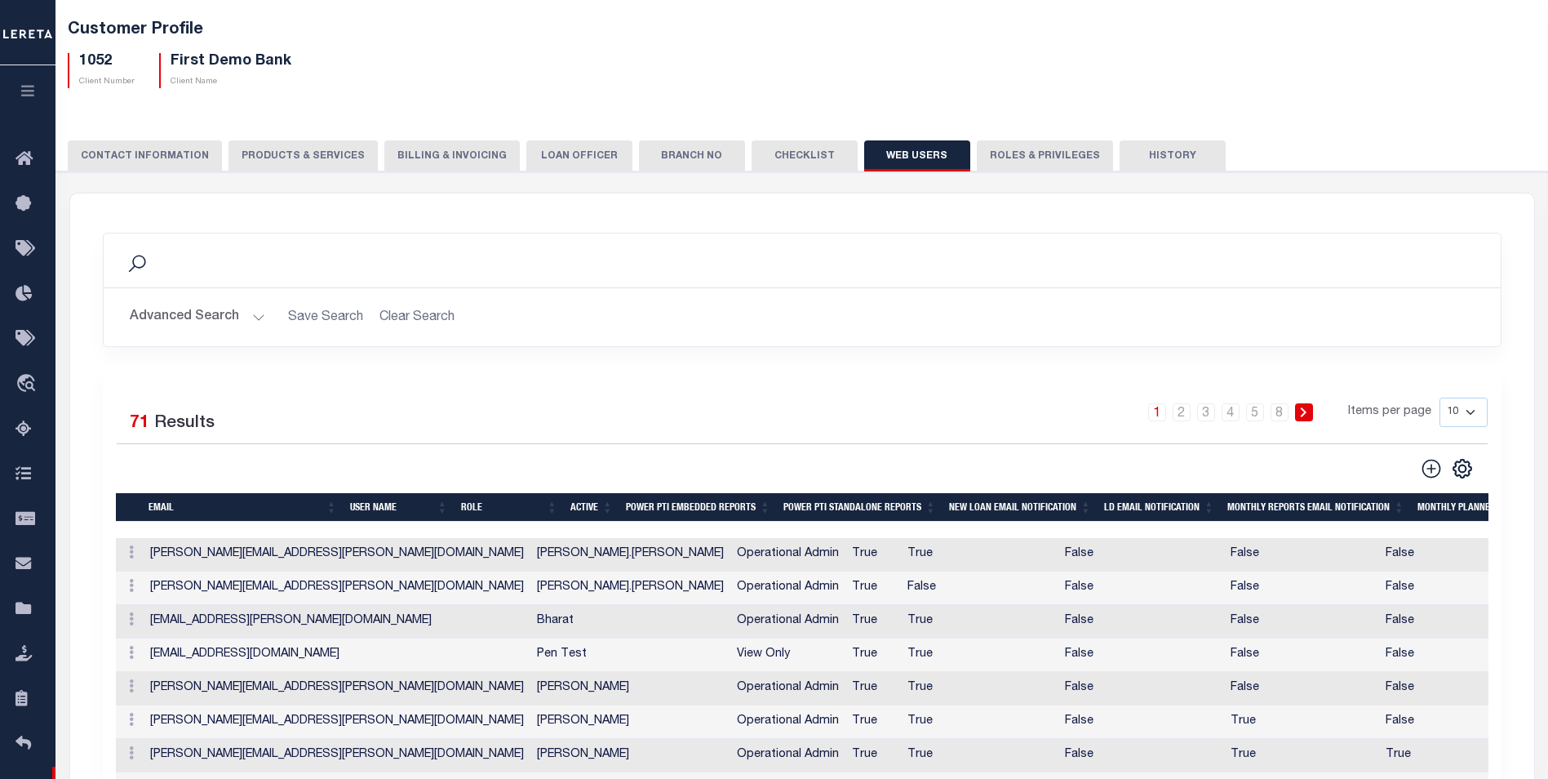
click at [208, 316] on button "Advanced Search" at bounding box center [197, 317] width 135 height 32
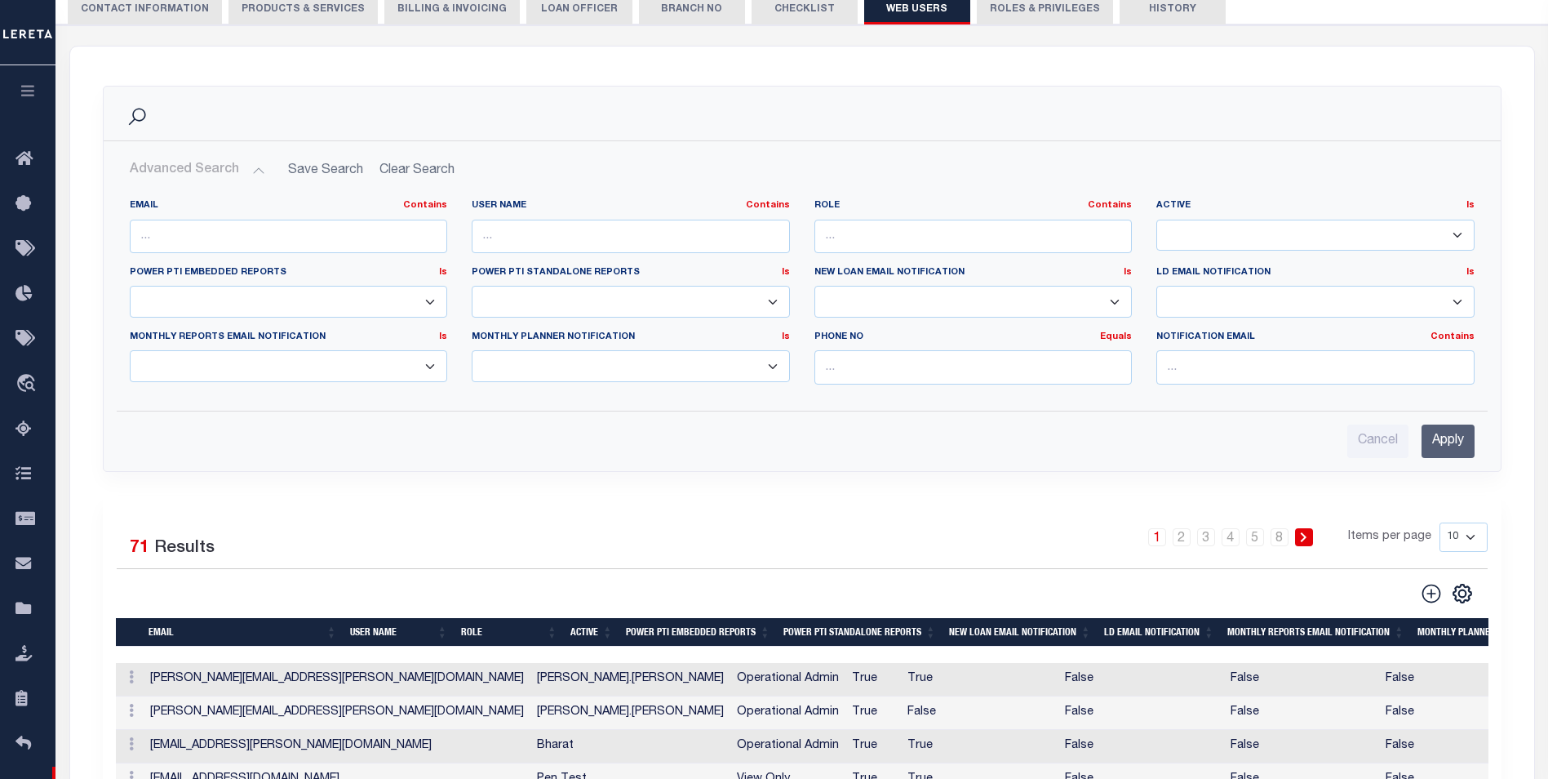
scroll to position [245, 0]
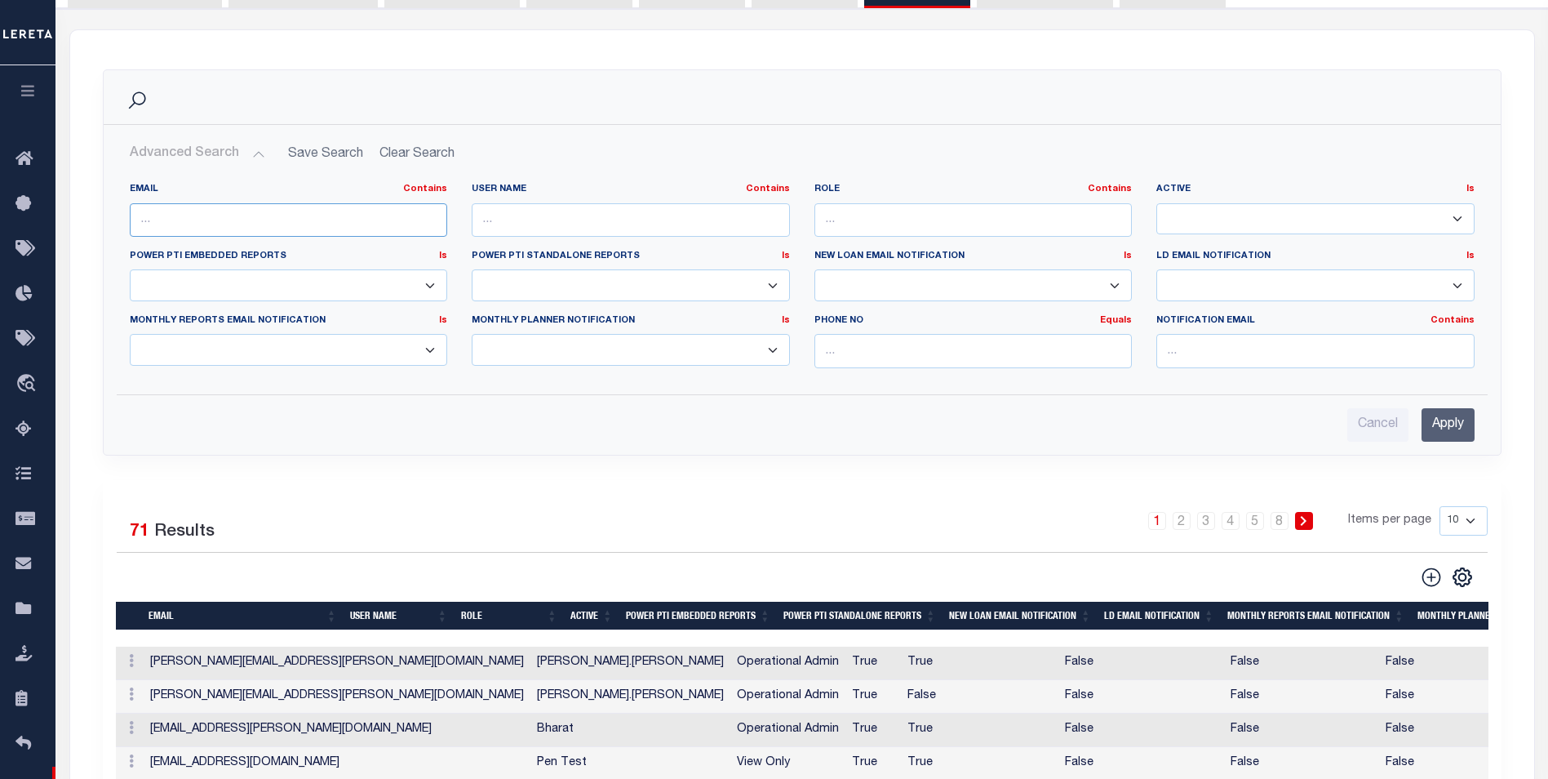
click at [245, 203] on input "text" at bounding box center [289, 219] width 318 height 33
type input "s"
type input "automation"
click at [1470, 420] on input "Apply" at bounding box center [1448, 424] width 53 height 33
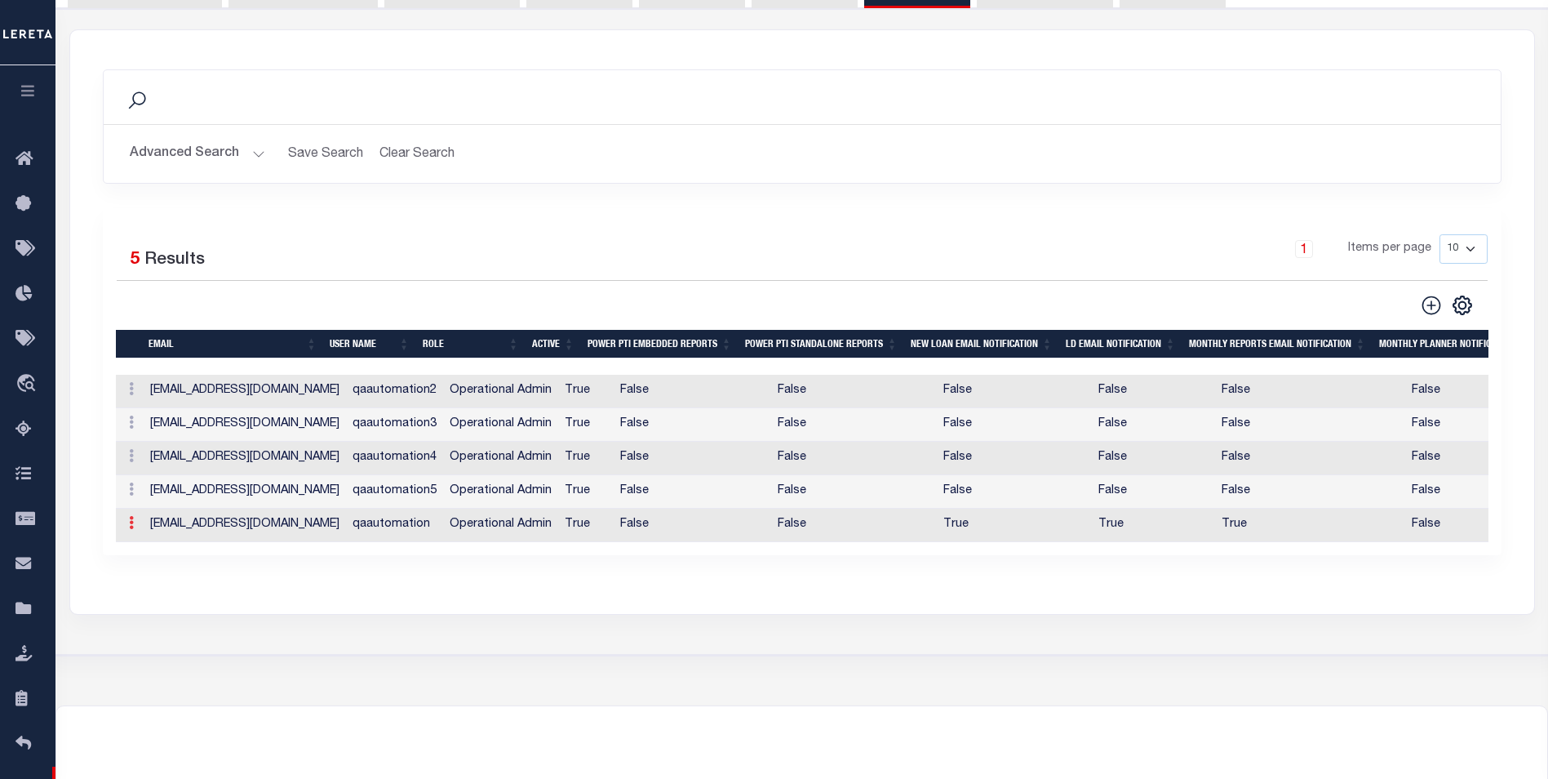
click at [131, 526] on icon at bounding box center [131, 522] width 5 height 13
click at [157, 507] on link "Delete" at bounding box center [160, 500] width 74 height 27
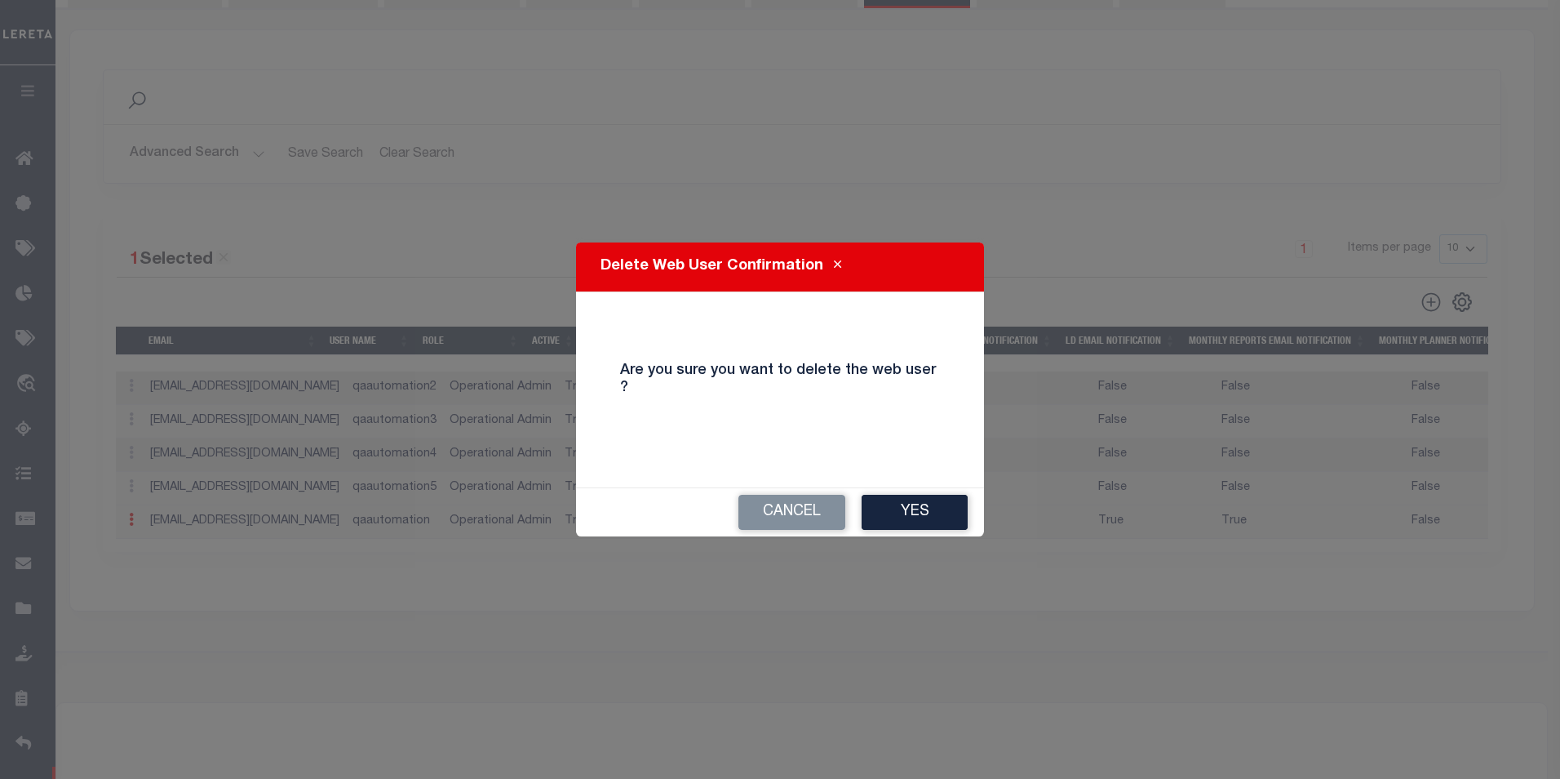
click at [921, 511] on button "Yes" at bounding box center [915, 512] width 106 height 35
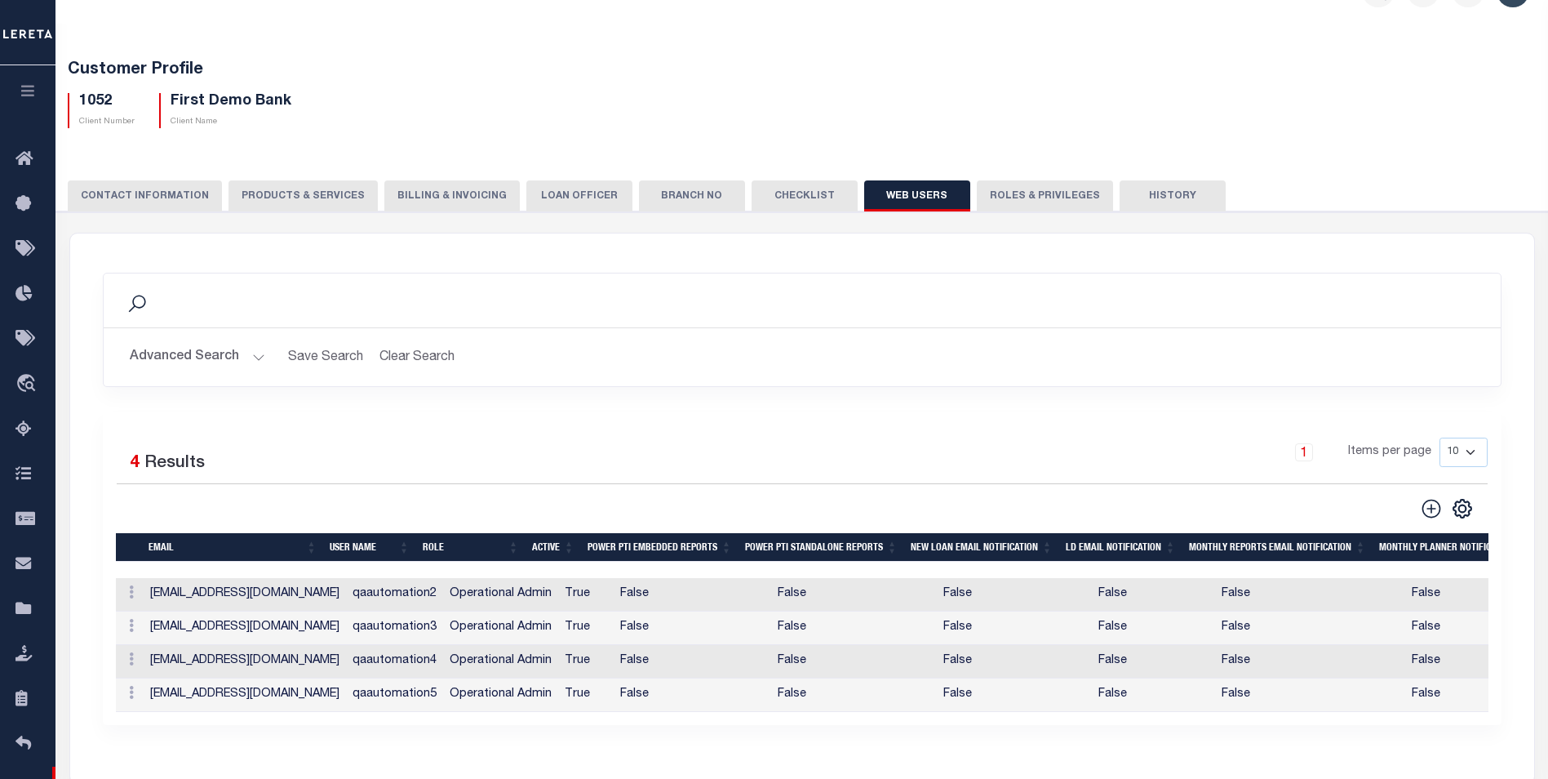
scroll to position [0, 0]
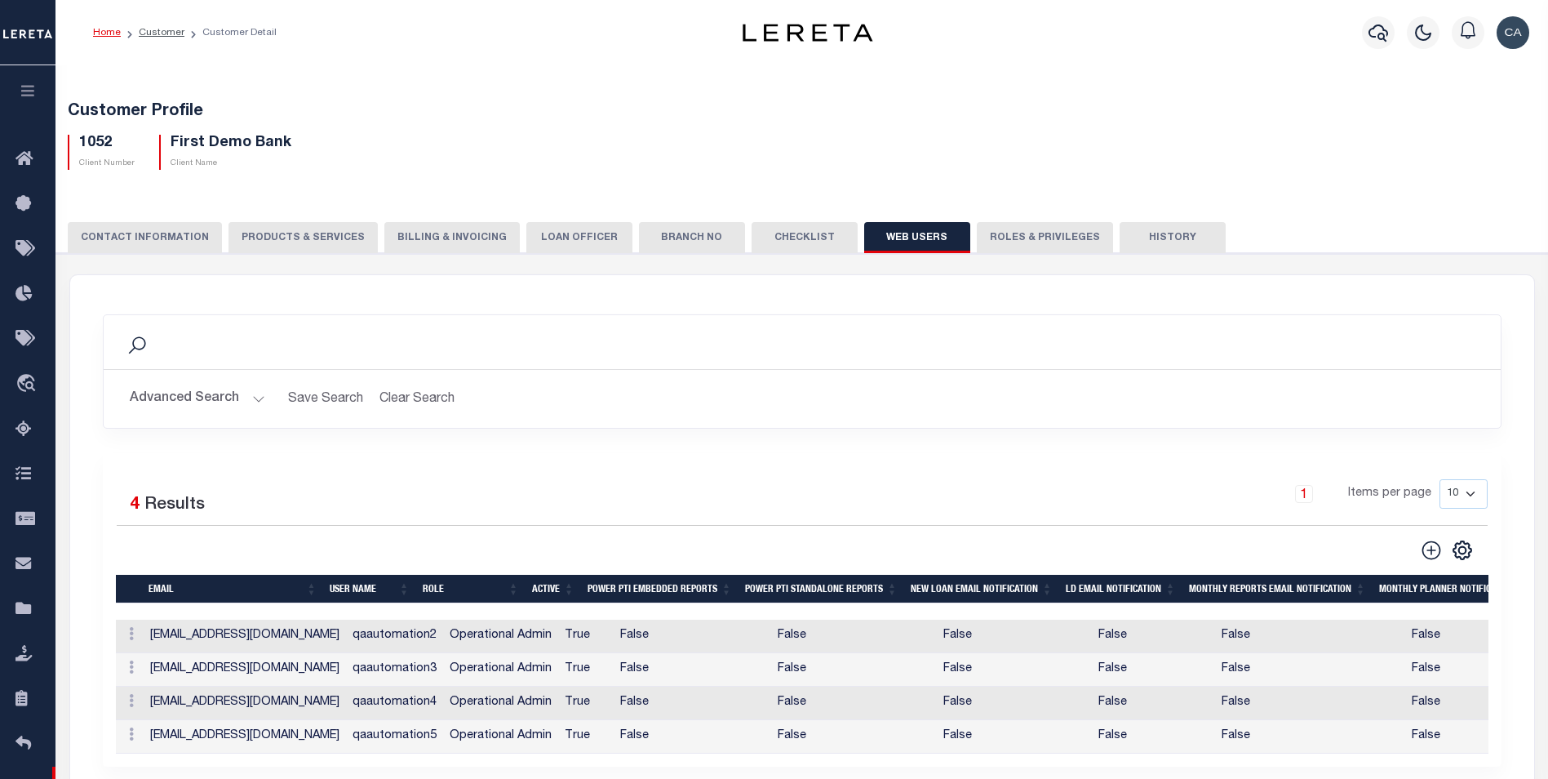
click at [36, 98] on icon "button" at bounding box center [28, 90] width 19 height 15
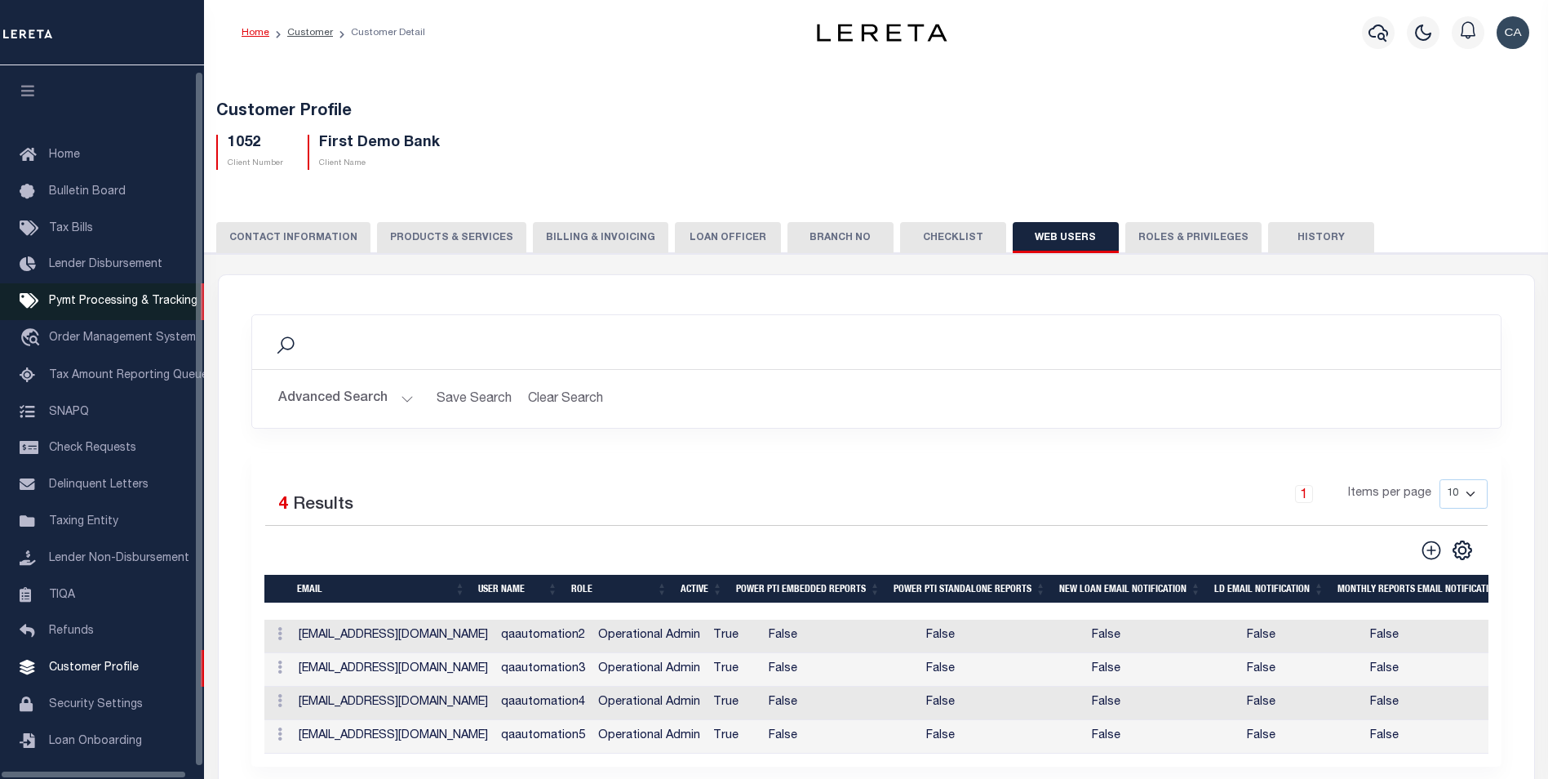
scroll to position [16, 0]
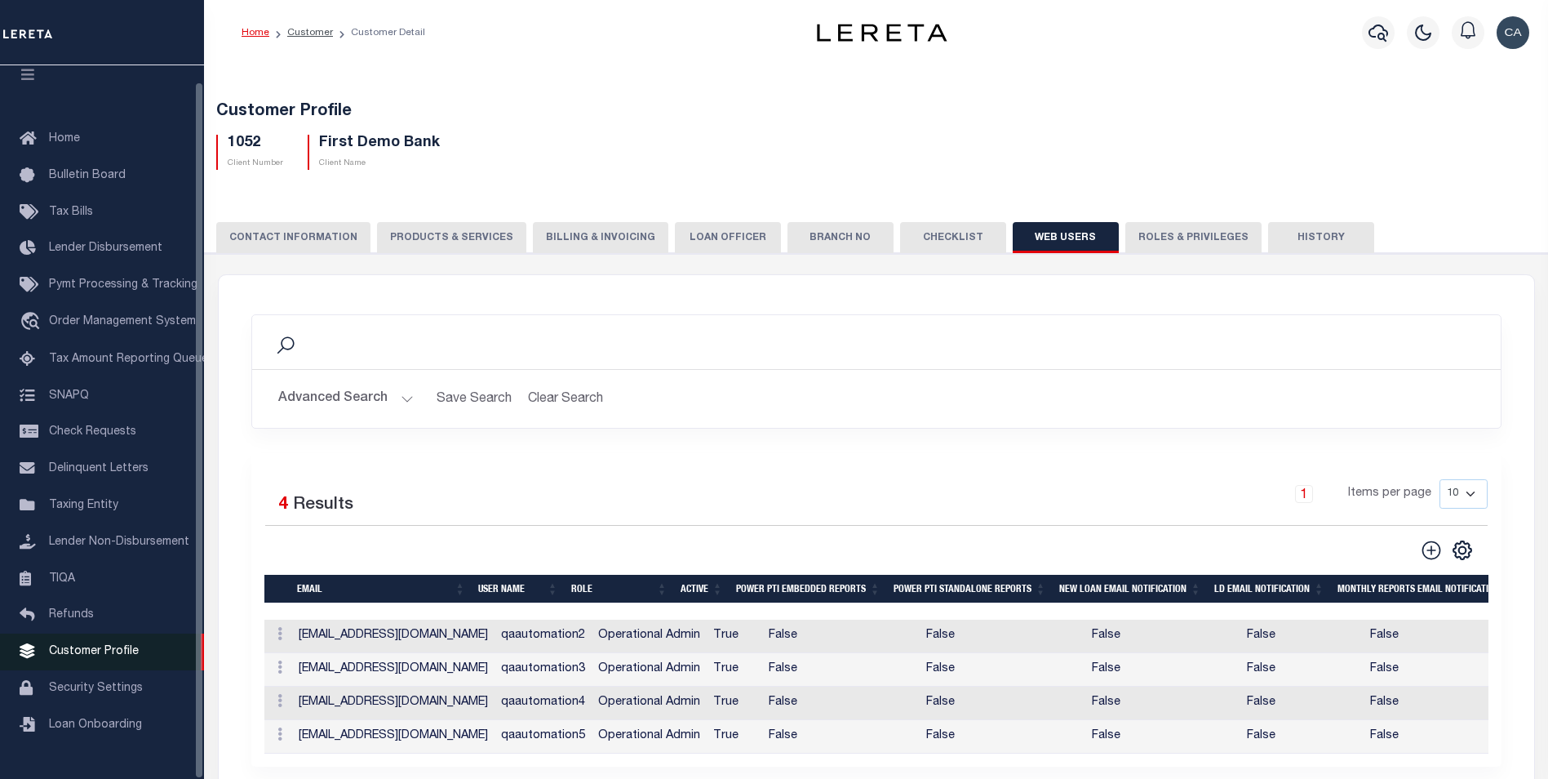
click at [133, 657] on span "Customer Profile" at bounding box center [94, 651] width 90 height 11
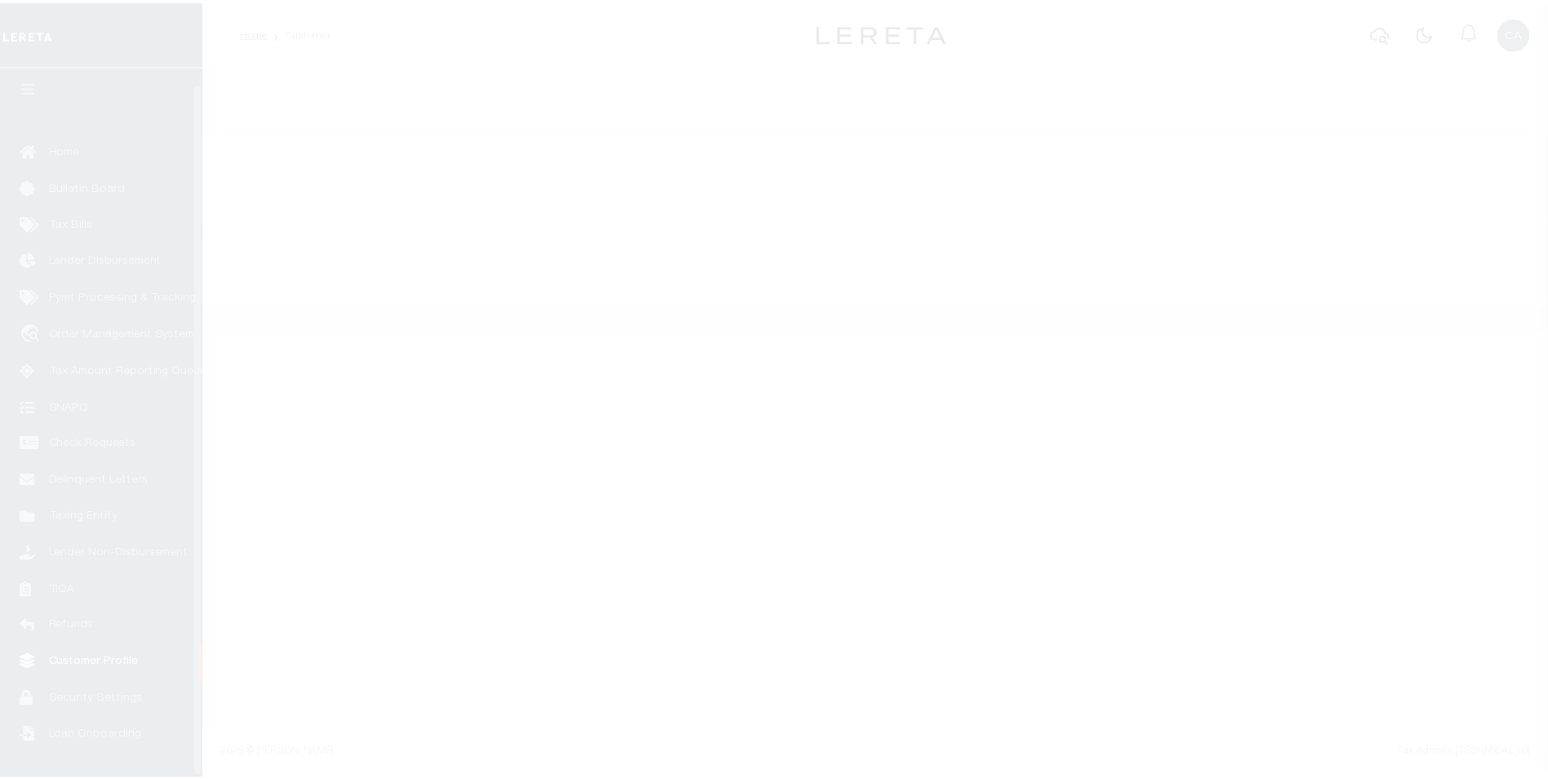
scroll to position [16, 0]
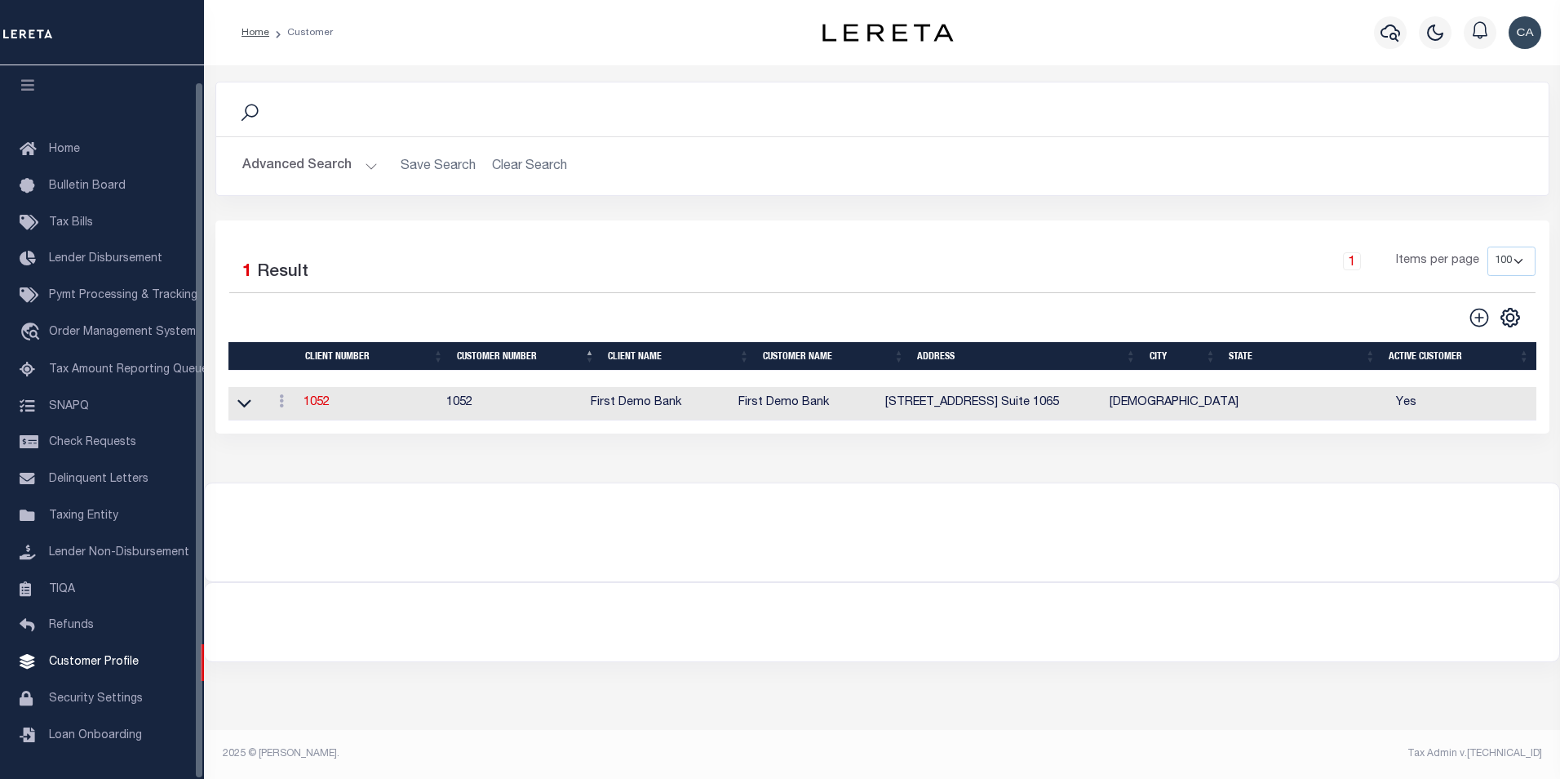
click at [255, 401] on td at bounding box center [247, 403] width 38 height 33
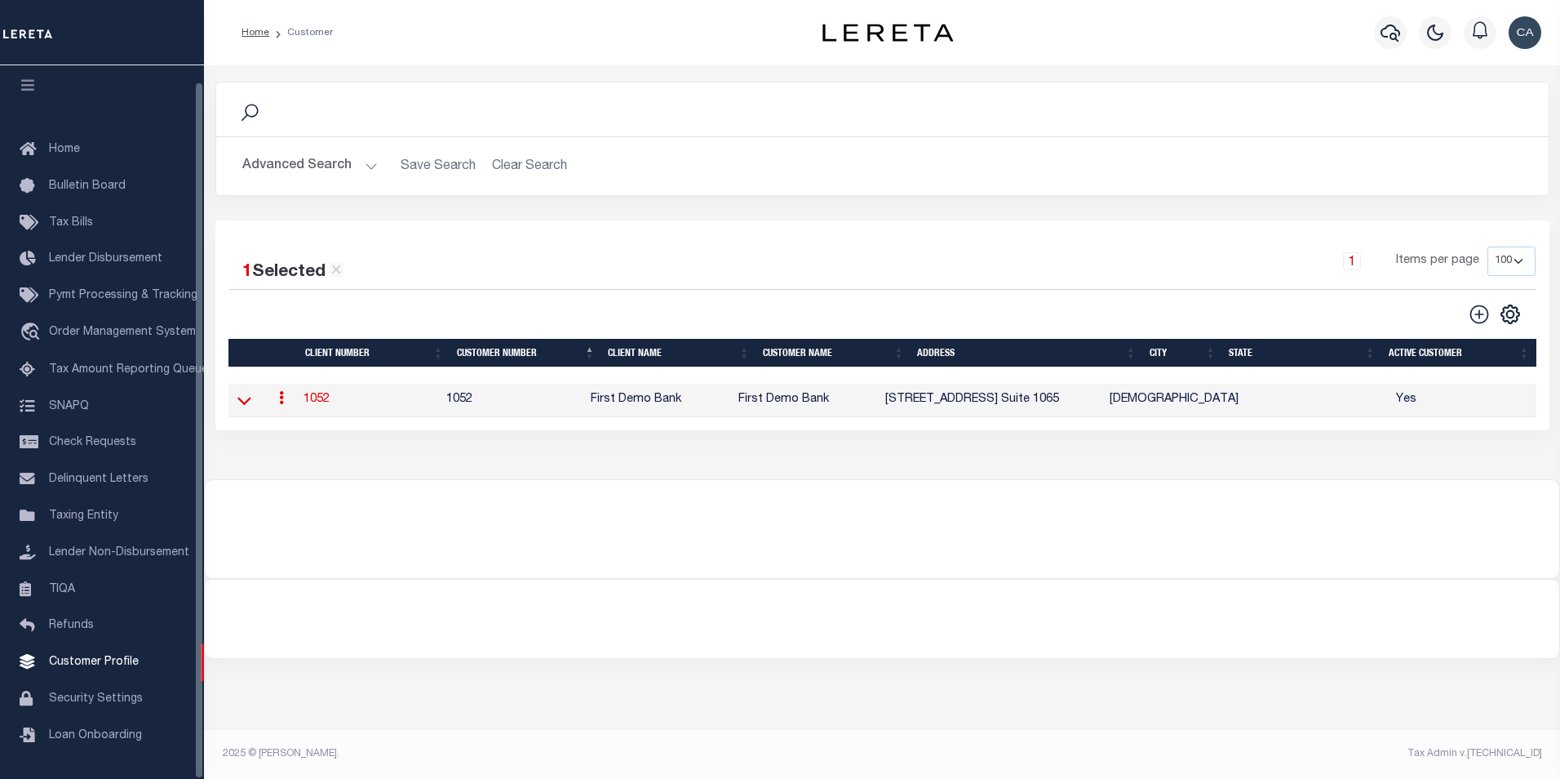
click at [250, 402] on link at bounding box center [244, 398] width 19 height 11
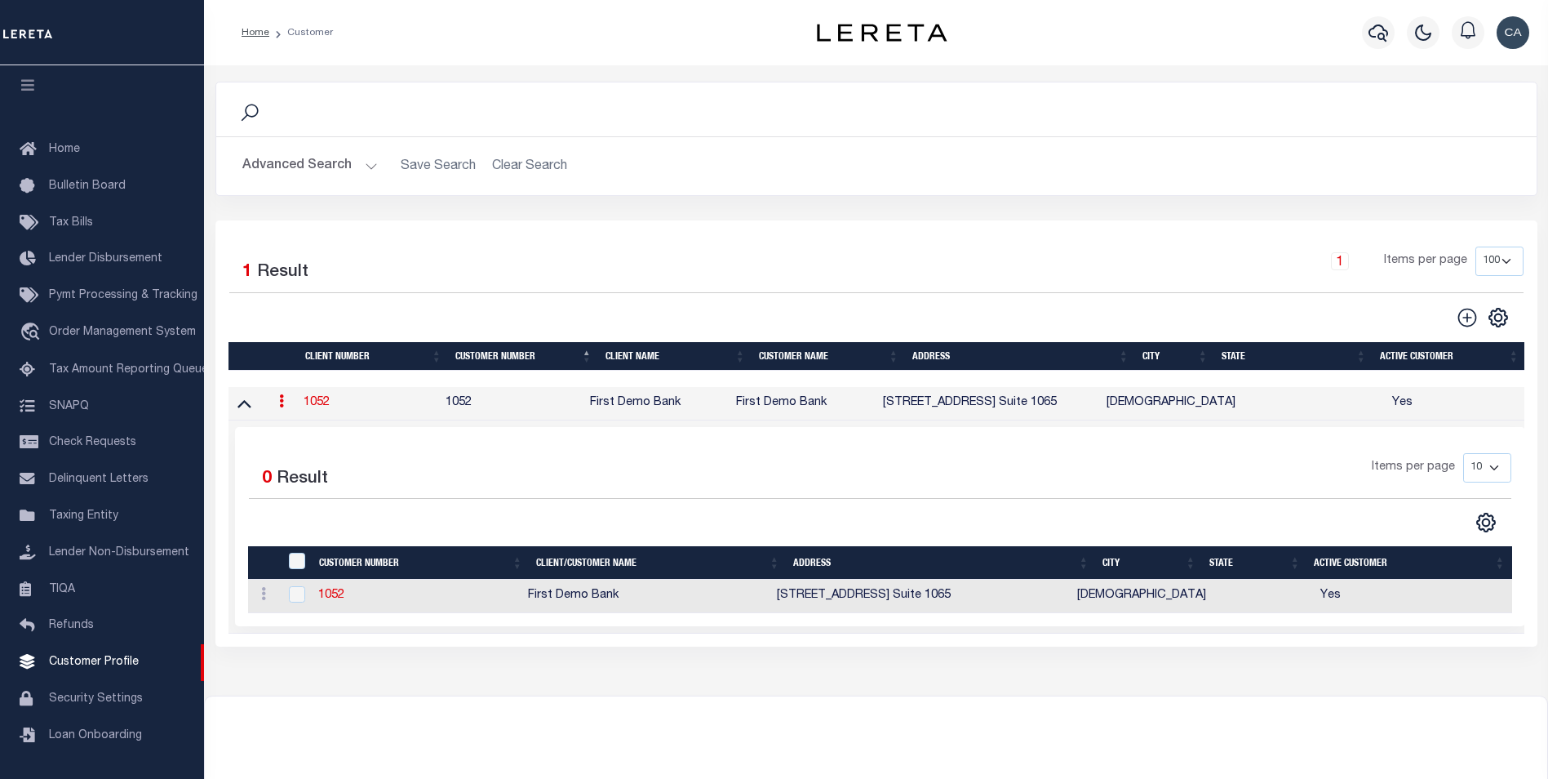
click at [305, 160] on button "Advanced Search" at bounding box center [309, 166] width 135 height 32
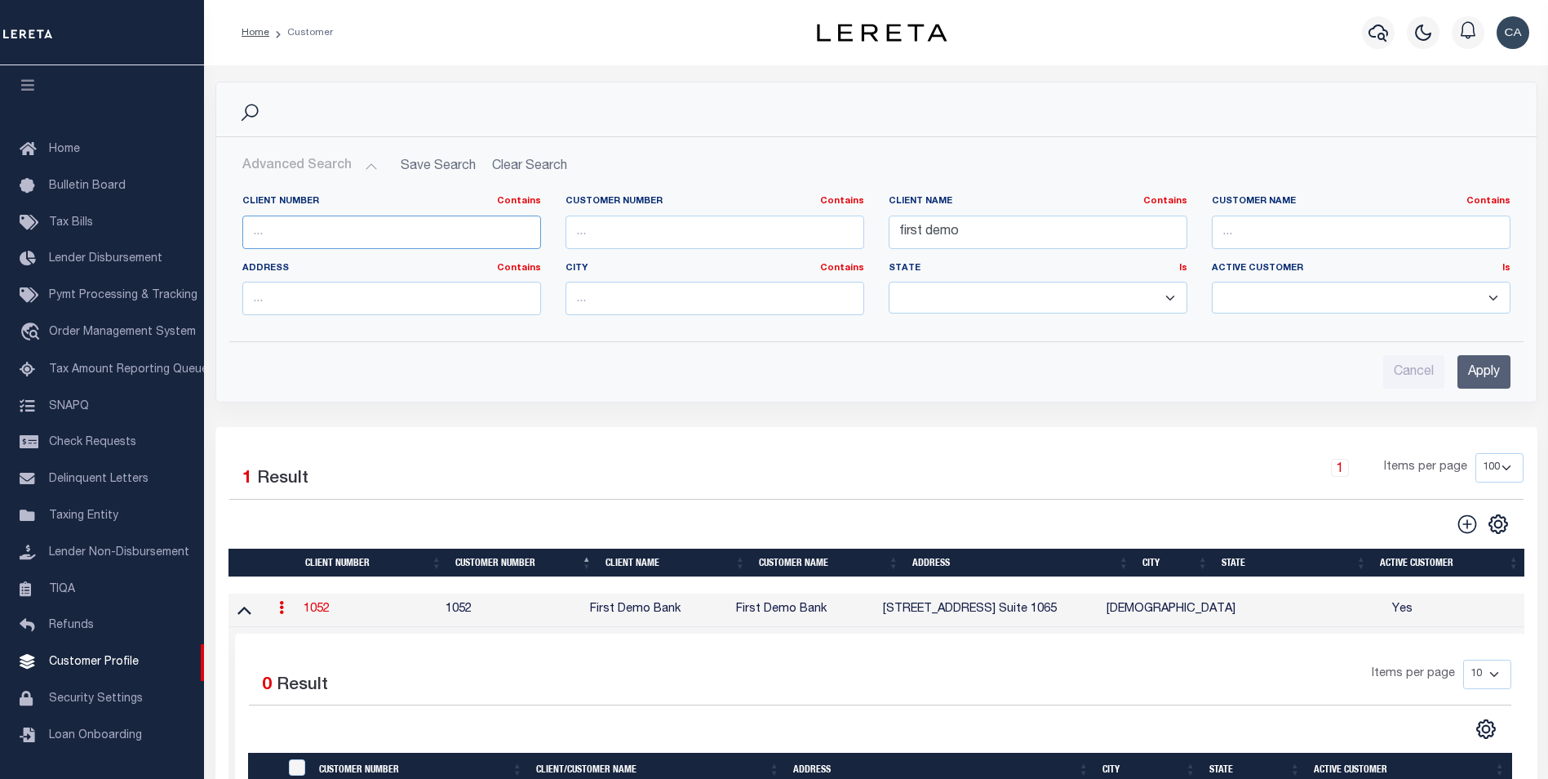
click at [357, 233] on input "text" at bounding box center [391, 231] width 299 height 33
type input "3333"
click at [1497, 371] on input "Apply" at bounding box center [1483, 371] width 53 height 33
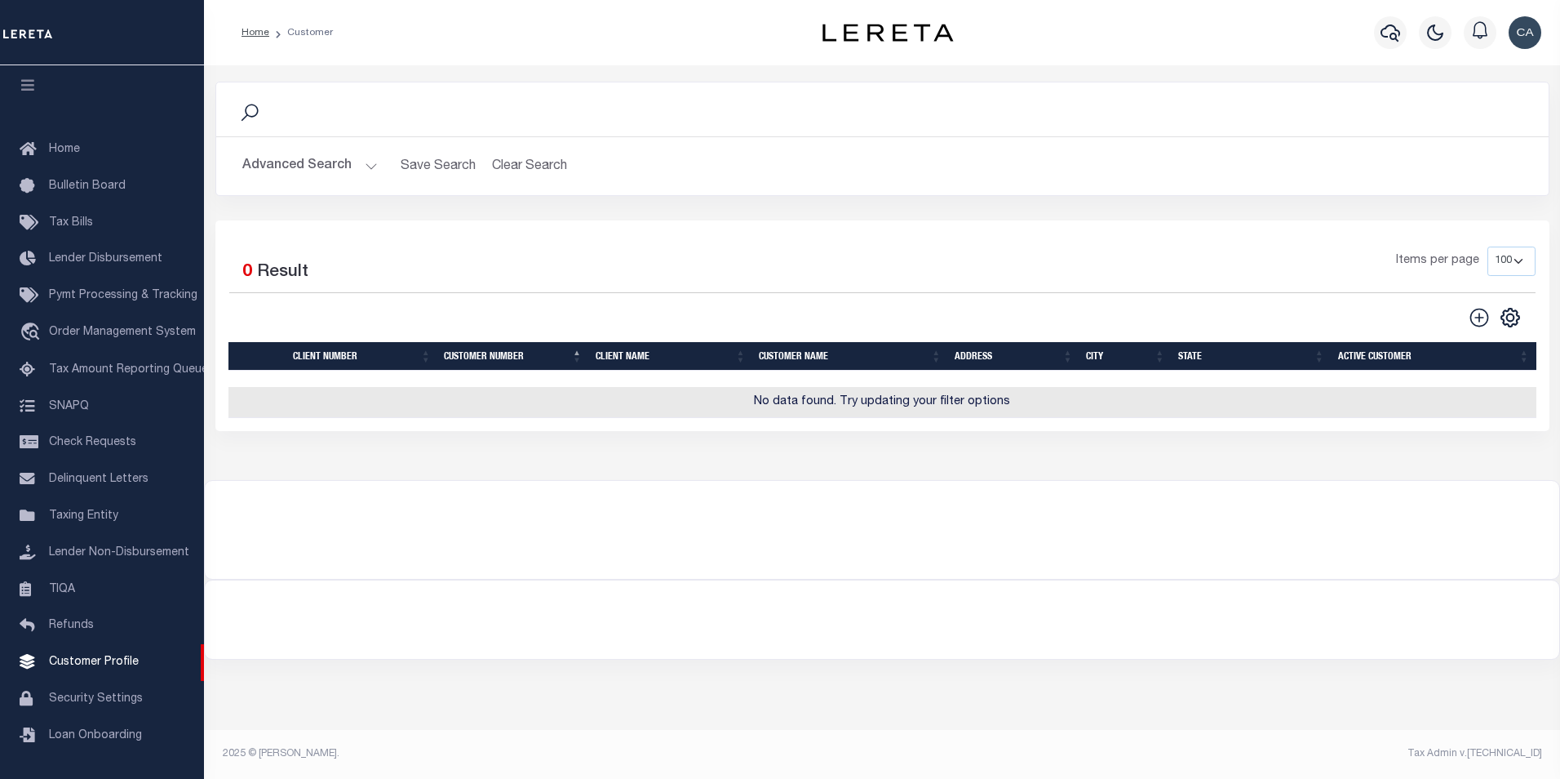
click at [303, 162] on button "Advanced Search" at bounding box center [309, 166] width 135 height 32
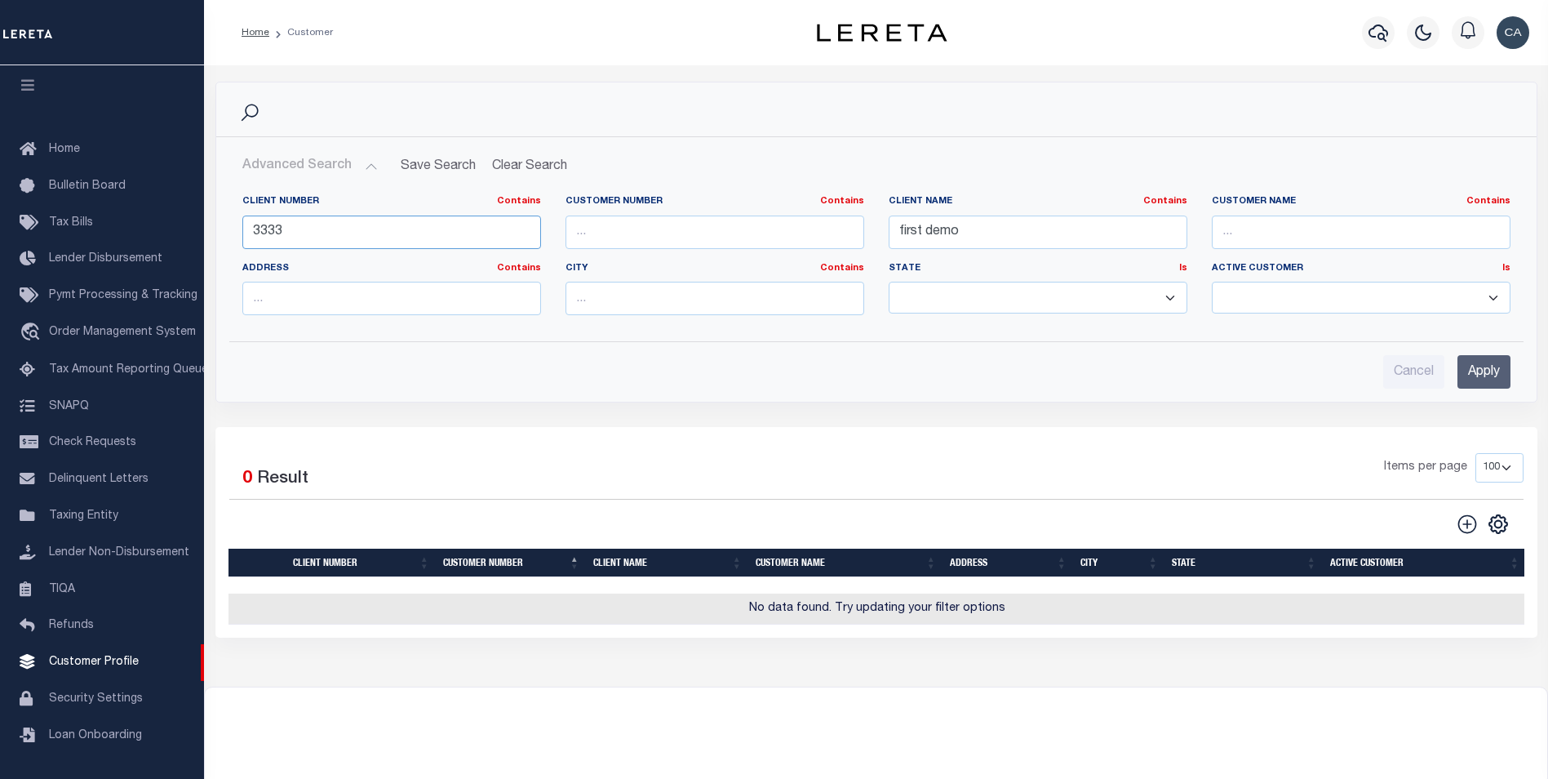
click at [357, 236] on input "3333" at bounding box center [391, 231] width 299 height 33
click at [357, 235] on input "3333" at bounding box center [391, 231] width 299 height 33
click at [957, 253] on div "Client Name Contains Contains Is first demo" at bounding box center [1037, 228] width 323 height 67
click at [967, 219] on input "first demo" at bounding box center [1038, 231] width 299 height 33
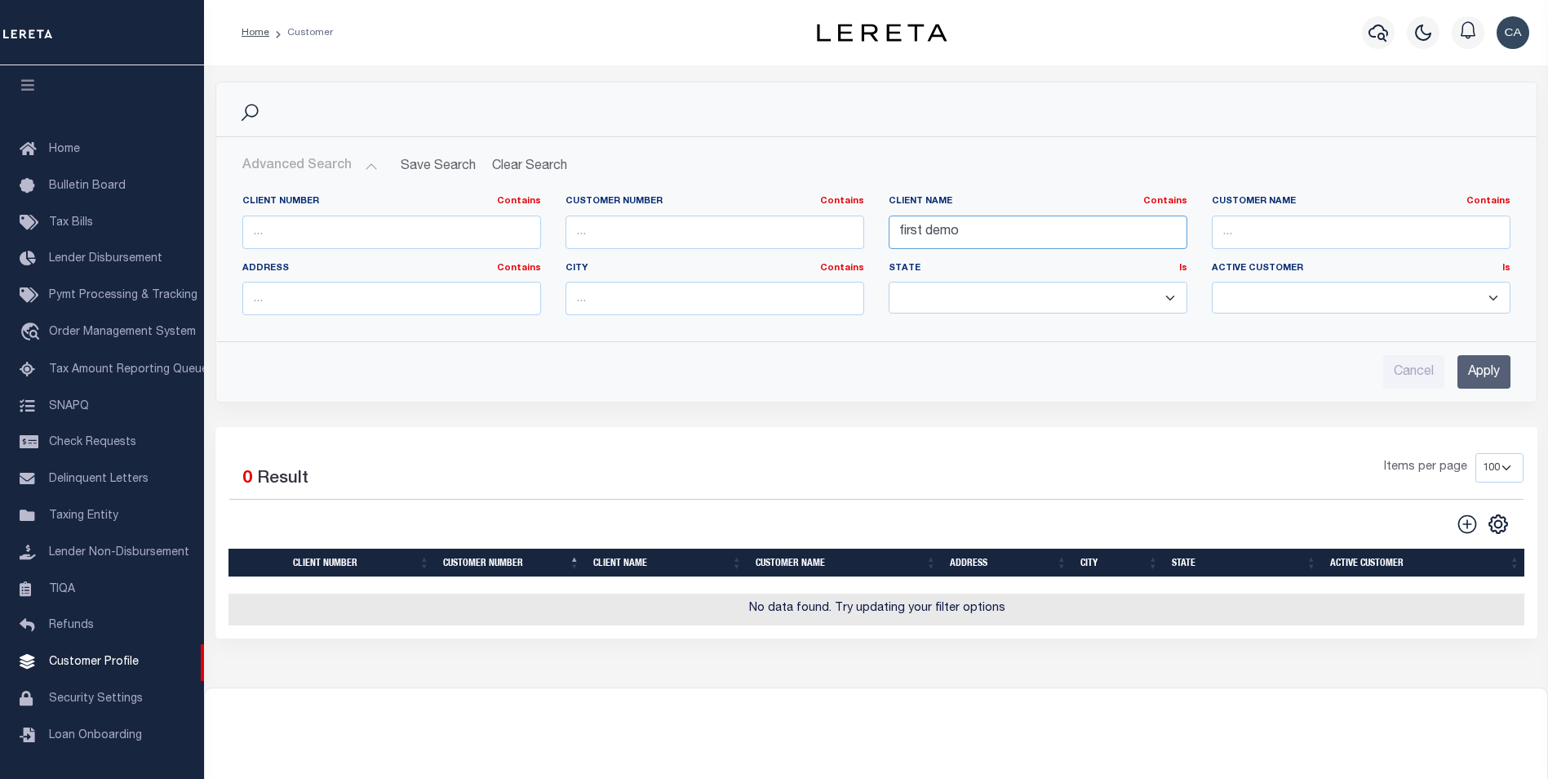
click at [967, 219] on input "first demo" at bounding box center [1038, 231] width 299 height 33
click at [368, 220] on input "text" at bounding box center [391, 231] width 299 height 33
type input "3333"
click at [1480, 358] on input "Apply" at bounding box center [1483, 371] width 53 height 33
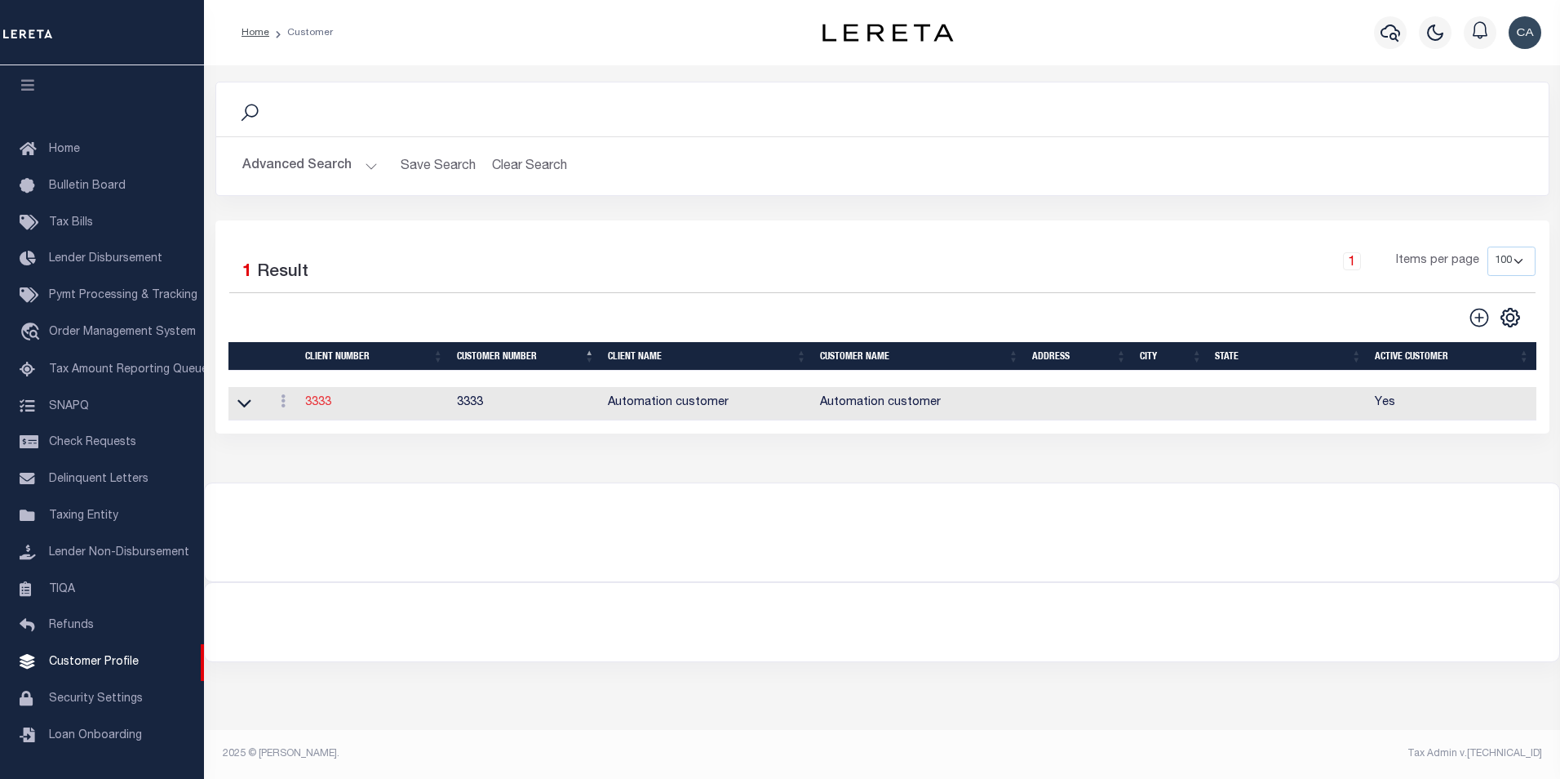
click at [326, 401] on link "3333" at bounding box center [318, 402] width 26 height 11
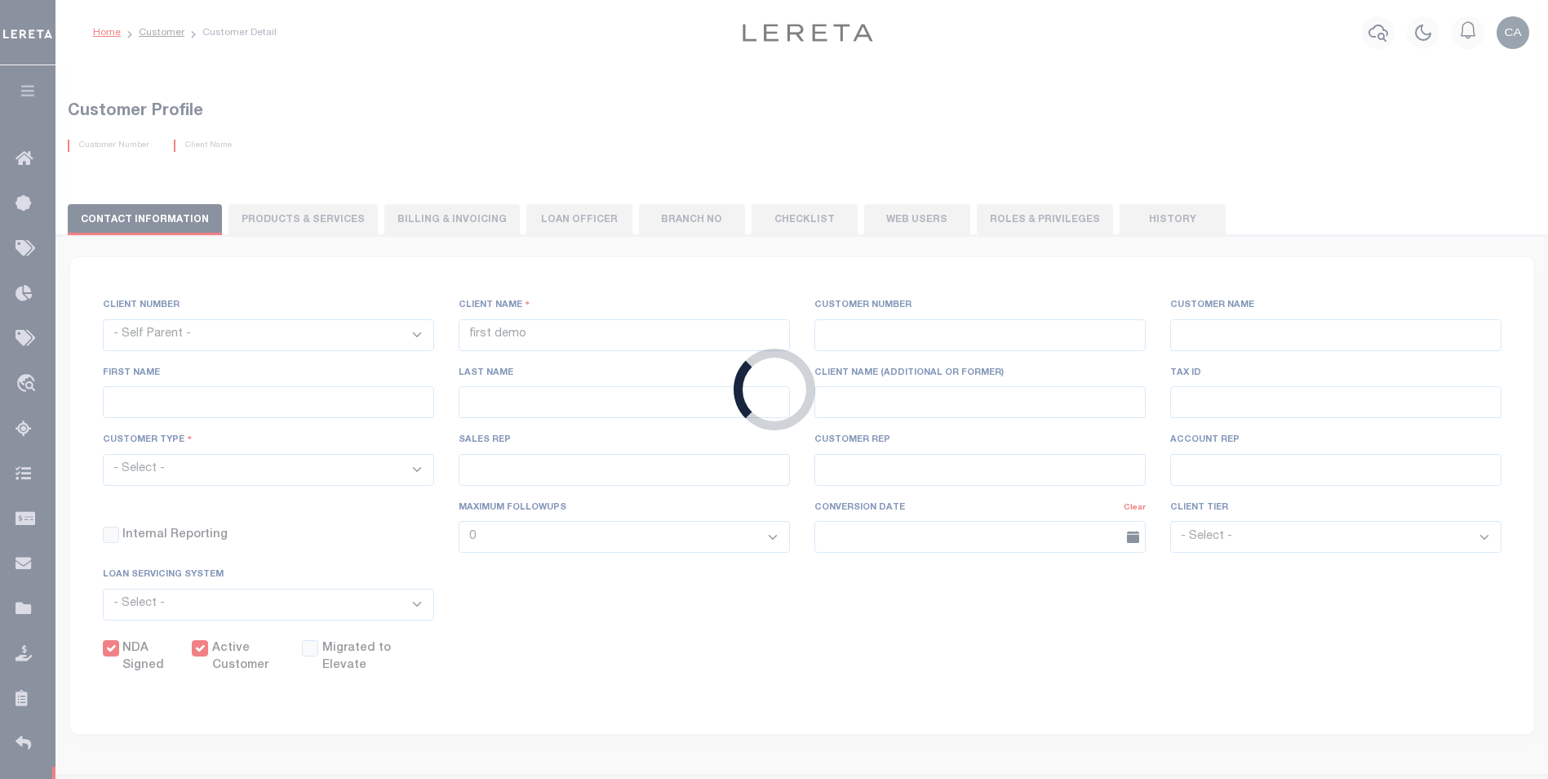
select select
type input "Automation customer"
type input "3333"
type input "Automation customer"
type input "Automation first name"
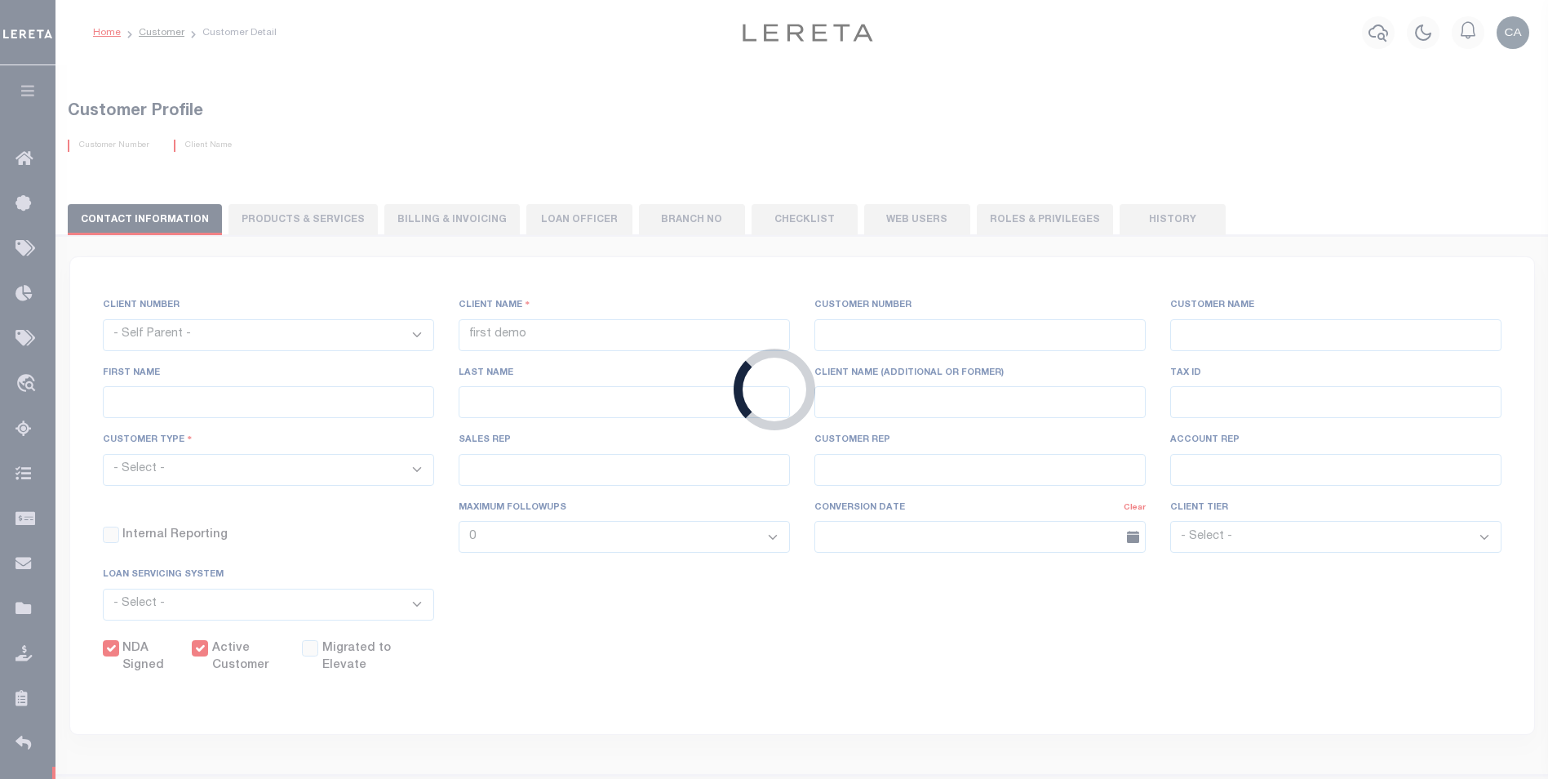
type input "Automation last name"
select select "Mixed Portfolio"
type input "Automation Sales REP"
type input "Automation Customer REP"
type input "Automation Account REP"
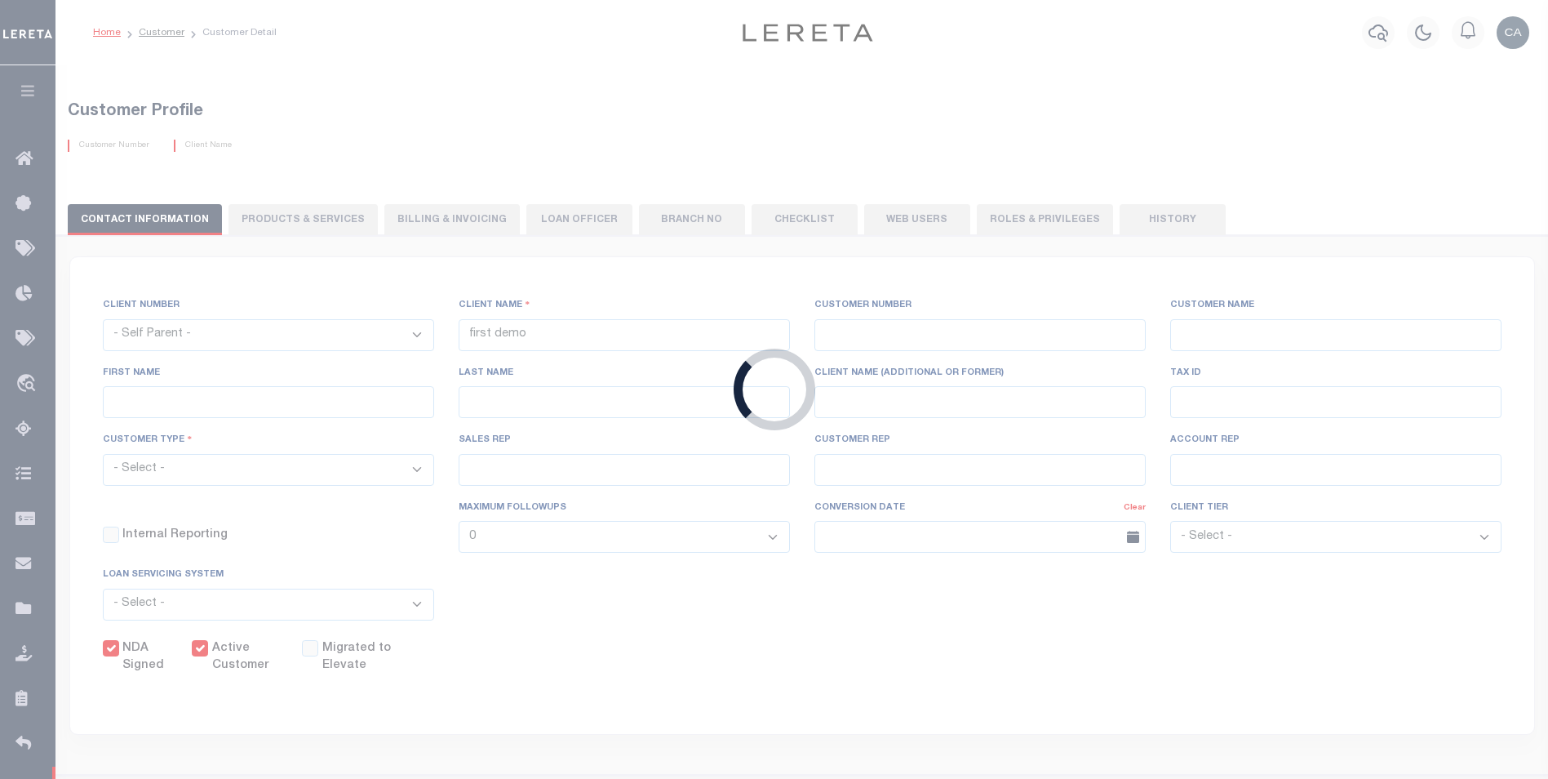
checkbox input "true"
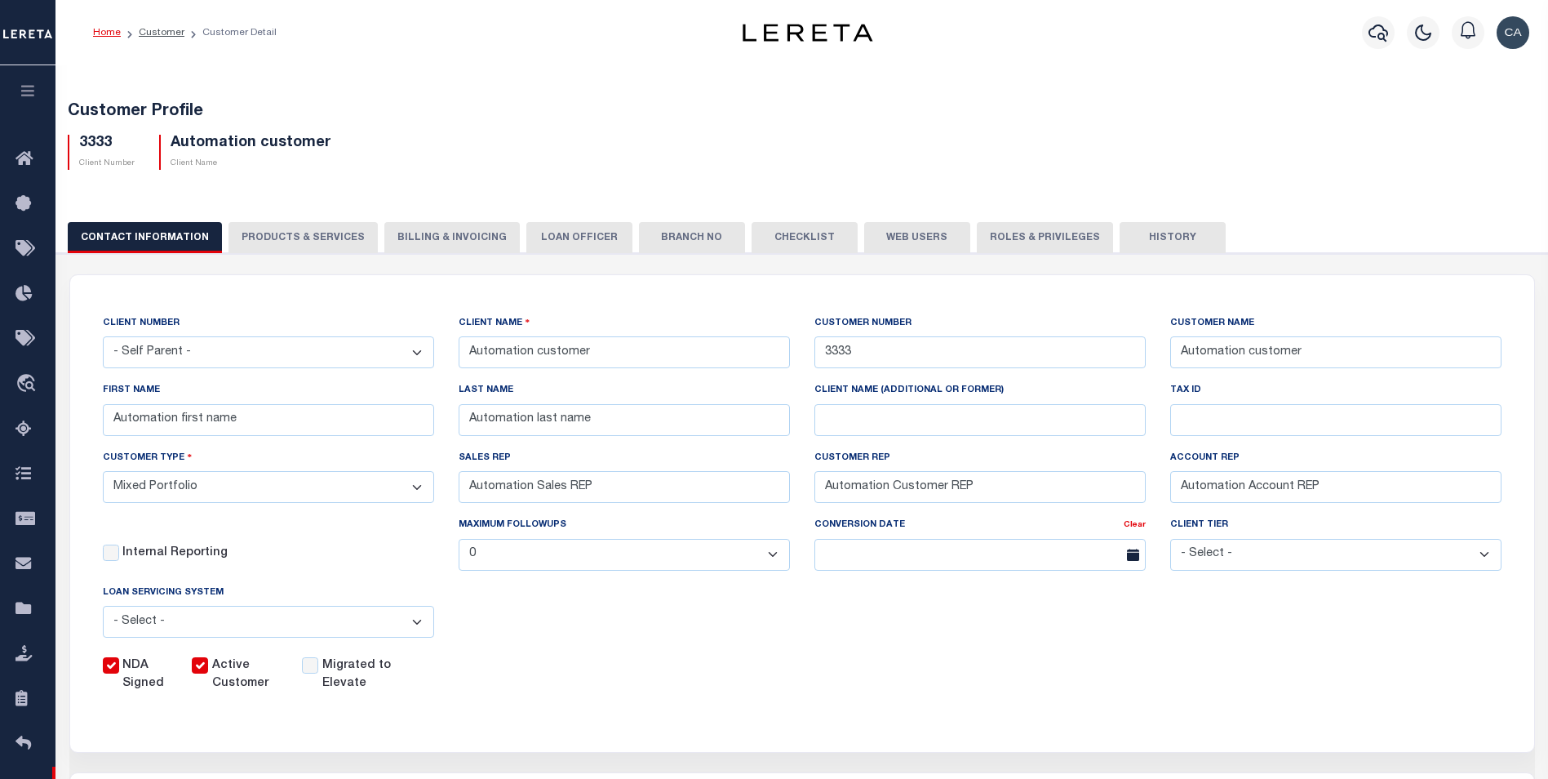
click at [926, 232] on button "Web Users" at bounding box center [917, 237] width 106 height 31
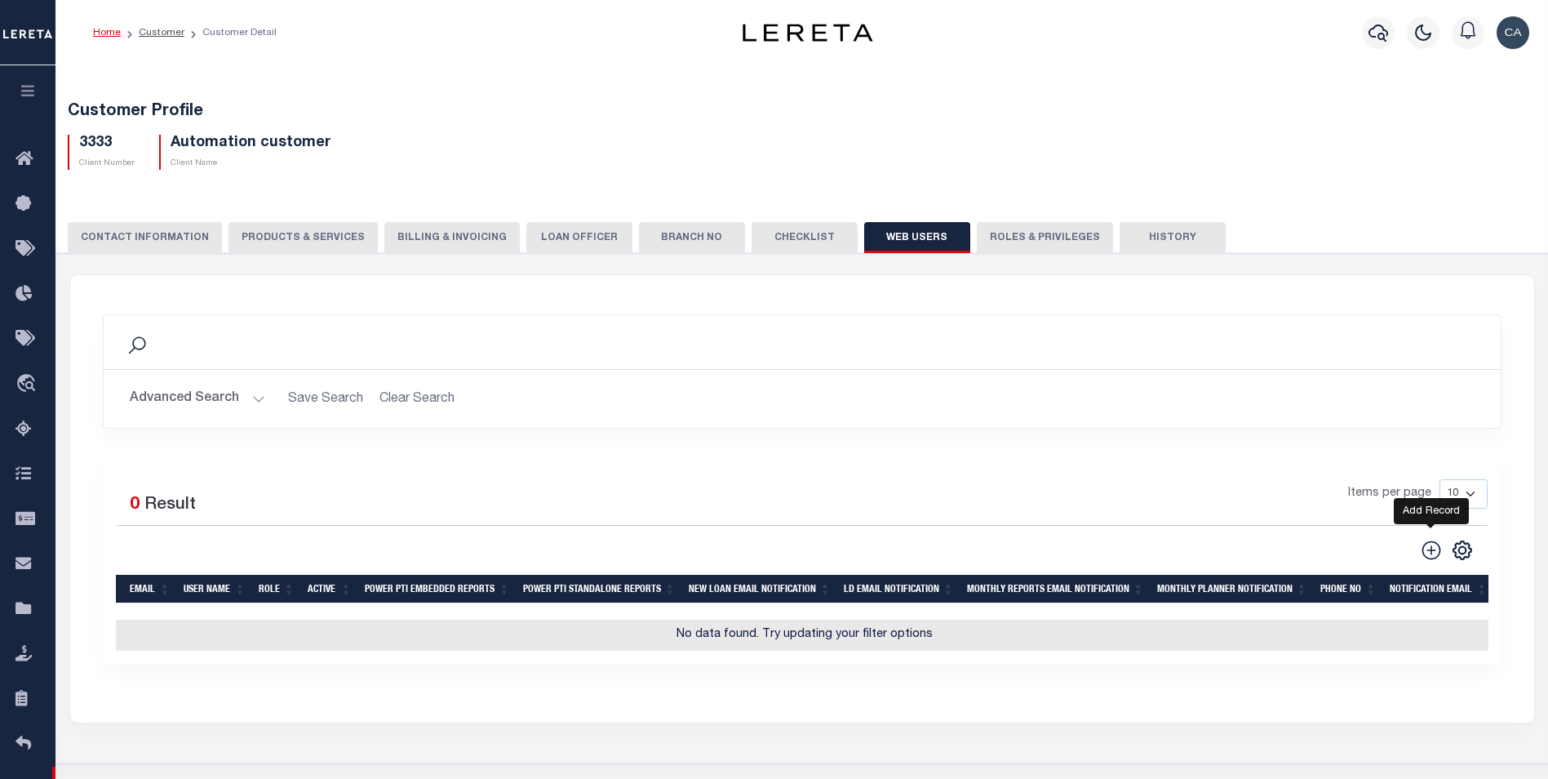
click at [1445, 557] on button at bounding box center [1431, 550] width 36 height 23
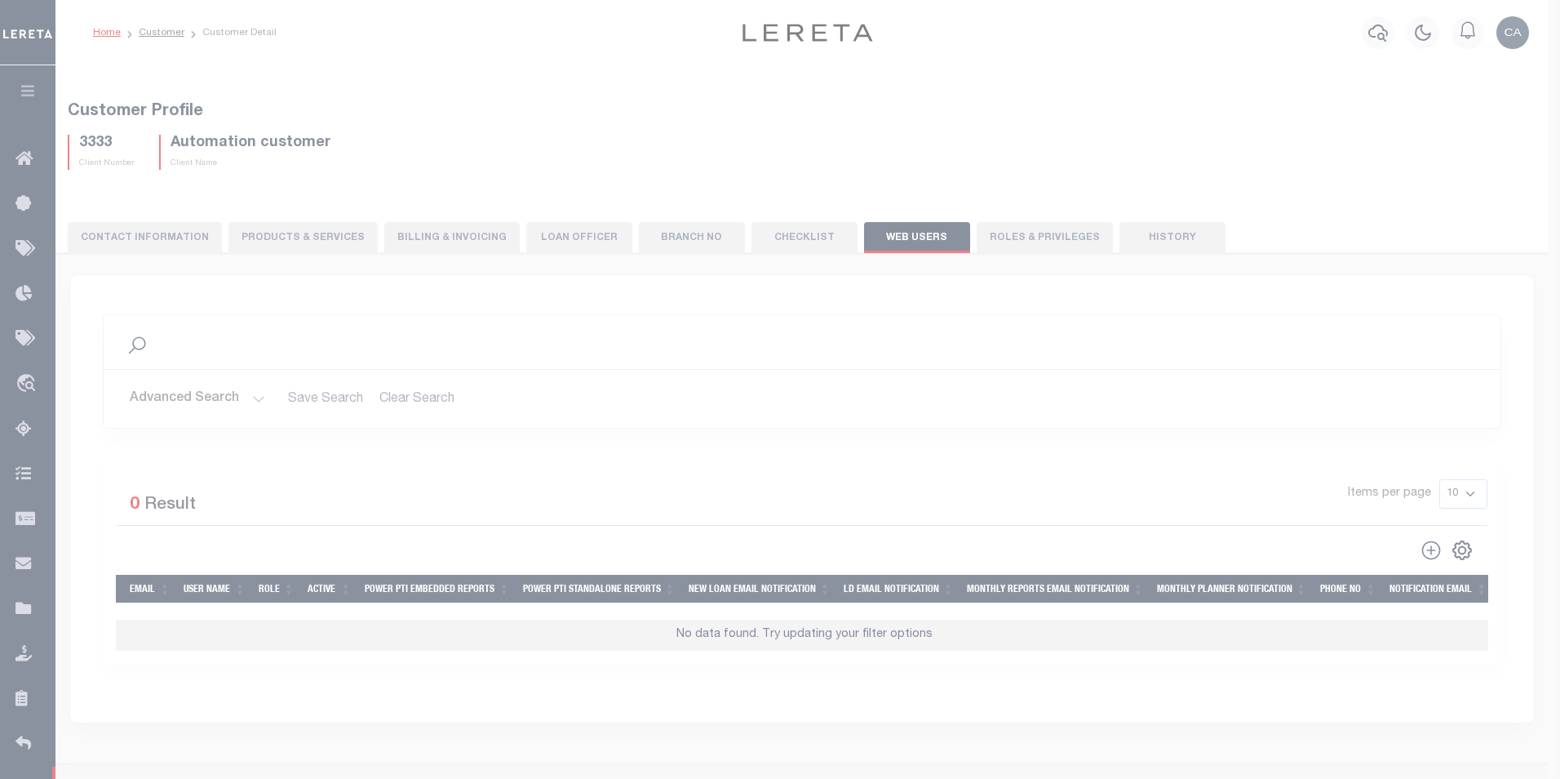
click at [0, 0] on div "Add Web Users Login Email Notification Email User Name Phone NO Cancel Save" at bounding box center [0, 0] width 0 height 0
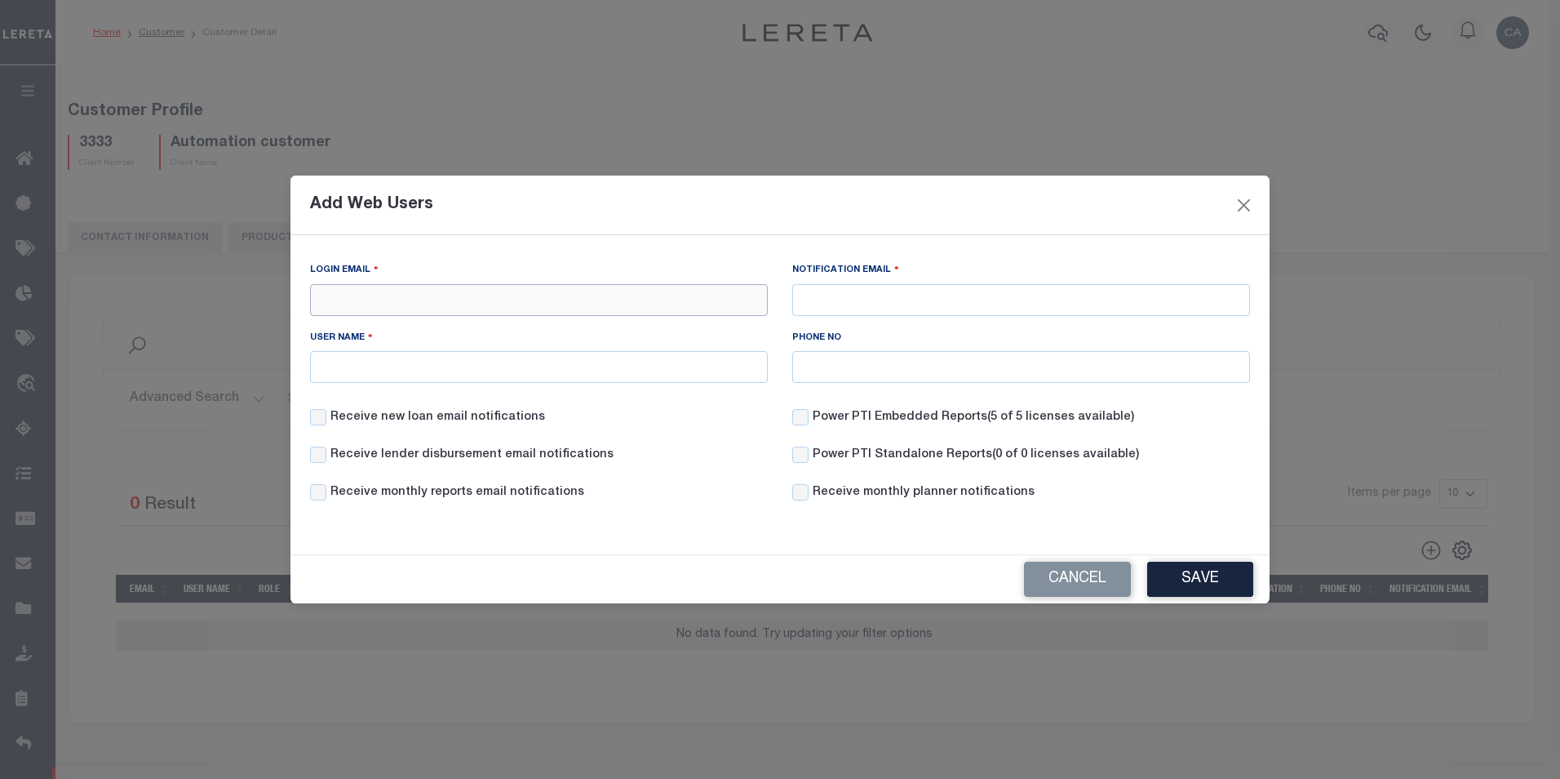
click at [430, 295] on input "Login Email" at bounding box center [539, 300] width 458 height 32
paste input "[EMAIL_ADDRESS][DOMAIN_NAME]"
type input "[EMAIL_ADDRESS][DOMAIN_NAME]"
click at [465, 340] on div "User Name" at bounding box center [539, 356] width 458 height 54
click at [464, 353] on input "User Name" at bounding box center [539, 367] width 458 height 32
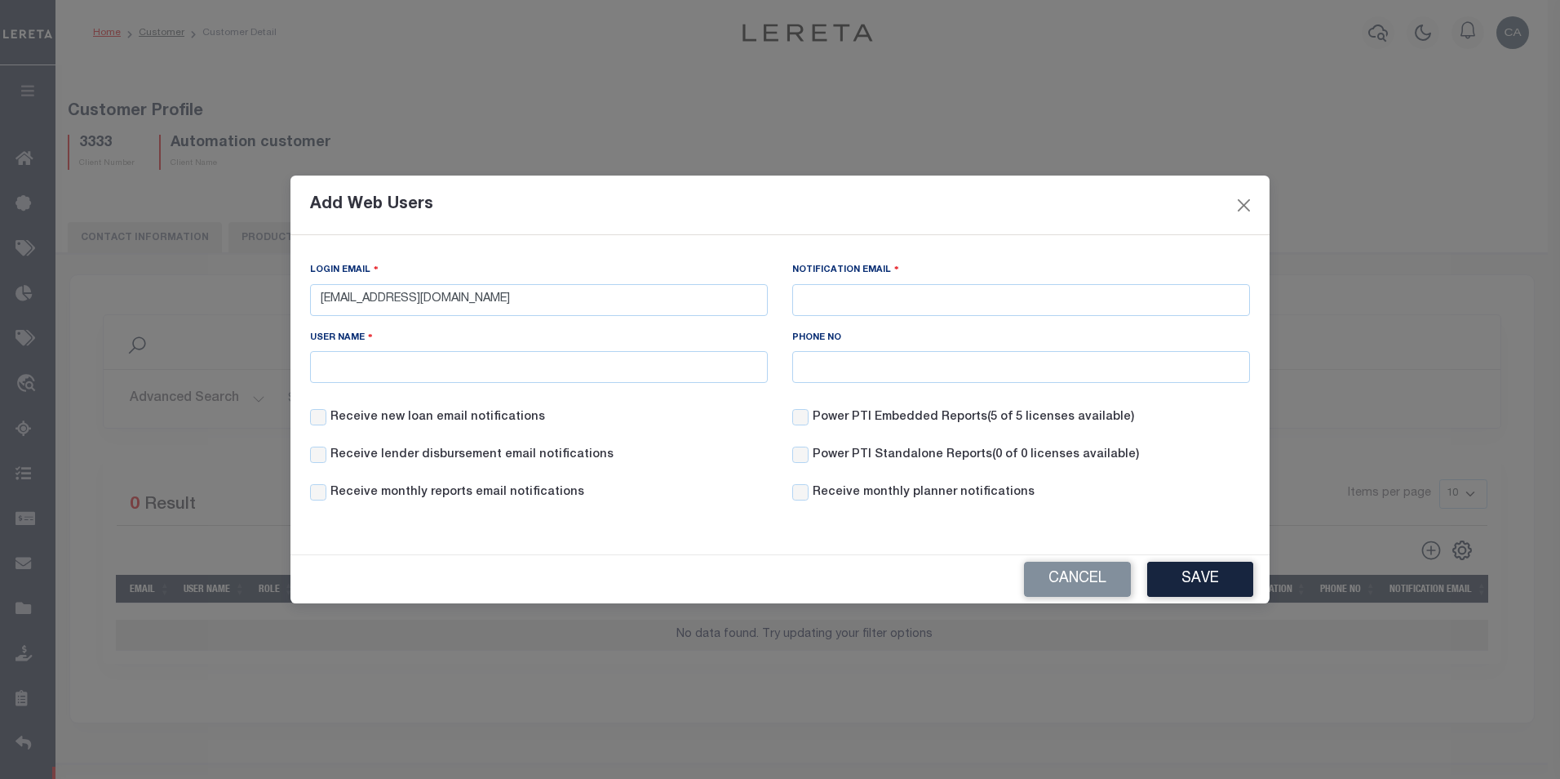
click at [839, 265] on label "Notification Email" at bounding box center [845, 270] width 107 height 16
click at [839, 284] on input "Notification Email" at bounding box center [1021, 300] width 458 height 32
click at [864, 285] on input "Notification Email" at bounding box center [1021, 300] width 458 height 32
paste input "[EMAIL_ADDRESS][DOMAIN_NAME]"
type input "[EMAIL_ADDRESS][DOMAIN_NAME]"
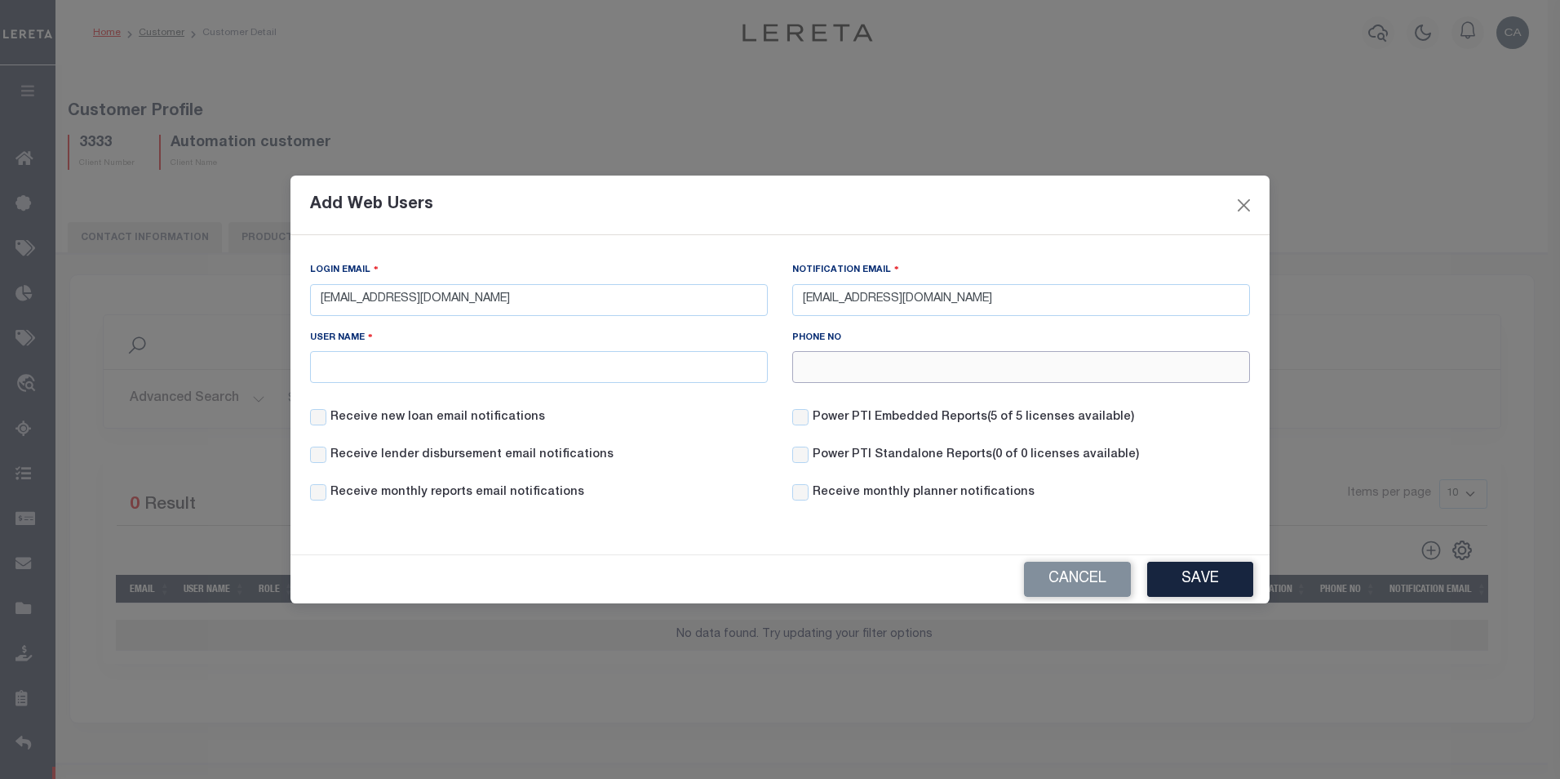
click at [805, 358] on input "Phone NO" at bounding box center [1021, 367] width 458 height 32
click at [593, 371] on input "User Name" at bounding box center [539, 367] width 458 height 32
paste input "[EMAIL_ADDRESS][DOMAIN_NAME]"
drag, startPoint x: 397, startPoint y: 371, endPoint x: 1036, endPoint y: 459, distance: 645.8
click at [933, 464] on div "Login Email qaautomation@accumatch.com Notification Email qaautomation@accumatc…" at bounding box center [780, 388] width 979 height 306
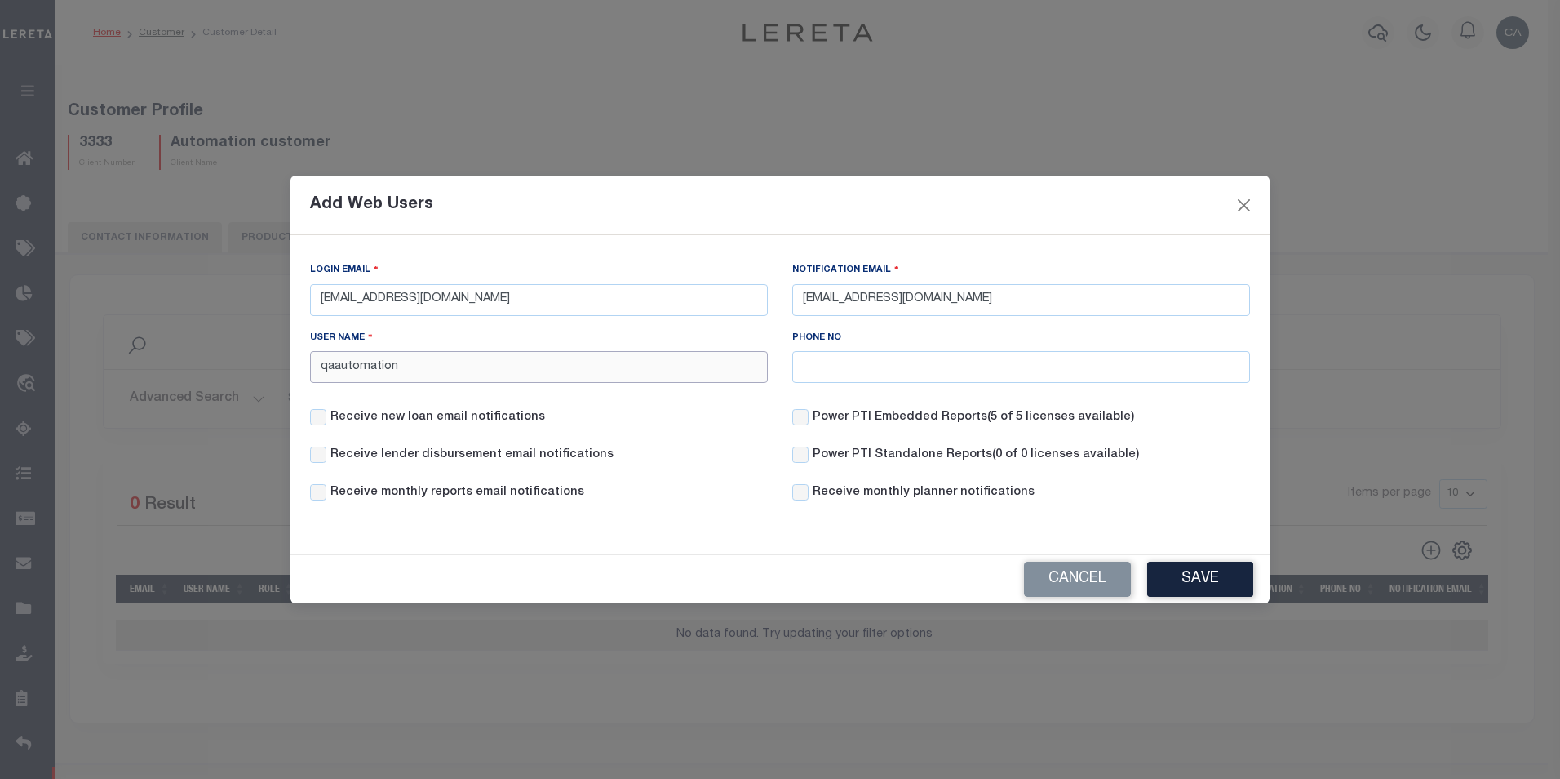
type input "qaautomation"
click at [450, 423] on label "Receive new loan email notifications" at bounding box center [438, 418] width 215 height 18
click at [326, 423] on input "Receive new loan email notifications" at bounding box center [318, 417] width 16 height 16
checkbox input "true"
click at [445, 450] on label "Receive lender disbursement email notifications" at bounding box center [472, 455] width 283 height 18
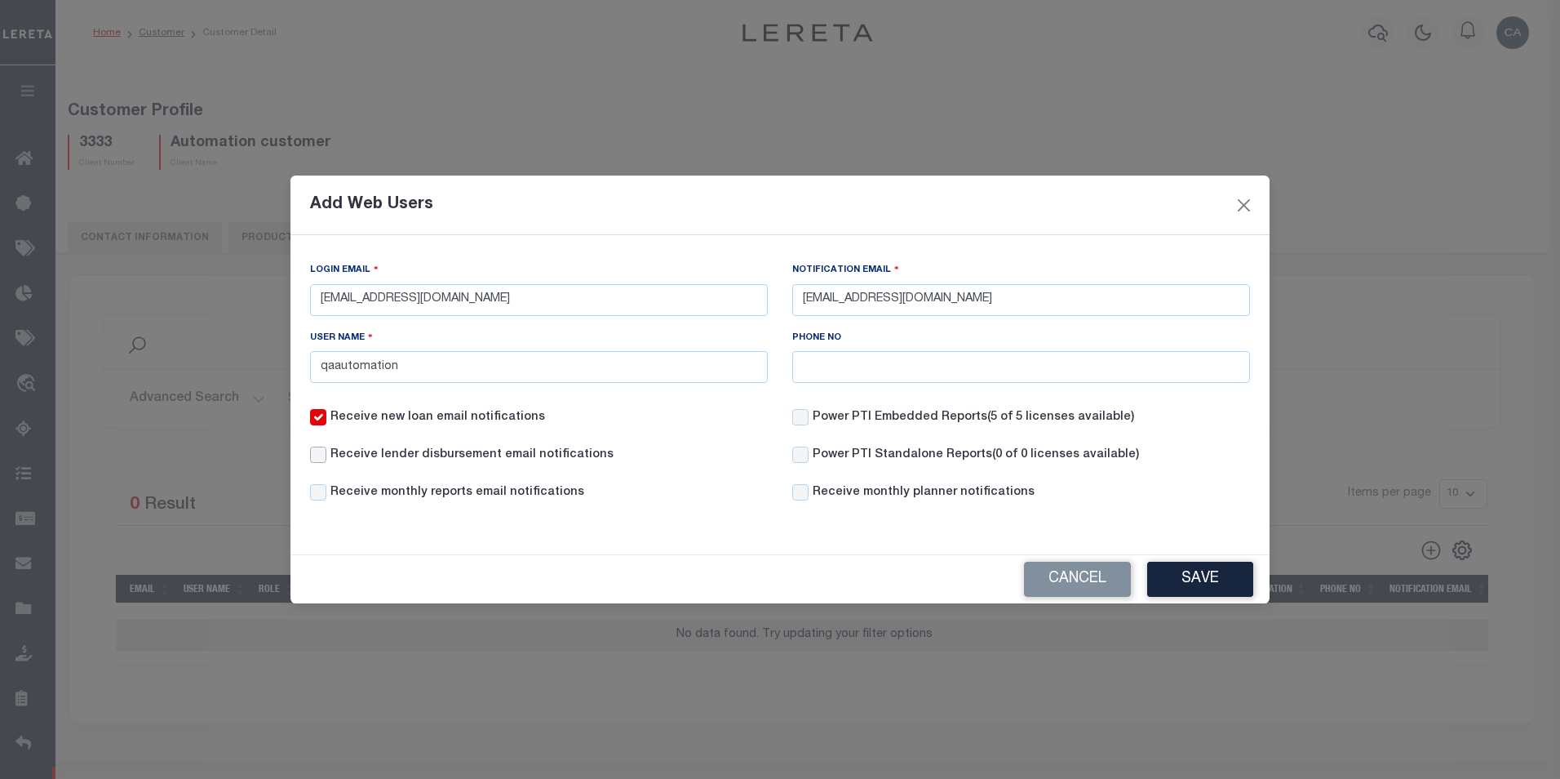
click at [326, 450] on input "Receive lender disbursement email notifications" at bounding box center [318, 454] width 16 height 16
checkbox input "true"
click at [447, 479] on div "Receive lender disbursement email notifications" at bounding box center [539, 465] width 482 height 38
click at [485, 485] on label "Receive monthly reports email notifications" at bounding box center [458, 493] width 254 height 18
click at [326, 485] on input "Receive monthly reports email notifications" at bounding box center [318, 492] width 16 height 16
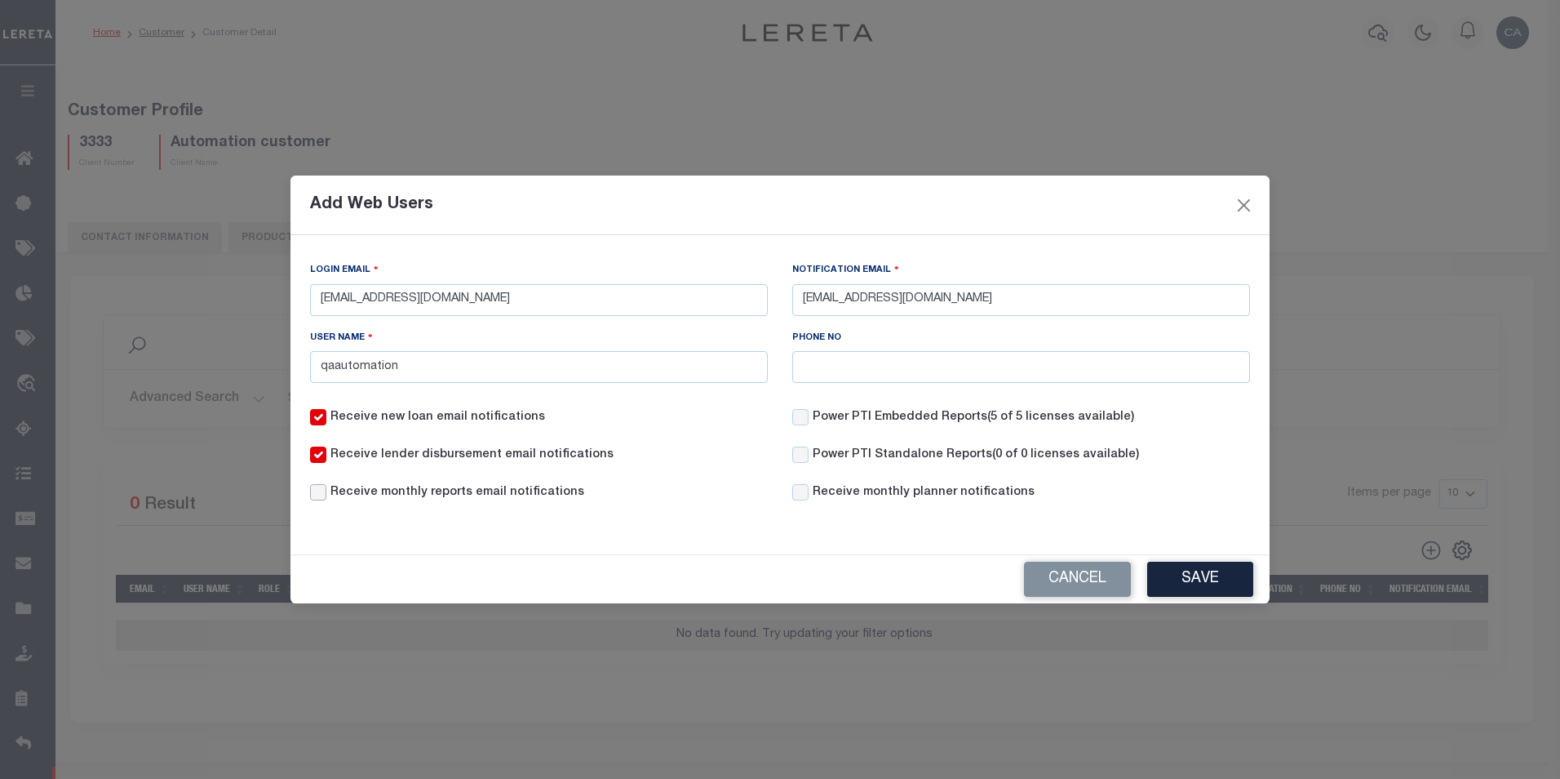
checkbox input "true"
click at [881, 414] on label "Power PTI Embedded Reports (5 of 5 licenses available)" at bounding box center [974, 418] width 322 height 18
click at [809, 414] on input "Power PTI Embedded Reports (5 of 5 licenses available)" at bounding box center [800, 417] width 16 height 16
checkbox input "true"
click at [888, 507] on div "Receive monthly planner notifications" at bounding box center [1021, 503] width 482 height 38
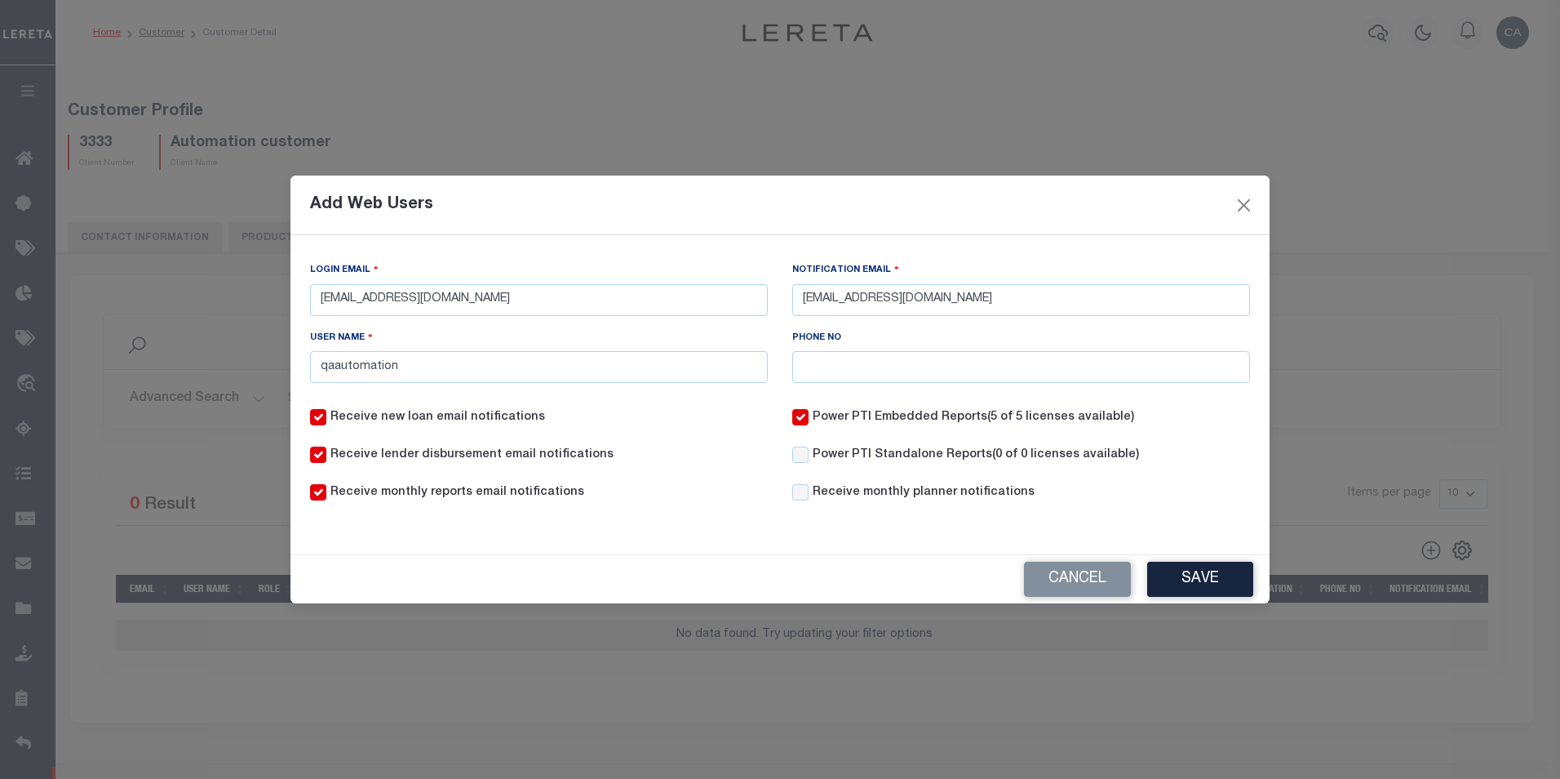
click at [912, 495] on label "Receive monthly planner notifications" at bounding box center [924, 493] width 222 height 18
click at [809, 495] on input "Receive monthly planner notifications" at bounding box center [800, 492] width 16 height 16
checkbox input "true"
click at [1151, 573] on button "Save" at bounding box center [1200, 578] width 106 height 35
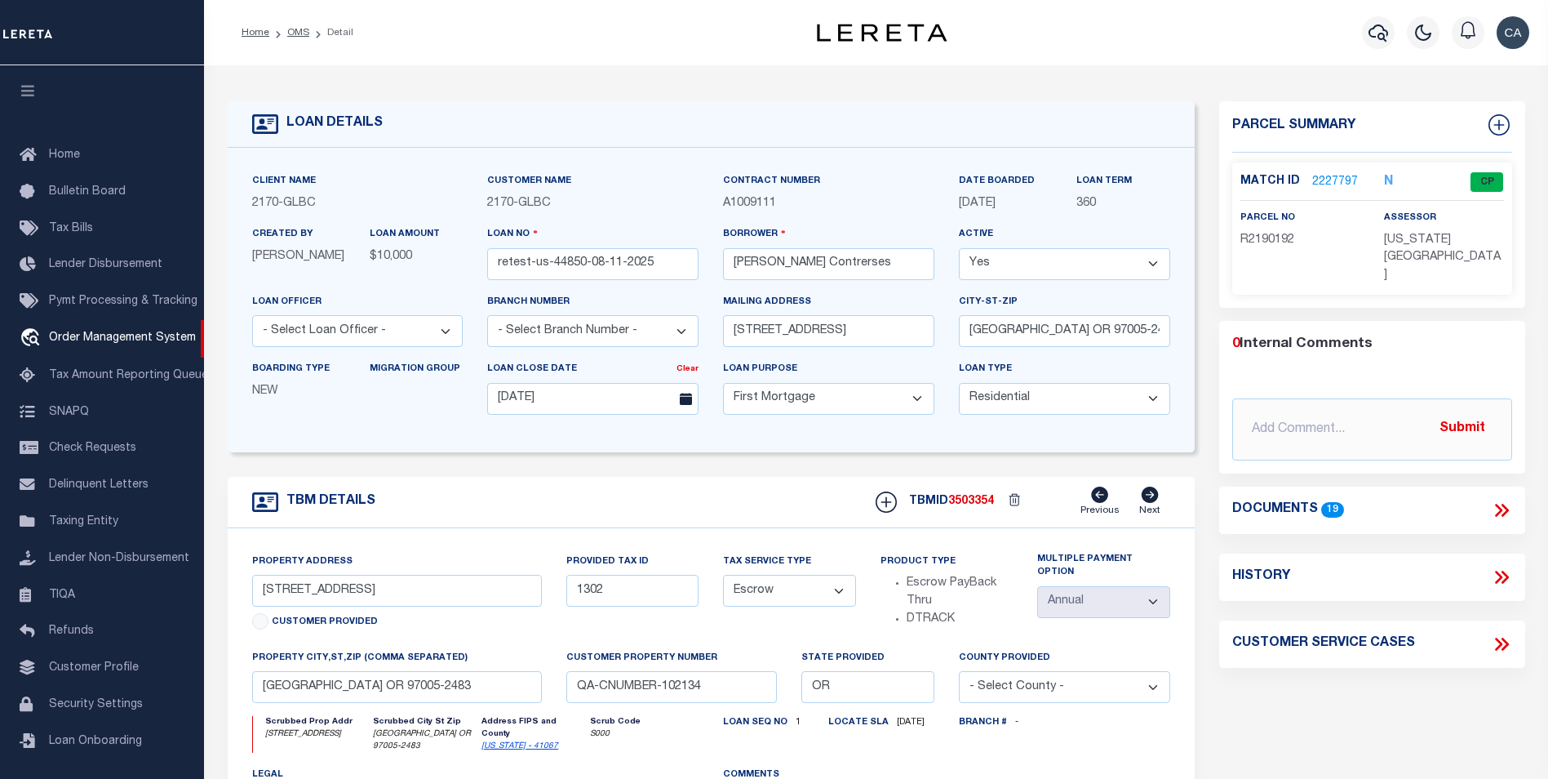
select select "10"
select select "Escrow"
select select "1"
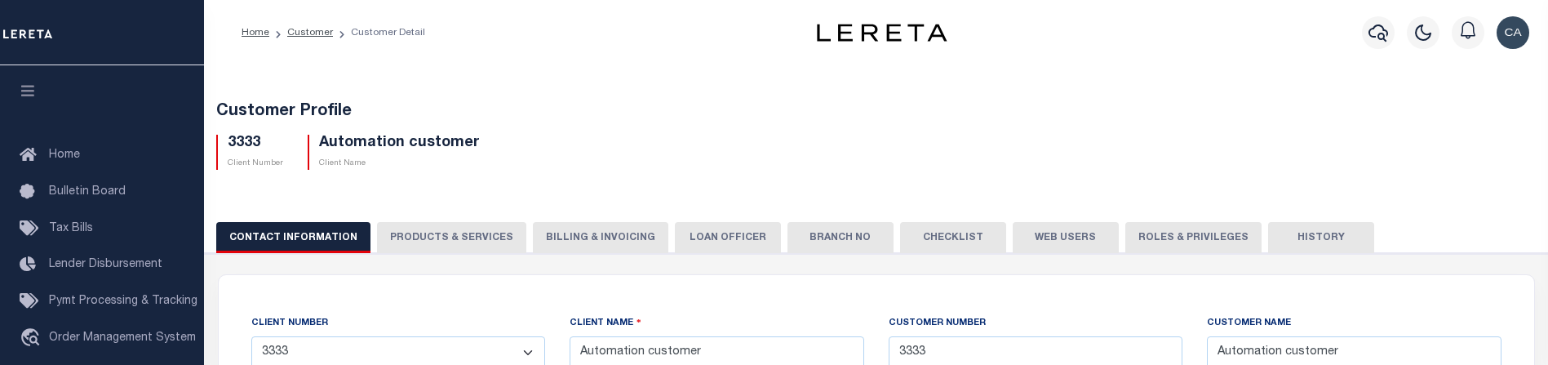
select select "Mixed Portfolio"
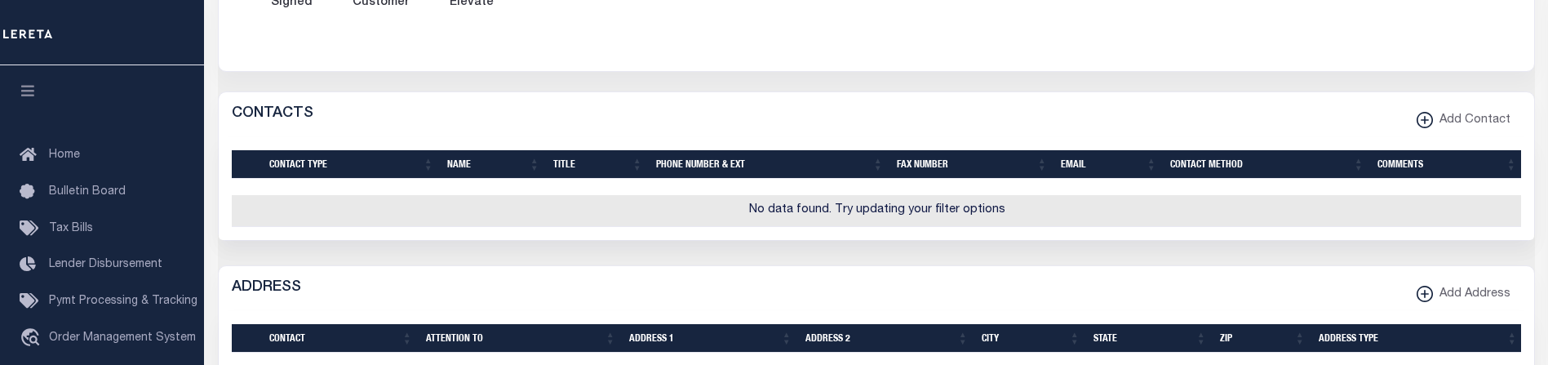
scroll to position [418, 0]
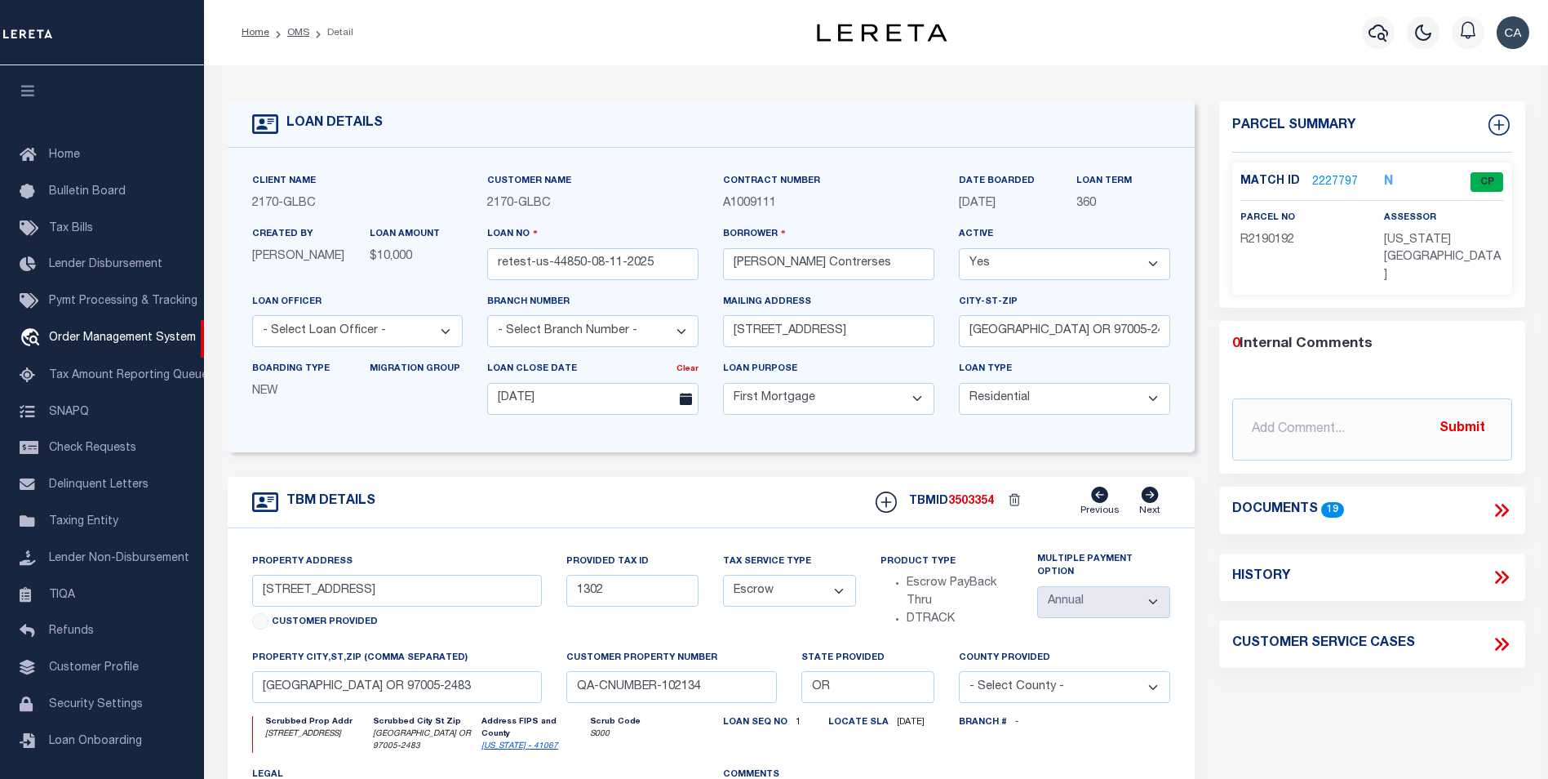
select select "10"
select select "Escrow"
select select "1"
